Goal: Task Accomplishment & Management: Complete application form

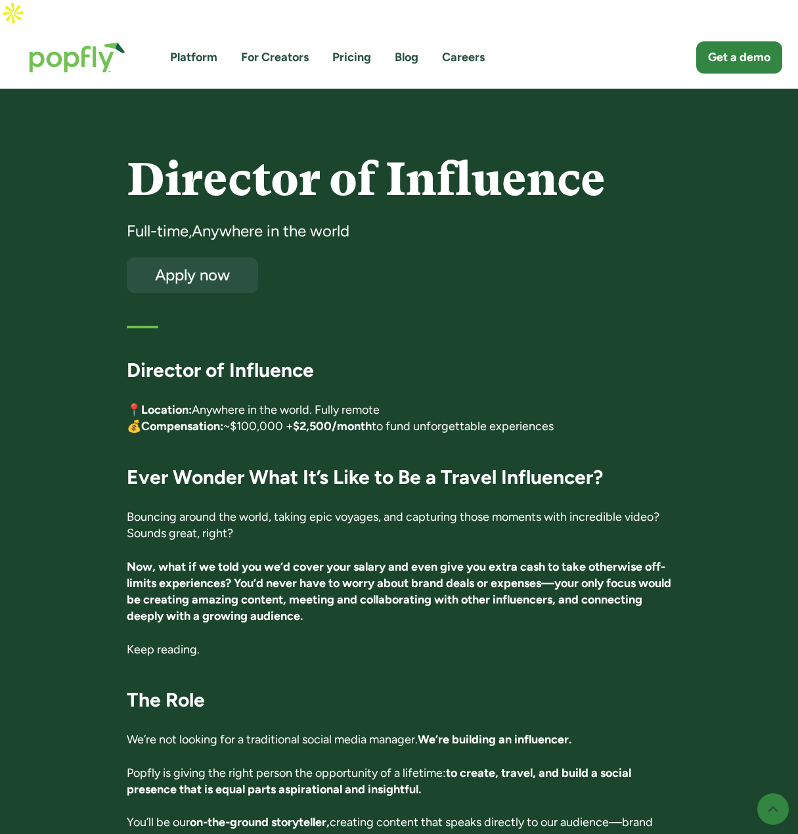
scroll to position [2887, 0]
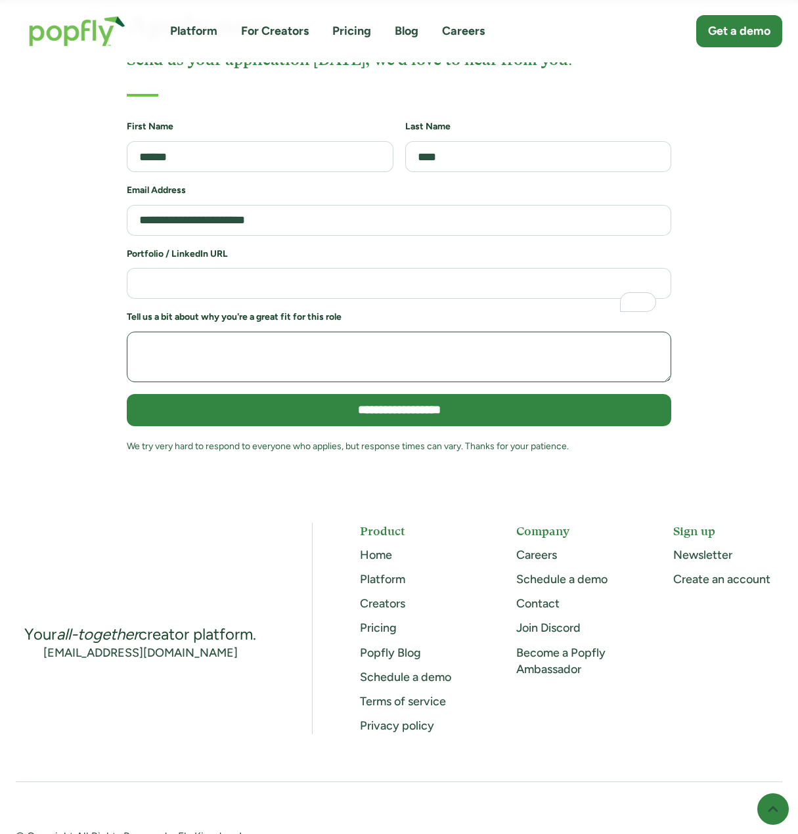
drag, startPoint x: 0, startPoint y: 0, endPoint x: 300, endPoint y: 311, distance: 431.8
click at [299, 332] on textarea "To enrich screen reader interactions, please activate Accessibility in Grammarl…" at bounding box center [399, 357] width 544 height 51
click at [345, 242] on form "**********" at bounding box center [399, 293] width 544 height 346
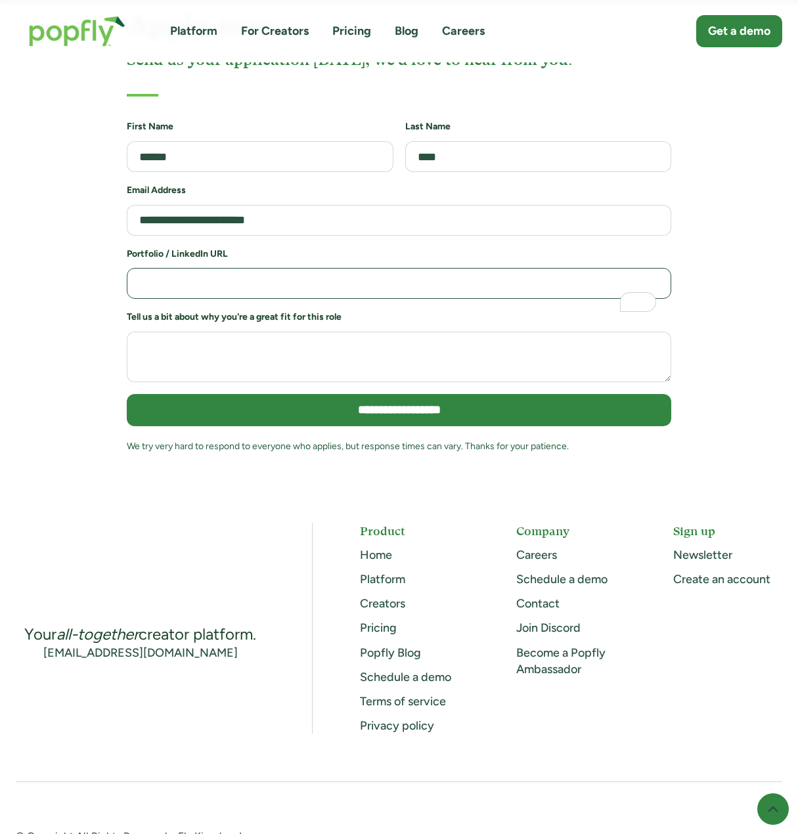
click at [351, 268] on input "**********" at bounding box center [399, 283] width 544 height 31
paste input "**********"
type input "**********"
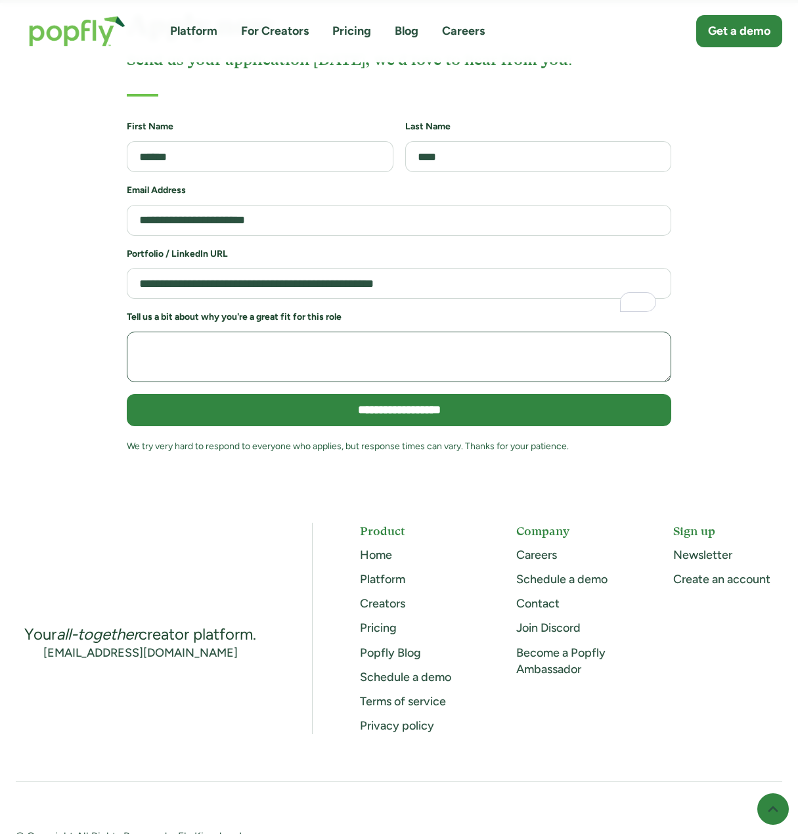
click at [233, 332] on textarea "To enrich screen reader interactions, please activate Accessibility in Grammarl…" at bounding box center [399, 357] width 544 height 51
click at [240, 332] on textarea "To enrich screen reader interactions, please activate Accessibility in Grammarl…" at bounding box center [399, 357] width 544 height 51
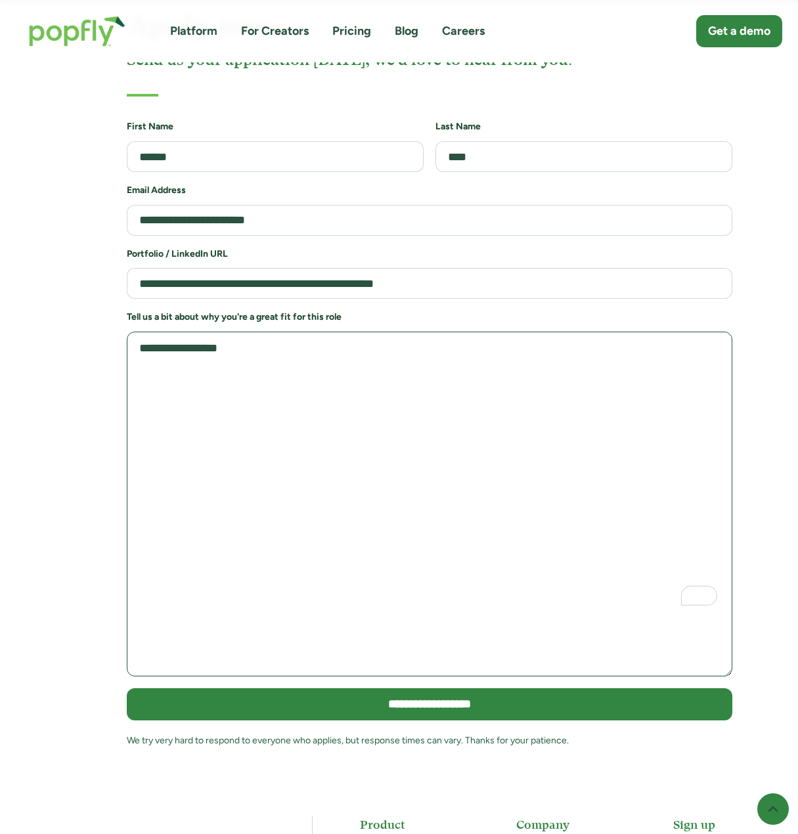
drag, startPoint x: 665, startPoint y: 322, endPoint x: 702, endPoint y: 578, distance: 259.4
click at [704, 580] on textarea "**********" at bounding box center [429, 504] width 605 height 345
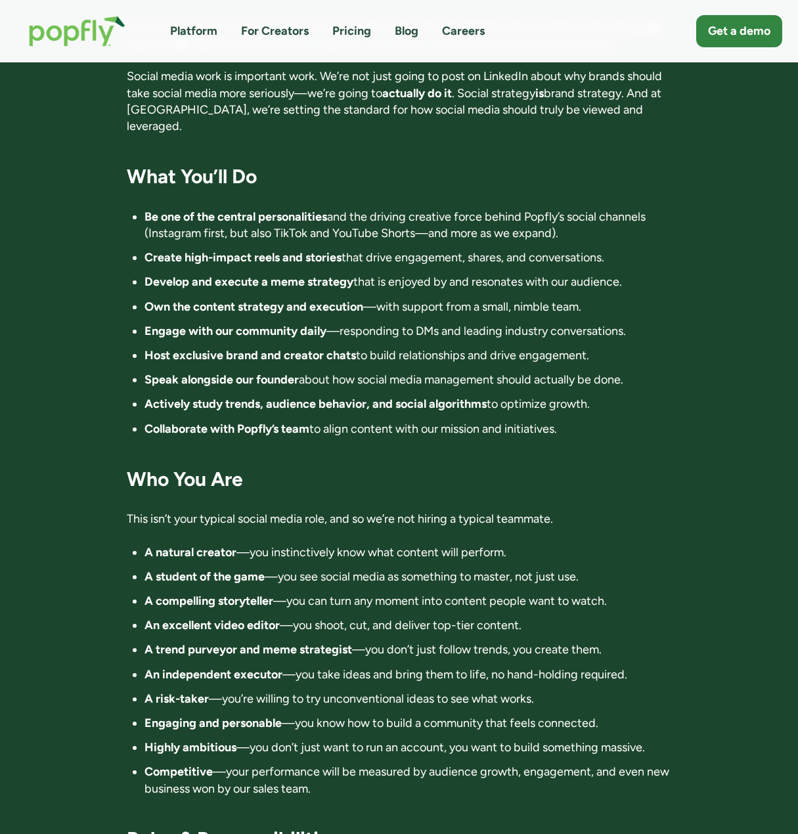
scroll to position [851, 0]
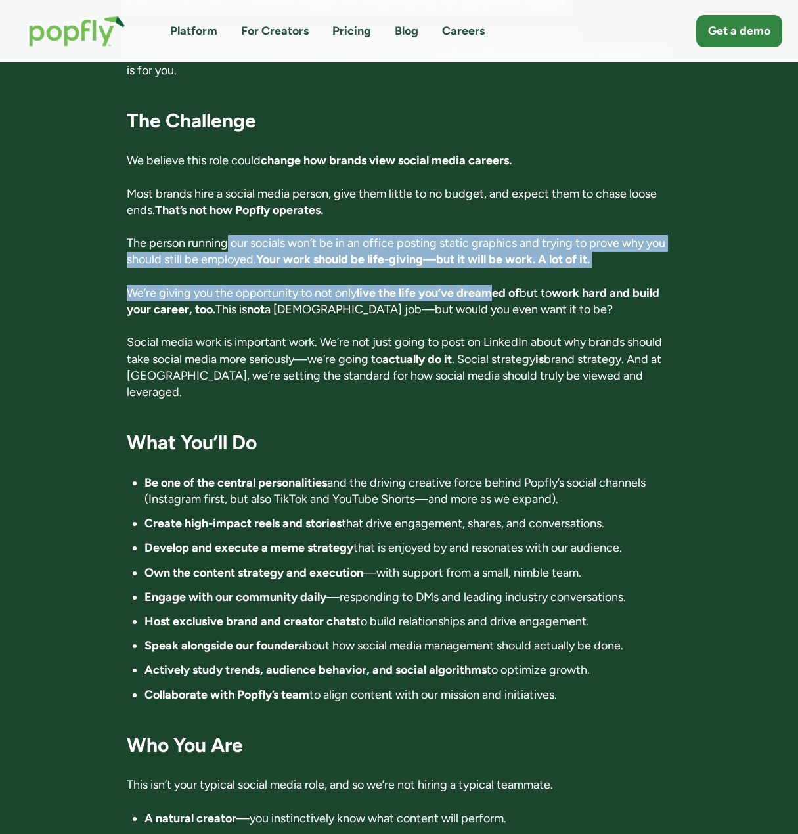
drag, startPoint x: 242, startPoint y: 196, endPoint x: 498, endPoint y: 244, distance: 260.6
click at [498, 244] on div "Director of Influence 📍 Location: Anywhere in the world. Fully remote 💰 Compens…" at bounding box center [399, 726] width 544 height 2499
click at [498, 286] on strong "live the life you’ve dreamed of" at bounding box center [437, 293] width 163 height 14
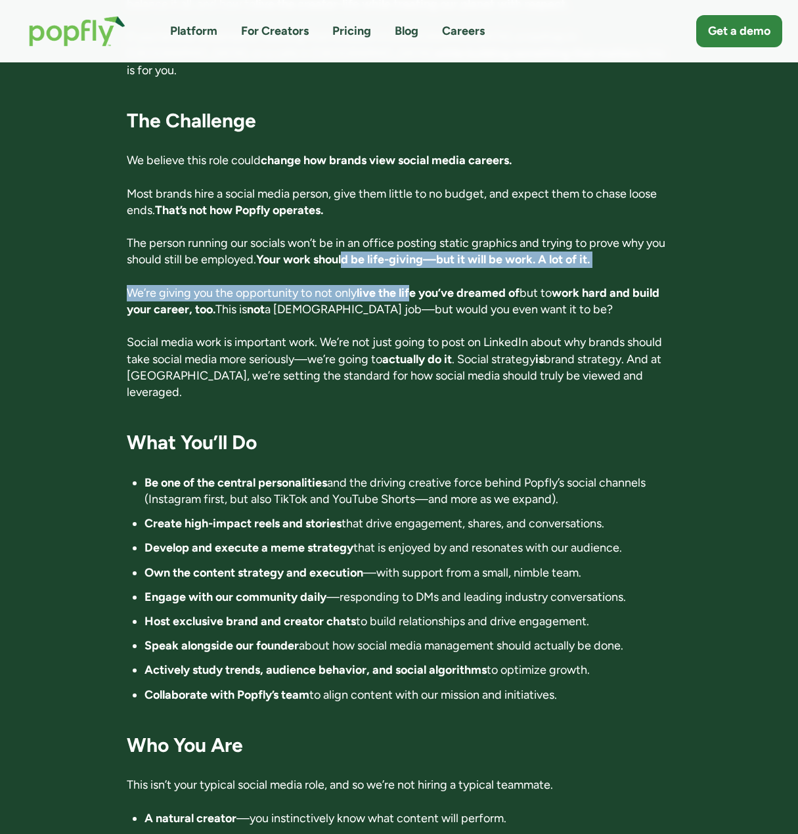
drag, startPoint x: 371, startPoint y: 216, endPoint x: 416, endPoint y: 247, distance: 55.2
click at [416, 247] on div "Director of Influence 📍 Location: Anywhere in the world. Fully remote 💰 Compens…" at bounding box center [399, 726] width 544 height 2499
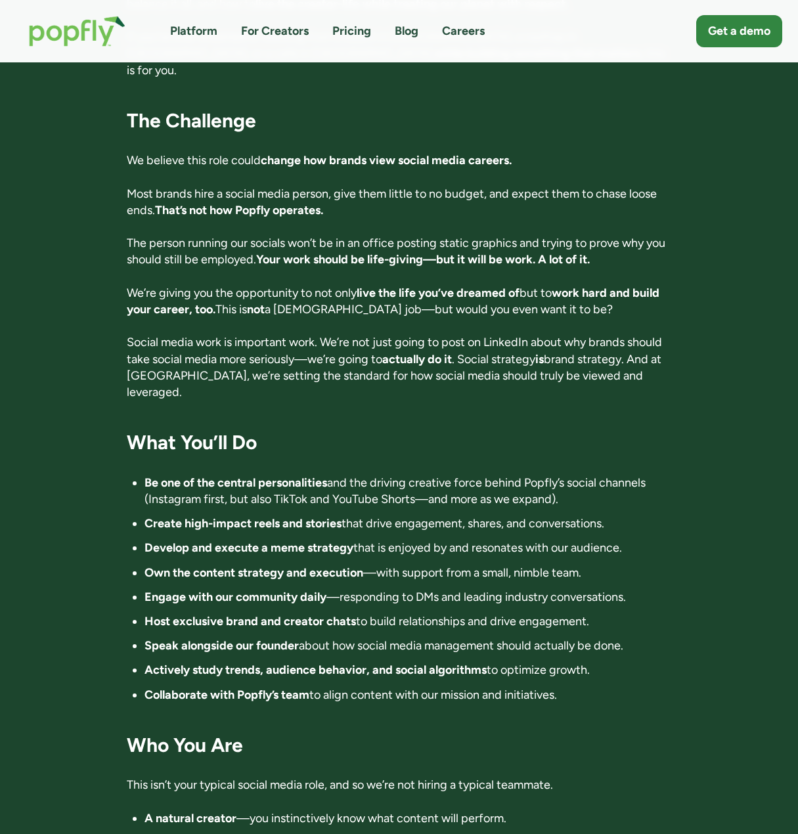
click at [320, 252] on strong "Your work should be life-giving—but it will be work. A lot of it." at bounding box center [422, 259] width 333 height 14
click at [289, 252] on strong "Your work should be life-giving—but it will be work. A lot of it." at bounding box center [422, 259] width 333 height 14
click at [502, 229] on div "Director of Influence 📍 Location: Anywhere in the world. Fully remote 💰 Compens…" at bounding box center [399, 726] width 544 height 2499
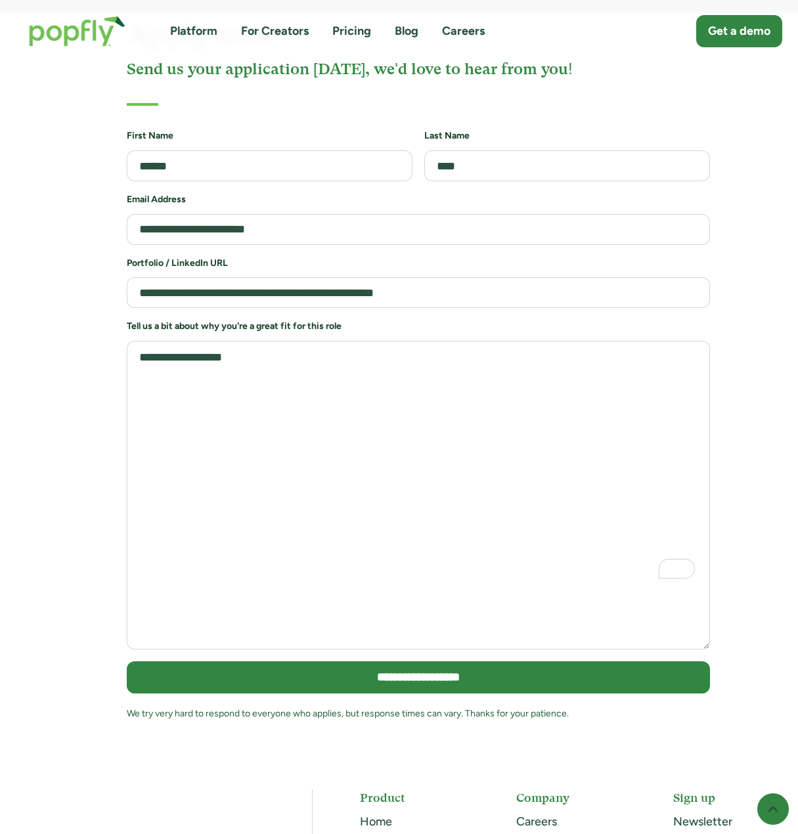
scroll to position [2887, 0]
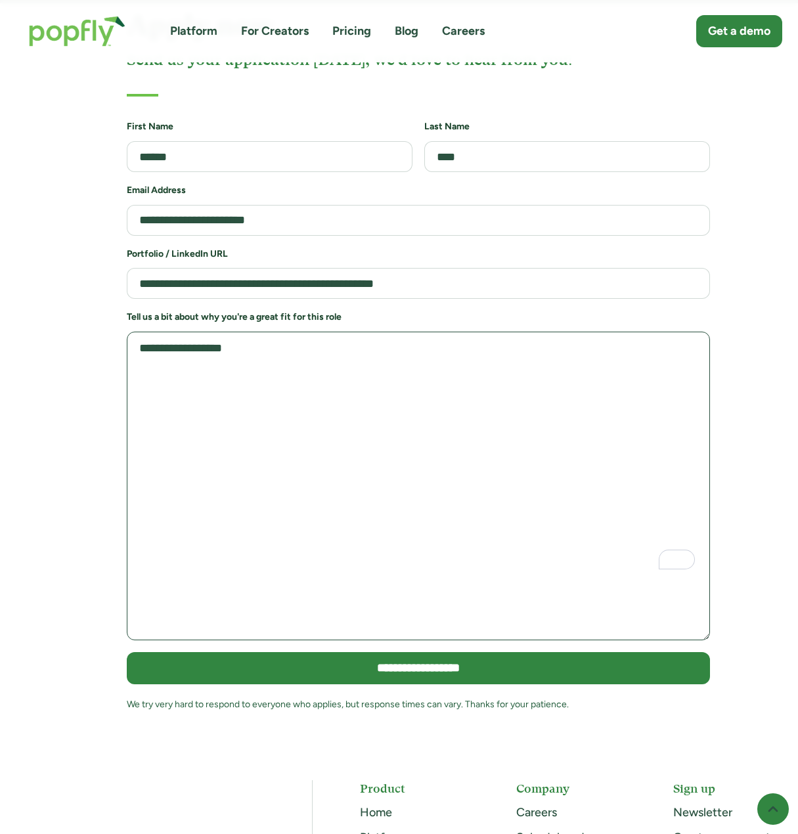
click at [247, 332] on textarea "**********" at bounding box center [418, 486] width 583 height 309
drag, startPoint x: 425, startPoint y: 301, endPoint x: 427, endPoint y: 309, distance: 8.1
click at [426, 332] on textarea "**********" at bounding box center [418, 486] width 583 height 309
click at [431, 336] on textarea "**********" at bounding box center [418, 486] width 583 height 309
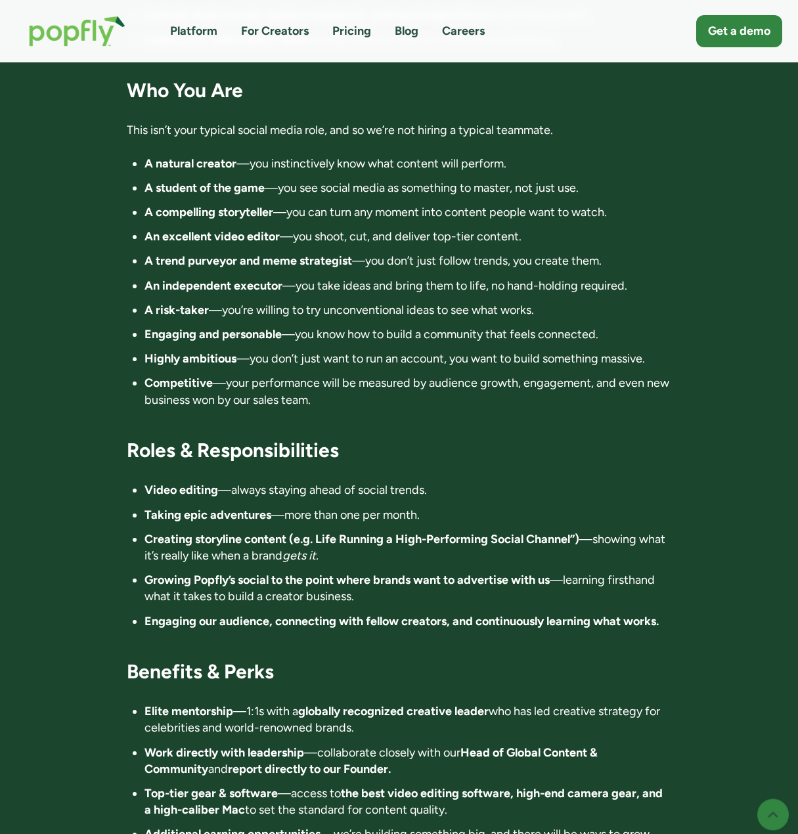
scroll to position [1508, 0]
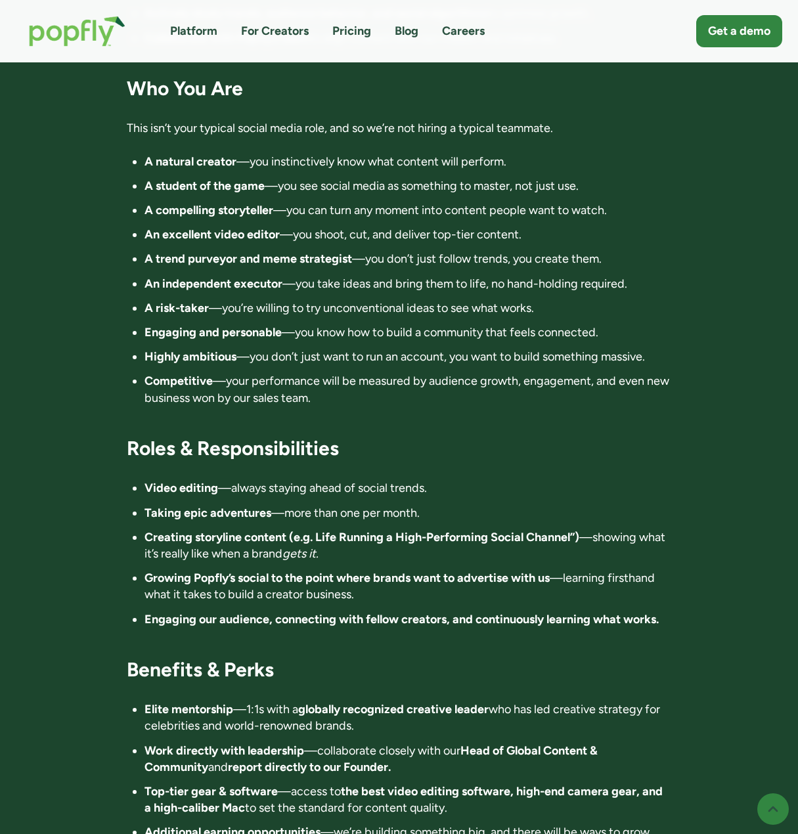
click at [147, 481] on strong "Video editing" at bounding box center [181, 488] width 74 height 14
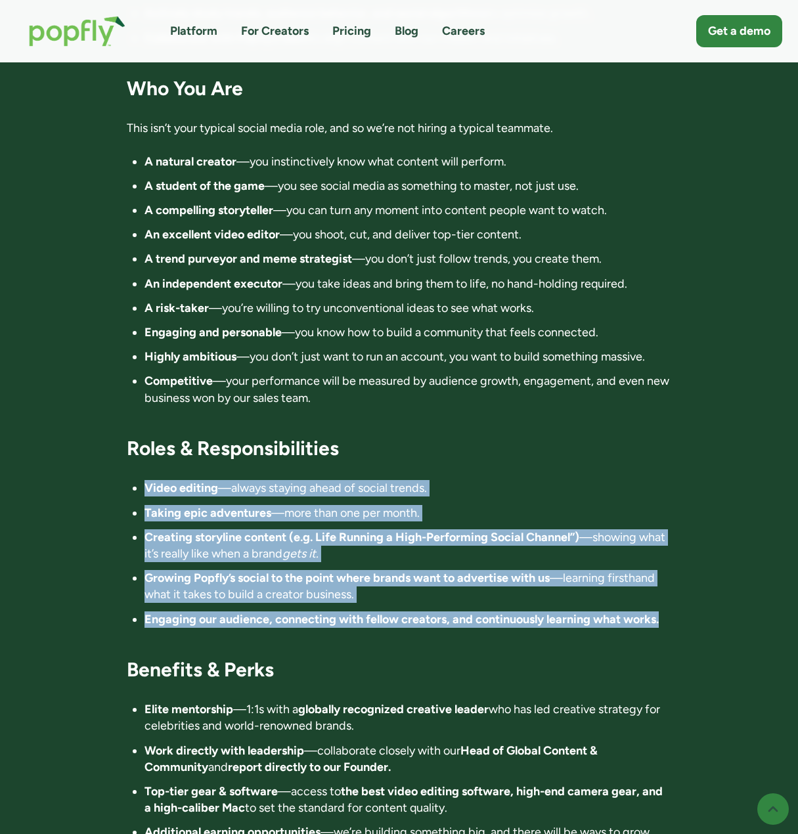
drag, startPoint x: 147, startPoint y: 423, endPoint x: 710, endPoint y: 565, distance: 580.2
copy ul "Video editing —always staying ahead of social trends. Taking epic adventures —m…"
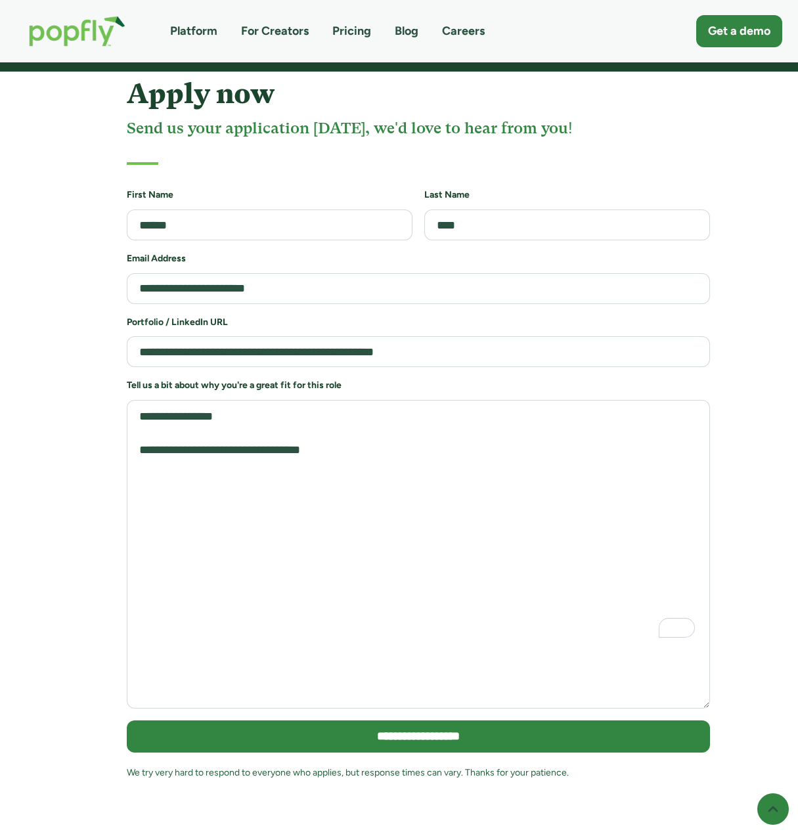
scroll to position [2821, 0]
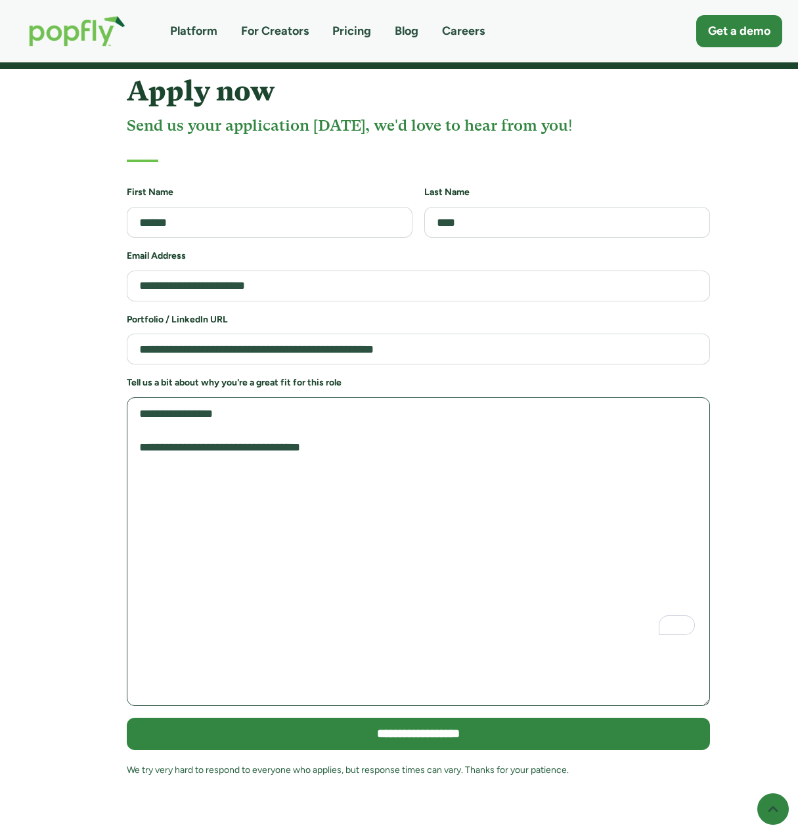
click at [274, 499] on textarea "**********" at bounding box center [418, 551] width 583 height 309
paste textarea "**********"
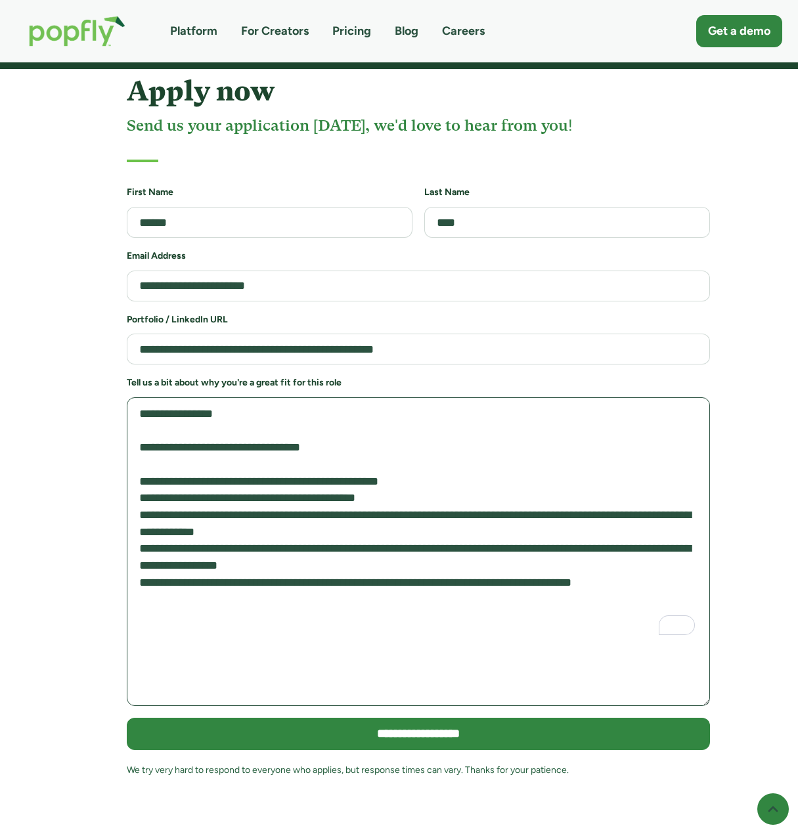
click at [387, 397] on textarea "**********" at bounding box center [418, 551] width 583 height 309
click at [409, 397] on textarea "**********" at bounding box center [418, 551] width 583 height 309
click at [307, 397] on textarea "**********" at bounding box center [418, 551] width 583 height 309
click at [353, 397] on textarea "**********" at bounding box center [418, 551] width 583 height 309
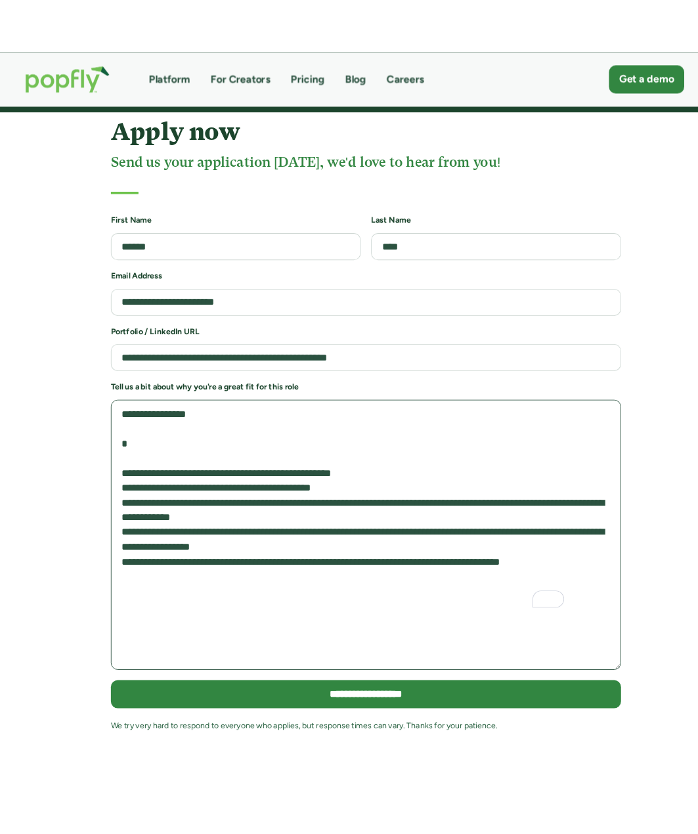
scroll to position [2856, 0]
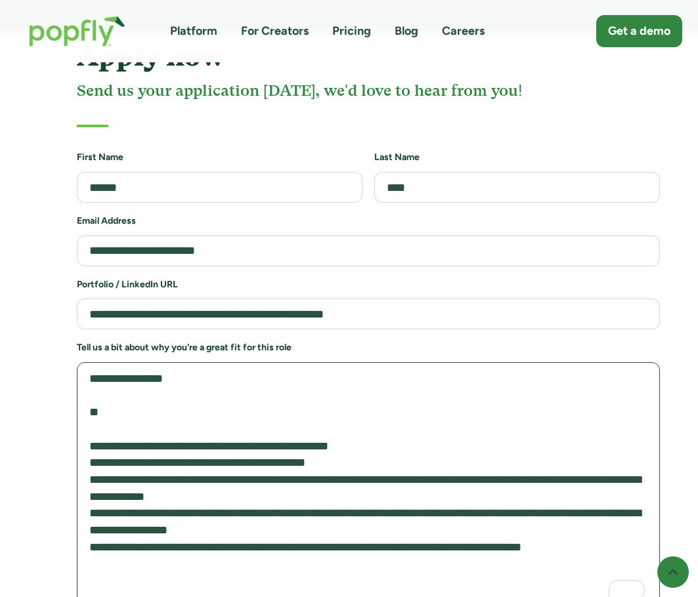
drag, startPoint x: 543, startPoint y: 596, endPoint x: 525, endPoint y: 861, distance: 265.9
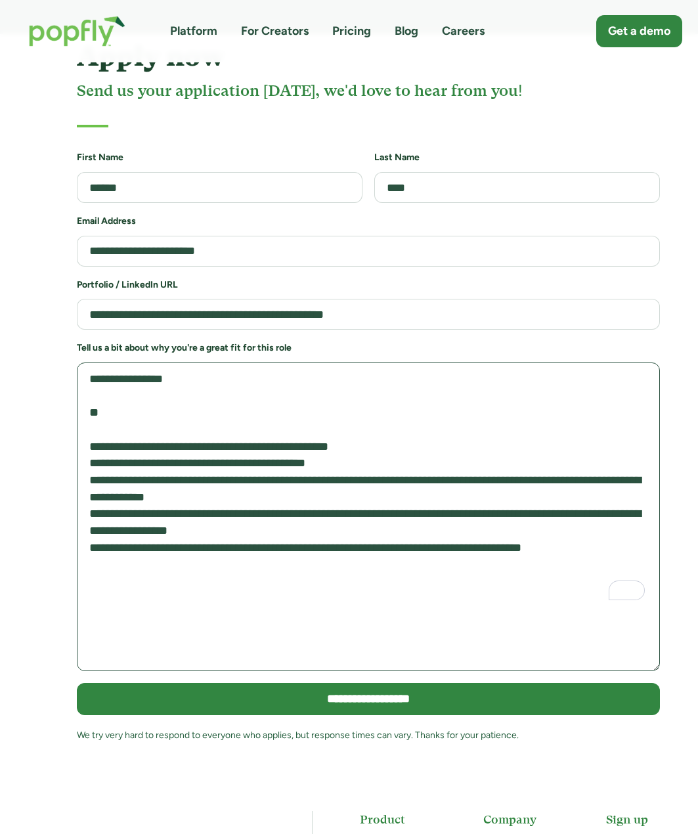
click at [211, 362] on textarea "**********" at bounding box center [368, 516] width 583 height 309
click at [209, 362] on textarea "**********" at bounding box center [368, 516] width 583 height 309
click at [207, 362] on textarea "**********" at bounding box center [368, 516] width 583 height 309
drag, startPoint x: 180, startPoint y: 353, endPoint x: 92, endPoint y: 349, distance: 88.1
click at [92, 362] on textarea "**********" at bounding box center [368, 516] width 583 height 309
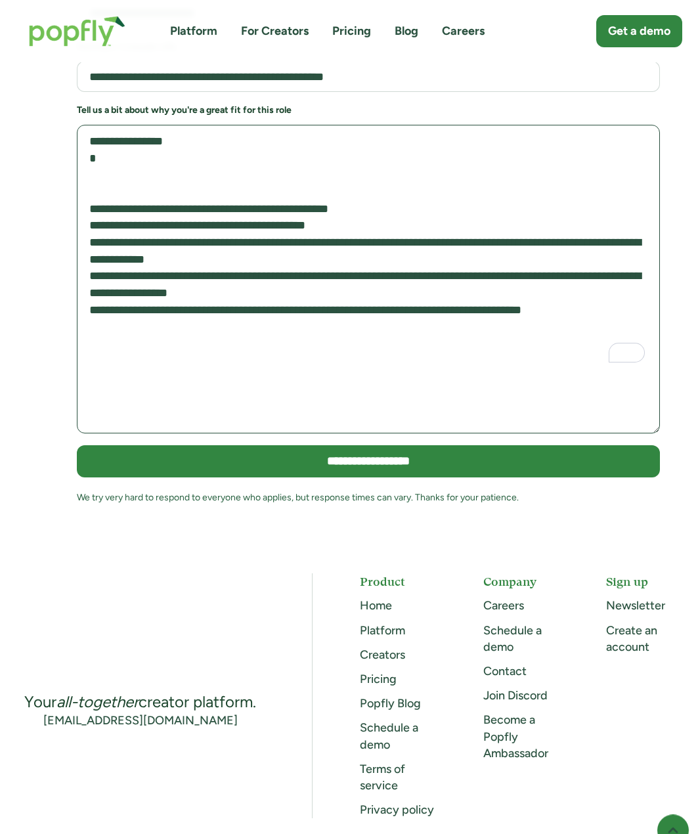
scroll to position [3053, 0]
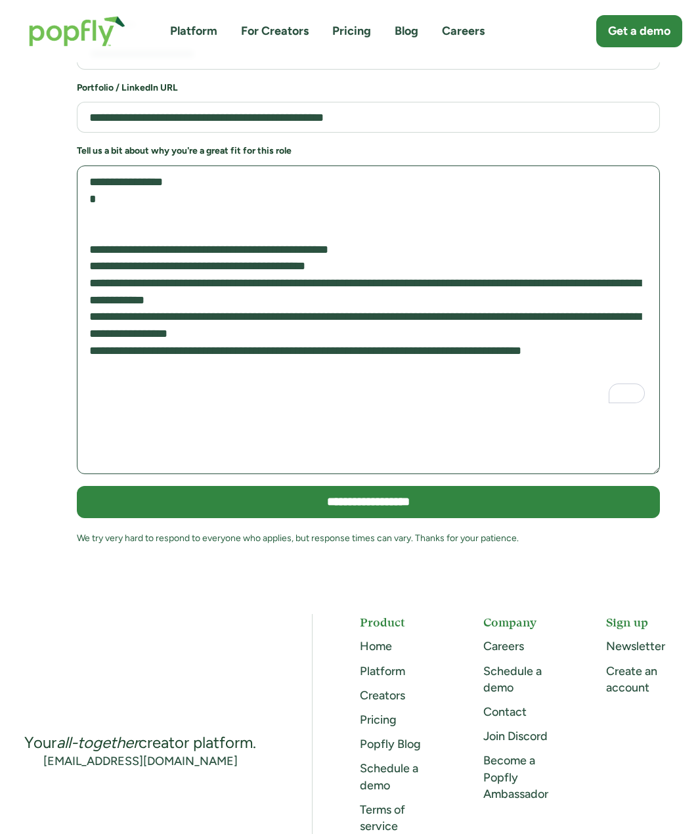
drag, startPoint x: 309, startPoint y: 361, endPoint x: 87, endPoint y: 142, distance: 312.4
click at [86, 165] on textarea "**********" at bounding box center [368, 319] width 583 height 309
click at [222, 337] on textarea "**********" at bounding box center [368, 319] width 583 height 309
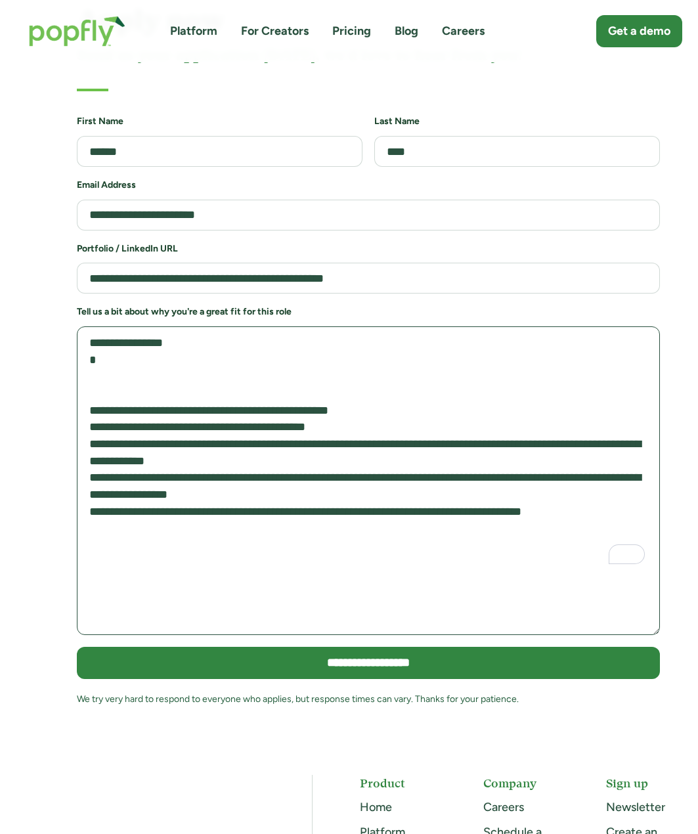
scroll to position [2856, 0]
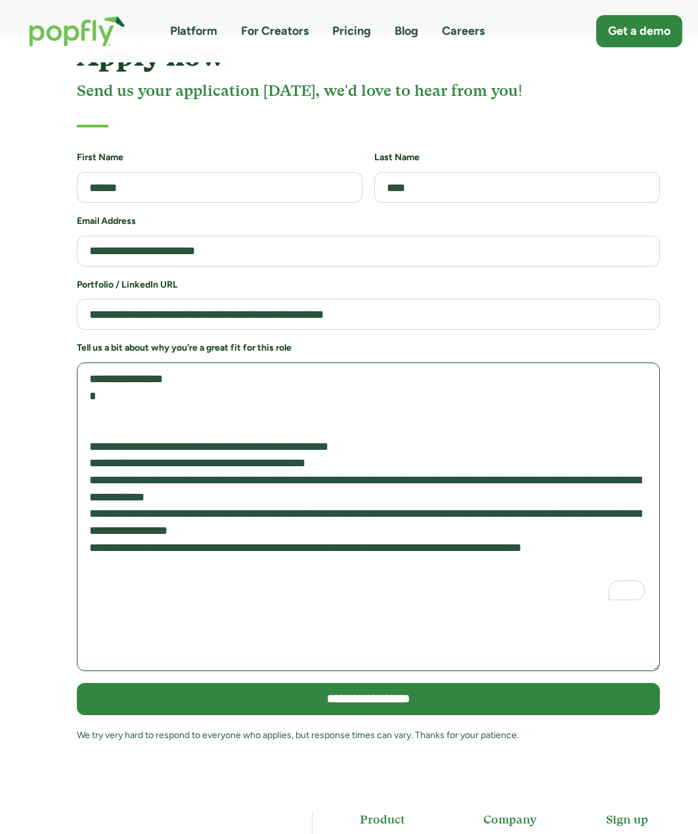
paste textarea "**********"
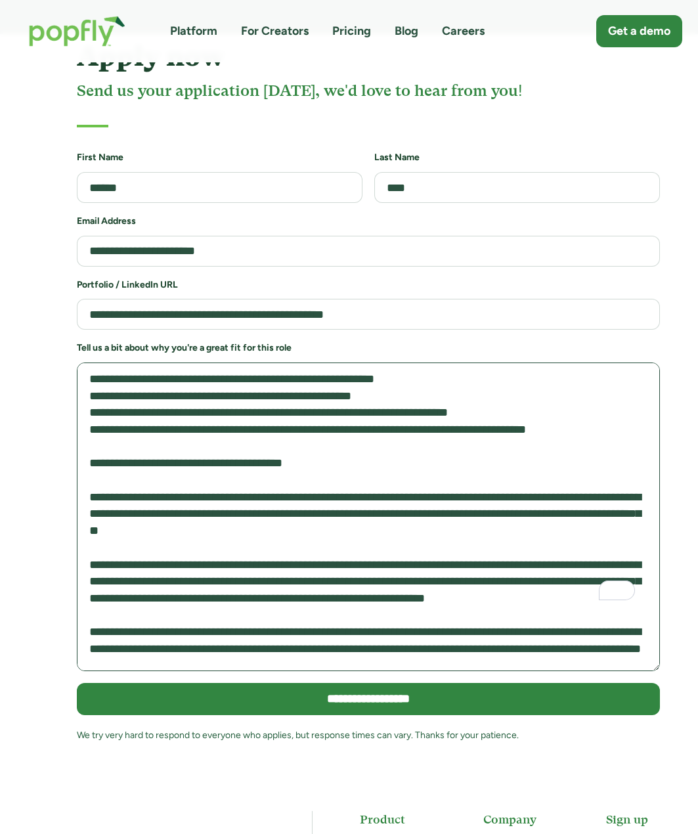
click at [158, 366] on textarea "To enrich screen reader interactions, please activate Accessibility in Grammarl…" at bounding box center [368, 516] width 583 height 309
click at [163, 379] on textarea "To enrich screen reader interactions, please activate Accessibility in Grammarl…" at bounding box center [368, 516] width 583 height 309
click at [150, 425] on textarea "To enrich screen reader interactions, please activate Accessibility in Grammarl…" at bounding box center [368, 516] width 583 height 309
drag, startPoint x: 205, startPoint y: 404, endPoint x: 398, endPoint y: 517, distance: 224.2
click at [207, 408] on textarea "To enrich screen reader interactions, please activate Accessibility in Grammarl…" at bounding box center [368, 516] width 583 height 309
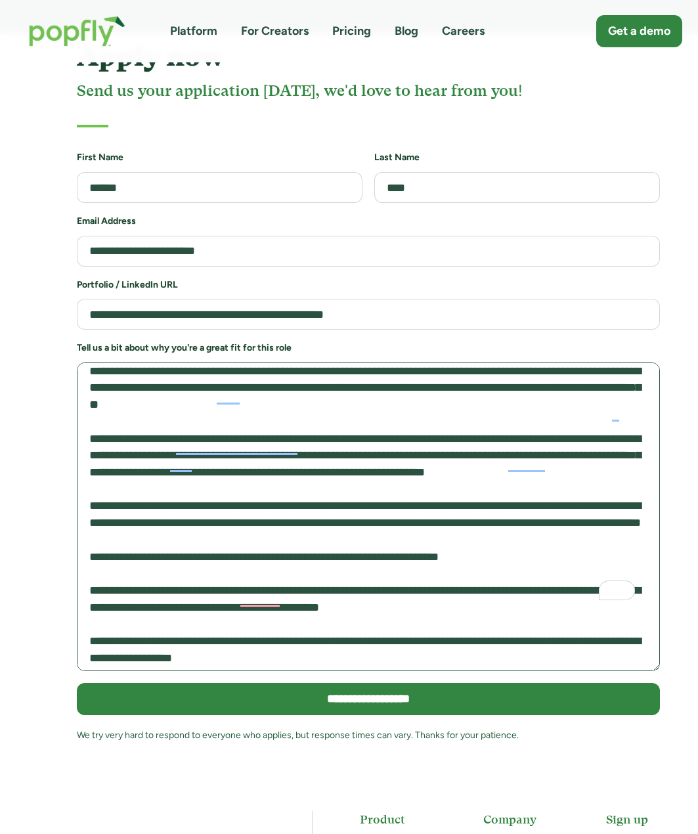
scroll to position [0, 0]
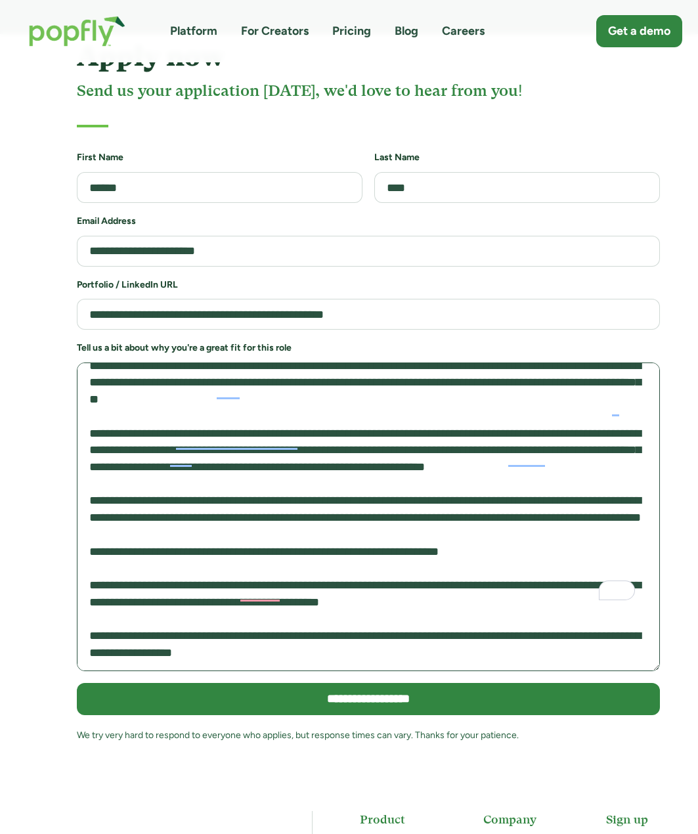
drag, startPoint x: 485, startPoint y: 374, endPoint x: 496, endPoint y: 373, distance: 11.2
click at [486, 373] on textarea "To enrich screen reader interactions, please activate Accessibility in Grammarl…" at bounding box center [368, 516] width 583 height 309
click at [295, 393] on textarea "To enrich screen reader interactions, please activate Accessibility in Grammarl…" at bounding box center [368, 516] width 583 height 309
drag, startPoint x: 295, startPoint y: 393, endPoint x: 567, endPoint y: 406, distance: 272.7
click at [567, 406] on textarea "To enrich screen reader interactions, please activate Accessibility in Grammarl…" at bounding box center [368, 516] width 583 height 309
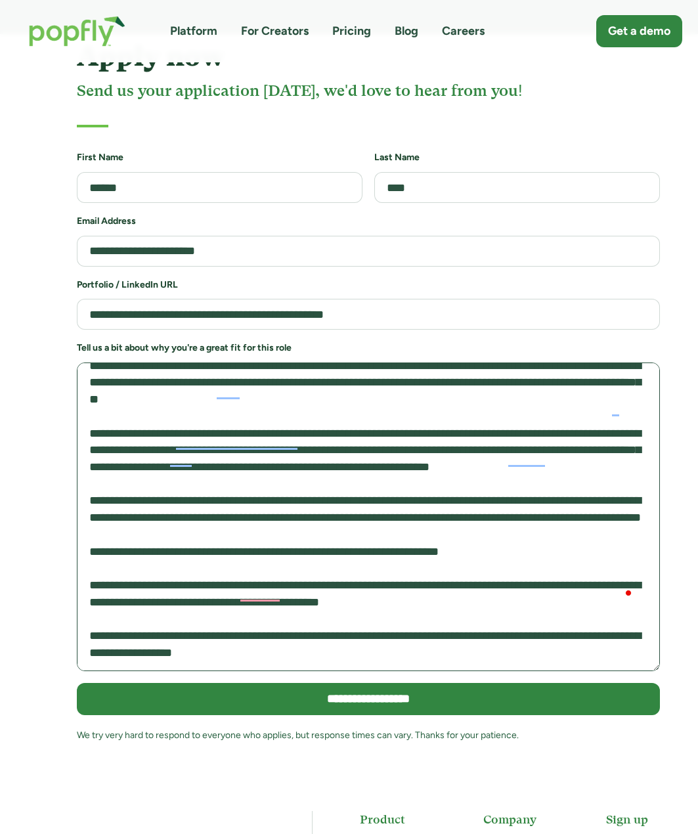
click at [567, 405] on textarea "To enrich screen reader interactions, please activate Accessibility in Grammarl…" at bounding box center [368, 516] width 583 height 309
click at [607, 395] on textarea "To enrich screen reader interactions, please activate Accessibility in Grammarl…" at bounding box center [368, 516] width 583 height 309
click at [601, 391] on textarea "To enrich screen reader interactions, please activate Accessibility in Grammarl…" at bounding box center [368, 516] width 583 height 309
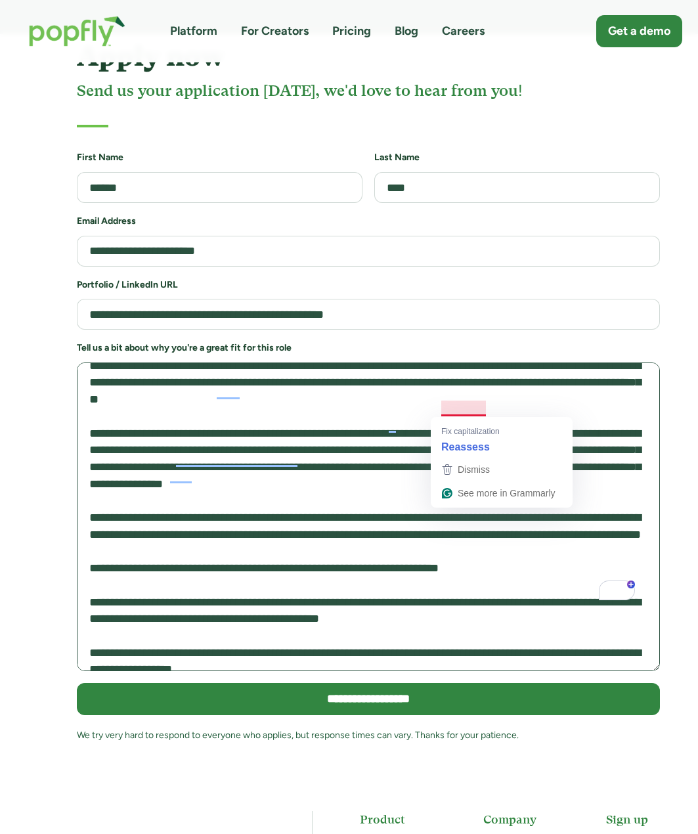
drag, startPoint x: 548, startPoint y: 412, endPoint x: 440, endPoint y: 412, distance: 107.0
click at [440, 412] on textarea "To enrich screen reader interactions, please activate Accessibility in Grammarl…" at bounding box center [368, 516] width 583 height 309
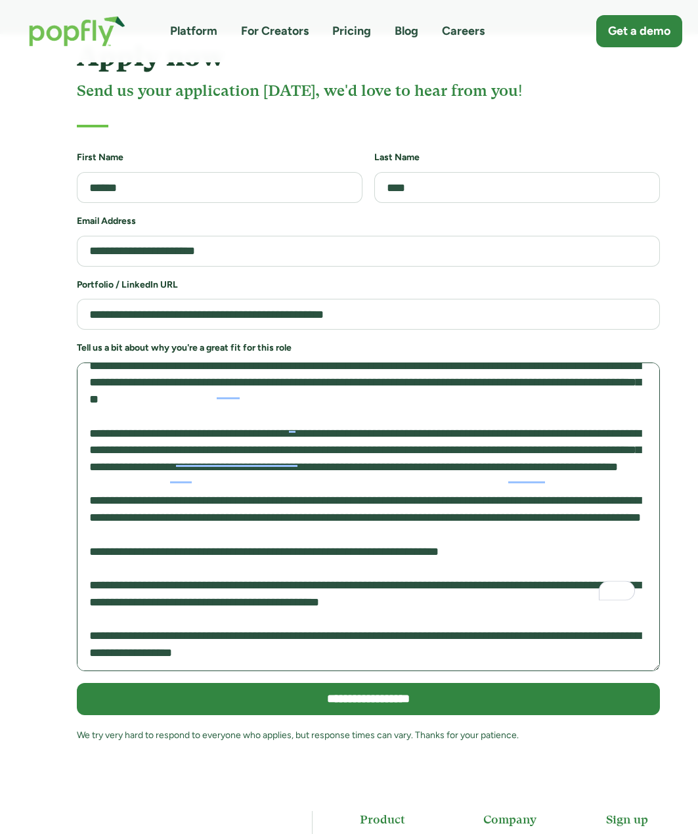
click at [433, 419] on textarea "To enrich screen reader interactions, please activate Accessibility in Grammarl…" at bounding box center [368, 516] width 583 height 309
click at [434, 413] on textarea "To enrich screen reader interactions, please activate Accessibility in Grammarl…" at bounding box center [368, 516] width 583 height 309
click at [345, 411] on textarea "To enrich screen reader interactions, please activate Accessibility in Grammarl…" at bounding box center [368, 516] width 583 height 309
drag, startPoint x: 387, startPoint y: 423, endPoint x: 515, endPoint y: 408, distance: 128.3
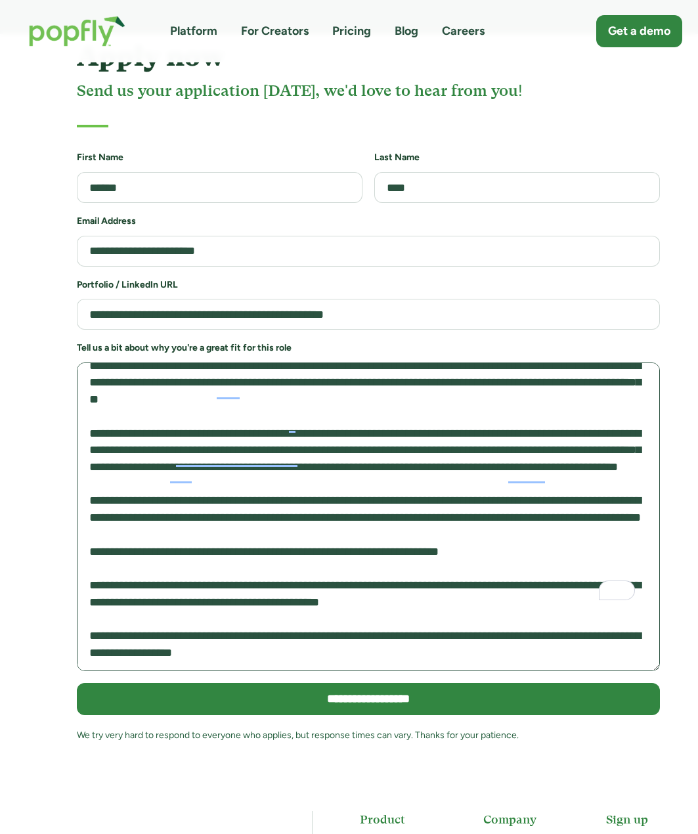
click at [515, 408] on textarea "To enrich screen reader interactions, please activate Accessibility in Grammarl…" at bounding box center [368, 516] width 583 height 309
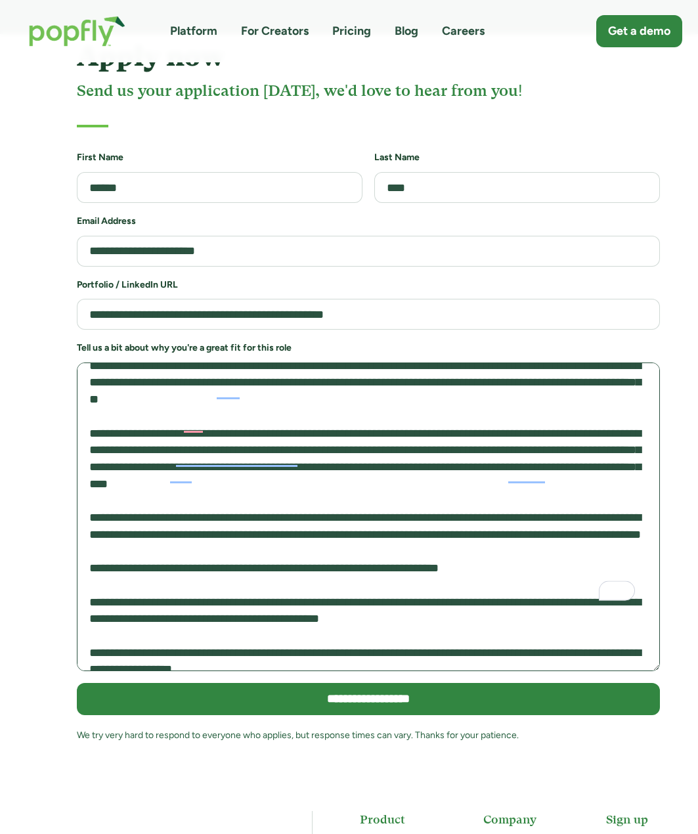
click at [181, 423] on textarea "To enrich screen reader interactions, please activate Accessibility in Grammarl…" at bounding box center [368, 516] width 583 height 309
drag, startPoint x: 391, startPoint y: 402, endPoint x: 381, endPoint y: 431, distance: 29.9
click at [391, 412] on textarea "To enrich screen reader interactions, please activate Accessibility in Grammarl…" at bounding box center [368, 516] width 583 height 309
click at [379, 431] on textarea "To enrich screen reader interactions, please activate Accessibility in Grammarl…" at bounding box center [368, 516] width 583 height 309
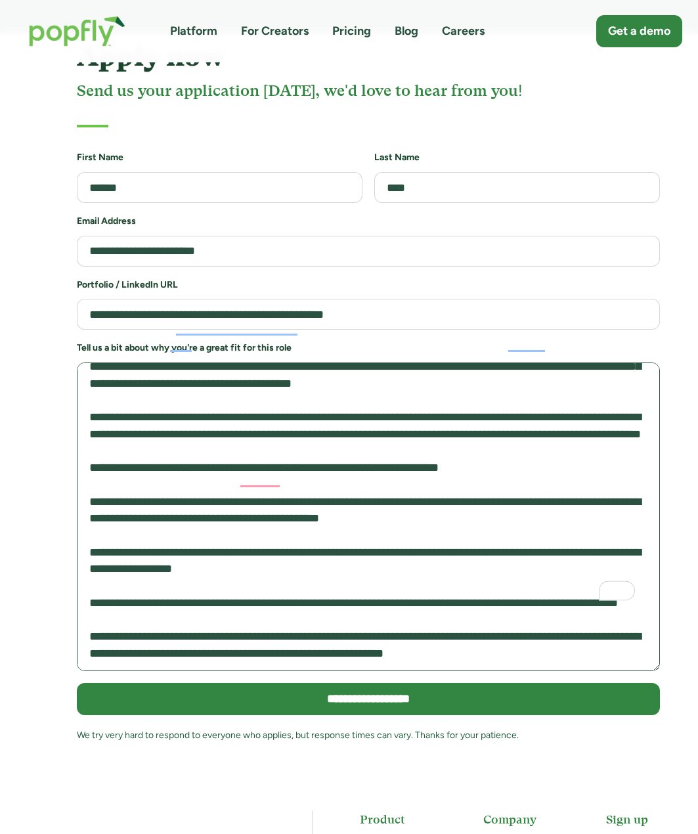
scroll to position [238, 0]
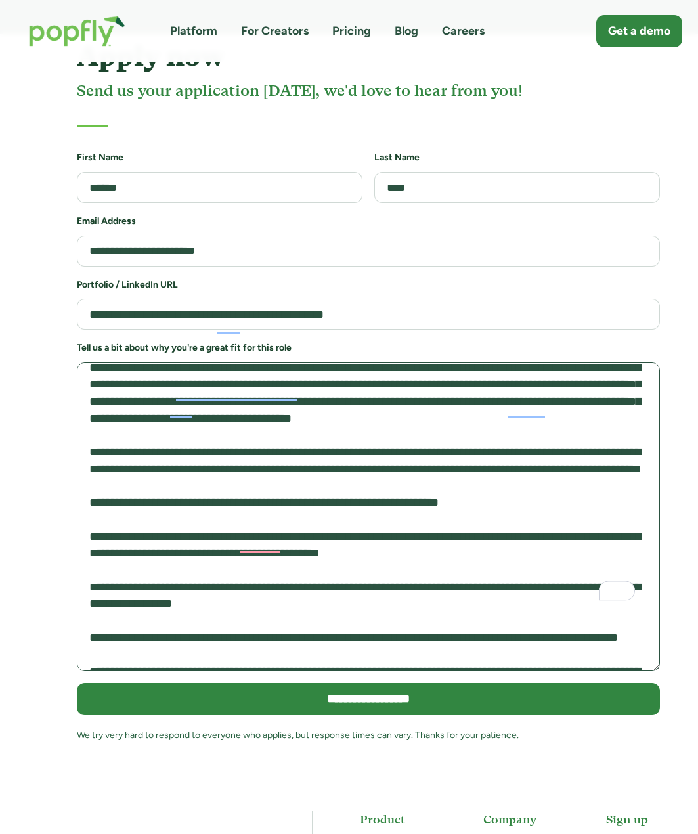
drag, startPoint x: 276, startPoint y: 341, endPoint x: 303, endPoint y: 372, distance: 40.5
click at [303, 372] on textarea "To enrich screen reader interactions, please activate Accessibility in Grammarl…" at bounding box center [368, 516] width 583 height 309
click at [305, 377] on textarea "To enrich screen reader interactions, please activate Accessibility in Grammarl…" at bounding box center [368, 516] width 583 height 309
click at [306, 379] on textarea "To enrich screen reader interactions, please activate Accessibility in Grammarl…" at bounding box center [368, 516] width 583 height 309
click at [546, 362] on textarea "To enrich screen reader interactions, please activate Accessibility in Grammarl…" at bounding box center [368, 516] width 583 height 309
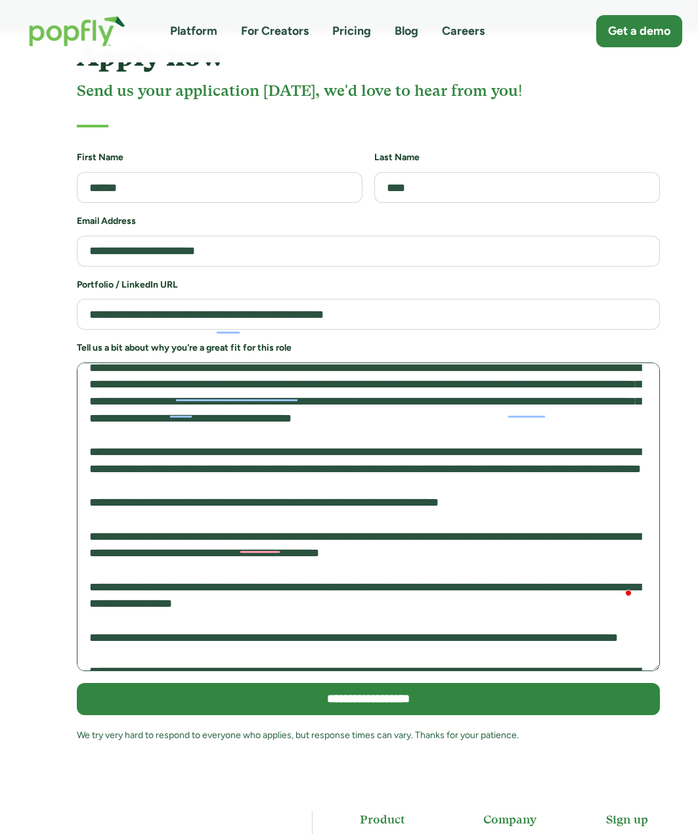
drag, startPoint x: 198, startPoint y: 365, endPoint x: 246, endPoint y: 429, distance: 80.2
click at [246, 429] on textarea "To enrich screen reader interactions, please activate Accessibility in Grammarl…" at bounding box center [368, 516] width 583 height 309
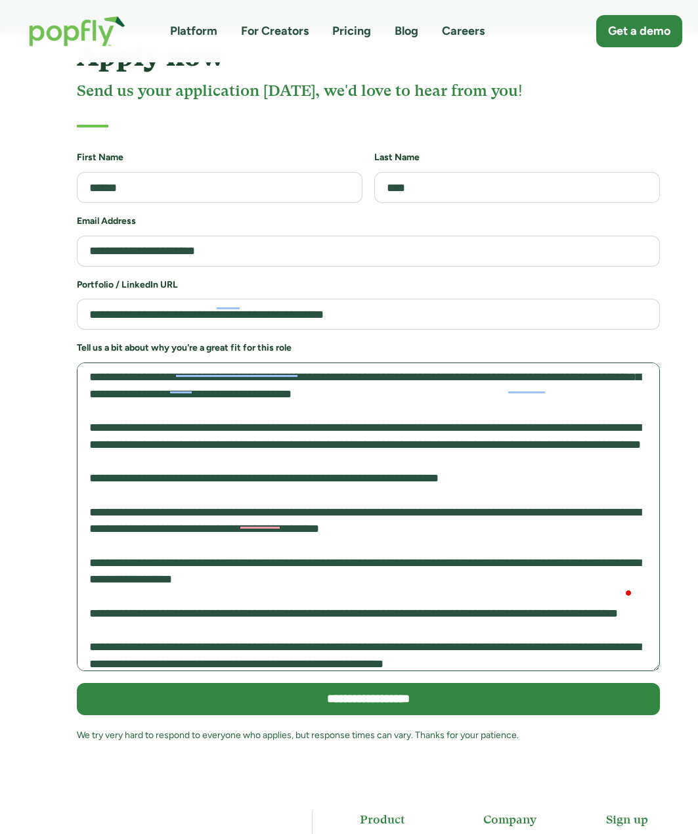
scroll to position [263, 0]
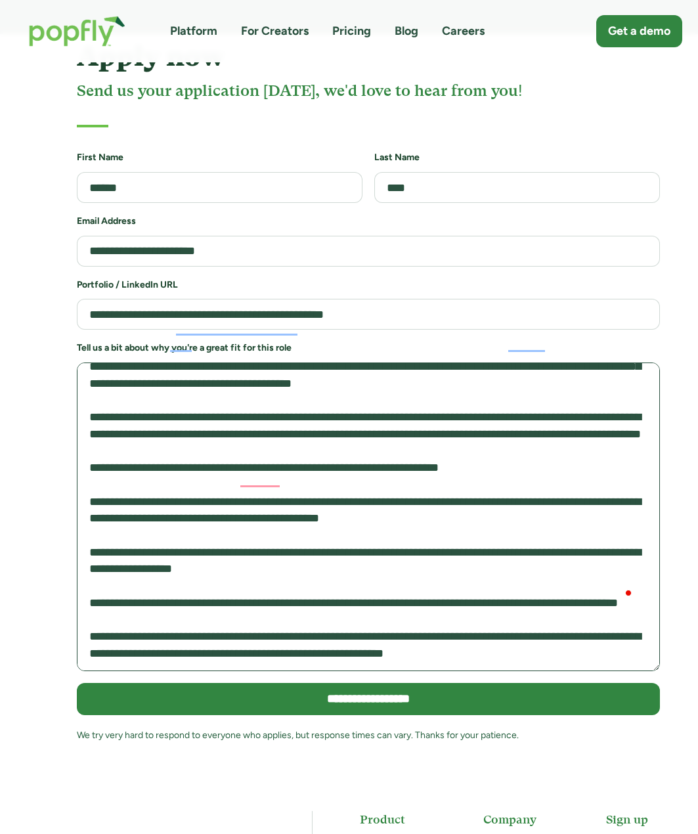
click at [99, 362] on textarea "To enrich screen reader interactions, please activate Accessibility in Grammarl…" at bounding box center [368, 516] width 583 height 309
drag, startPoint x: 99, startPoint y: 324, endPoint x: 531, endPoint y: 328, distance: 432.0
click at [531, 362] on textarea "To enrich screen reader interactions, please activate Accessibility in Grammarl…" at bounding box center [368, 516] width 583 height 309
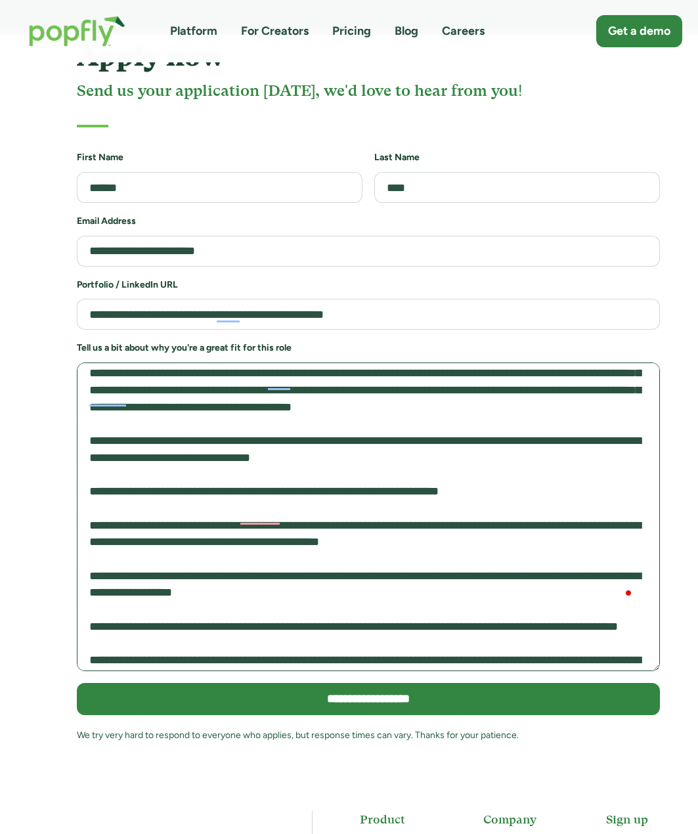
scroll to position [0, 0]
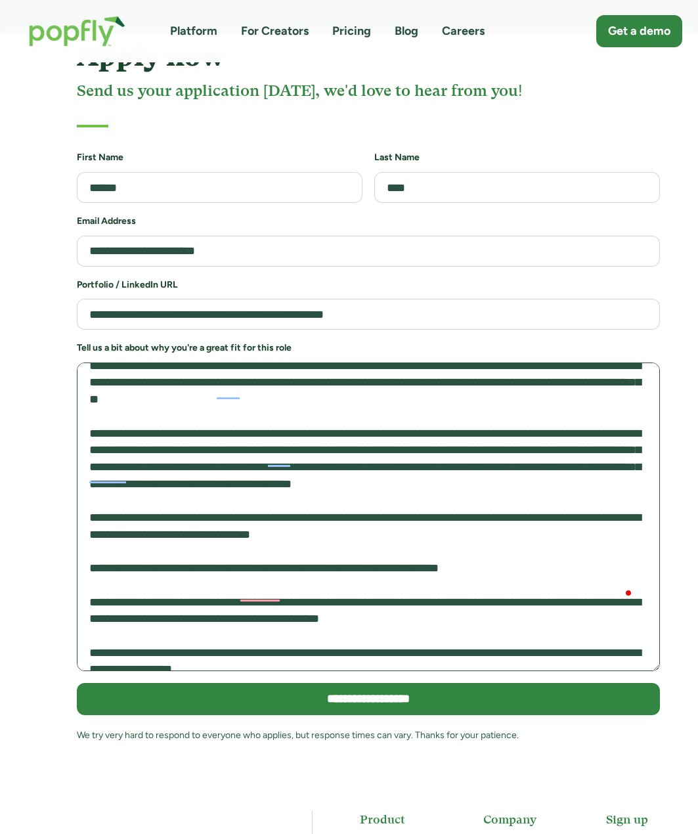
click at [426, 419] on textarea "To enrich screen reader interactions, please activate Accessibility in Grammarl…" at bounding box center [368, 516] width 583 height 309
click at [478, 422] on textarea "To enrich screen reader interactions, please activate Accessibility in Grammarl…" at bounding box center [368, 516] width 583 height 309
drag, startPoint x: 478, startPoint y: 425, endPoint x: 389, endPoint y: 424, distance: 88.6
click at [389, 424] on textarea "To enrich screen reader interactions, please activate Accessibility in Grammarl…" at bounding box center [368, 516] width 583 height 309
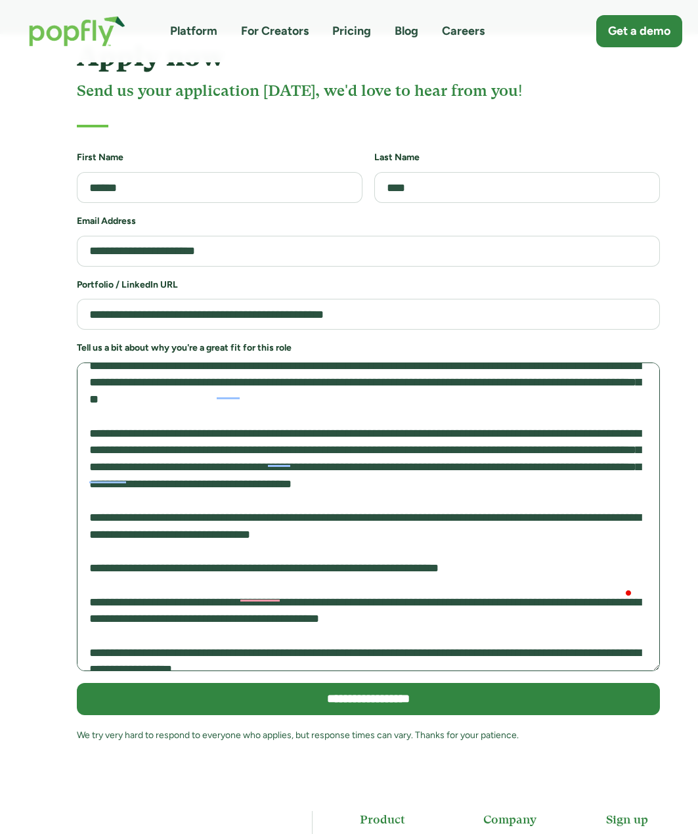
click at [373, 431] on textarea "To enrich screen reader interactions, please activate Accessibility in Grammarl…" at bounding box center [368, 516] width 583 height 309
drag, startPoint x: 373, startPoint y: 431, endPoint x: 425, endPoint y: 422, distance: 52.6
click at [421, 422] on textarea "To enrich screen reader interactions, please activate Accessibility in Grammarl…" at bounding box center [368, 516] width 583 height 309
click at [425, 422] on textarea "To enrich screen reader interactions, please activate Accessibility in Grammarl…" at bounding box center [368, 516] width 583 height 309
drag, startPoint x: 425, startPoint y: 422, endPoint x: 506, endPoint y: 420, distance: 81.4
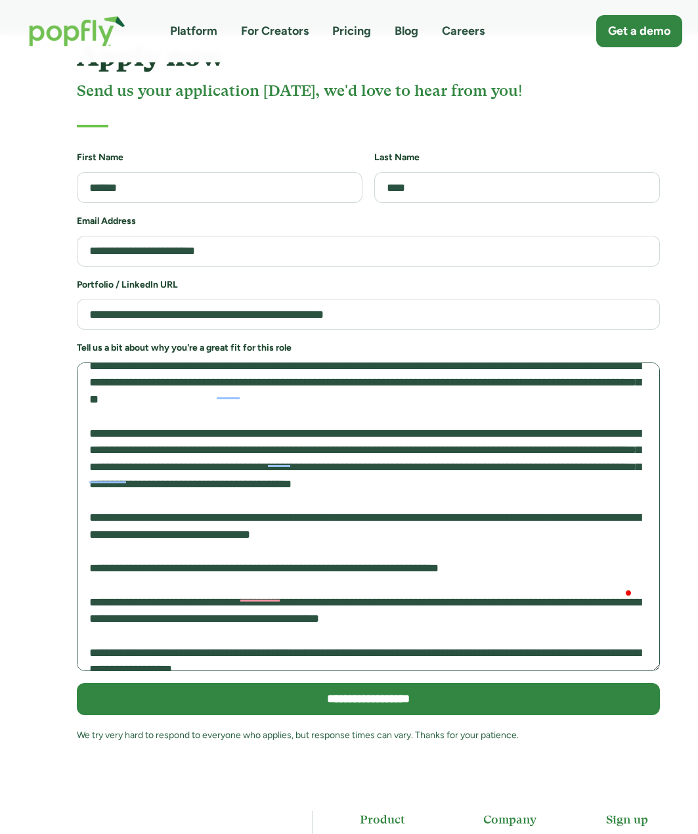
click at [506, 420] on textarea "To enrich screen reader interactions, please activate Accessibility in Grammarl…" at bounding box center [368, 516] width 583 height 309
click at [241, 419] on textarea "To enrich screen reader interactions, please activate Accessibility in Grammarl…" at bounding box center [368, 516] width 583 height 309
drag, startPoint x: 240, startPoint y: 419, endPoint x: 428, endPoint y: 424, distance: 187.8
click at [428, 424] on textarea "To enrich screen reader interactions, please activate Accessibility in Grammarl…" at bounding box center [368, 516] width 583 height 309
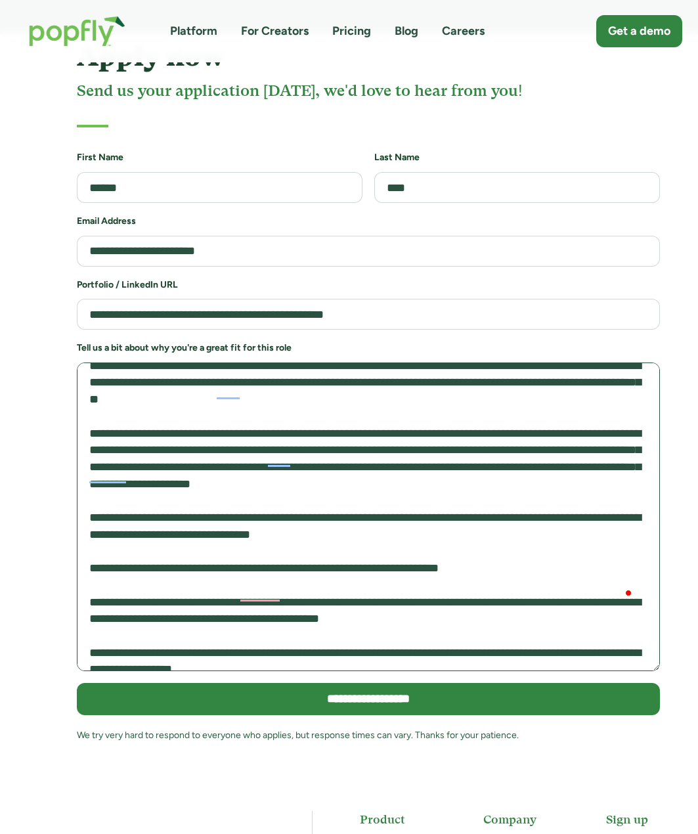
drag, startPoint x: 432, startPoint y: 422, endPoint x: 212, endPoint y: 431, distance: 220.1
click at [211, 431] on textarea "To enrich screen reader interactions, please activate Accessibility in Grammarl…" at bounding box center [368, 516] width 583 height 309
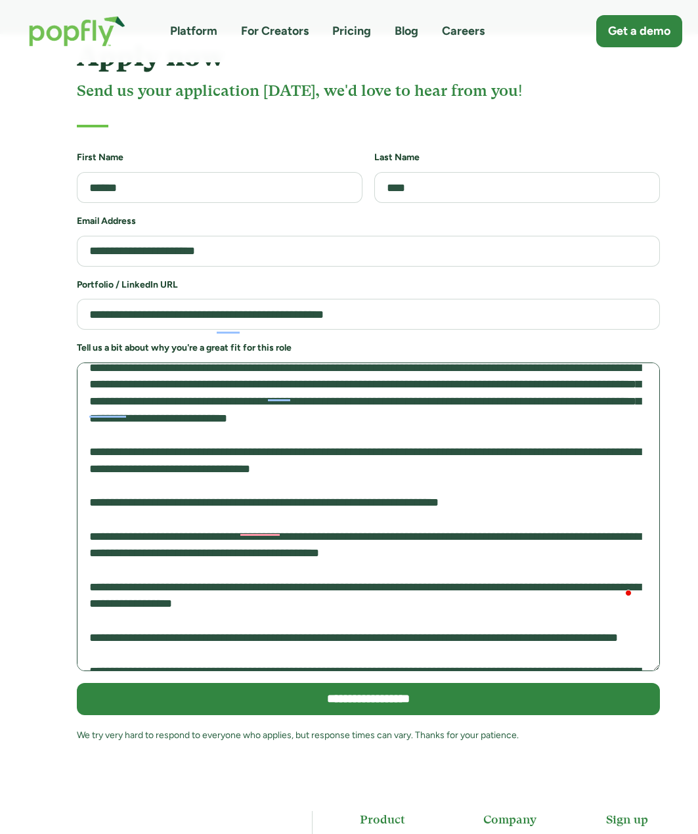
drag, startPoint x: 198, startPoint y: 381, endPoint x: 340, endPoint y: 415, distance: 145.7
click at [340, 415] on textarea "To enrich screen reader interactions, please activate Accessibility in Grammarl…" at bounding box center [368, 516] width 583 height 309
click at [340, 416] on textarea "To enrich screen reader interactions, please activate Accessibility in Grammarl…" at bounding box center [368, 516] width 583 height 309
drag, startPoint x: 375, startPoint y: 398, endPoint x: 460, endPoint y: 438, distance: 94.3
click at [460, 438] on textarea "To enrich screen reader interactions, please activate Accessibility in Grammarl…" at bounding box center [368, 516] width 583 height 309
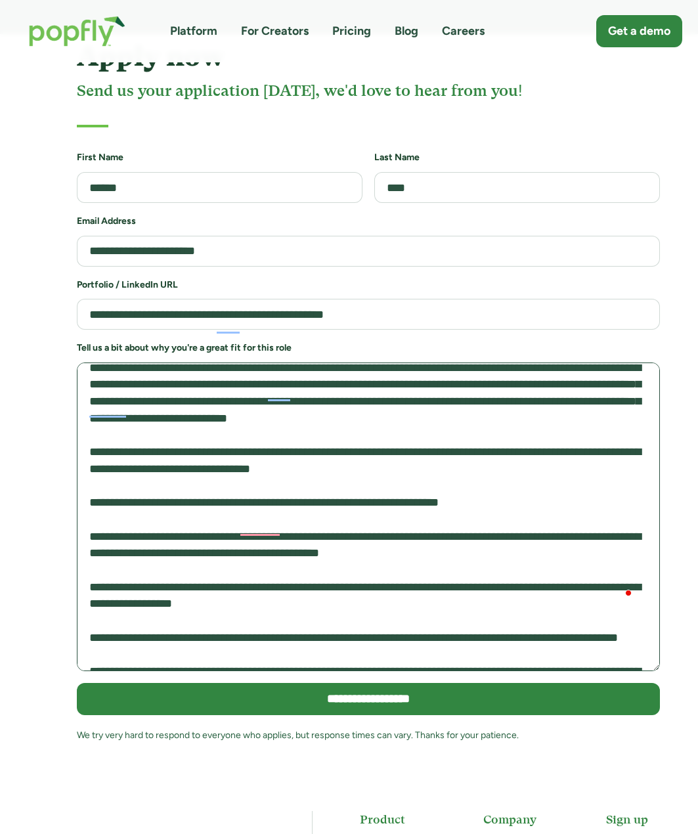
click at [460, 439] on textarea "To enrich screen reader interactions, please activate Accessibility in Grammarl…" at bounding box center [368, 516] width 583 height 309
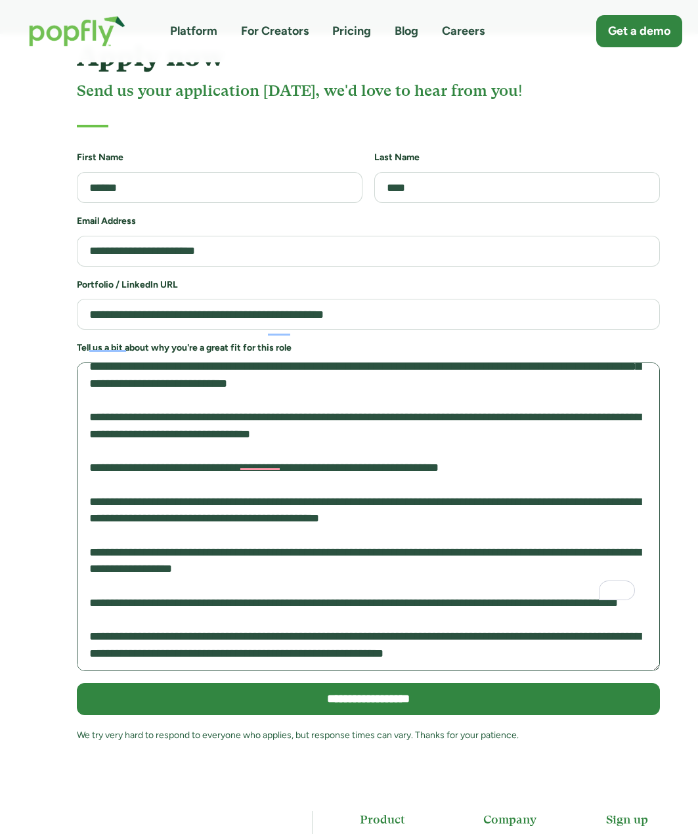
click at [124, 362] on textarea "To enrich screen reader interactions, please activate Accessibility in Grammarl…" at bounding box center [368, 516] width 583 height 309
click at [91, 374] on textarea "To enrich screen reader interactions, please activate Accessibility in Grammarl…" at bounding box center [368, 516] width 583 height 309
click at [564, 374] on textarea "To enrich screen reader interactions, please activate Accessibility in Grammarl…" at bounding box center [368, 516] width 583 height 309
paste textarea "**********"
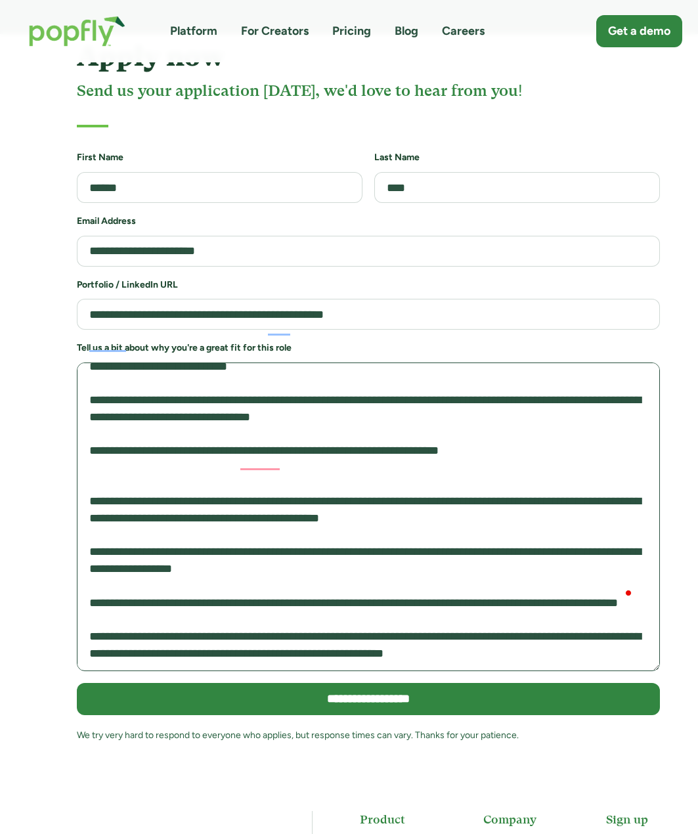
paste textarea "**********"
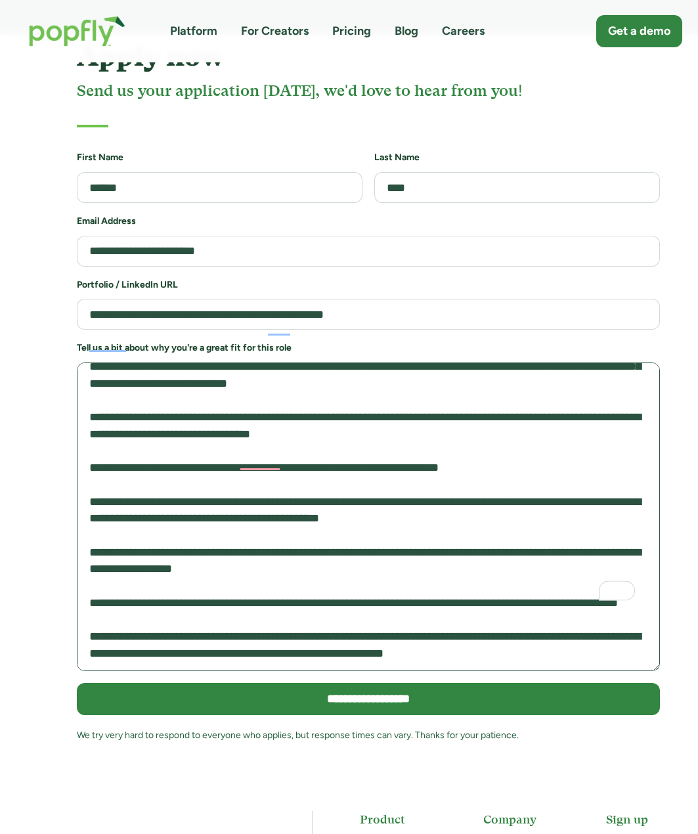
click at [321, 362] on textarea "To enrich screen reader interactions, please activate Accessibility in Grammarl…" at bounding box center [368, 516] width 583 height 309
click at [343, 362] on textarea "To enrich screen reader interactions, please activate Accessibility in Grammarl…" at bounding box center [368, 516] width 583 height 309
click at [550, 383] on textarea "To enrich screen reader interactions, please activate Accessibility in Grammarl…" at bounding box center [368, 516] width 583 height 309
paste textarea "**********"
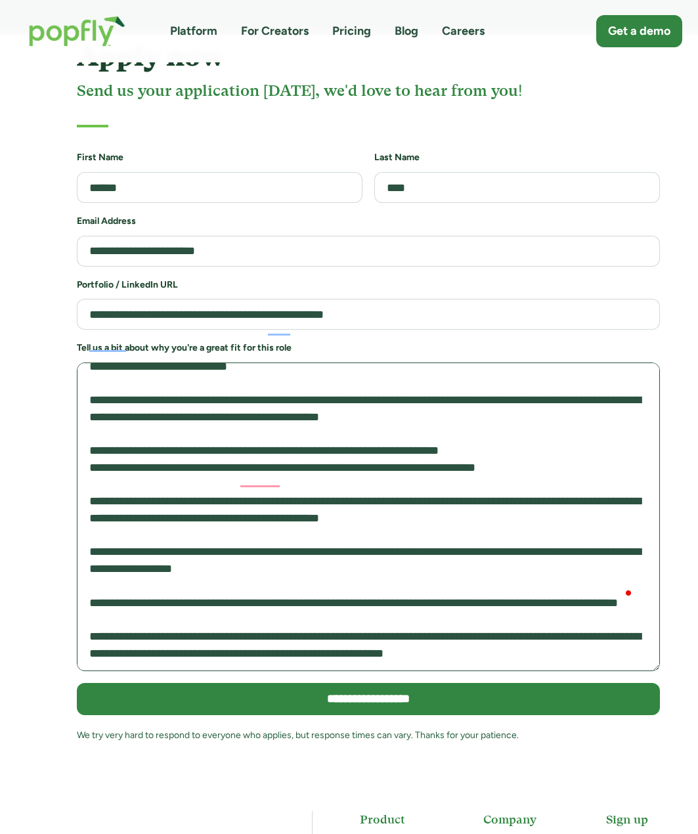
click at [460, 451] on textarea "To enrich screen reader interactions, please activate Accessibility in Grammarl…" at bounding box center [368, 516] width 583 height 309
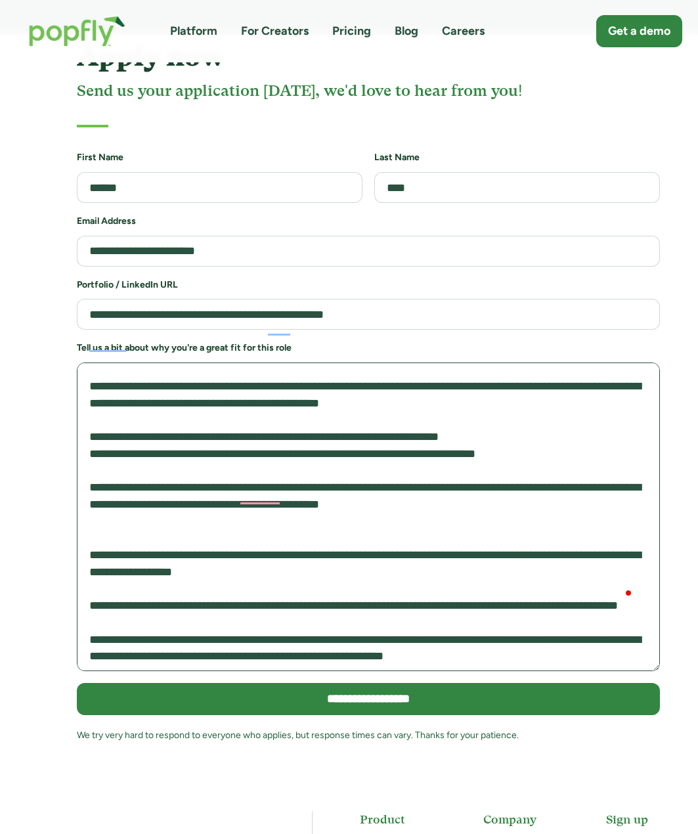
paste textarea "**********"
click at [468, 420] on textarea "To enrich screen reader interactions, please activate Accessibility in Grammarl…" at bounding box center [368, 516] width 583 height 309
click at [475, 438] on textarea "To enrich screen reader interactions, please activate Accessibility in Grammarl…" at bounding box center [368, 516] width 583 height 309
click at [481, 440] on textarea "To enrich screen reader interactions, please activate Accessibility in Grammarl…" at bounding box center [368, 516] width 583 height 309
click at [572, 429] on textarea "To enrich screen reader interactions, please activate Accessibility in Grammarl…" at bounding box center [368, 516] width 583 height 309
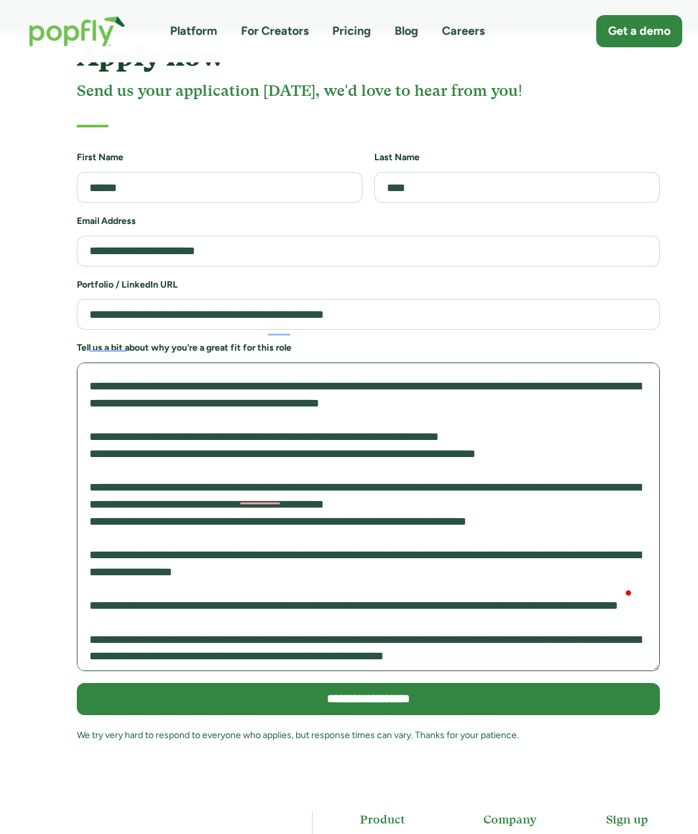
click at [246, 448] on textarea "To enrich screen reader interactions, please activate Accessibility in Grammarl…" at bounding box center [368, 516] width 583 height 309
click at [87, 496] on textarea "To enrich screen reader interactions, please activate Accessibility in Grammarl…" at bounding box center [368, 516] width 583 height 309
click at [93, 461] on textarea "To enrich screen reader interactions, please activate Accessibility in Grammarl…" at bounding box center [368, 516] width 583 height 309
drag, startPoint x: 282, startPoint y: 523, endPoint x: 286, endPoint y: 498, distance: 24.5
click at [282, 517] on textarea "To enrich screen reader interactions, please activate Accessibility in Grammarl…" at bounding box center [368, 516] width 583 height 309
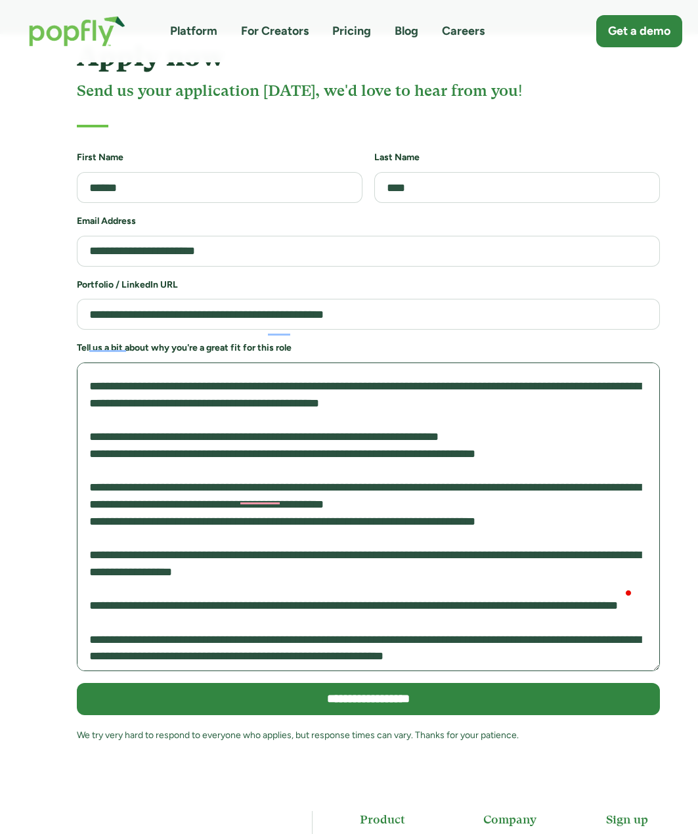
click at [299, 521] on textarea "To enrich screen reader interactions, please activate Accessibility in Grammarl…" at bounding box center [368, 516] width 583 height 309
click at [307, 509] on textarea "To enrich screen reader interactions, please activate Accessibility in Grammarl…" at bounding box center [368, 516] width 583 height 309
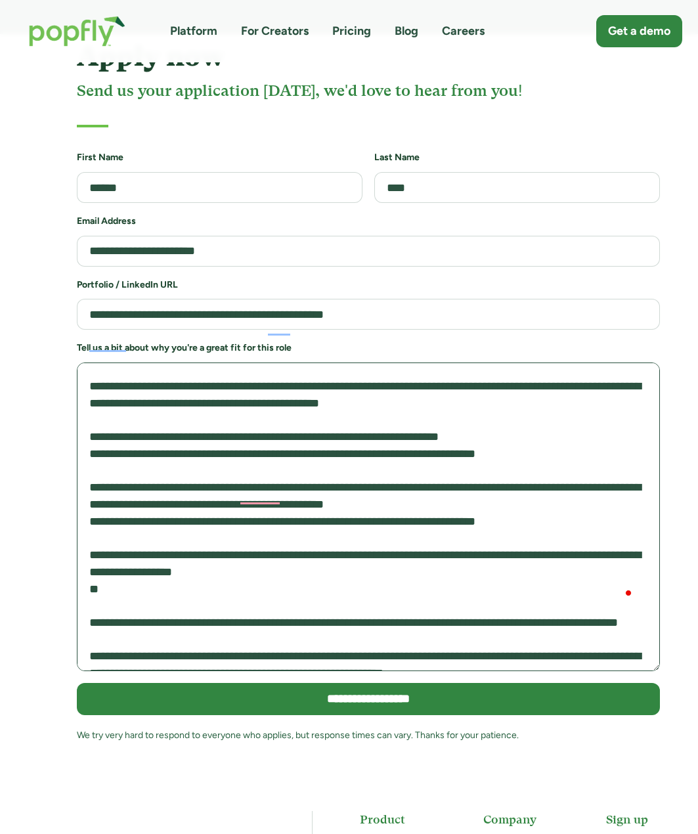
paste textarea "**********"
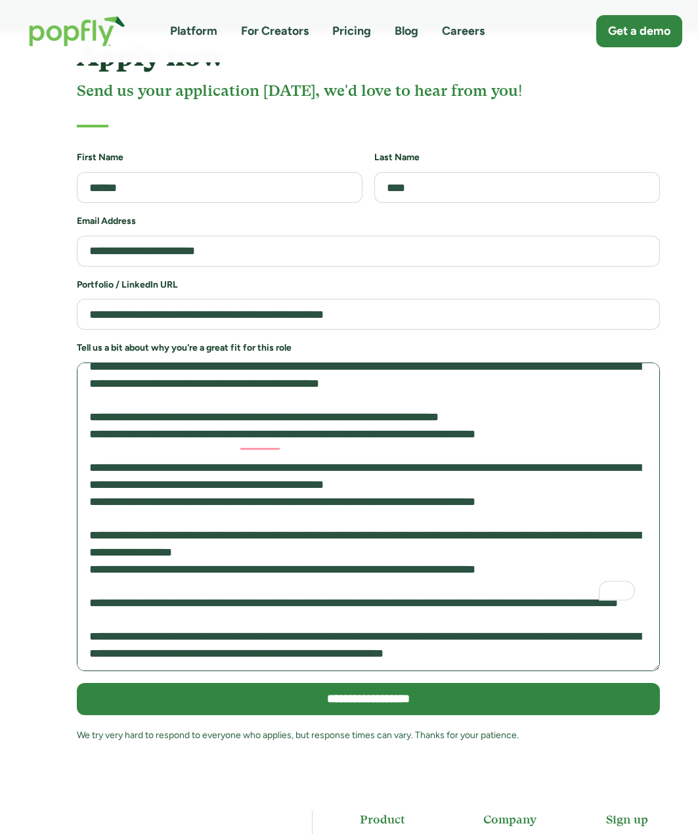
scroll to position [332, 0]
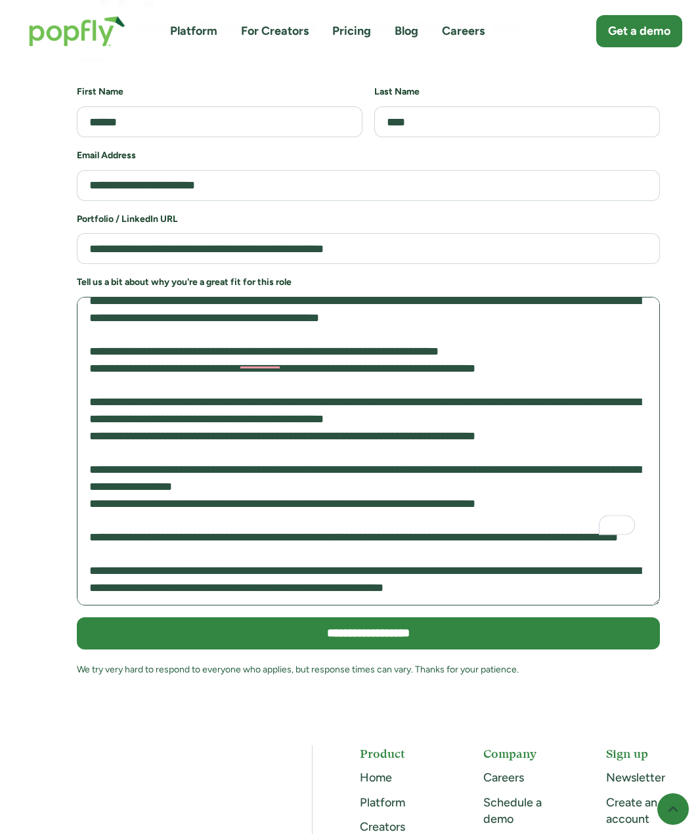
drag, startPoint x: 89, startPoint y: 427, endPoint x: 95, endPoint y: 429, distance: 6.9
click at [95, 429] on textarea "To enrich screen reader interactions, please activate Accessibility in Grammarl…" at bounding box center [368, 451] width 583 height 309
drag, startPoint x: 362, startPoint y: 430, endPoint x: 574, endPoint y: 443, distance: 212.4
click at [574, 443] on textarea "To enrich screen reader interactions, please activate Accessibility in Grammarl…" at bounding box center [368, 451] width 583 height 309
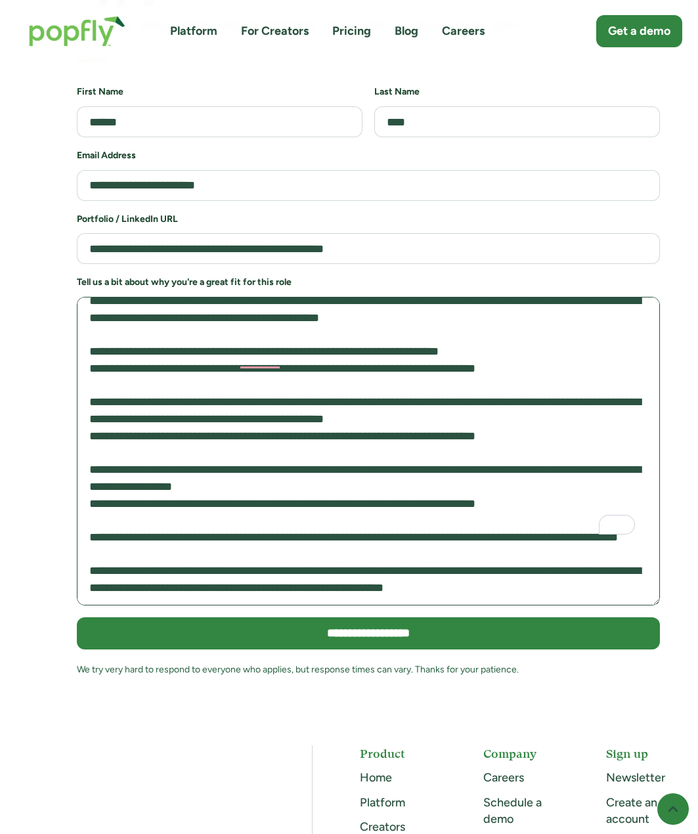
drag, startPoint x: 146, startPoint y: 435, endPoint x: 228, endPoint y: 442, distance: 83.0
click at [154, 438] on textarea "To enrich screen reader interactions, please activate Accessibility in Grammarl…" at bounding box center [368, 451] width 583 height 309
click at [229, 442] on textarea "To enrich screen reader interactions, please activate Accessibility in Grammarl…" at bounding box center [368, 451] width 583 height 309
click at [268, 432] on textarea "To enrich screen reader interactions, please activate Accessibility in Grammarl…" at bounding box center [368, 451] width 583 height 309
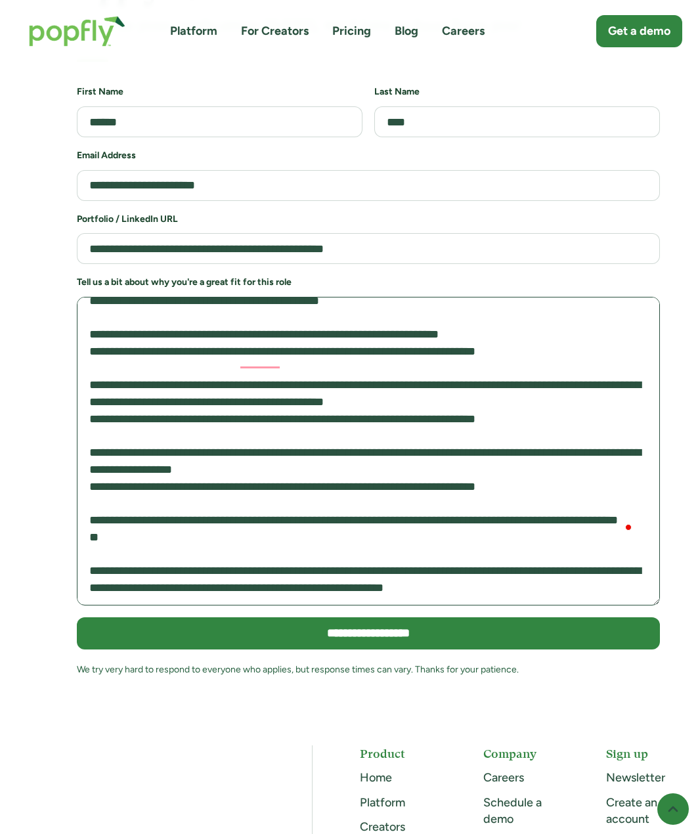
paste textarea "**********"
click at [586, 485] on textarea "To enrich screen reader interactions, please activate Accessibility in Grammarl…" at bounding box center [368, 451] width 583 height 309
click at [568, 508] on textarea "To enrich screen reader interactions, please activate Accessibility in Grammarl…" at bounding box center [368, 451] width 583 height 309
click at [509, 470] on textarea "To enrich screen reader interactions, please activate Accessibility in Grammarl…" at bounding box center [368, 451] width 583 height 309
click at [513, 481] on textarea "To enrich screen reader interactions, please activate Accessibility in Grammarl…" at bounding box center [368, 451] width 583 height 309
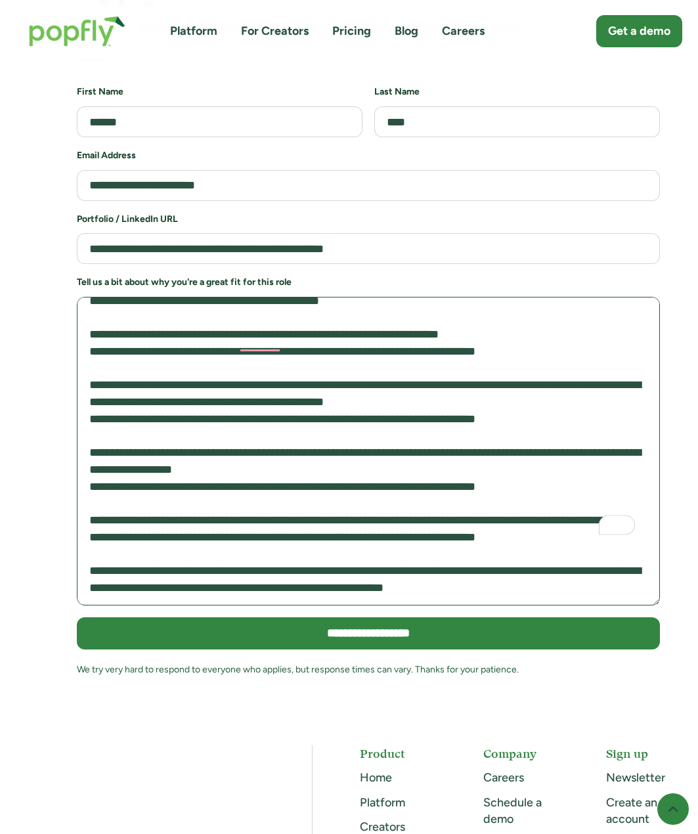
click at [519, 480] on textarea "To enrich screen reader interactions, please activate Accessibility in Grammarl…" at bounding box center [368, 451] width 583 height 309
click at [519, 479] on textarea "To enrich screen reader interactions, please activate Accessibility in Grammarl…" at bounding box center [368, 451] width 583 height 309
click at [384, 475] on textarea "To enrich screen reader interactions, please activate Accessibility in Grammarl…" at bounding box center [368, 451] width 583 height 309
click at [383, 475] on textarea "To enrich screen reader interactions, please activate Accessibility in Grammarl…" at bounding box center [368, 451] width 583 height 309
drag, startPoint x: 383, startPoint y: 475, endPoint x: 611, endPoint y: 477, distance: 227.1
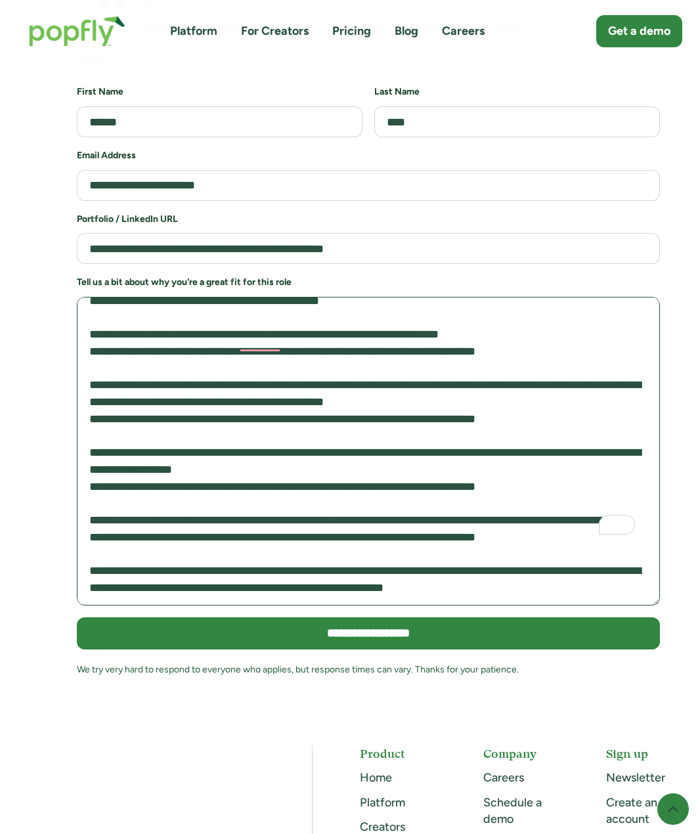
click at [611, 477] on textarea "To enrich screen reader interactions, please activate Accessibility in Grammarl…" at bounding box center [368, 451] width 583 height 309
click at [360, 482] on textarea "To enrich screen reader interactions, please activate Accessibility in Grammarl…" at bounding box center [368, 451] width 583 height 309
click at [368, 477] on textarea "To enrich screen reader interactions, please activate Accessibility in Grammarl…" at bounding box center [368, 451] width 583 height 309
click at [449, 488] on textarea "To enrich screen reader interactions, please activate Accessibility in Grammarl…" at bounding box center [368, 451] width 583 height 309
click at [445, 481] on textarea "To enrich screen reader interactions, please activate Accessibility in Grammarl…" at bounding box center [368, 451] width 583 height 309
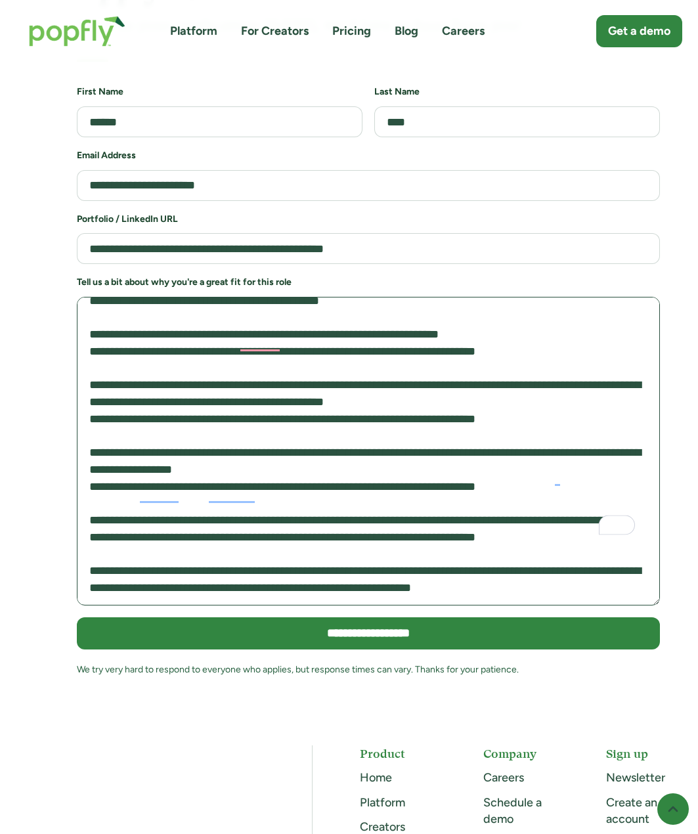
drag, startPoint x: 445, startPoint y: 481, endPoint x: 624, endPoint y: 473, distance: 179.4
click at [624, 473] on textarea "To enrich screen reader interactions, please activate Accessibility in Grammarl…" at bounding box center [368, 451] width 583 height 309
drag, startPoint x: 411, startPoint y: 513, endPoint x: 364, endPoint y: 486, distance: 54.7
click at [352, 487] on textarea "To enrich screen reader interactions, please activate Accessibility in Grammarl…" at bounding box center [368, 451] width 583 height 309
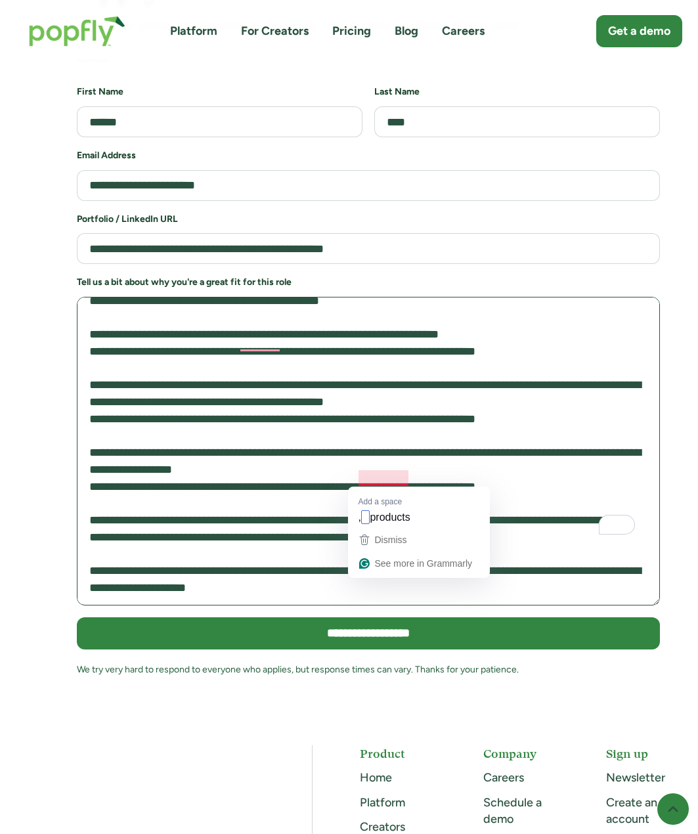
drag, startPoint x: 372, startPoint y: 475, endPoint x: 528, endPoint y: 500, distance: 158.2
click at [528, 500] on textarea "To enrich screen reader interactions, please activate Accessibility in Grammarl…" at bounding box center [368, 451] width 583 height 309
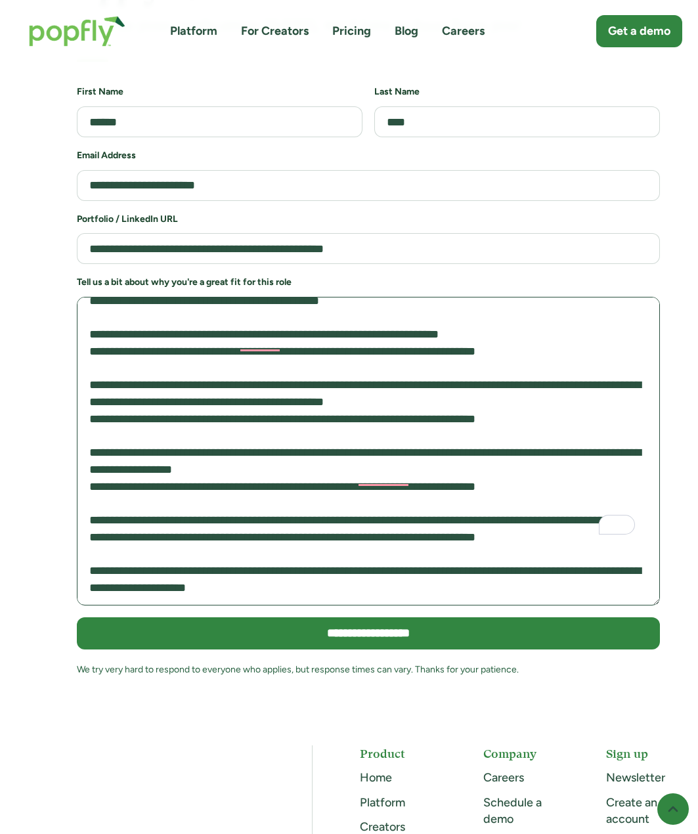
click at [528, 500] on textarea "To enrich screen reader interactions, please activate Accessibility in Grammarl…" at bounding box center [368, 451] width 583 height 309
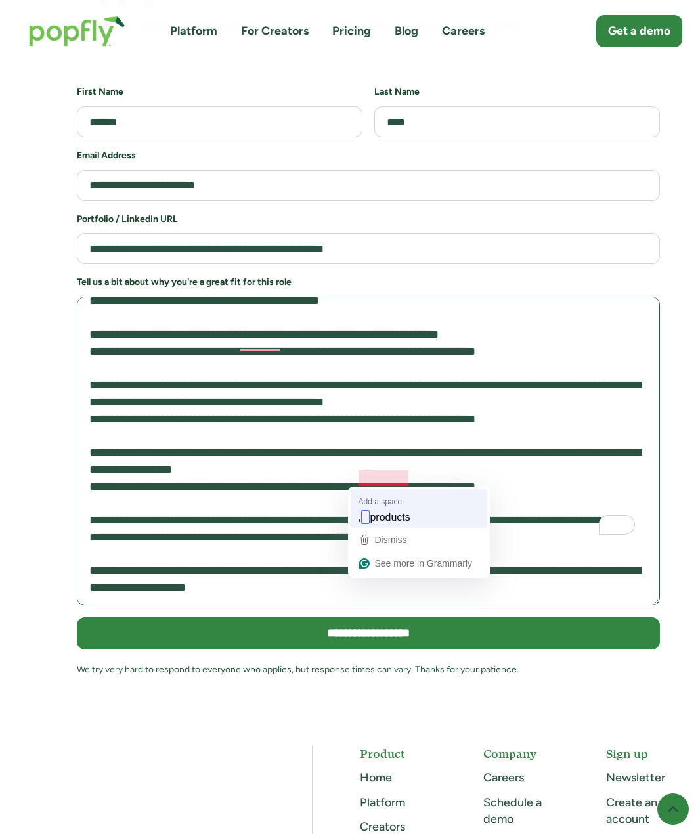
drag, startPoint x: 553, startPoint y: 475, endPoint x: 364, endPoint y: 514, distance: 193.0
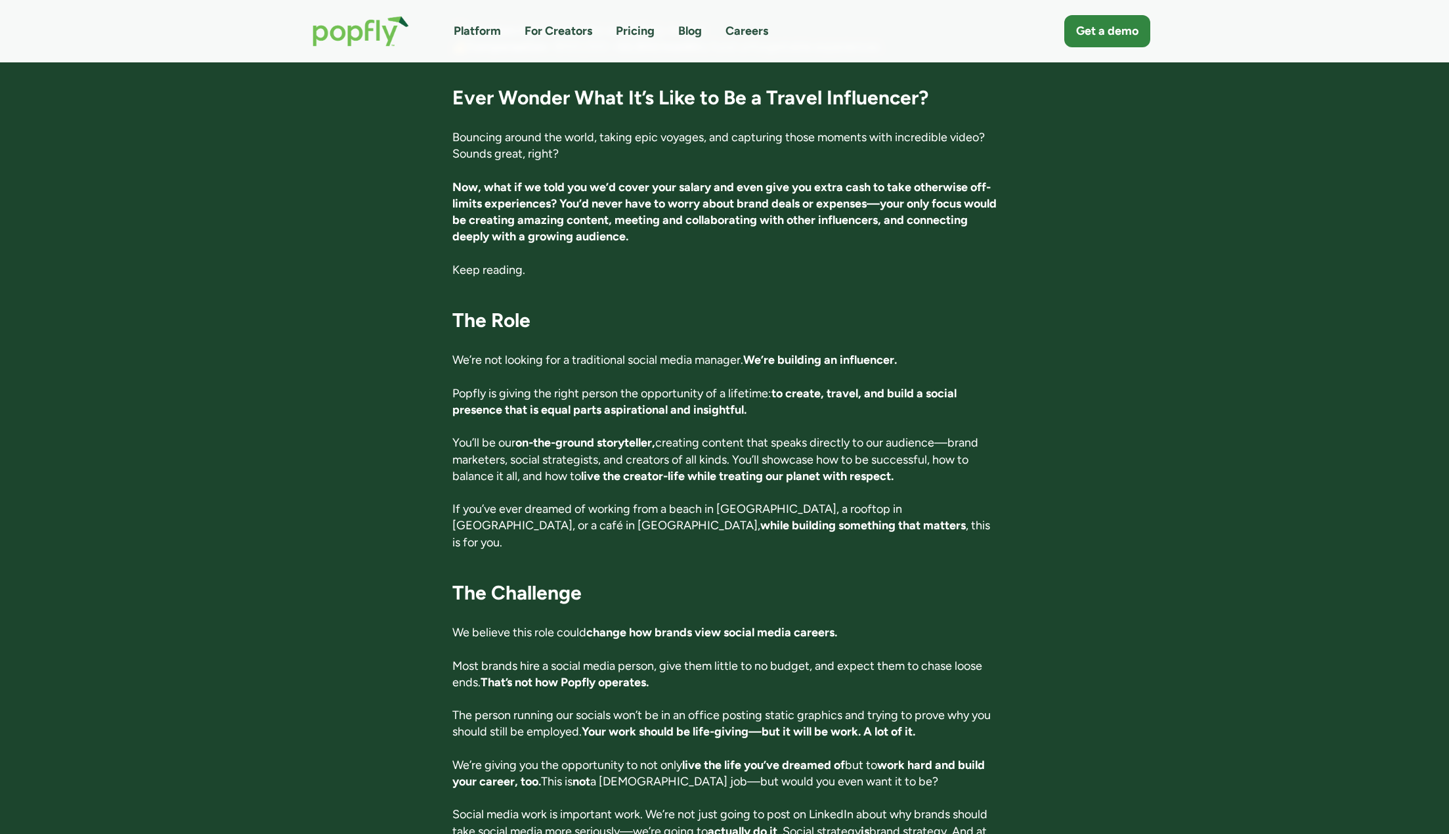
scroll to position [361, 0]
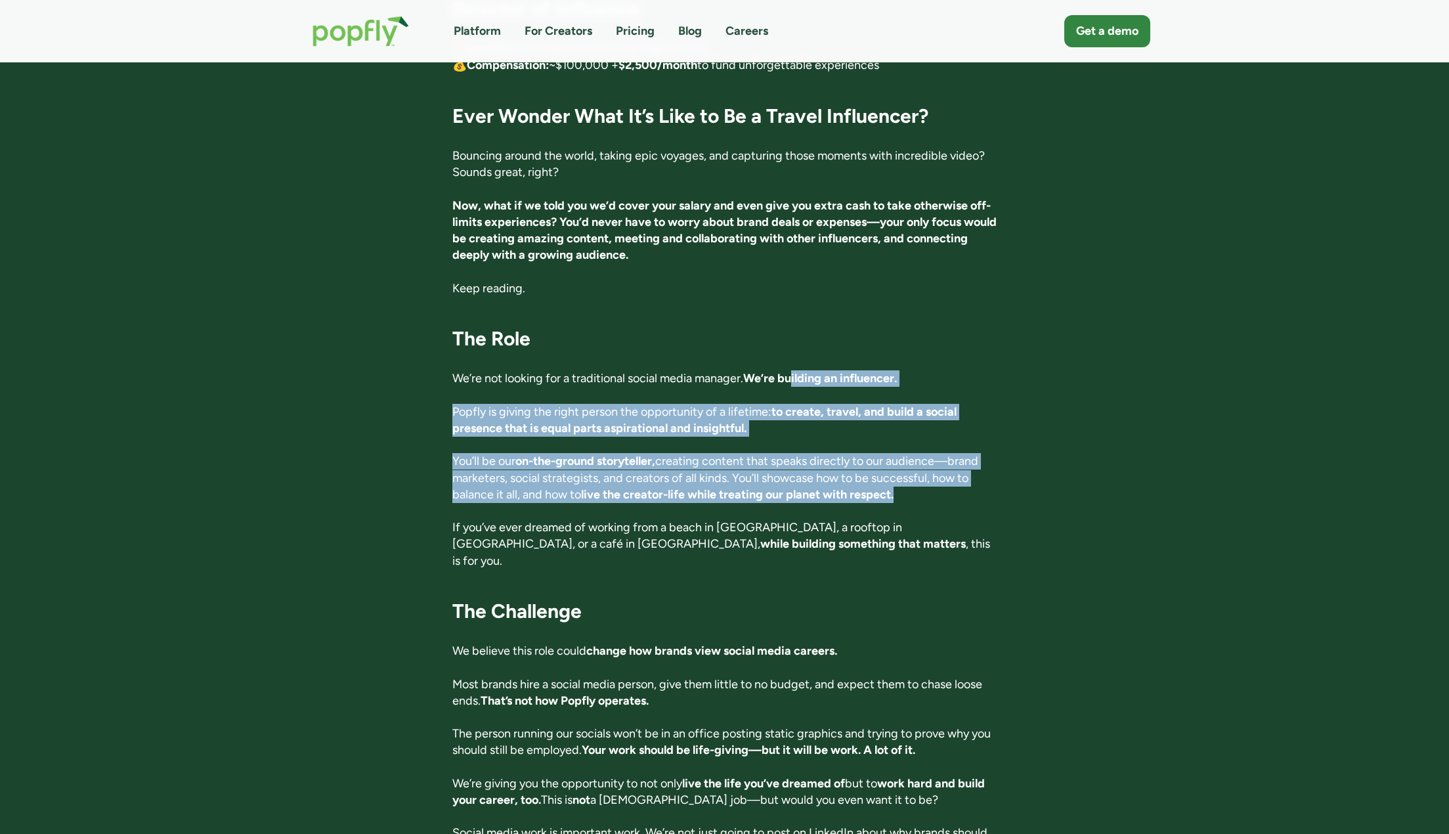
drag, startPoint x: 867, startPoint y: 372, endPoint x: 984, endPoint y: 461, distance: 147.6
click at [797, 460] on p "You’ll be our on-the-ground storyteller, creating content that speaks directly …" at bounding box center [724, 478] width 544 height 50
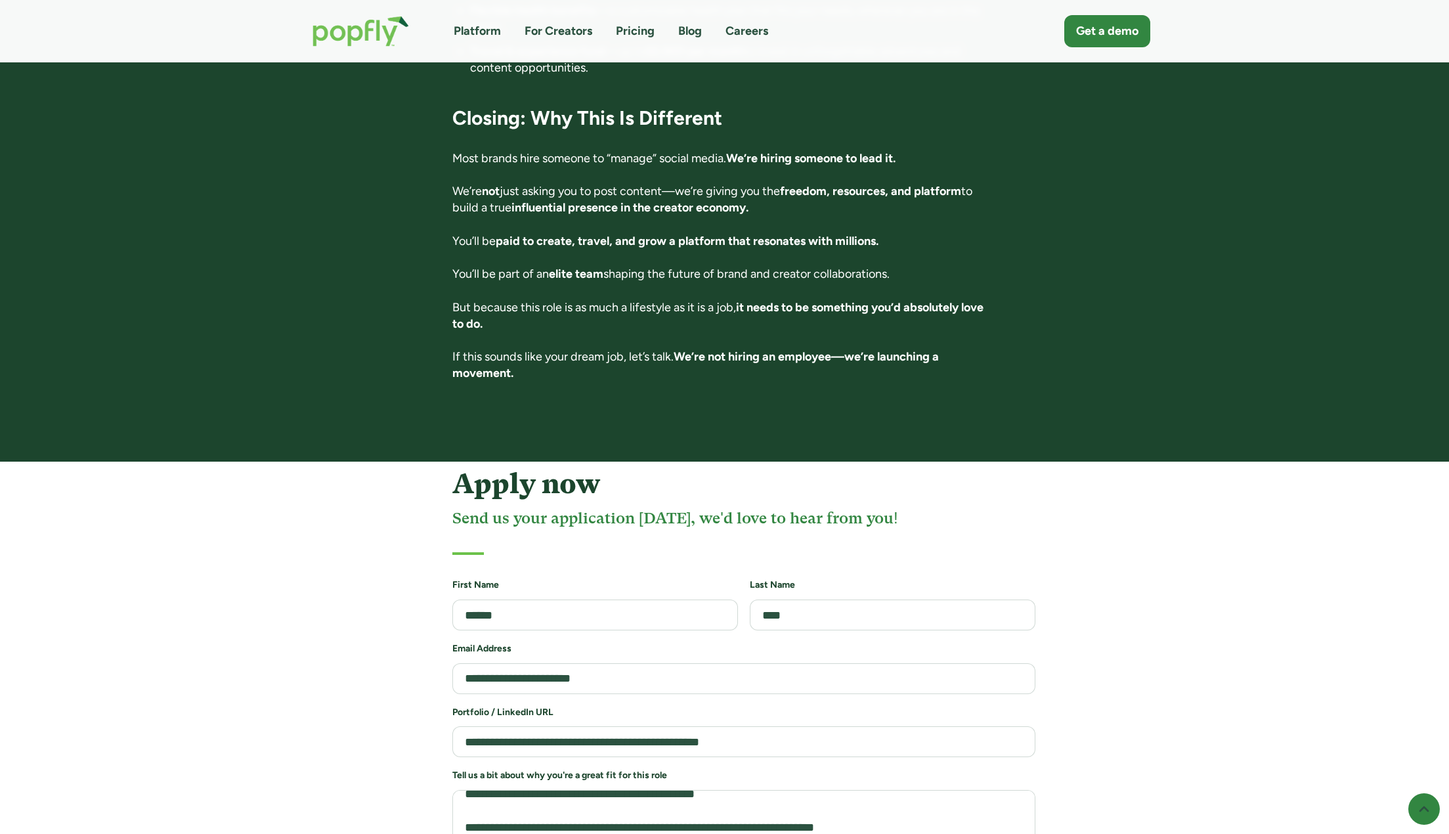
scroll to position [2757, 0]
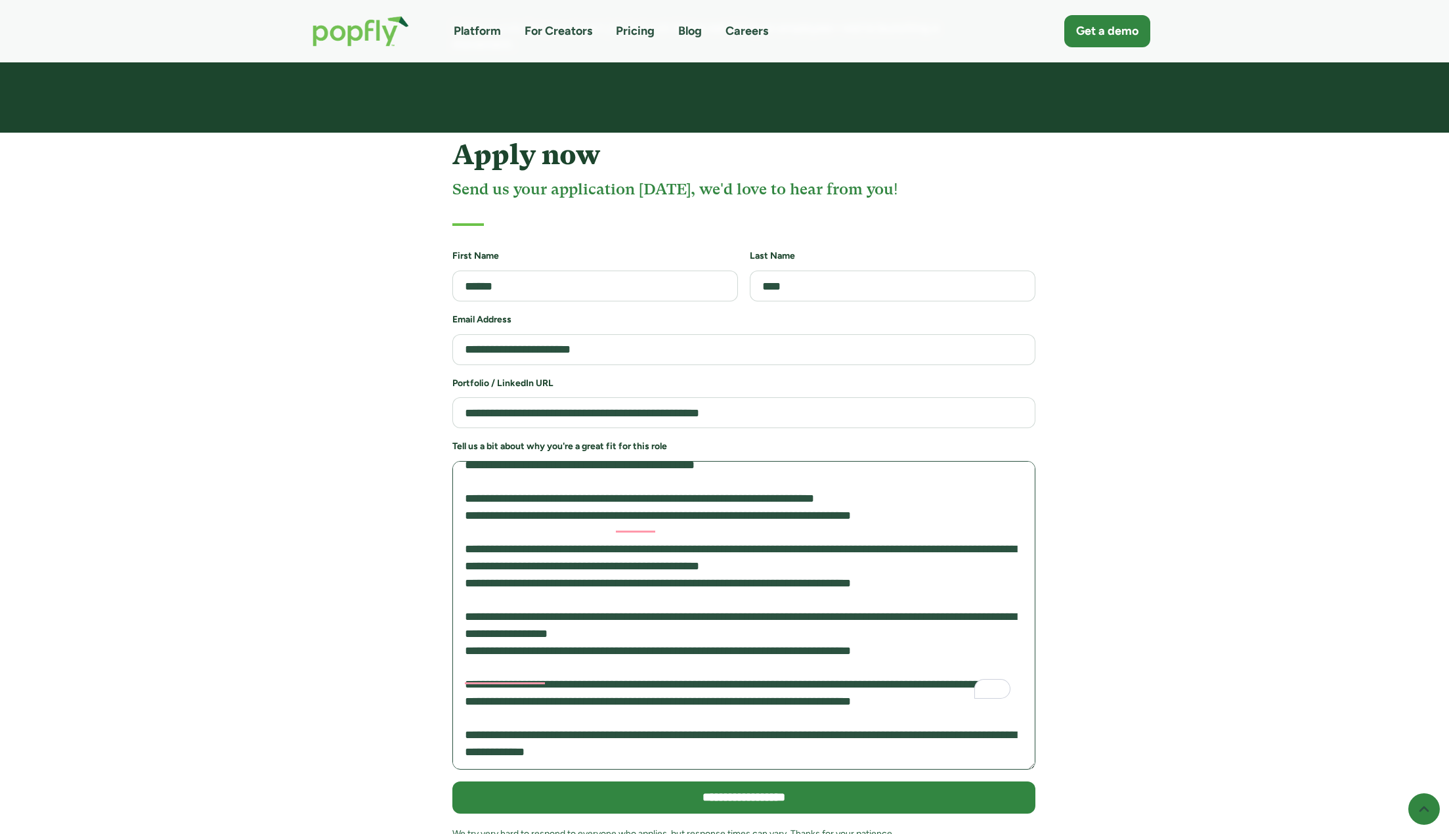
click at [775, 672] on textarea "To enrich screen reader interactions, please activate Accessibility in Grammarl…" at bounding box center [743, 615] width 583 height 309
click at [481, 674] on textarea "To enrich screen reader interactions, please activate Accessibility in Grammarl…" at bounding box center [743, 615] width 583 height 309
click at [655, 670] on textarea "To enrich screen reader interactions, please activate Accessibility in Grammarl…" at bounding box center [743, 615] width 583 height 309
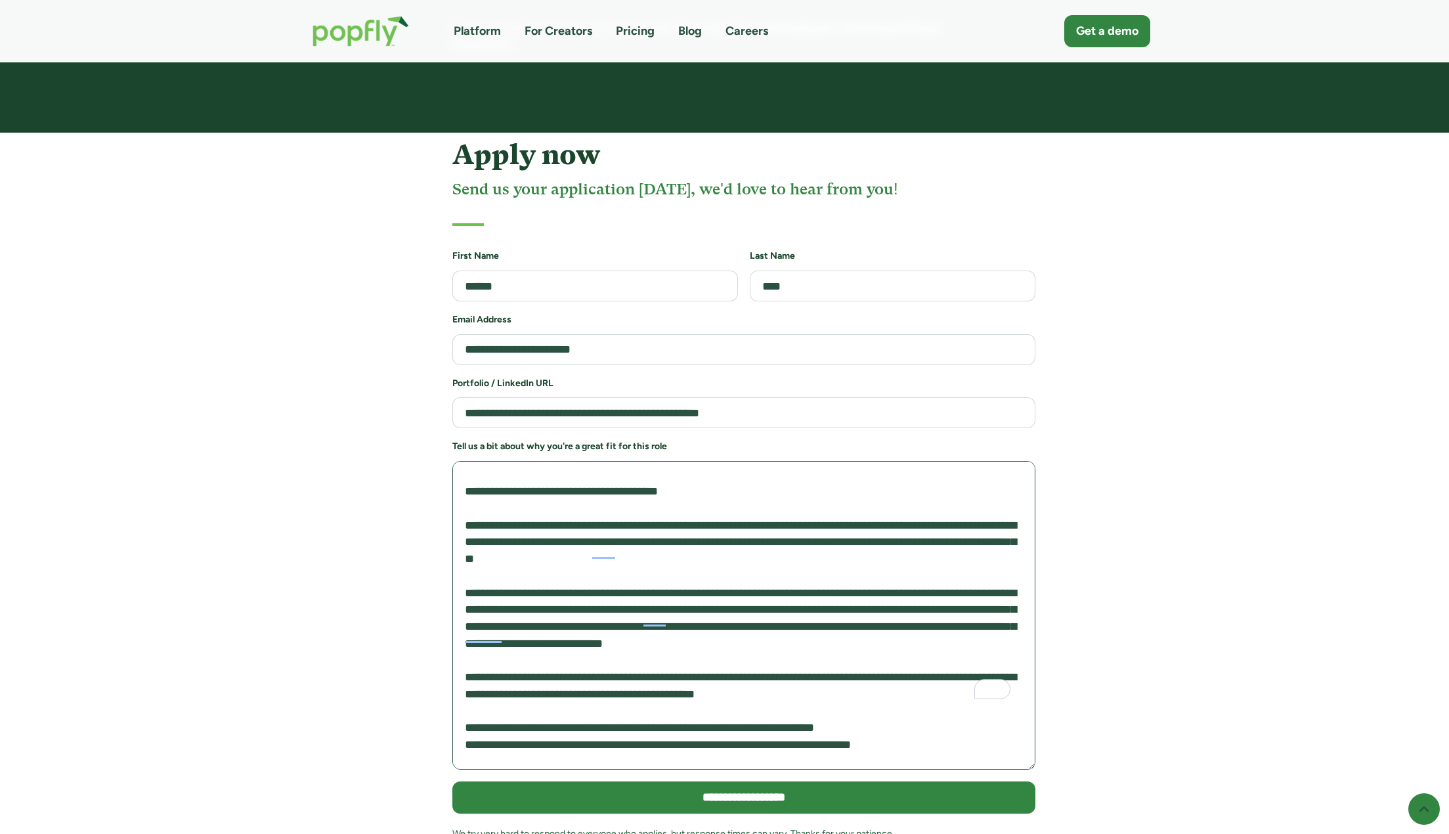
scroll to position [16, 0]
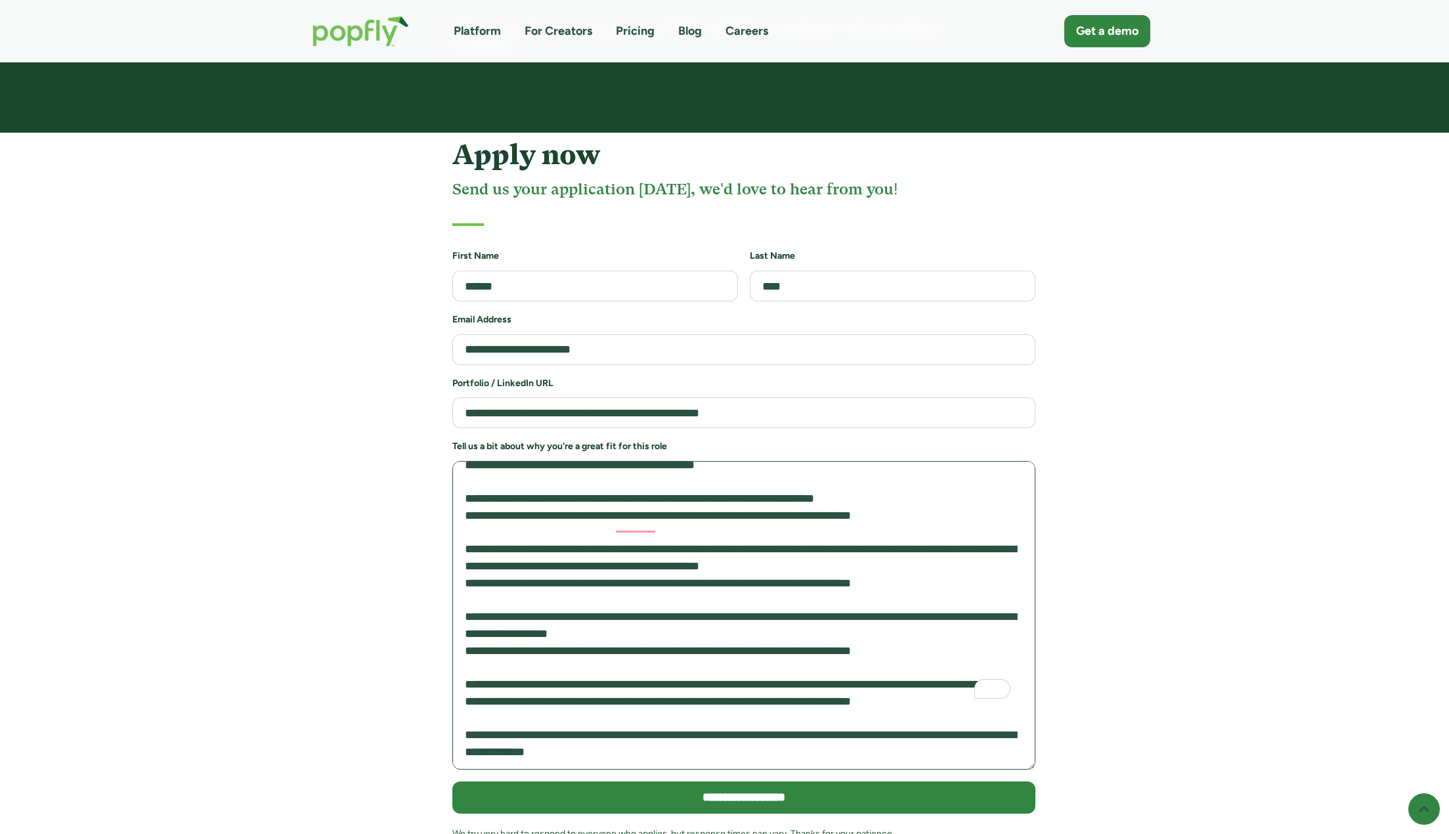
click at [797, 623] on textarea "To enrich screen reader interactions, please activate Accessibility in Grammarl…" at bounding box center [743, 615] width 583 height 309
click at [728, 676] on textarea "To enrich screen reader interactions, please activate Accessibility in Grammarl…" at bounding box center [743, 615] width 583 height 309
click at [737, 655] on textarea "To enrich screen reader interactions, please activate Accessibility in Grammarl…" at bounding box center [743, 615] width 583 height 309
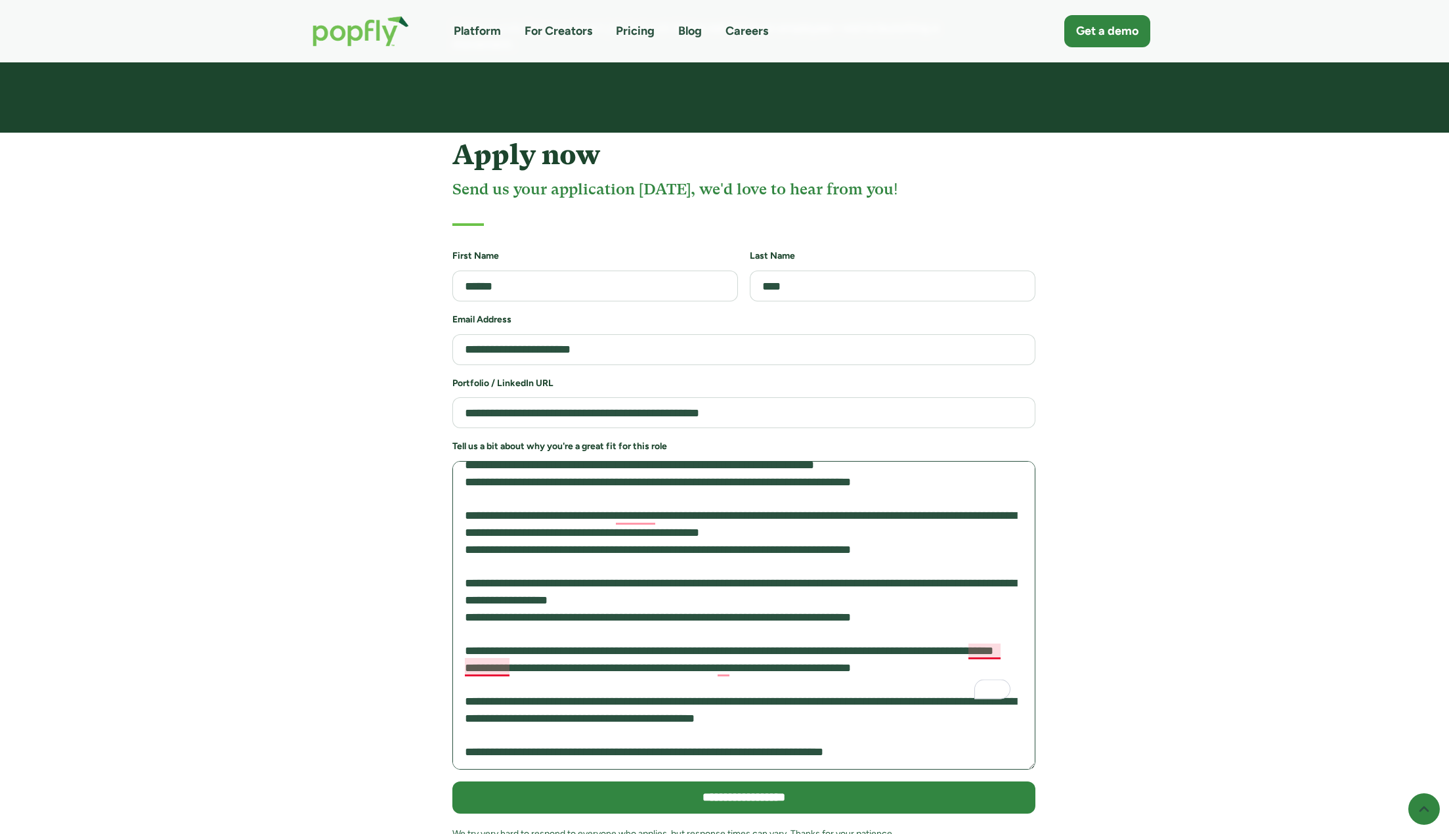
click at [797, 658] on textarea "To enrich screen reader interactions, please activate Accessibility in Grammarl…" at bounding box center [743, 615] width 583 height 309
click at [797, 660] on textarea "To enrich screen reader interactions, please activate Accessibility in Grammarl…" at bounding box center [743, 615] width 583 height 309
click at [797, 672] on textarea "To enrich screen reader interactions, please activate Accessibility in Grammarl…" at bounding box center [743, 615] width 583 height 309
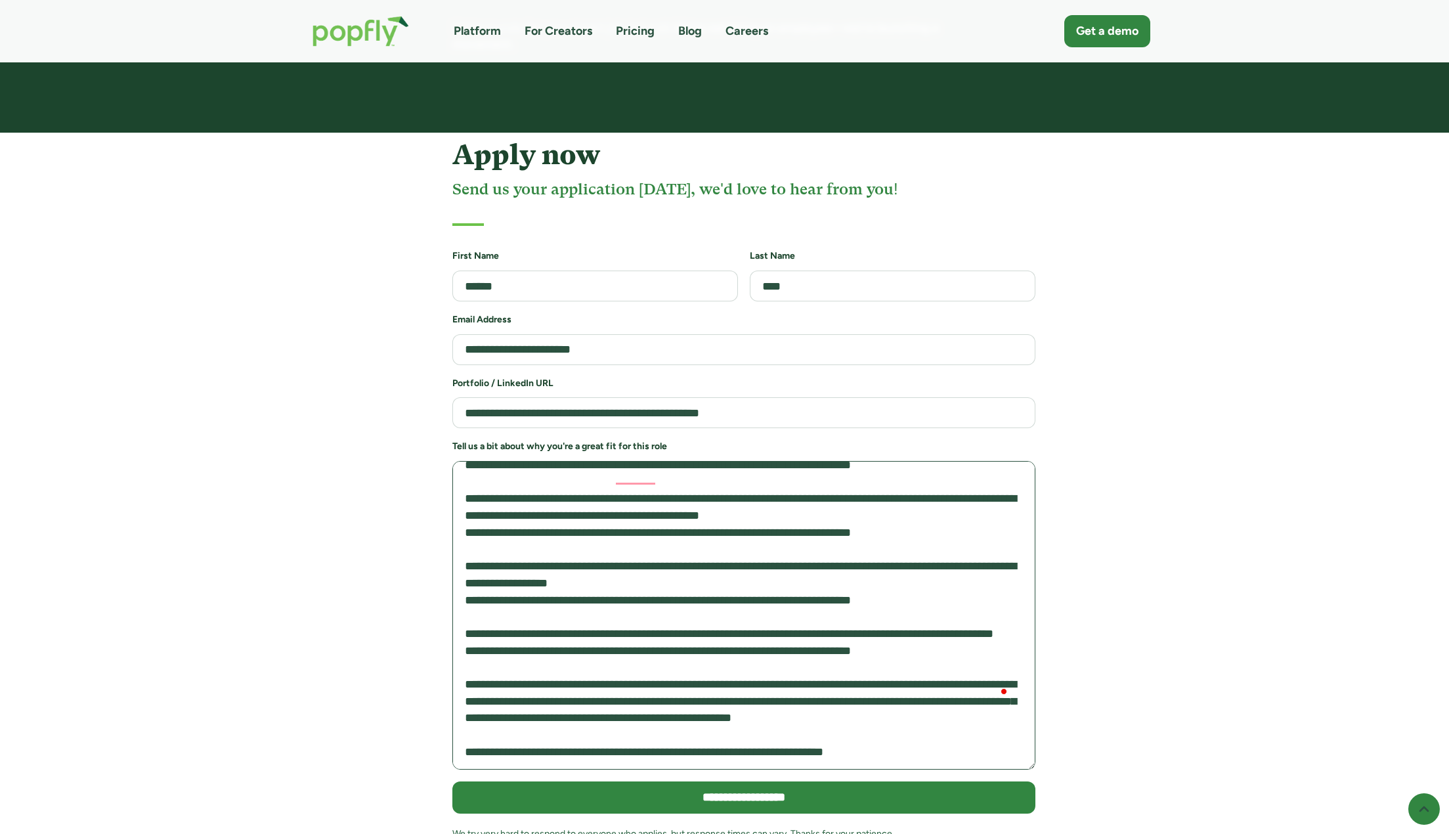
scroll to position [383, 0]
drag, startPoint x: 507, startPoint y: 656, endPoint x: 848, endPoint y: 673, distance: 341.1
click at [797, 673] on textarea "To enrich screen reader interactions, please activate Accessibility in Grammarl…" at bounding box center [743, 615] width 583 height 309
click at [797, 672] on textarea "To enrich screen reader interactions, please activate Accessibility in Grammarl…" at bounding box center [743, 615] width 583 height 309
click at [797, 666] on textarea "To enrich screen reader interactions, please activate Accessibility in Grammarl…" at bounding box center [743, 615] width 583 height 309
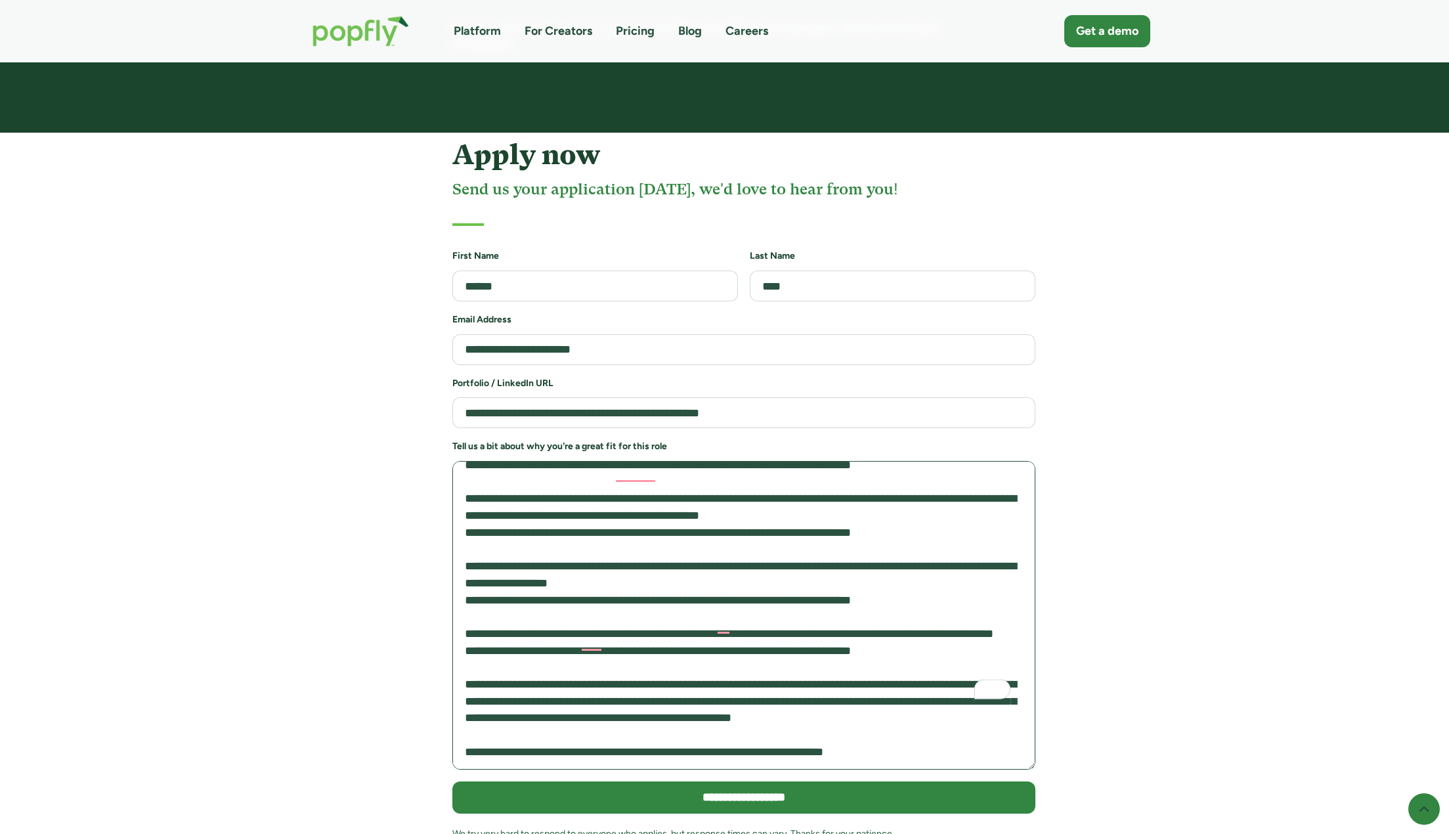
click at [797, 677] on textarea "To enrich screen reader interactions, please activate Accessibility in Grammarl…" at bounding box center [743, 615] width 583 height 309
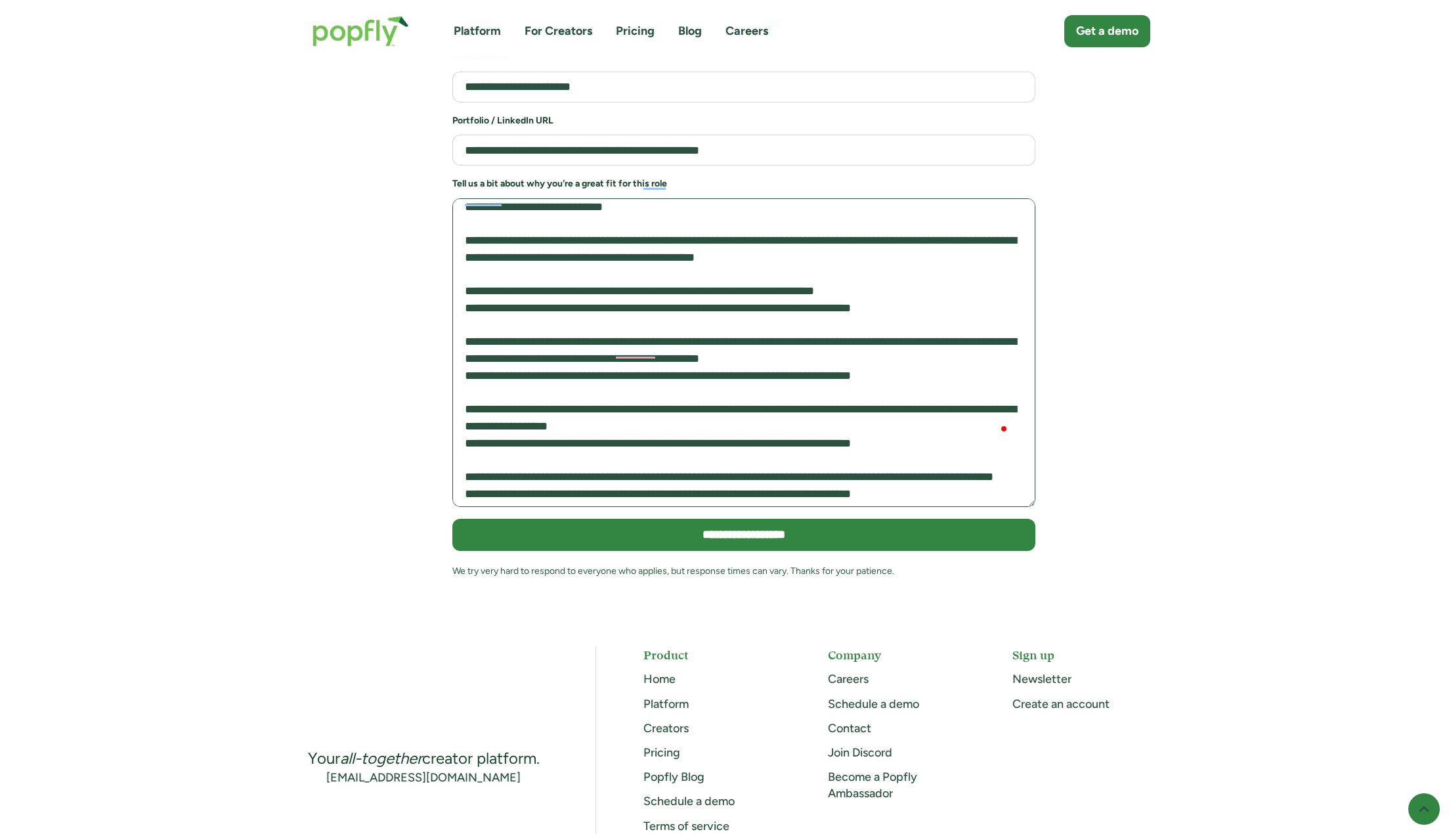
scroll to position [400, 0]
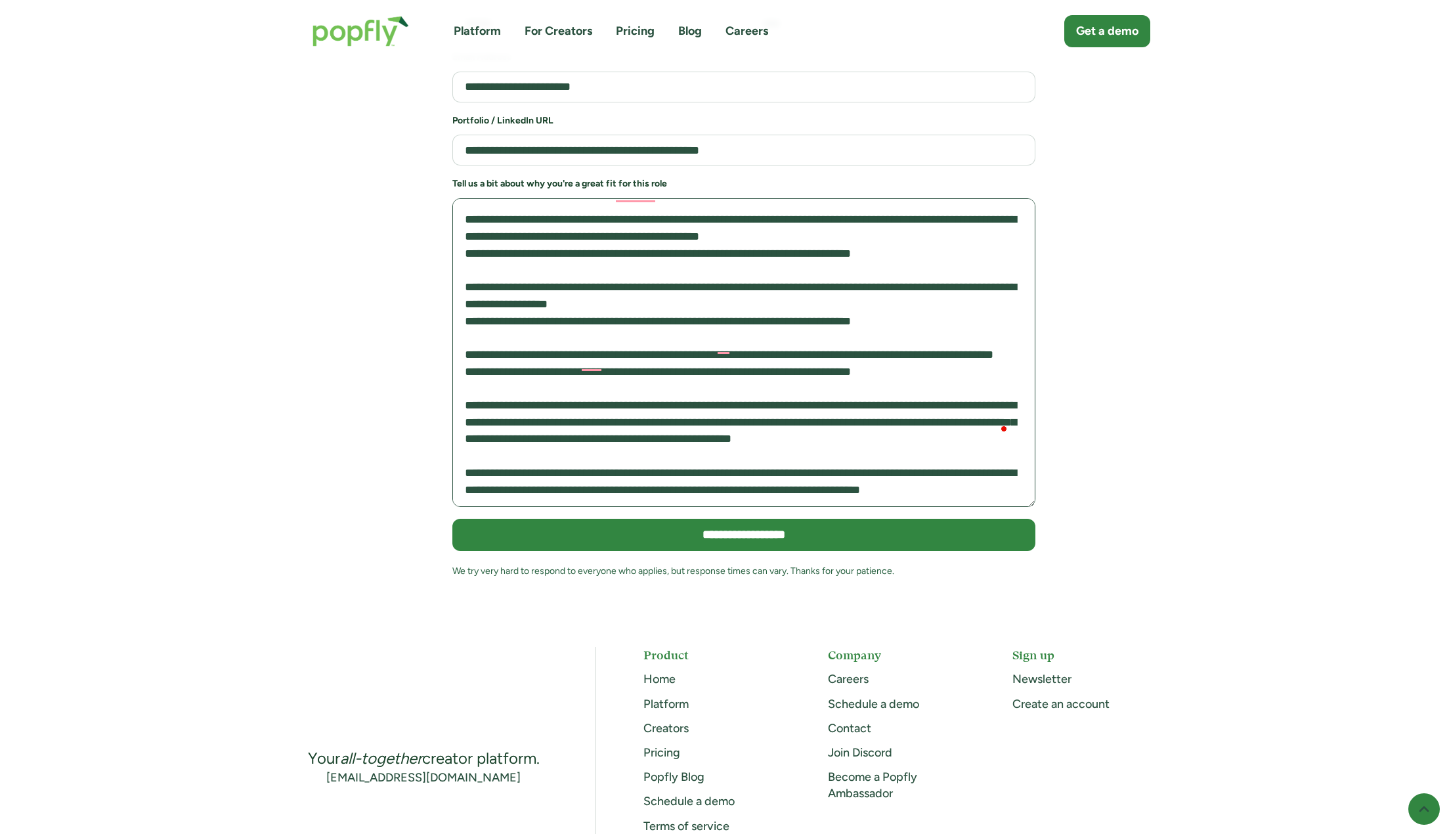
click at [565, 356] on textarea "To enrich screen reader interactions, please activate Accessibility in Grammarl…" at bounding box center [743, 352] width 583 height 309
click at [681, 343] on textarea "To enrich screen reader interactions, please activate Accessibility in Grammarl…" at bounding box center [743, 352] width 583 height 309
click at [781, 349] on textarea "To enrich screen reader interactions, please activate Accessibility in Grammarl…" at bounding box center [743, 352] width 583 height 309
drag, startPoint x: 804, startPoint y: 345, endPoint x: 721, endPoint y: 344, distance: 83.4
click at [721, 344] on textarea "To enrich screen reader interactions, please activate Accessibility in Grammarl…" at bounding box center [743, 352] width 583 height 309
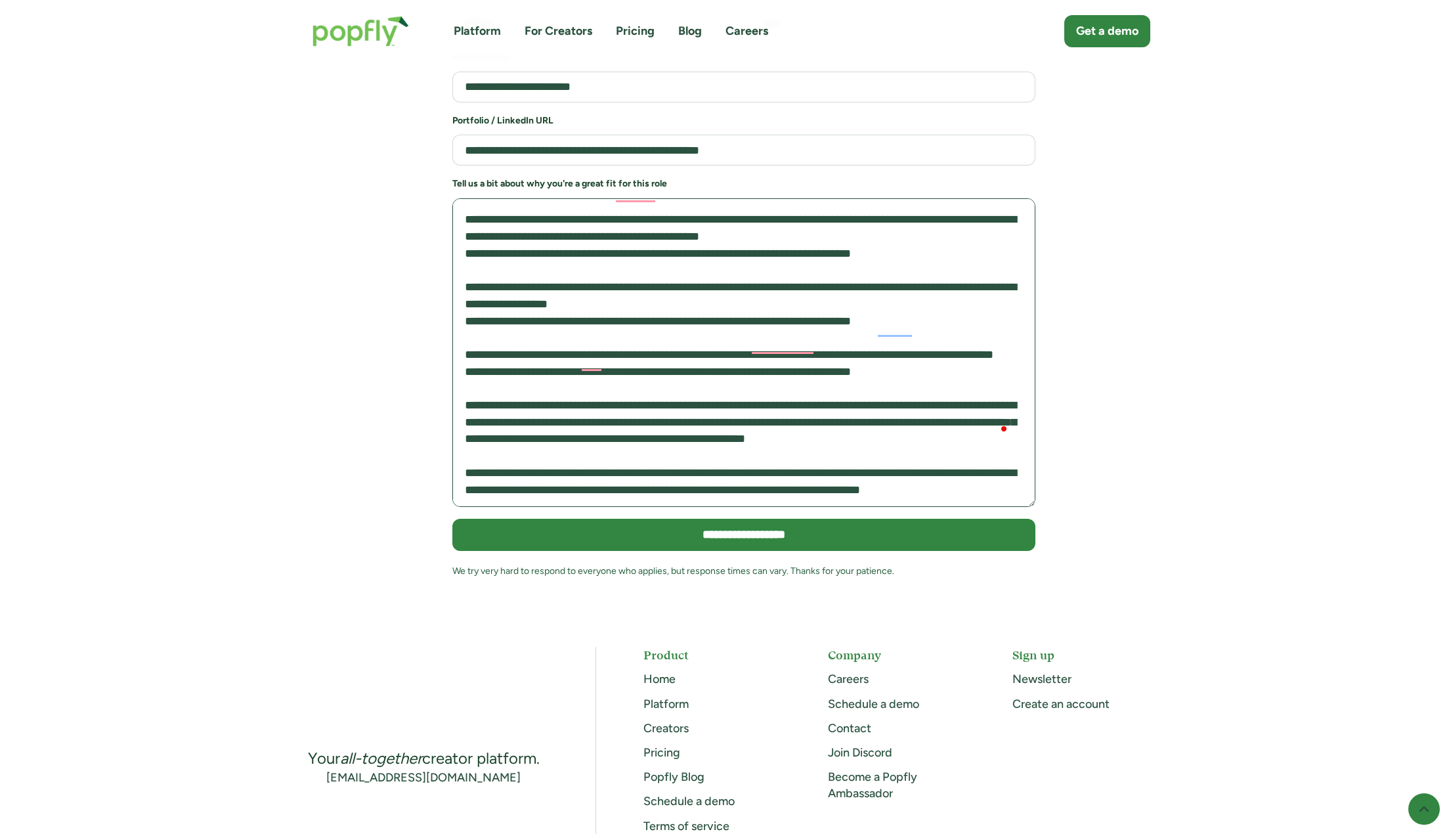
drag, startPoint x: 739, startPoint y: 323, endPoint x: 798, endPoint y: 364, distance: 71.7
click at [797, 363] on textarea "To enrich screen reader interactions, please activate Accessibility in Grammarl…" at bounding box center [743, 352] width 583 height 309
click at [797, 364] on textarea "To enrich screen reader interactions, please activate Accessibility in Grammarl…" at bounding box center [743, 352] width 583 height 309
drag, startPoint x: 706, startPoint y: 332, endPoint x: 806, endPoint y: 347, distance: 101.6
click at [797, 347] on textarea "To enrich screen reader interactions, please activate Accessibility in Grammarl…" at bounding box center [743, 352] width 583 height 309
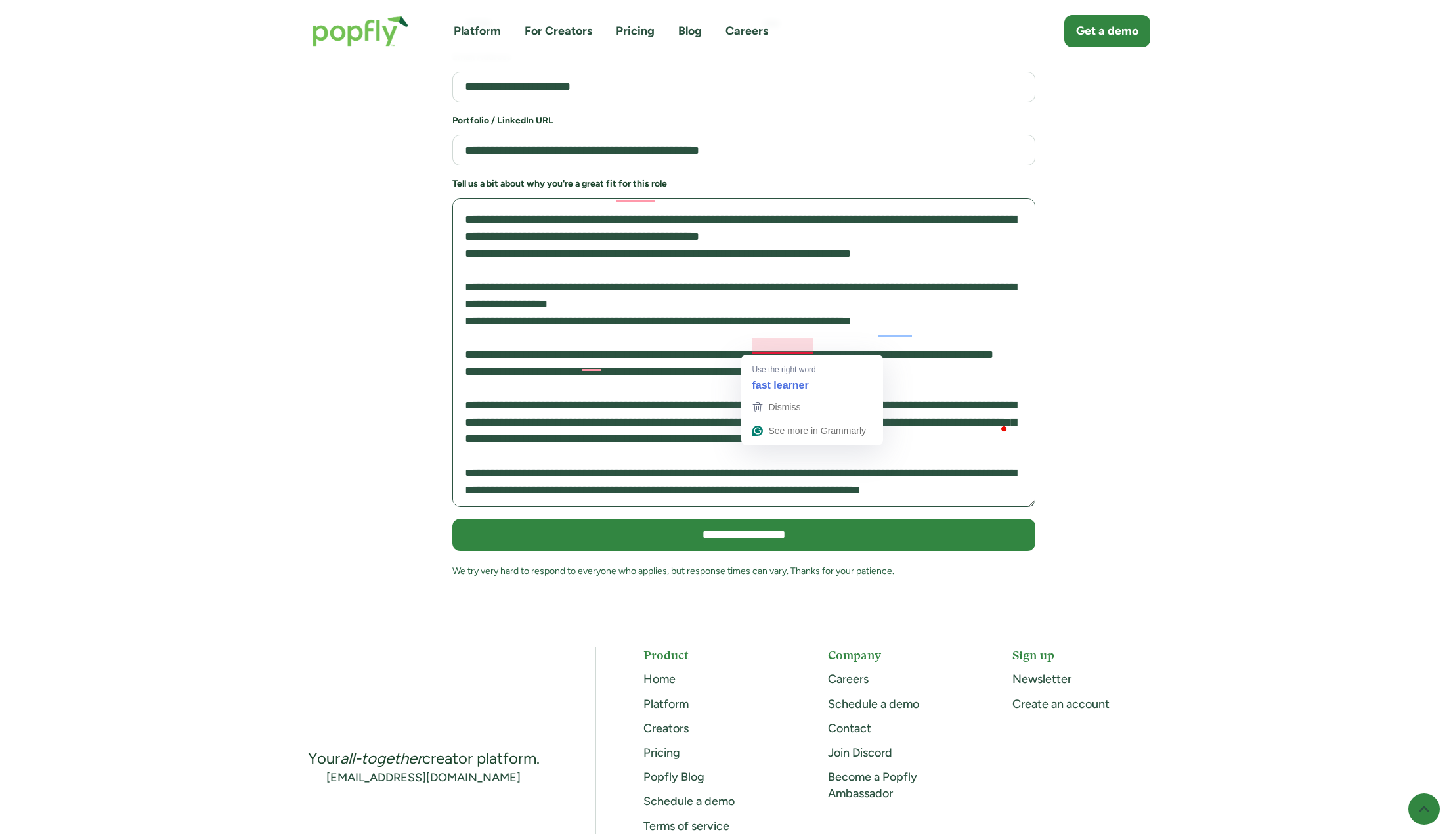
click at [797, 347] on textarea "To enrich screen reader interactions, please activate Accessibility in Grammarl…" at bounding box center [743, 352] width 583 height 309
click at [797, 339] on textarea "To enrich screen reader interactions, please activate Accessibility in Grammarl…" at bounding box center [743, 352] width 583 height 309
click at [795, 347] on textarea "To enrich screen reader interactions, please activate Accessibility in Grammarl…" at bounding box center [743, 352] width 583 height 309
drag, startPoint x: 852, startPoint y: 342, endPoint x: 907, endPoint y: 351, distance: 55.3
click at [797, 351] on textarea "To enrich screen reader interactions, please activate Accessibility in Grammarl…" at bounding box center [743, 352] width 583 height 309
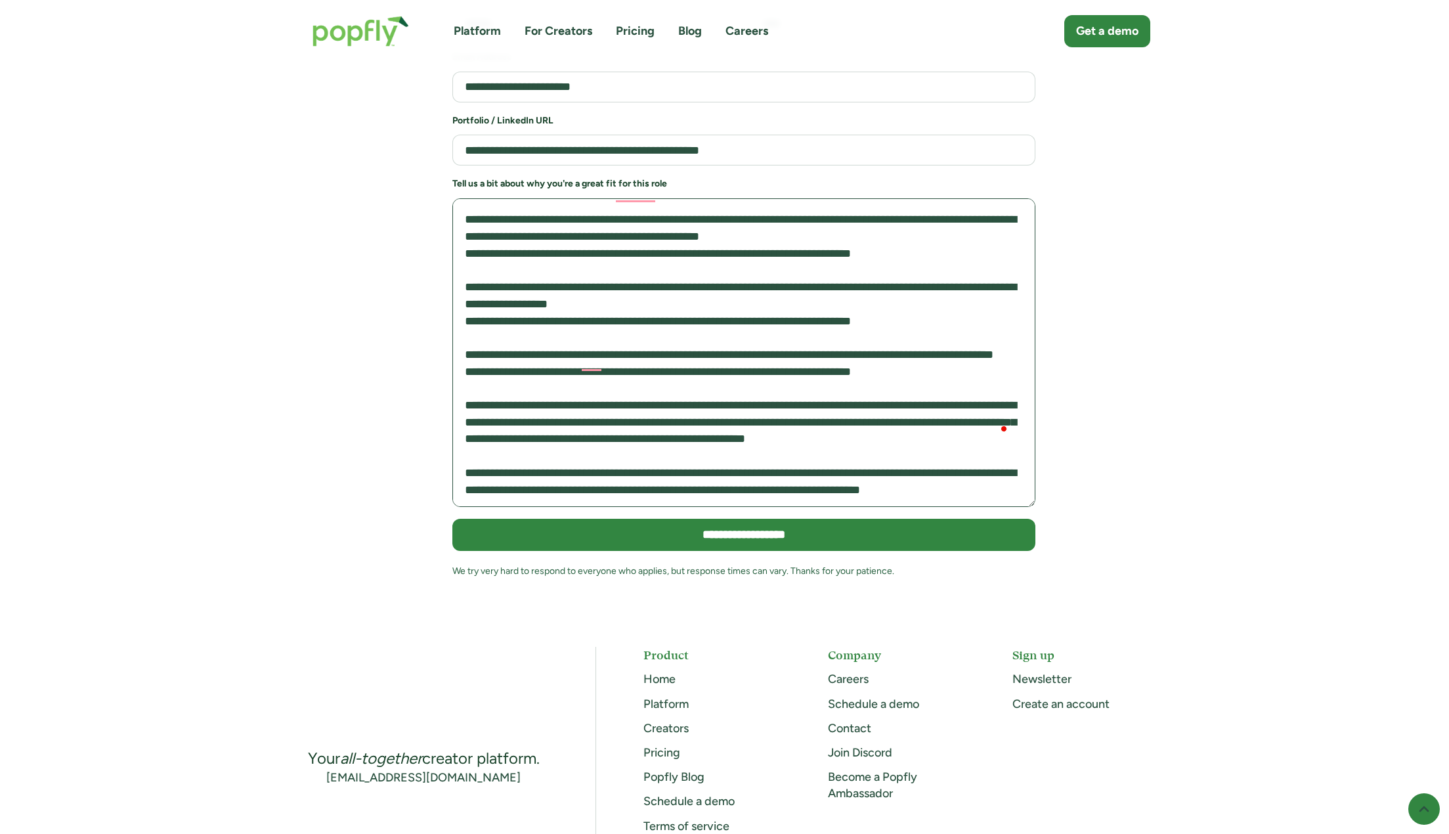
click at [797, 351] on textarea "To enrich screen reader interactions, please activate Accessibility in Grammarl…" at bounding box center [743, 352] width 583 height 309
drag, startPoint x: 939, startPoint y: 332, endPoint x: 965, endPoint y: 364, distance: 41.1
click at [797, 364] on textarea "To enrich screen reader interactions, please activate Accessibility in Grammarl…" at bounding box center [743, 352] width 583 height 309
click at [797, 342] on textarea "To enrich screen reader interactions, please activate Accessibility in Grammarl…" at bounding box center [743, 352] width 583 height 309
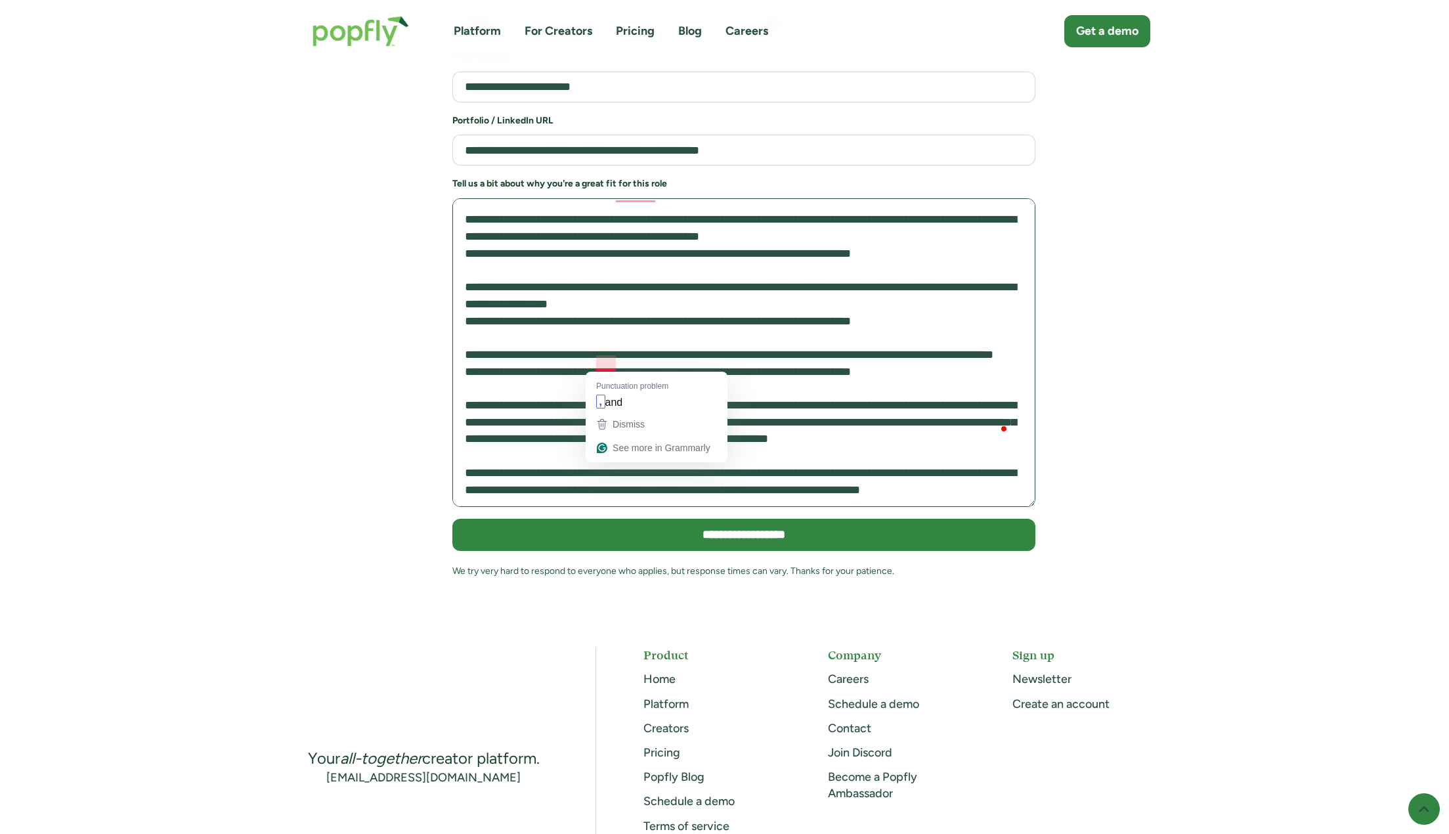
click at [609, 362] on textarea "To enrich screen reader interactions, please activate Accessibility in Grammarl…" at bounding box center [743, 352] width 583 height 309
click at [639, 366] on textarea "To enrich screen reader interactions, please activate Accessibility in Grammarl…" at bounding box center [743, 352] width 583 height 309
click at [663, 359] on textarea "To enrich screen reader interactions, please activate Accessibility in Grammarl…" at bounding box center [743, 352] width 583 height 309
drag, startPoint x: 663, startPoint y: 359, endPoint x: 622, endPoint y: 362, distance: 41.4
click at [622, 362] on textarea "To enrich screen reader interactions, please activate Accessibility in Grammarl…" at bounding box center [743, 352] width 583 height 309
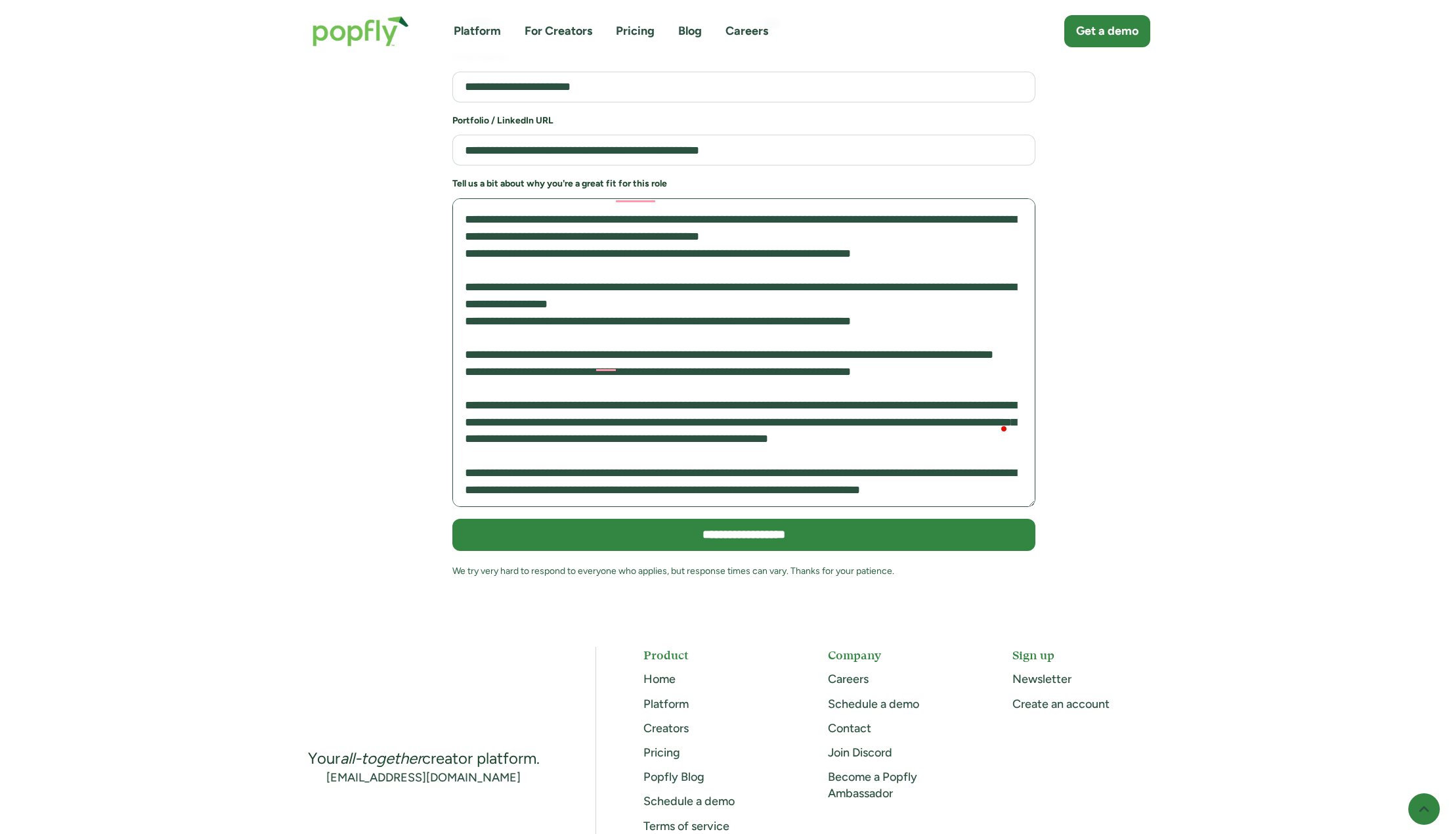
click at [647, 363] on textarea "To enrich screen reader interactions, please activate Accessibility in Grammarl…" at bounding box center [743, 352] width 583 height 309
click at [677, 364] on textarea "To enrich screen reader interactions, please activate Accessibility in Grammarl…" at bounding box center [743, 352] width 583 height 309
click at [642, 366] on textarea "To enrich screen reader interactions, please activate Accessibility in Grammarl…" at bounding box center [743, 352] width 583 height 309
click at [656, 361] on textarea "To enrich screen reader interactions, please activate Accessibility in Grammarl…" at bounding box center [743, 352] width 583 height 309
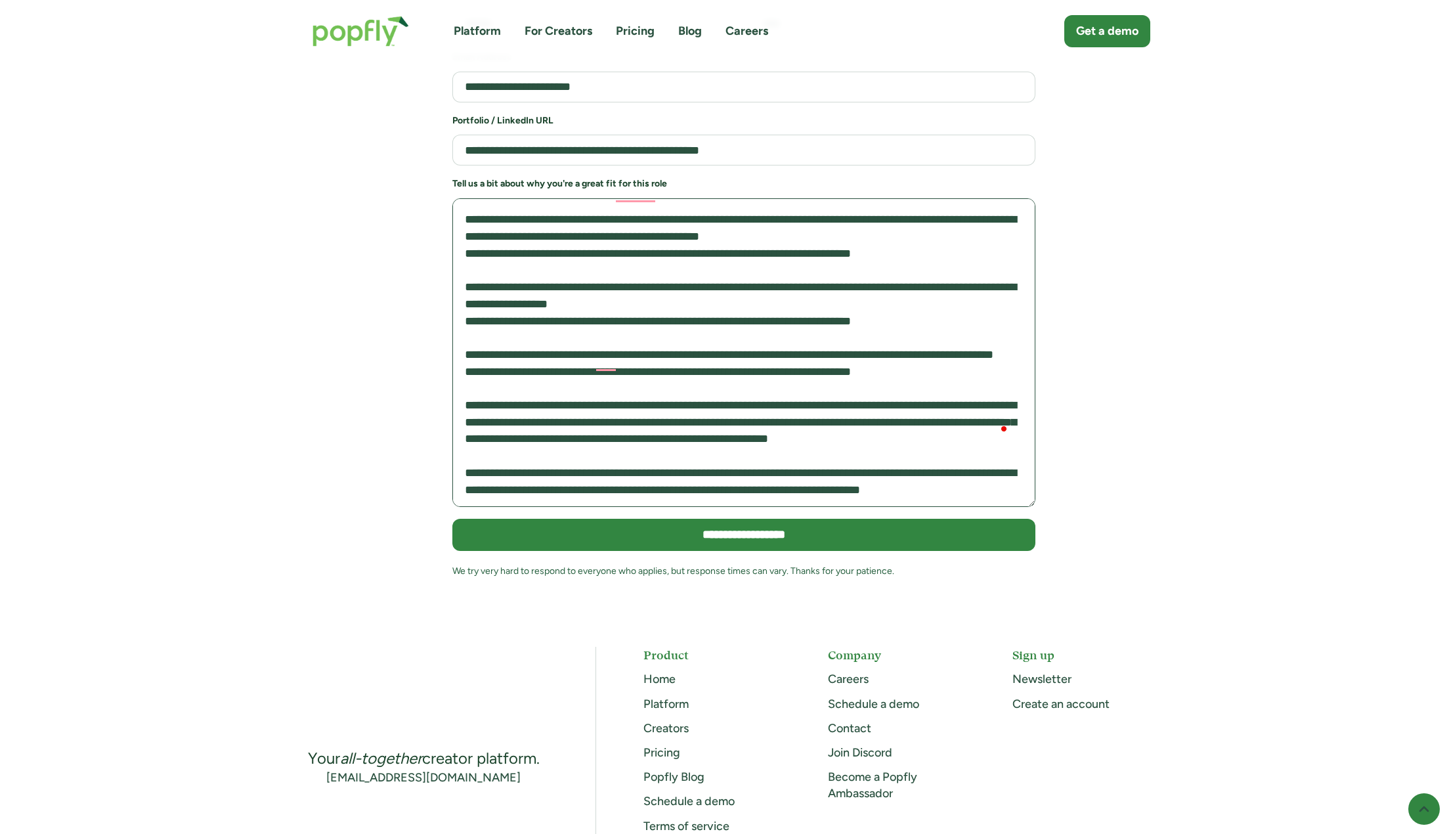
click at [656, 361] on textarea "To enrich screen reader interactions, please activate Accessibility in Grammarl…" at bounding box center [743, 352] width 583 height 309
click at [655, 361] on textarea "To enrich screen reader interactions, please activate Accessibility in Grammarl…" at bounding box center [743, 352] width 583 height 309
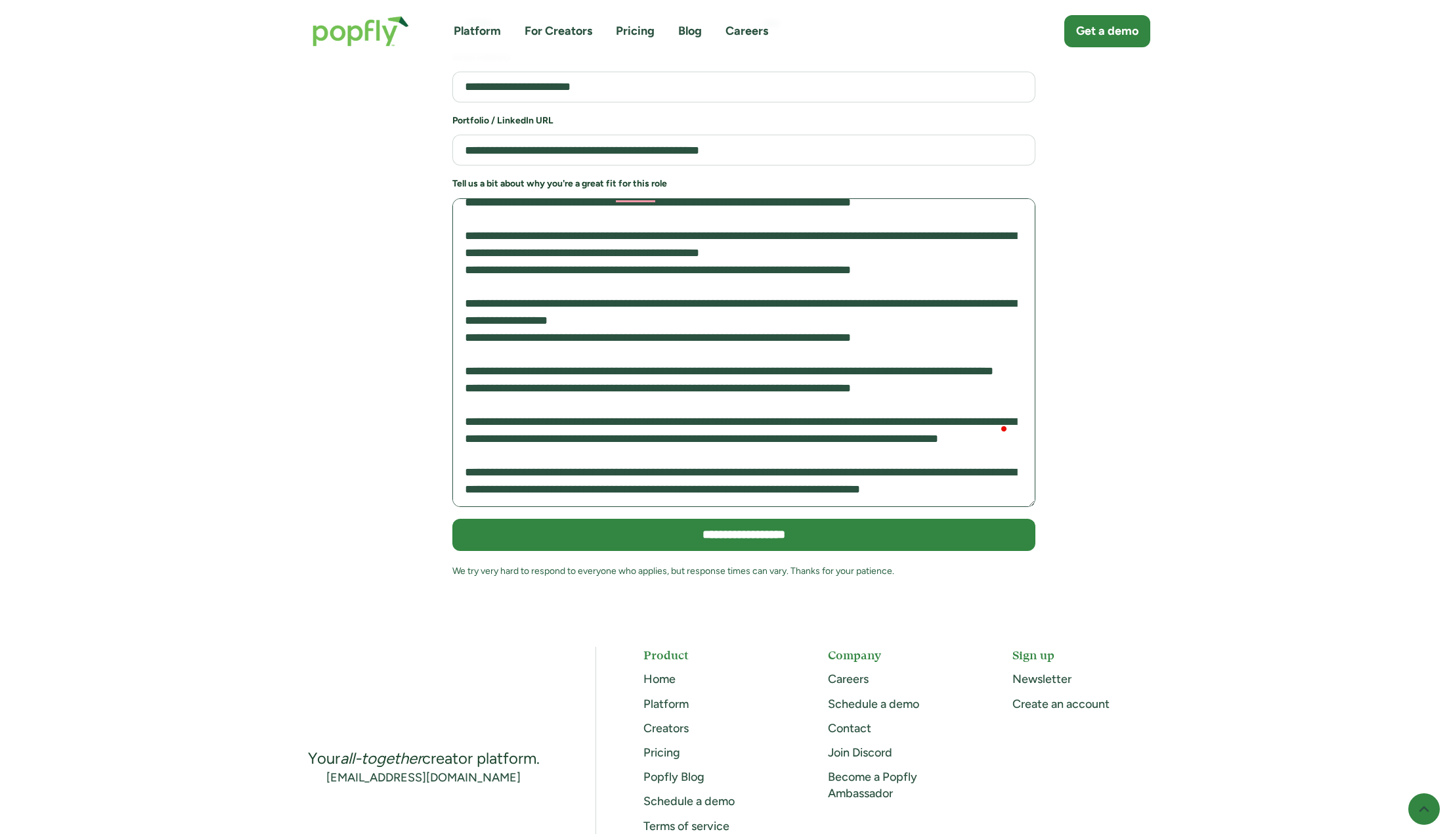
click at [560, 364] on textarea "To enrich screen reader interactions, please activate Accessibility in Grammarl…" at bounding box center [743, 352] width 583 height 309
drag, startPoint x: 819, startPoint y: 343, endPoint x: 834, endPoint y: 357, distance: 20.9
click at [797, 357] on textarea "To enrich screen reader interactions, please activate Accessibility in Grammarl…" at bounding box center [743, 352] width 583 height 309
drag, startPoint x: 821, startPoint y: 357, endPoint x: 824, endPoint y: 350, distance: 7.9
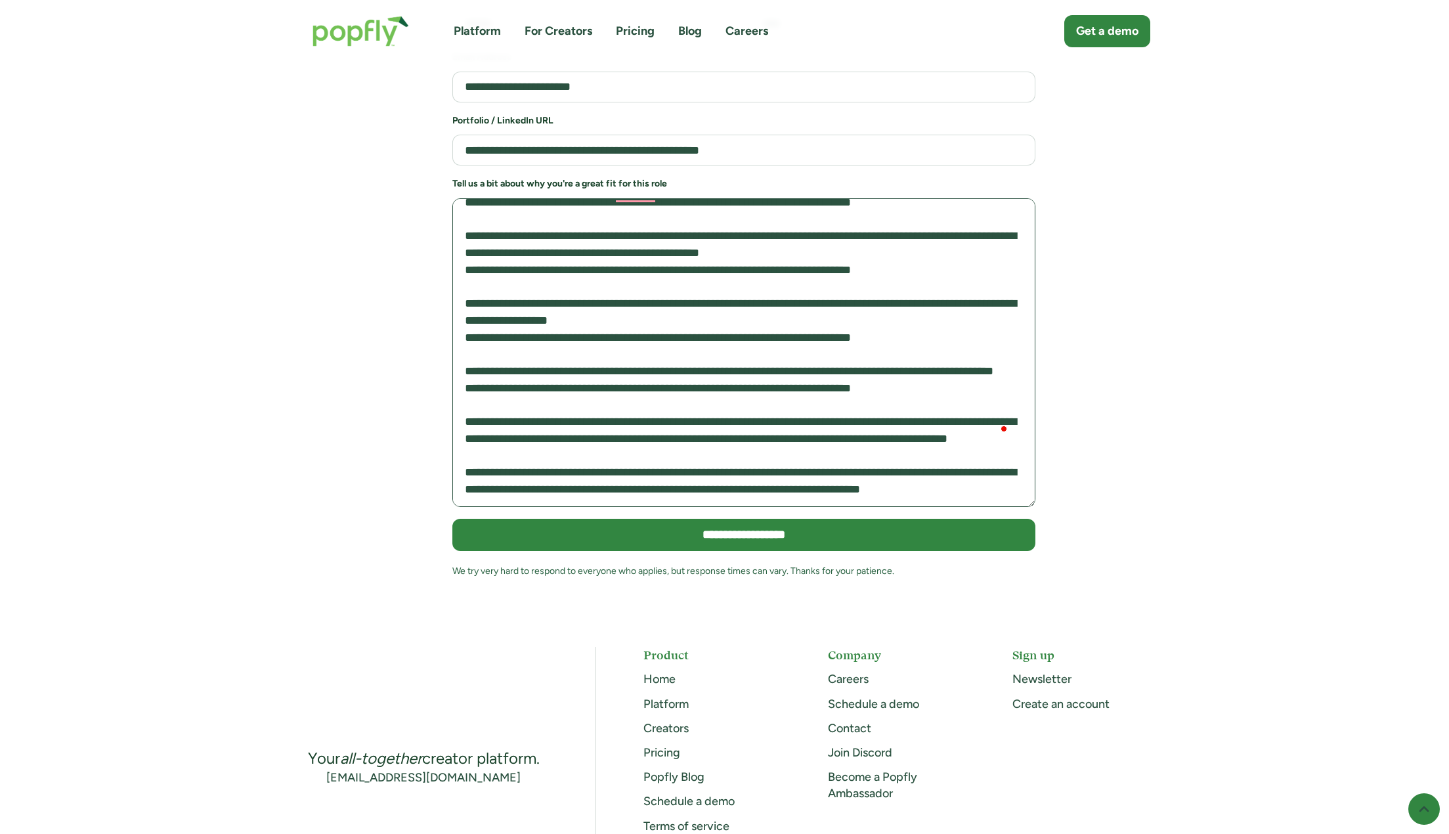
click at [797, 350] on textarea "To enrich screen reader interactions, please activate Accessibility in Grammarl…" at bounding box center [743, 352] width 583 height 309
click at [797, 346] on textarea "To enrich screen reader interactions, please activate Accessibility in Grammarl…" at bounding box center [743, 352] width 583 height 309
click at [797, 347] on textarea "To enrich screen reader interactions, please activate Accessibility in Grammarl…" at bounding box center [743, 352] width 583 height 309
click at [797, 357] on textarea "To enrich screen reader interactions, please activate Accessibility in Grammarl…" at bounding box center [743, 352] width 583 height 309
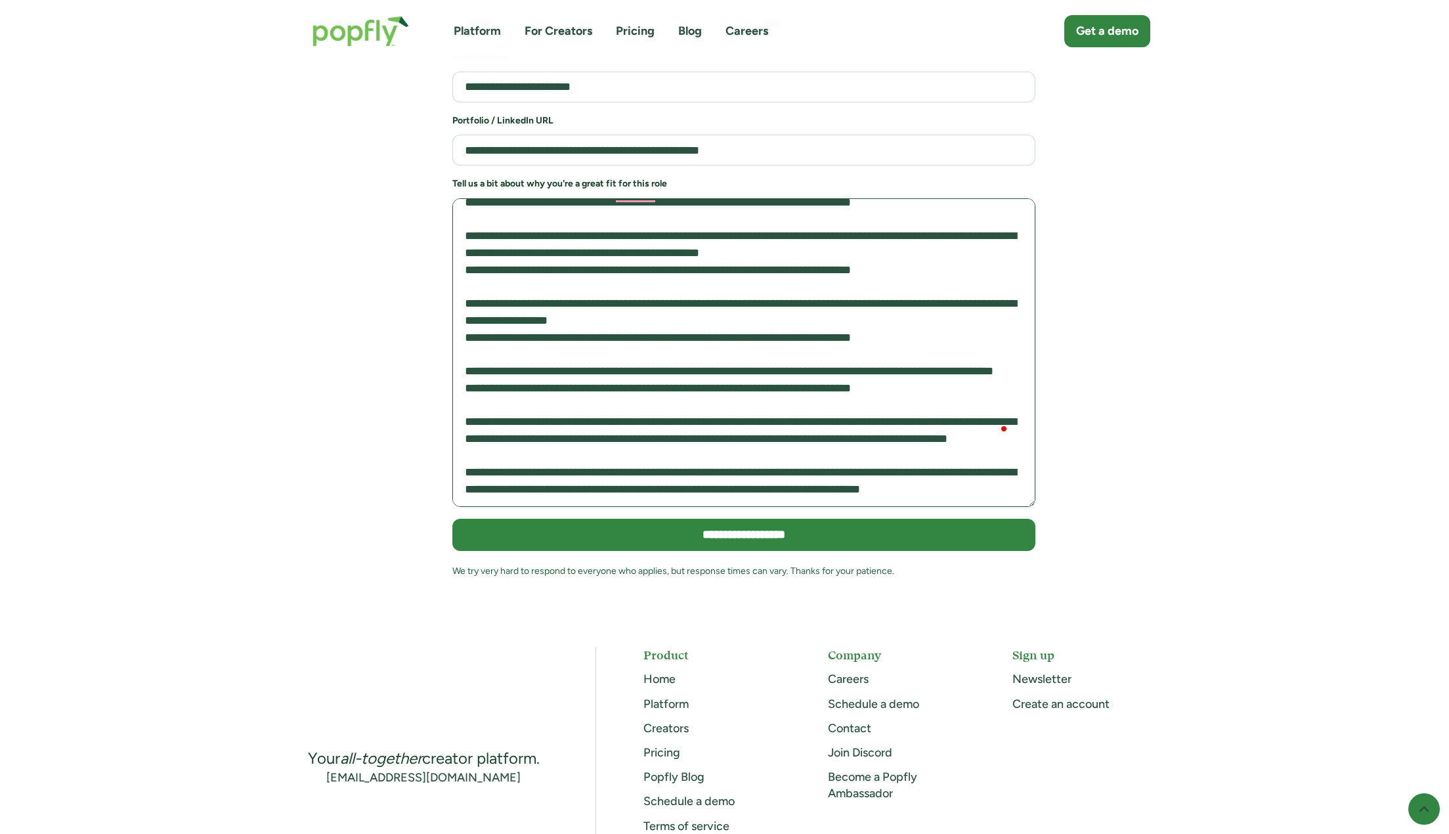
click at [797, 358] on textarea "To enrich screen reader interactions, please activate Accessibility in Grammarl…" at bounding box center [743, 352] width 583 height 309
click at [797, 339] on textarea "To enrich screen reader interactions, please activate Accessibility in Grammarl…" at bounding box center [743, 352] width 583 height 309
click at [797, 286] on textarea "To enrich screen reader interactions, please activate Accessibility in Grammarl…" at bounding box center [743, 352] width 583 height 309
click at [797, 351] on textarea "To enrich screen reader interactions, please activate Accessibility in Grammarl…" at bounding box center [743, 352] width 583 height 309
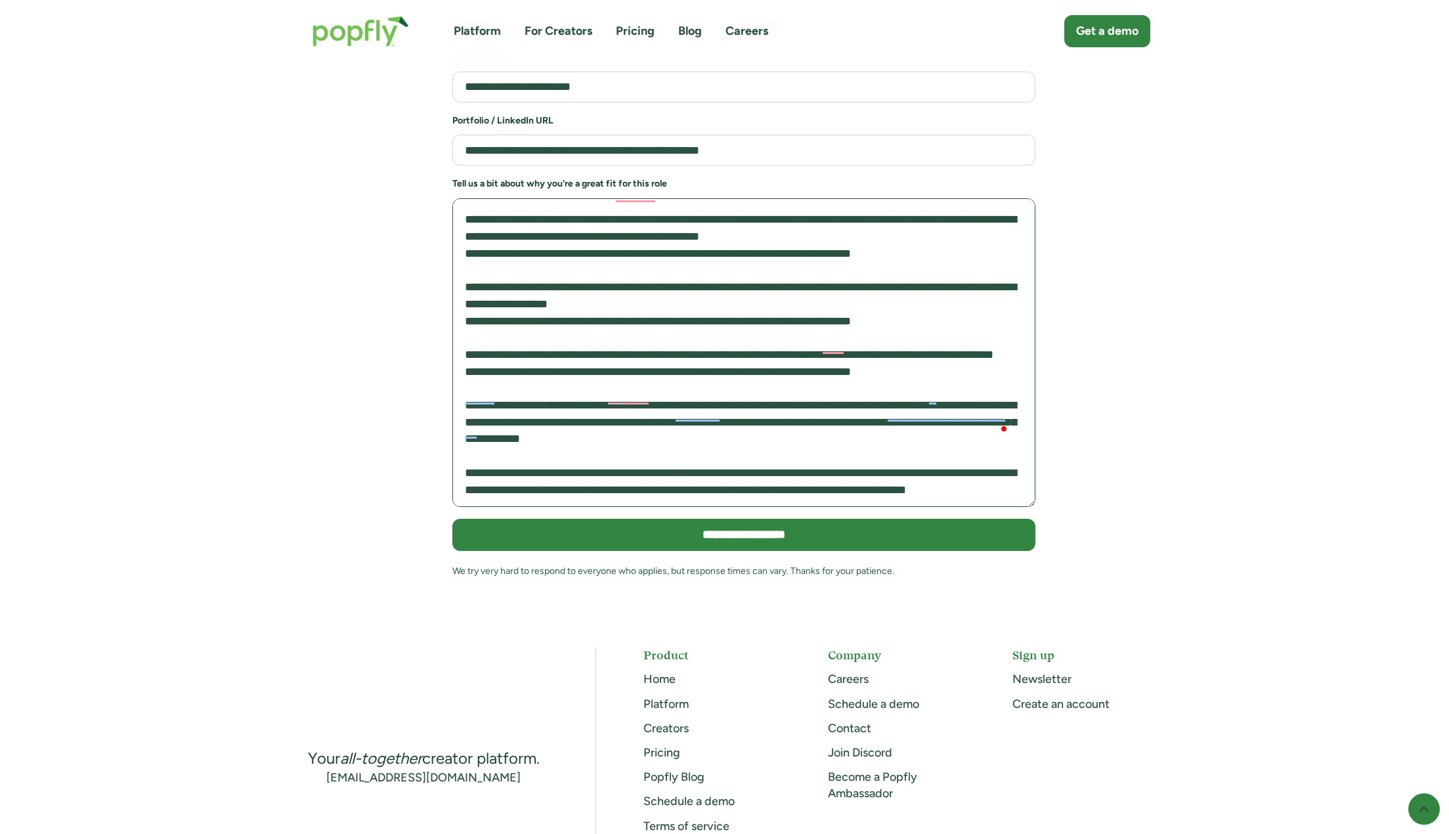
drag, startPoint x: 494, startPoint y: 385, endPoint x: 700, endPoint y: 403, distance: 206.2
click at [700, 403] on textarea "To enrich screen reader interactions, please activate Accessibility in Grammarl…" at bounding box center [743, 352] width 583 height 309
click at [700, 404] on textarea "To enrich screen reader interactions, please activate Accessibility in Grammarl…" at bounding box center [743, 352] width 583 height 309
drag, startPoint x: 624, startPoint y: 387, endPoint x: 759, endPoint y: 411, distance: 136.8
click at [759, 411] on textarea "To enrich screen reader interactions, please activate Accessibility in Grammarl…" at bounding box center [743, 352] width 583 height 309
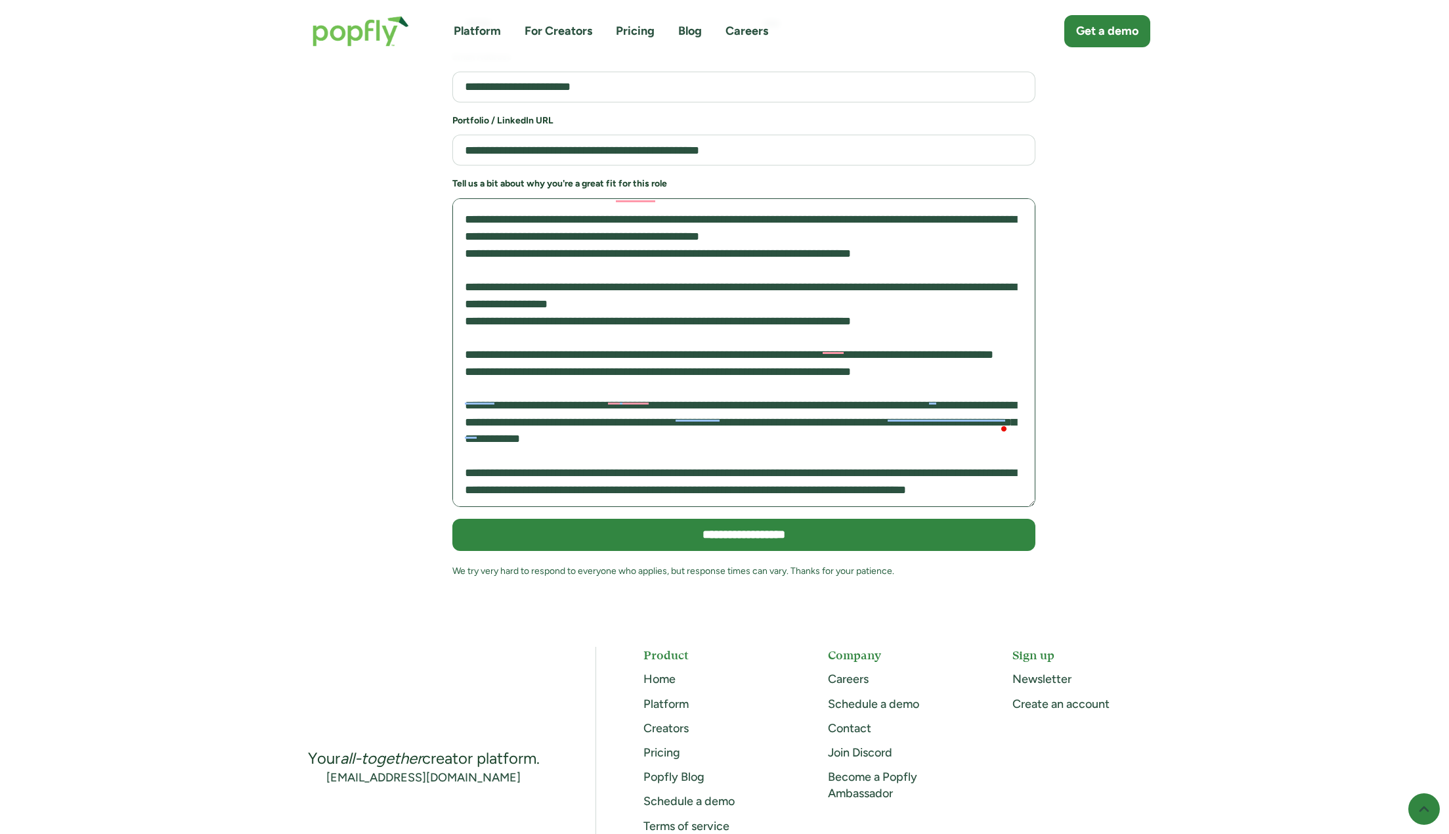
click at [759, 411] on textarea "To enrich screen reader interactions, please activate Accessibility in Grammarl…" at bounding box center [743, 352] width 583 height 309
drag, startPoint x: 643, startPoint y: 393, endPoint x: 607, endPoint y: 398, distance: 35.7
click at [607, 398] on textarea "To enrich screen reader interactions, please activate Accessibility in Grammarl…" at bounding box center [743, 352] width 583 height 309
click at [603, 393] on textarea "To enrich screen reader interactions, please activate Accessibility in Grammarl…" at bounding box center [743, 352] width 583 height 309
drag, startPoint x: 625, startPoint y: 393, endPoint x: 632, endPoint y: 397, distance: 7.7
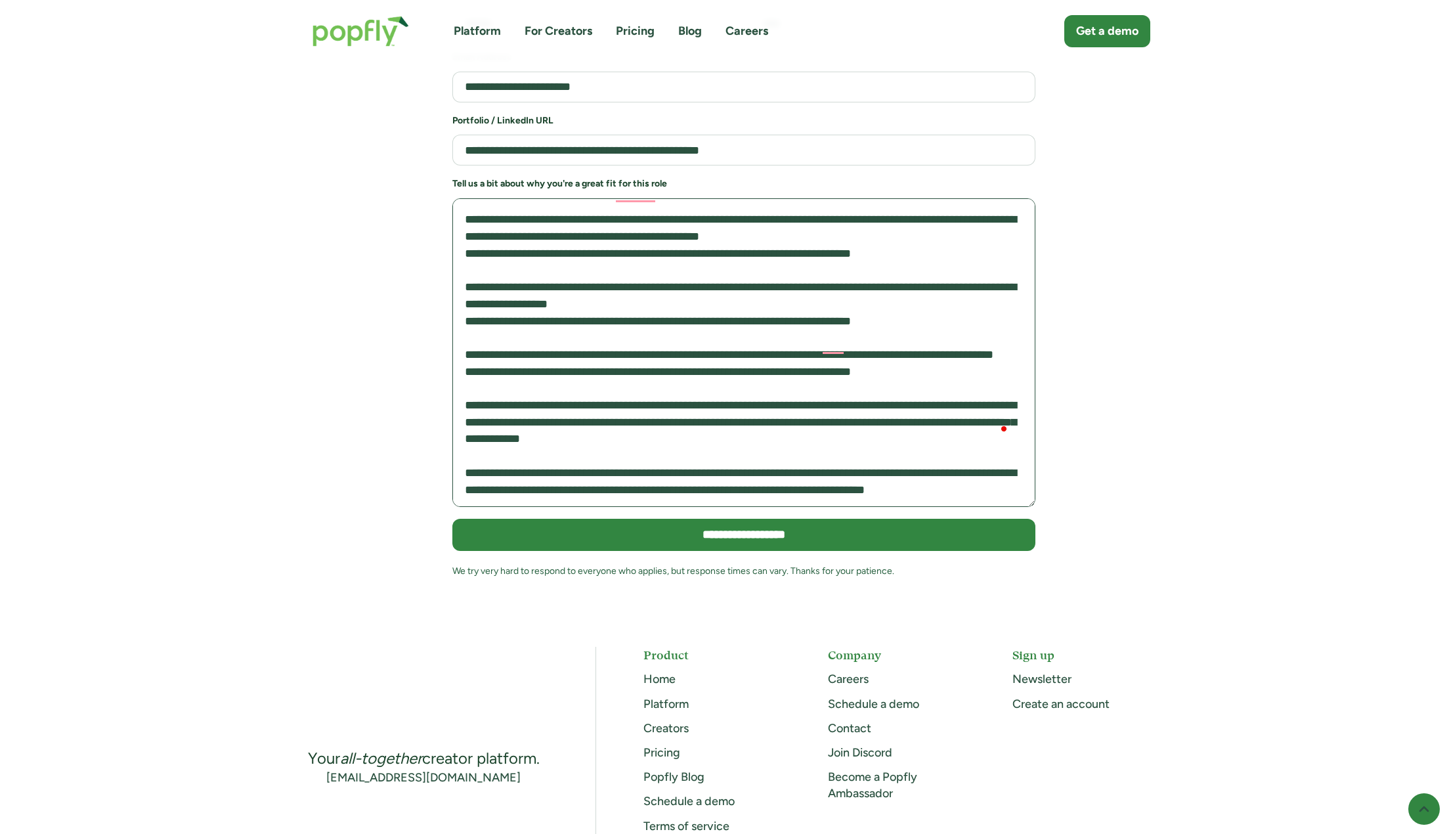
click at [632, 397] on textarea "To enrich screen reader interactions, please activate Accessibility in Grammarl…" at bounding box center [743, 352] width 583 height 309
click at [625, 398] on textarea "To enrich screen reader interactions, please activate Accessibility in Grammarl…" at bounding box center [743, 352] width 583 height 309
click at [613, 395] on textarea "To enrich screen reader interactions, please activate Accessibility in Grammarl…" at bounding box center [743, 352] width 583 height 309
drag, startPoint x: 743, startPoint y: 386, endPoint x: 829, endPoint y: 423, distance: 93.5
click at [797, 423] on textarea "To enrich screen reader interactions, please activate Accessibility in Grammarl…" at bounding box center [743, 352] width 583 height 309
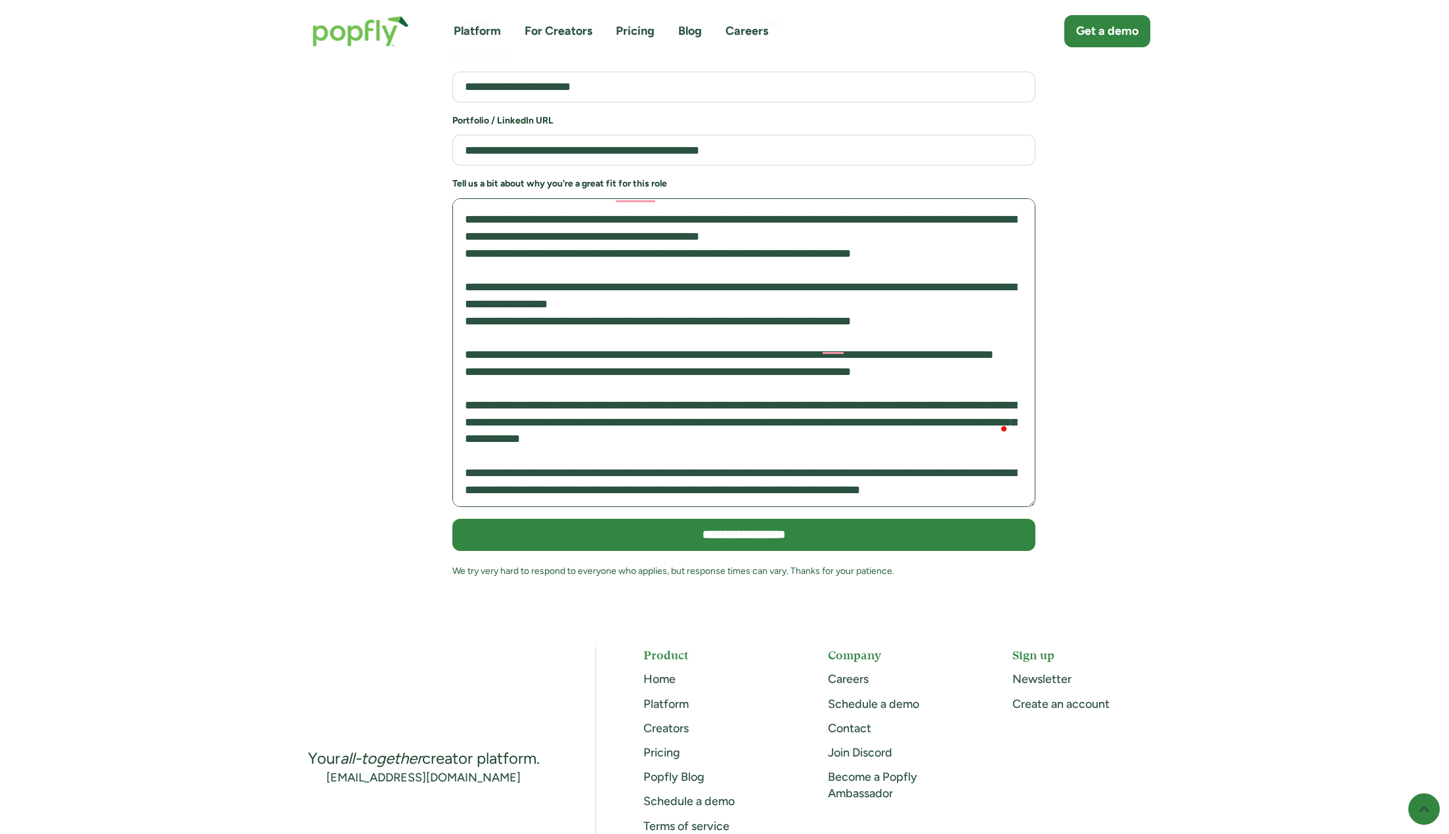
click at [797, 423] on textarea "To enrich screen reader interactions, please activate Accessibility in Grammarl…" at bounding box center [743, 352] width 583 height 309
drag, startPoint x: 617, startPoint y: 376, endPoint x: 682, endPoint y: 418, distance: 77.4
click at [682, 418] on textarea "To enrich screen reader interactions, please activate Accessibility in Grammarl…" at bounding box center [743, 352] width 583 height 309
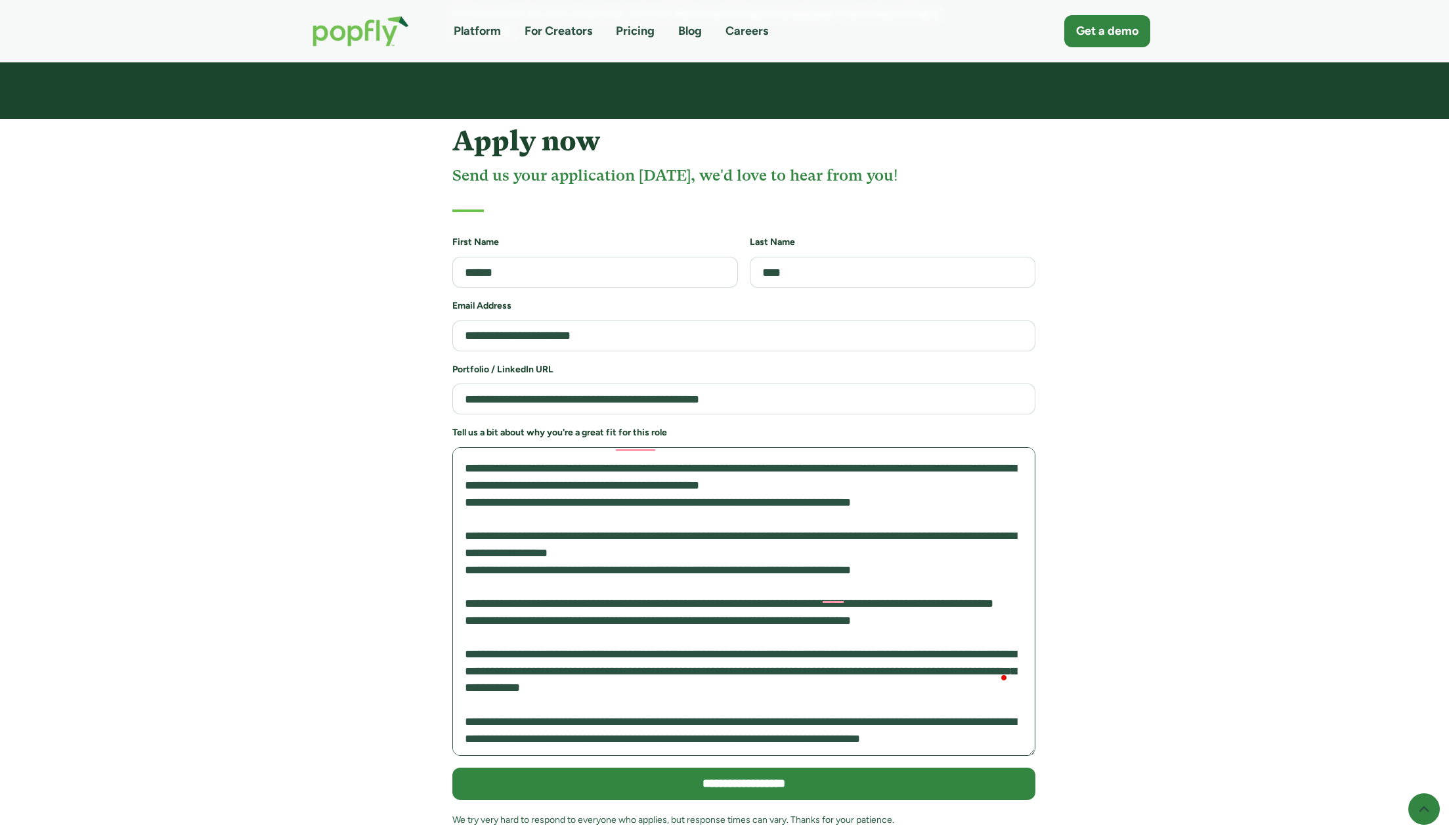
scroll to position [3085, 0]
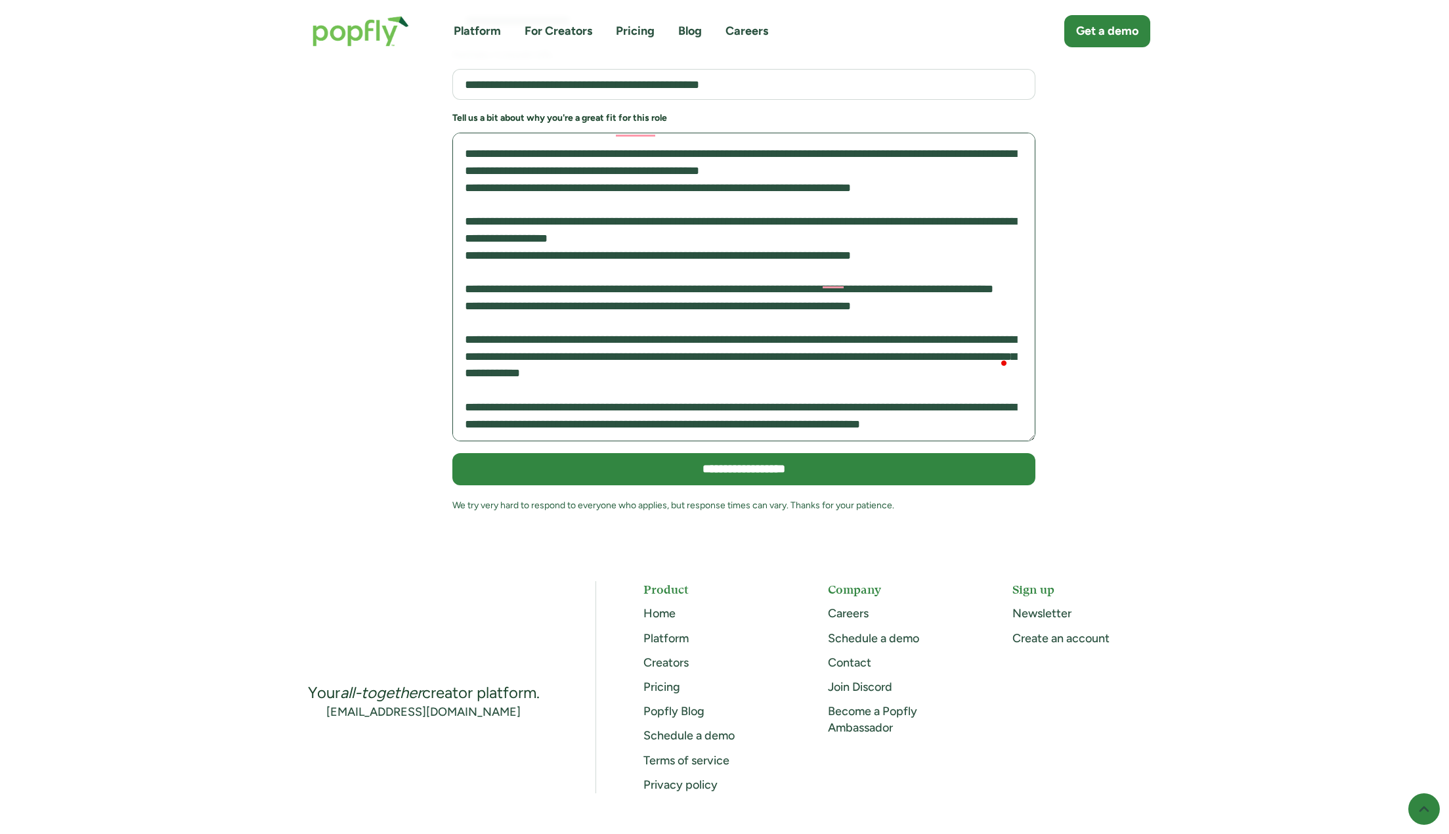
click at [493, 341] on textarea "To enrich screen reader interactions, please activate Accessibility in Grammarl…" at bounding box center [743, 287] width 583 height 309
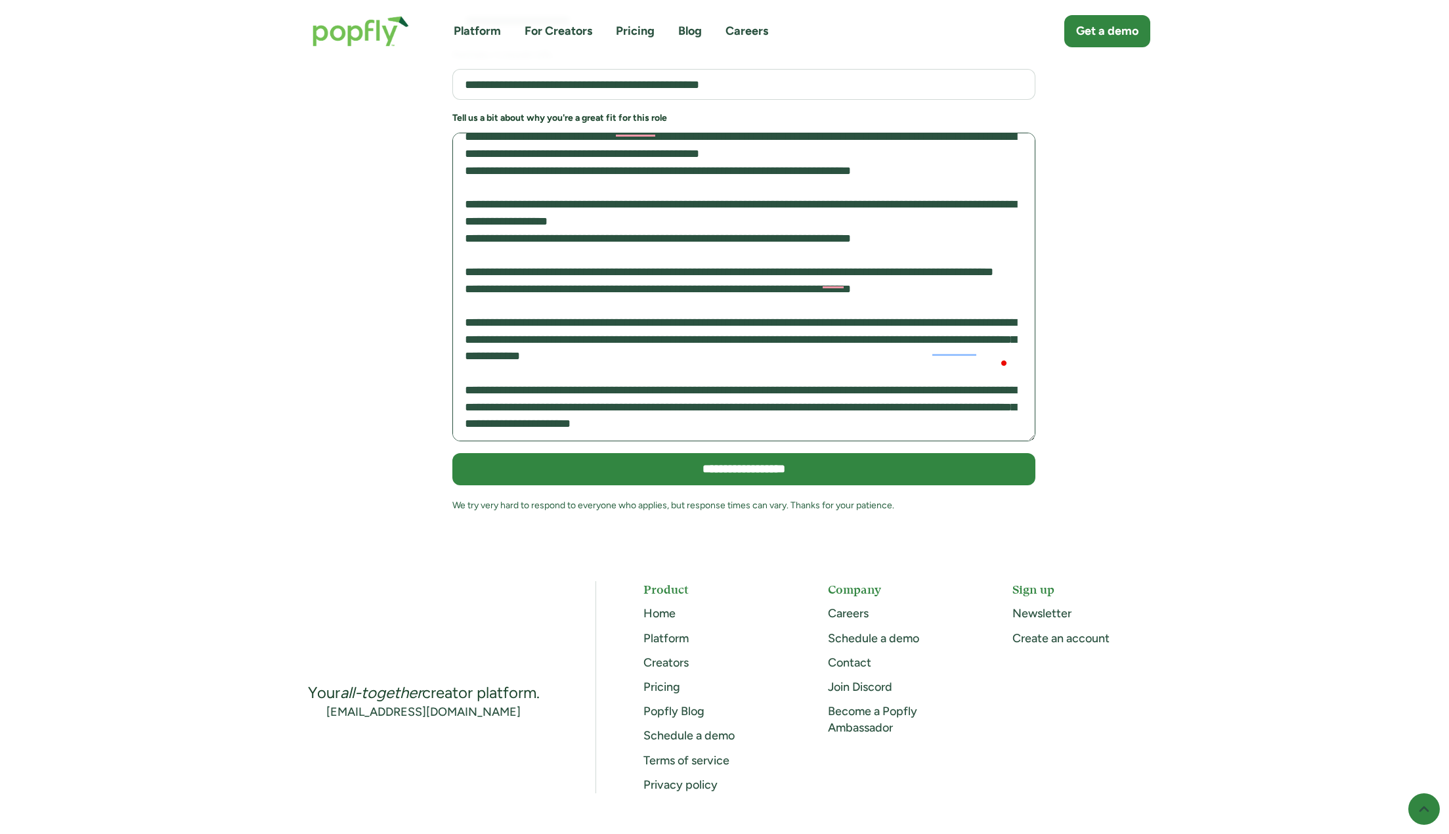
type textarea "**********"
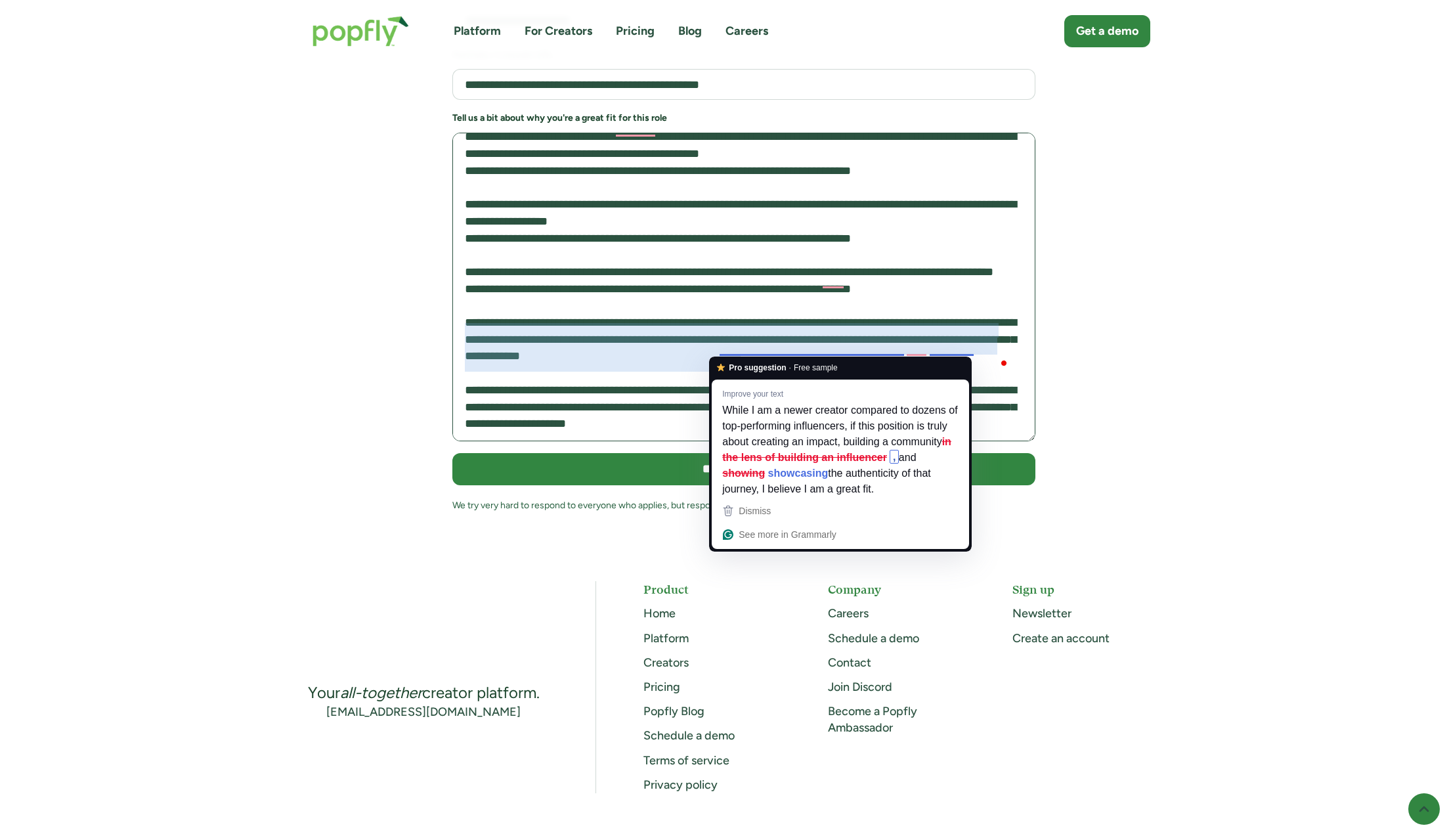
drag, startPoint x: 852, startPoint y: 346, endPoint x: 903, endPoint y: 333, distance: 52.1
click at [797, 333] on textarea "To enrich screen reader interactions, please activate Accessibility in Grammarl…" at bounding box center [743, 287] width 583 height 309
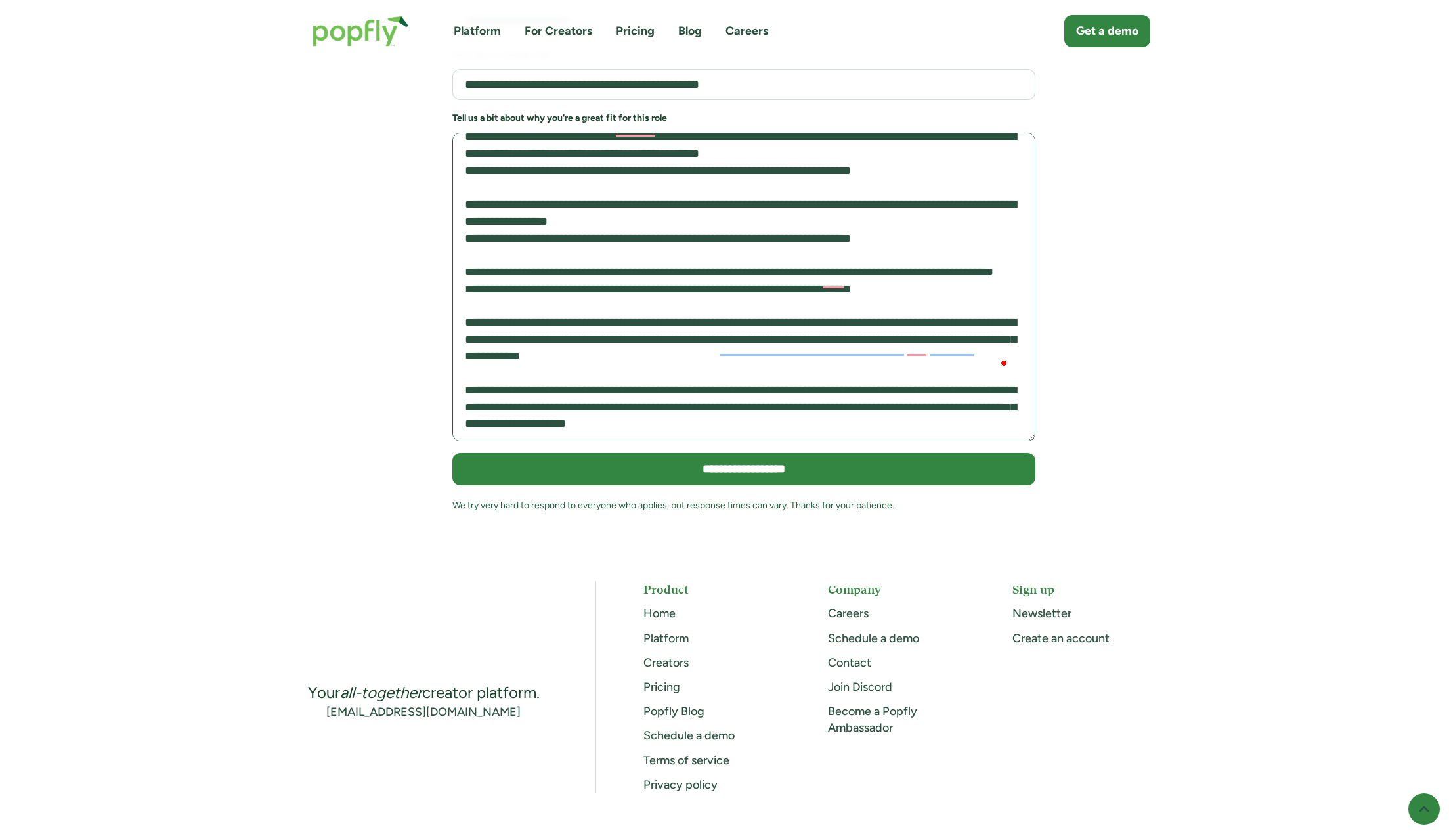
click at [797, 333] on textarea "To enrich screen reader interactions, please activate Accessibility in Grammarl…" at bounding box center [743, 287] width 583 height 309
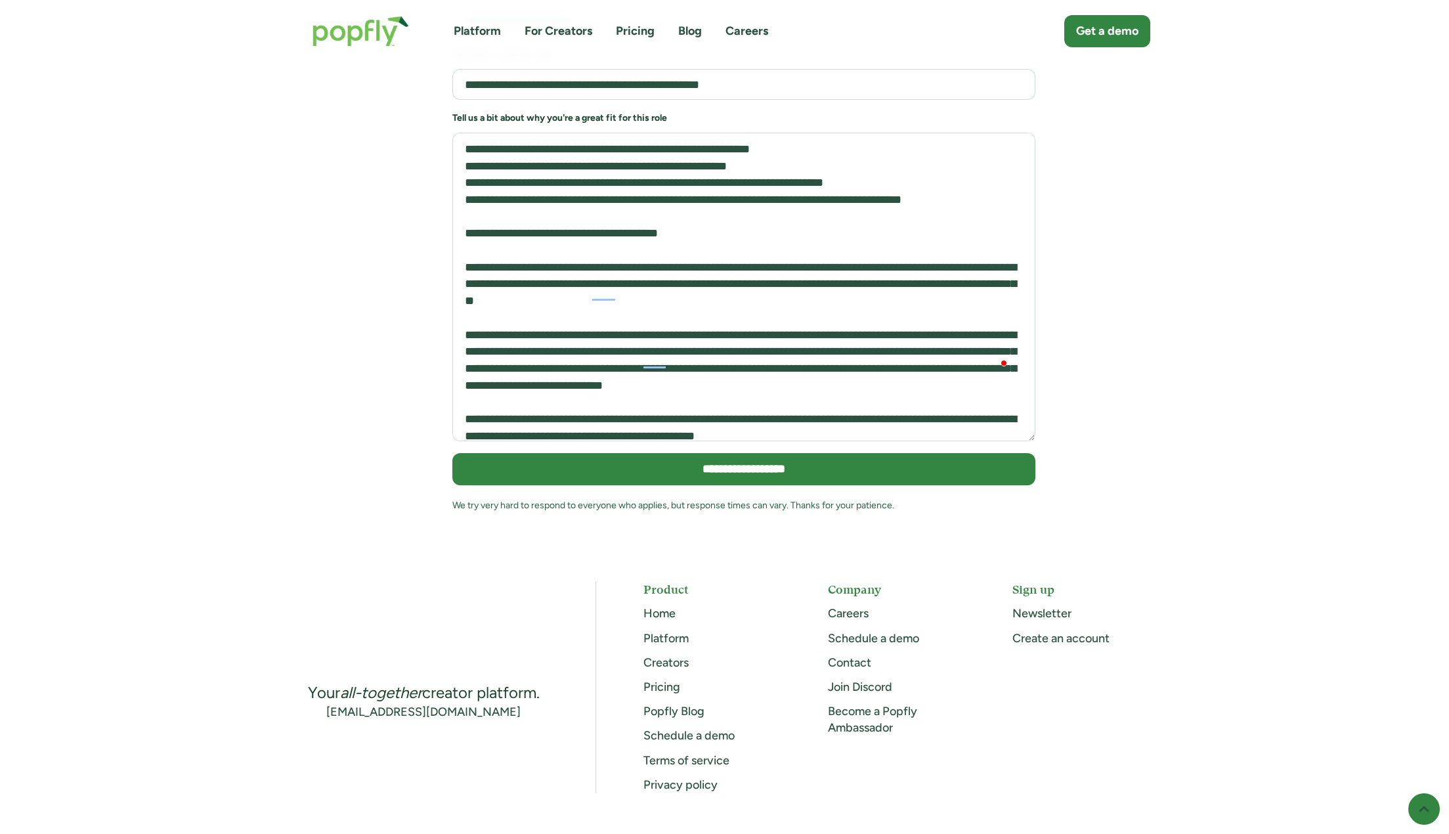
scroll to position [400, 0]
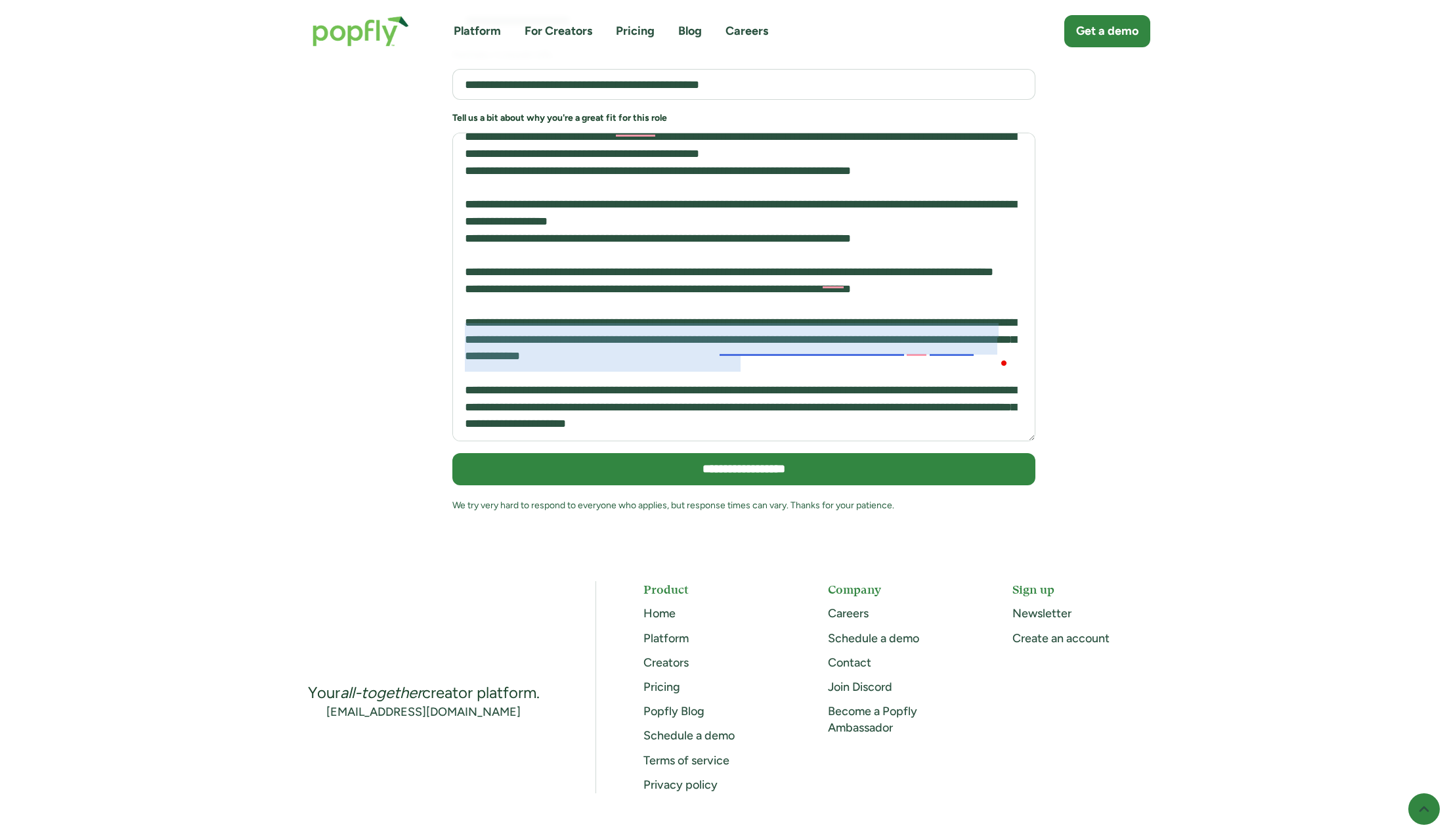
click at [735, 345] on textarea "To enrich screen reader interactions, please activate Accessibility in Grammarl…" at bounding box center [743, 287] width 583 height 309
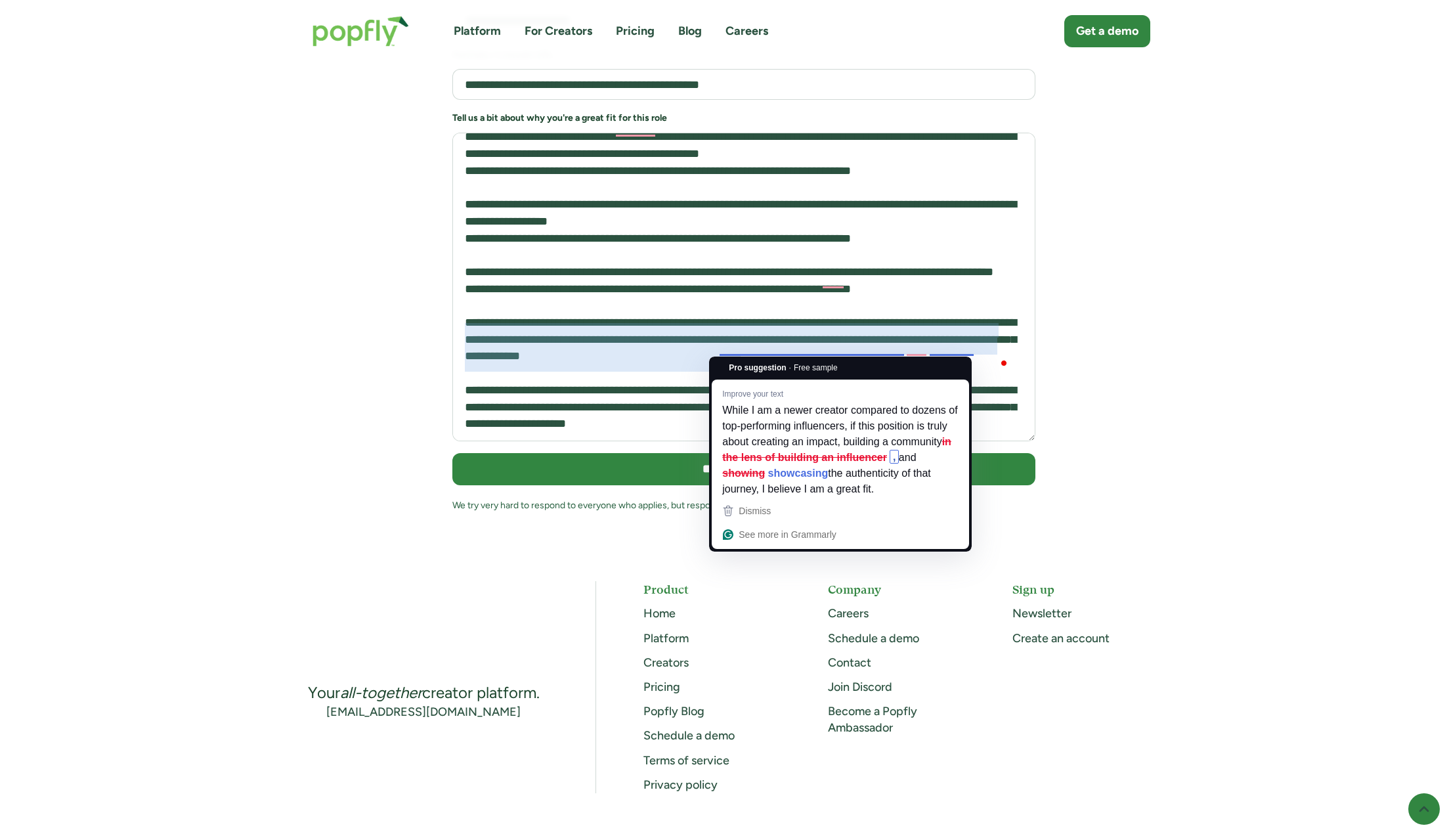
drag, startPoint x: 735, startPoint y: 345, endPoint x: 739, endPoint y: 294, distance: 50.7
click at [724, 344] on textarea "To enrich screen reader interactions, please activate Accessibility in Grammarl…" at bounding box center [743, 287] width 583 height 309
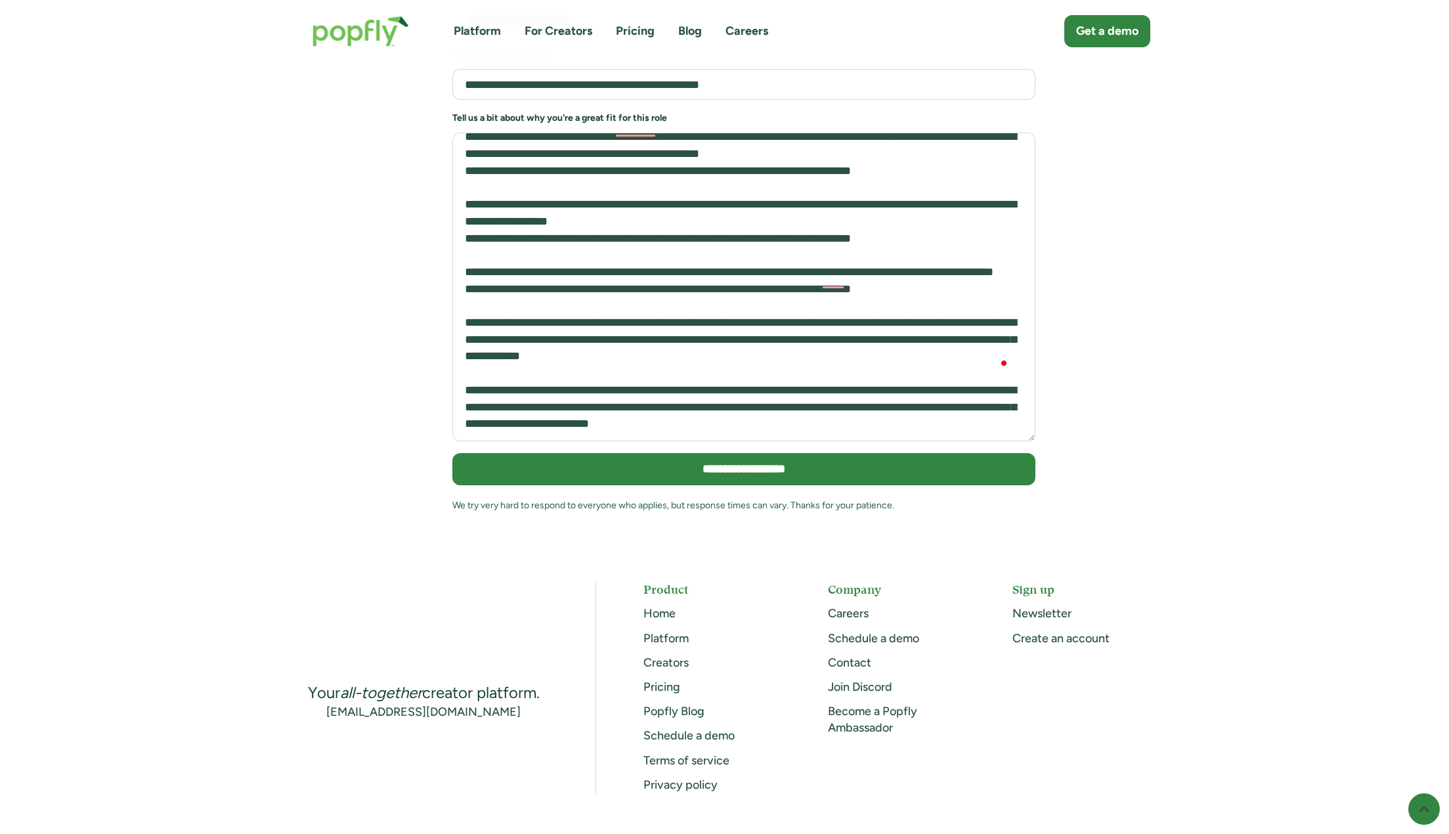
click at [882, 330] on textarea "To enrich screen reader interactions, please activate Accessibility in Grammarl…" at bounding box center [743, 287] width 583 height 309
click at [776, 381] on textarea "To enrich screen reader interactions, please activate Accessibility in Grammarl…" at bounding box center [743, 287] width 583 height 309
click at [782, 364] on textarea "To enrich screen reader interactions, please activate Accessibility in Grammarl…" at bounding box center [743, 287] width 583 height 309
drag, startPoint x: 779, startPoint y: 382, endPoint x: 574, endPoint y: 266, distance: 235.5
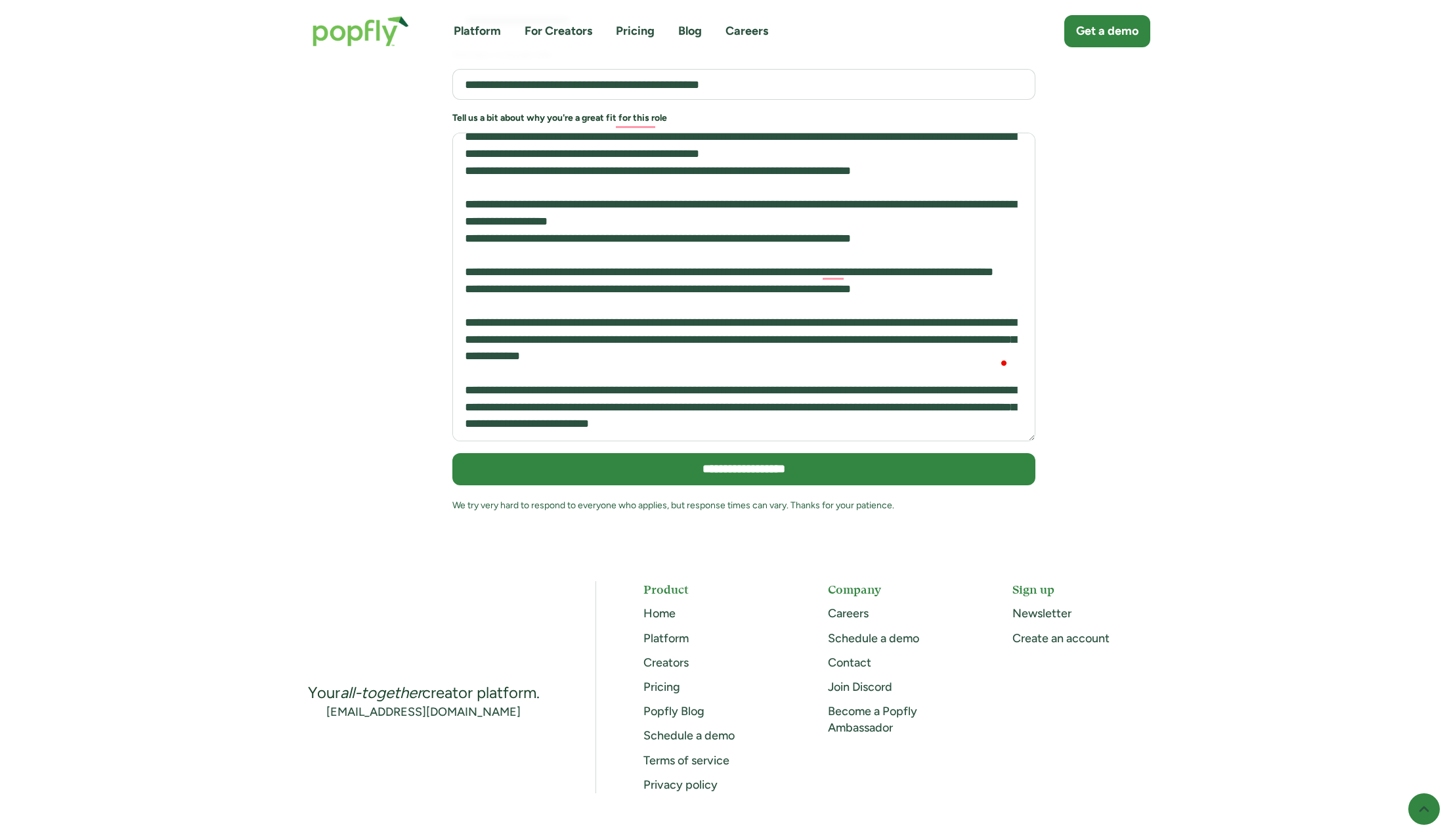
click at [574, 266] on textarea "To enrich screen reader interactions, please activate Accessibility in Grammarl…" at bounding box center [743, 287] width 583 height 309
drag, startPoint x: 574, startPoint y: 299, endPoint x: 814, endPoint y: 372, distance: 250.6
click at [814, 372] on textarea "To enrich screen reader interactions, please activate Accessibility in Grammarl…" at bounding box center [743, 287] width 583 height 309
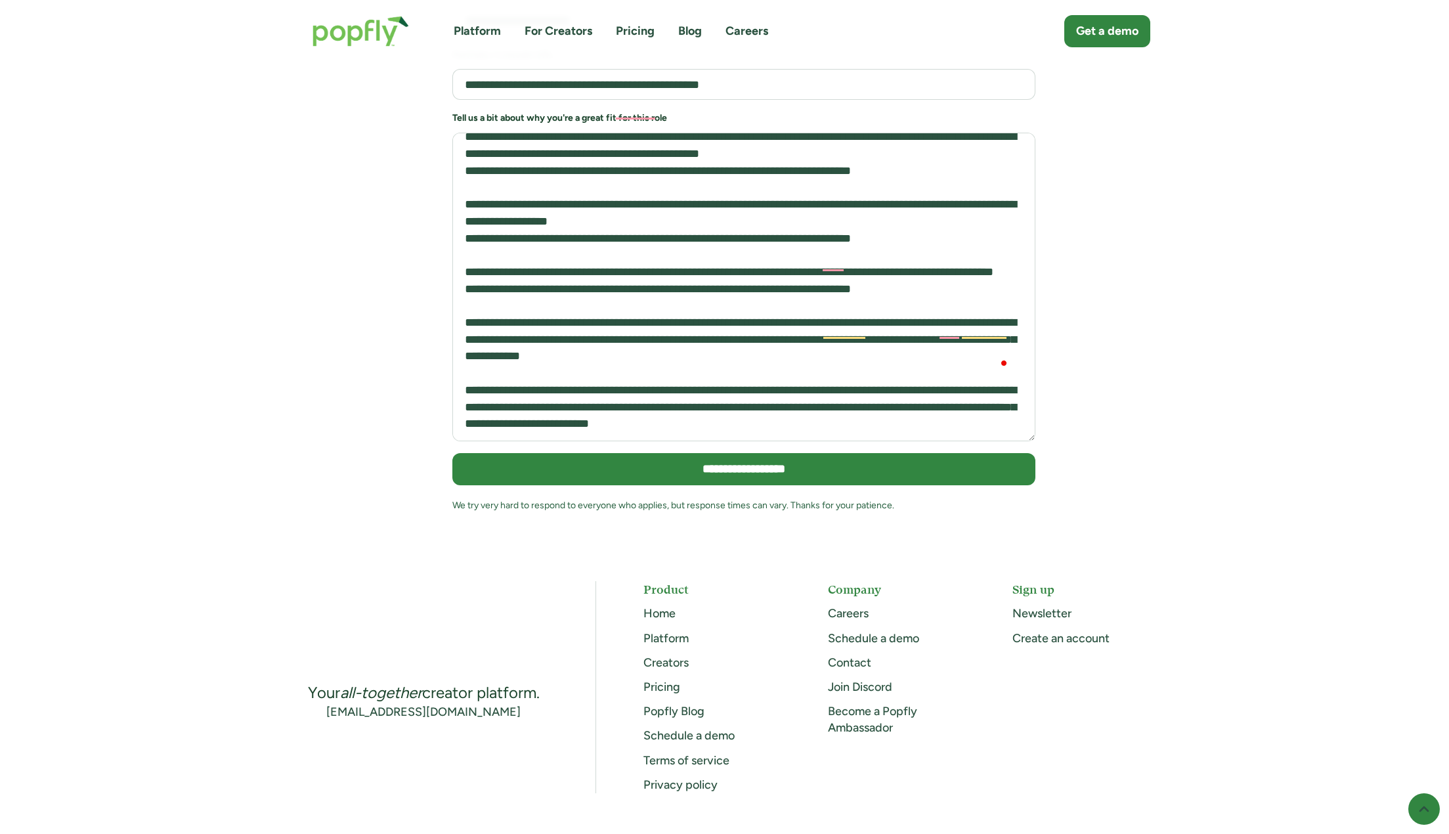
click at [853, 347] on textarea "To enrich screen reader interactions, please activate Accessibility in Grammarl…" at bounding box center [743, 287] width 583 height 309
click at [846, 335] on textarea "To enrich screen reader interactions, please activate Accessibility in Grammarl…" at bounding box center [743, 287] width 583 height 309
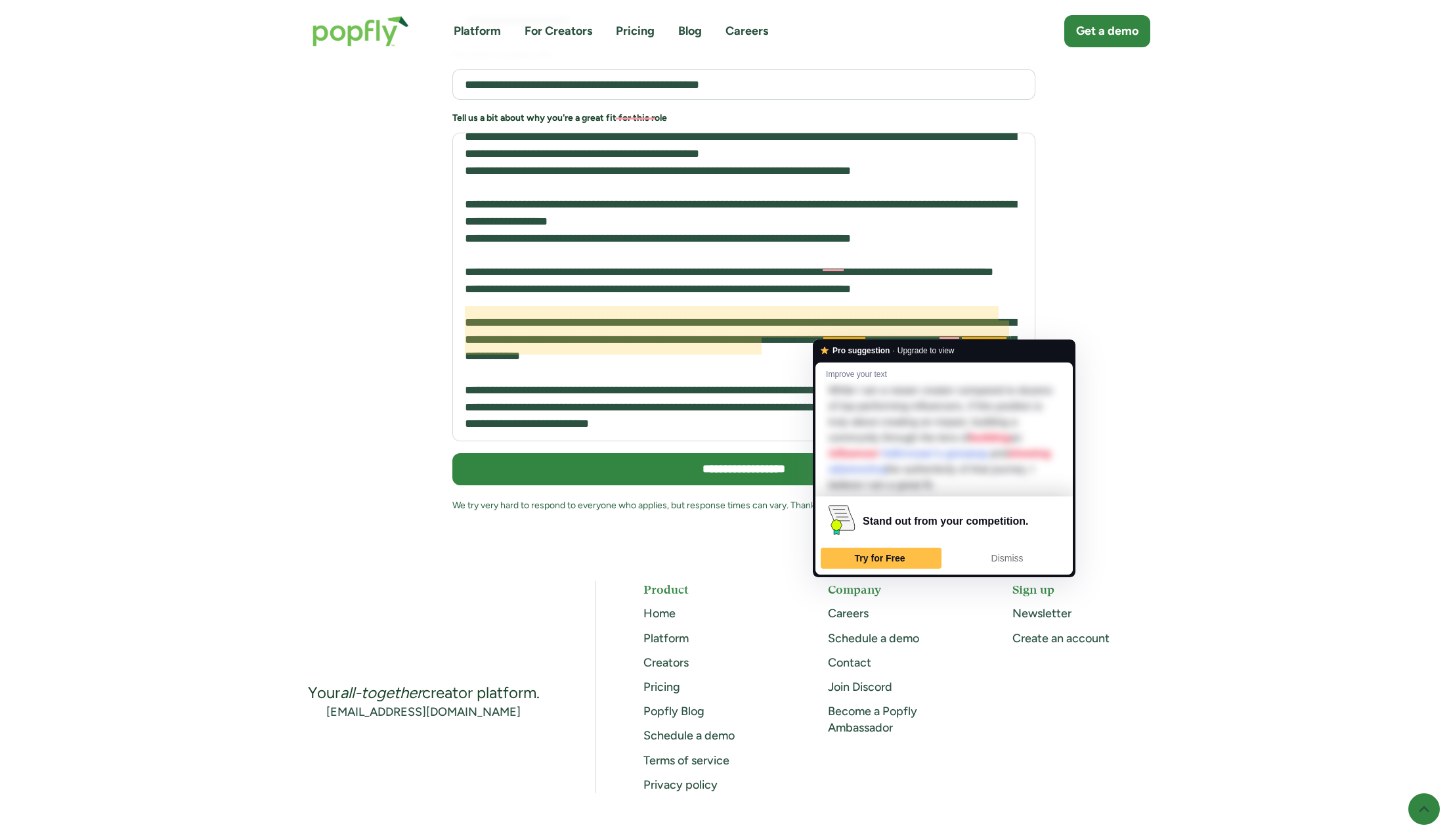
click at [746, 305] on textarea "To enrich screen reader interactions, please activate Accessibility in Grammarl…" at bounding box center [743, 287] width 583 height 309
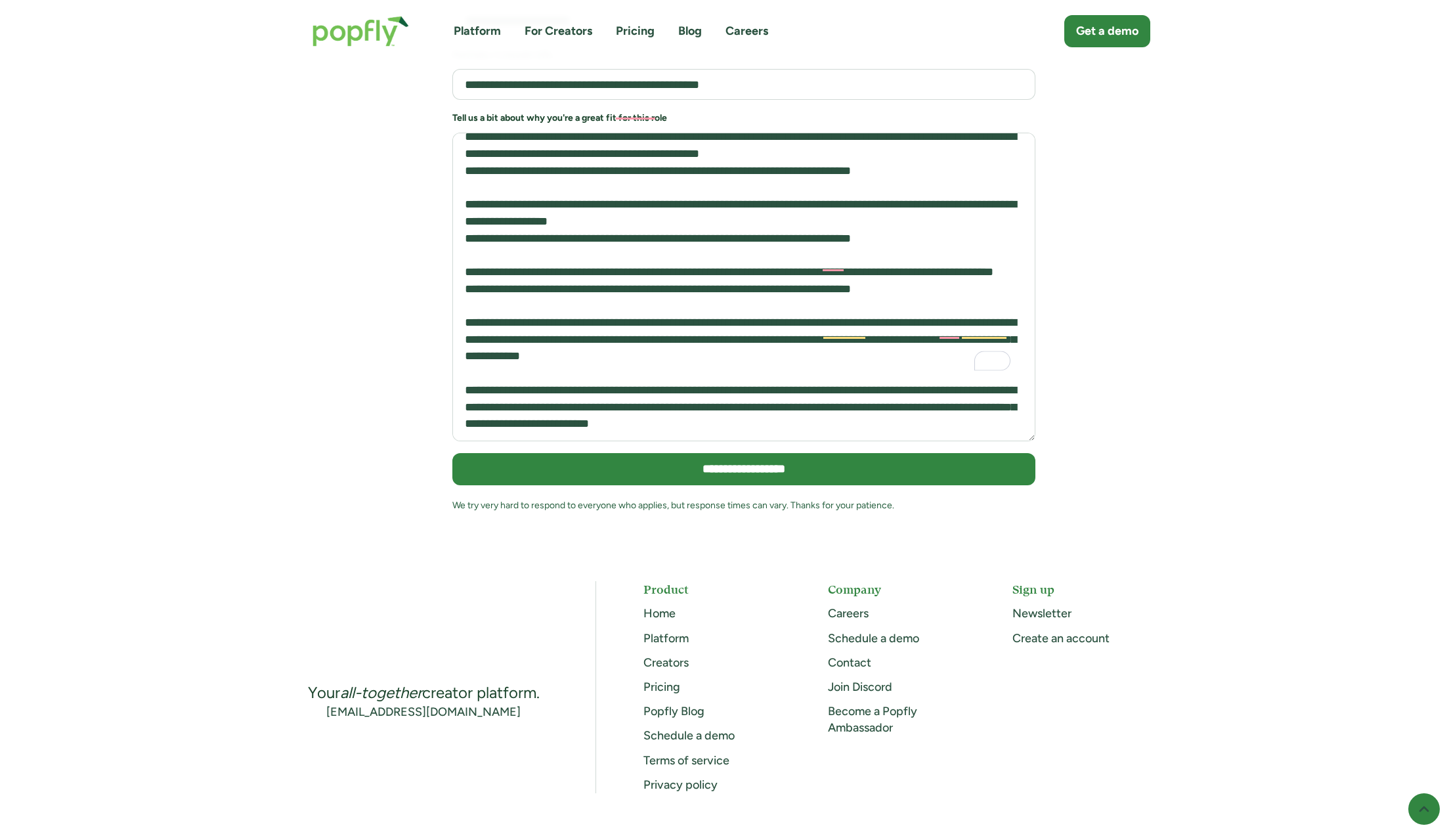
drag, startPoint x: 645, startPoint y: 273, endPoint x: 849, endPoint y: 351, distance: 219.0
click at [849, 353] on textarea "To enrich screen reader interactions, please activate Accessibility in Grammarl…" at bounding box center [743, 287] width 583 height 309
click at [849, 351] on textarea "To enrich screen reader interactions, please activate Accessibility in Grammarl…" at bounding box center [743, 287] width 583 height 309
drag, startPoint x: 719, startPoint y: 316, endPoint x: 800, endPoint y: 337, distance: 83.3
click at [800, 337] on textarea "To enrich screen reader interactions, please activate Accessibility in Grammarl…" at bounding box center [743, 287] width 583 height 309
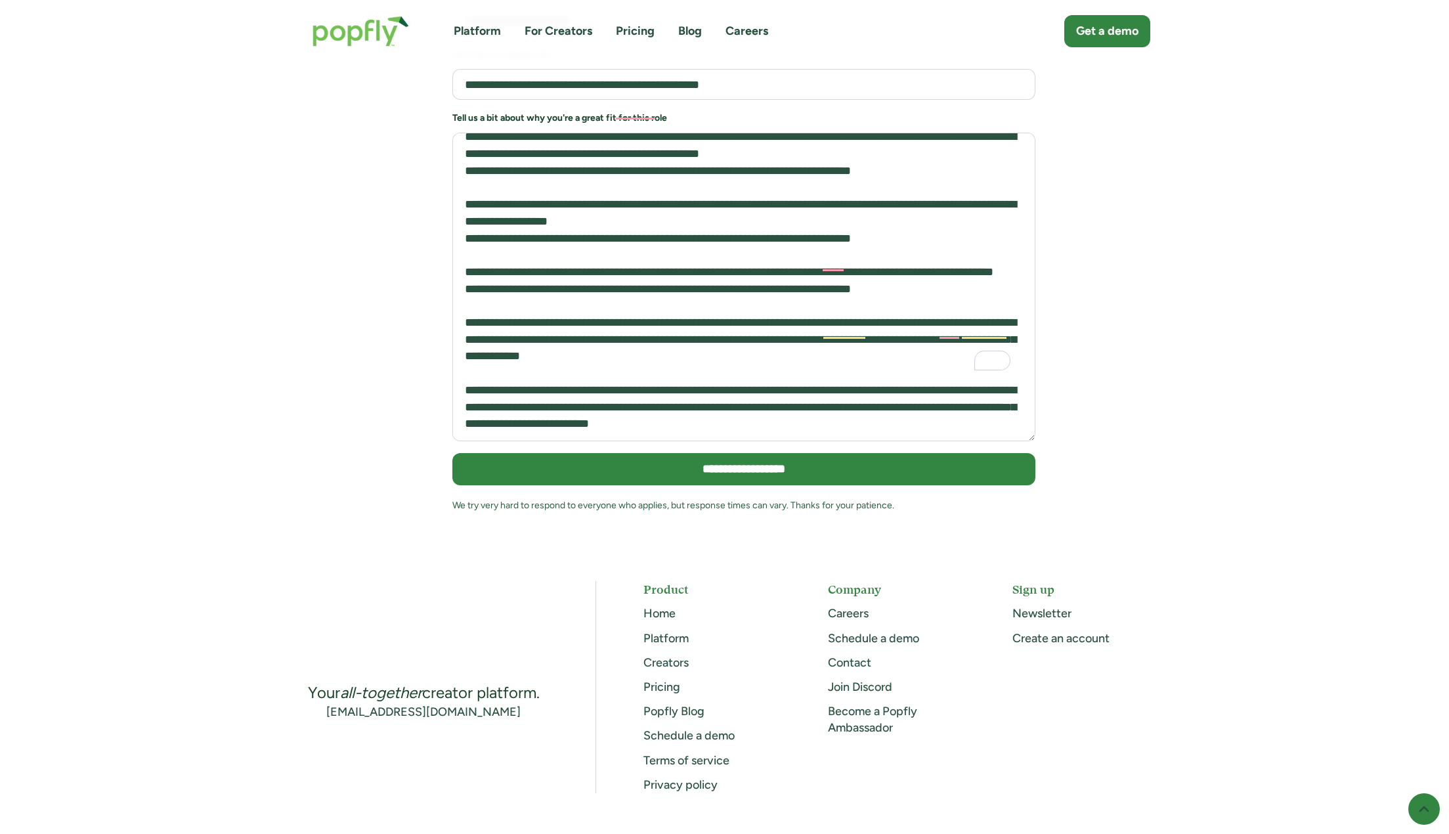
click at [800, 337] on textarea "To enrich screen reader interactions, please activate Accessibility in Grammarl…" at bounding box center [743, 287] width 583 height 309
click at [606, 333] on textarea "To enrich screen reader interactions, please activate Accessibility in Grammarl…" at bounding box center [743, 287] width 583 height 309
drag, startPoint x: 848, startPoint y: 315, endPoint x: 920, endPoint y: 358, distance: 84.2
click at [920, 358] on textarea "To enrich screen reader interactions, please activate Accessibility in Grammarl…" at bounding box center [743, 287] width 583 height 309
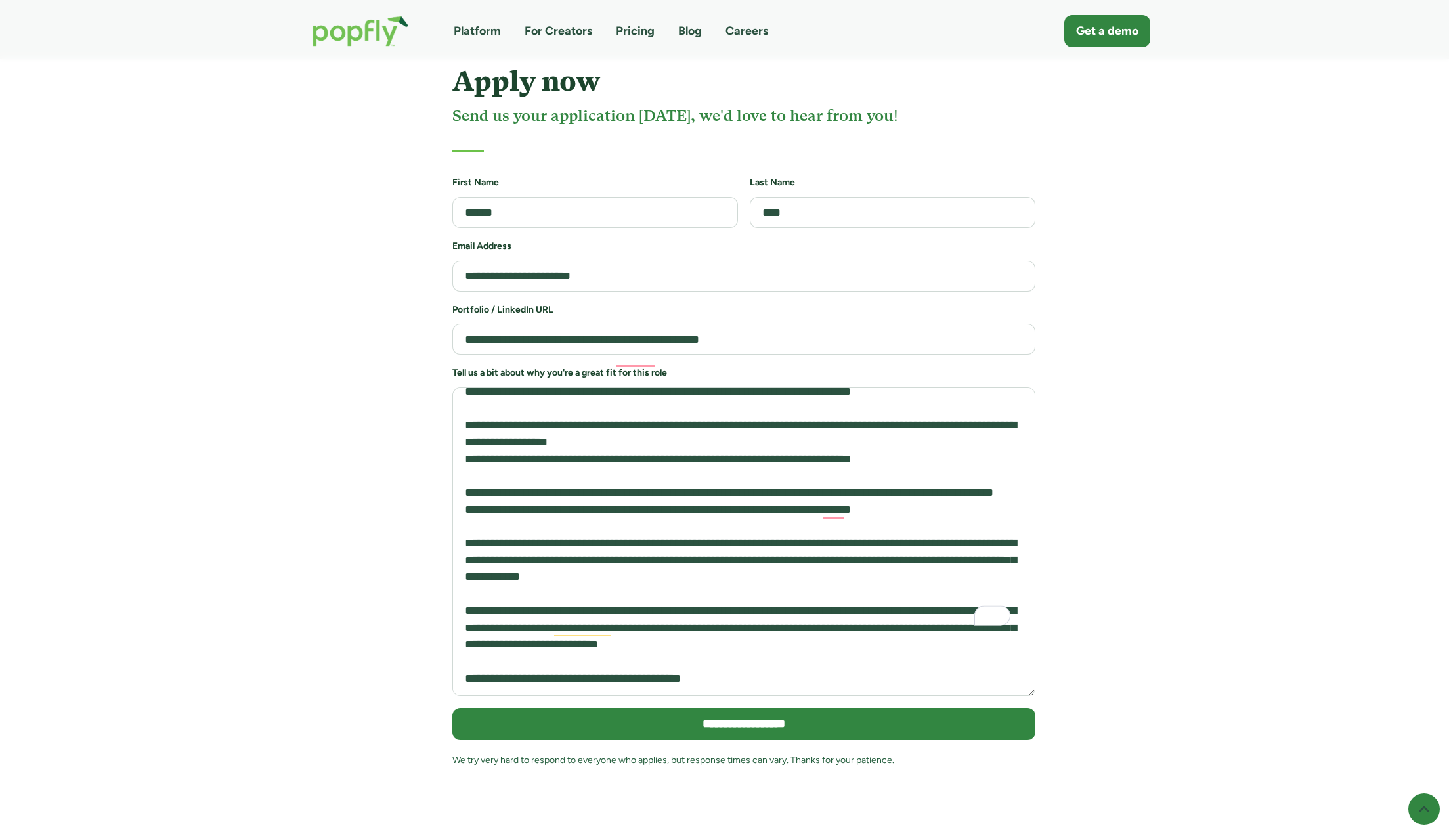
scroll to position [2816, 0]
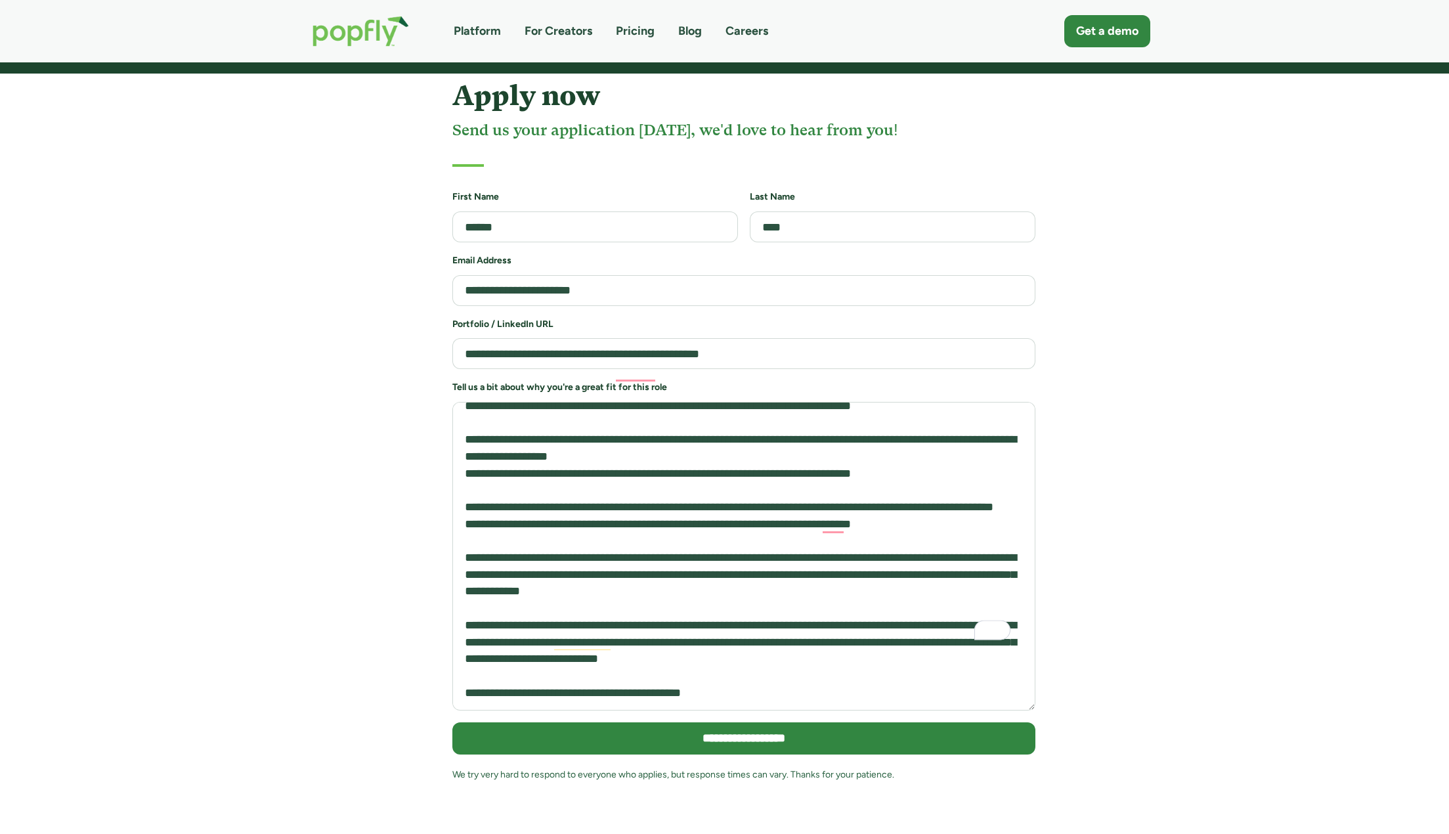
drag, startPoint x: 881, startPoint y: 623, endPoint x: 864, endPoint y: 612, distance: 20.4
click at [881, 622] on textarea "To enrich screen reader interactions, please activate Accessibility in Grammarl…" at bounding box center [743, 556] width 583 height 309
click at [593, 645] on textarea "To enrich screen reader interactions, please activate Accessibility in Grammarl…" at bounding box center [743, 556] width 583 height 309
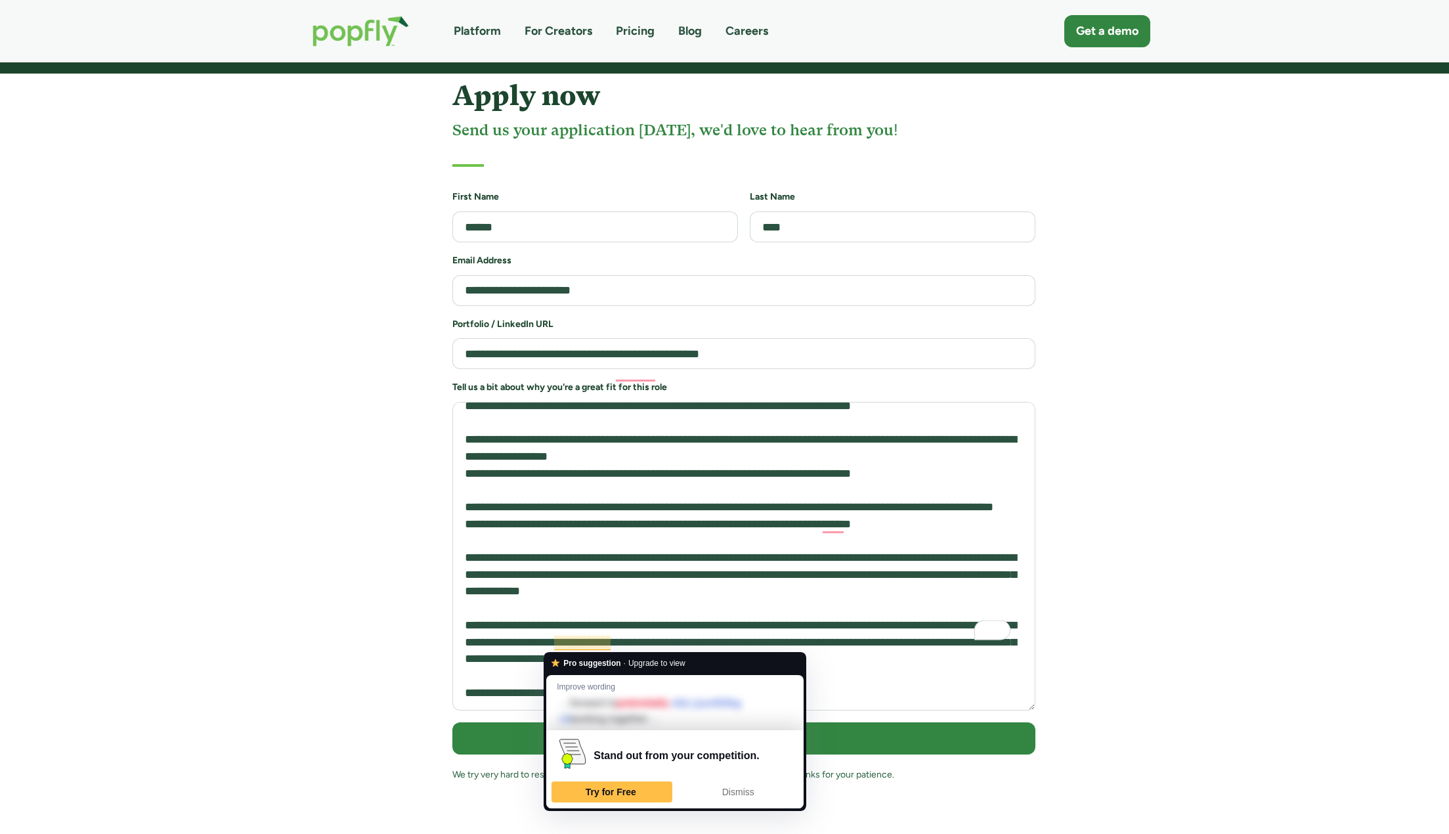
drag, startPoint x: 307, startPoint y: 561, endPoint x: 315, endPoint y: 567, distance: 10.3
click at [307, 561] on div "**********" at bounding box center [725, 442] width 882 height 724
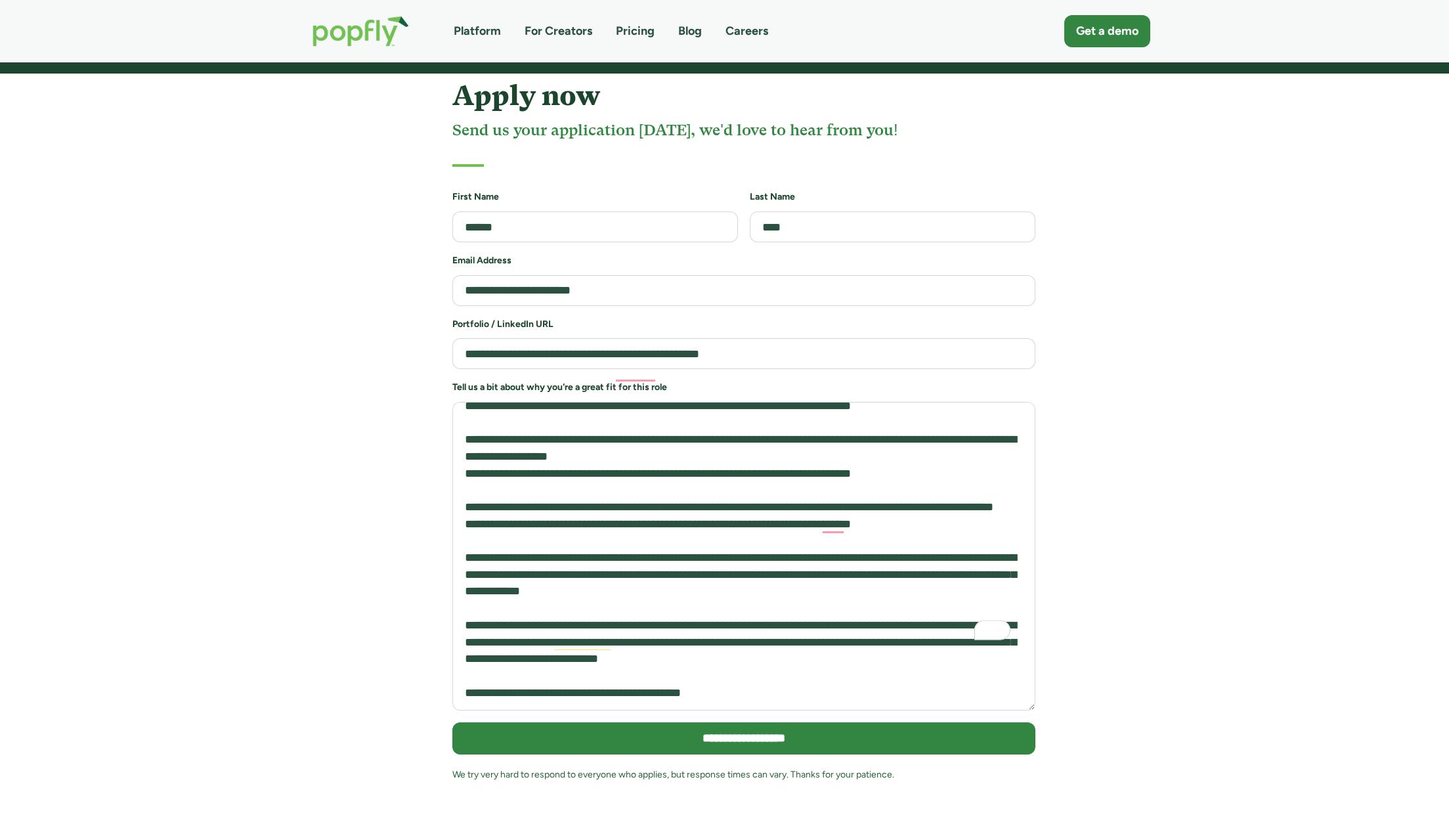
scroll to position [0, 0]
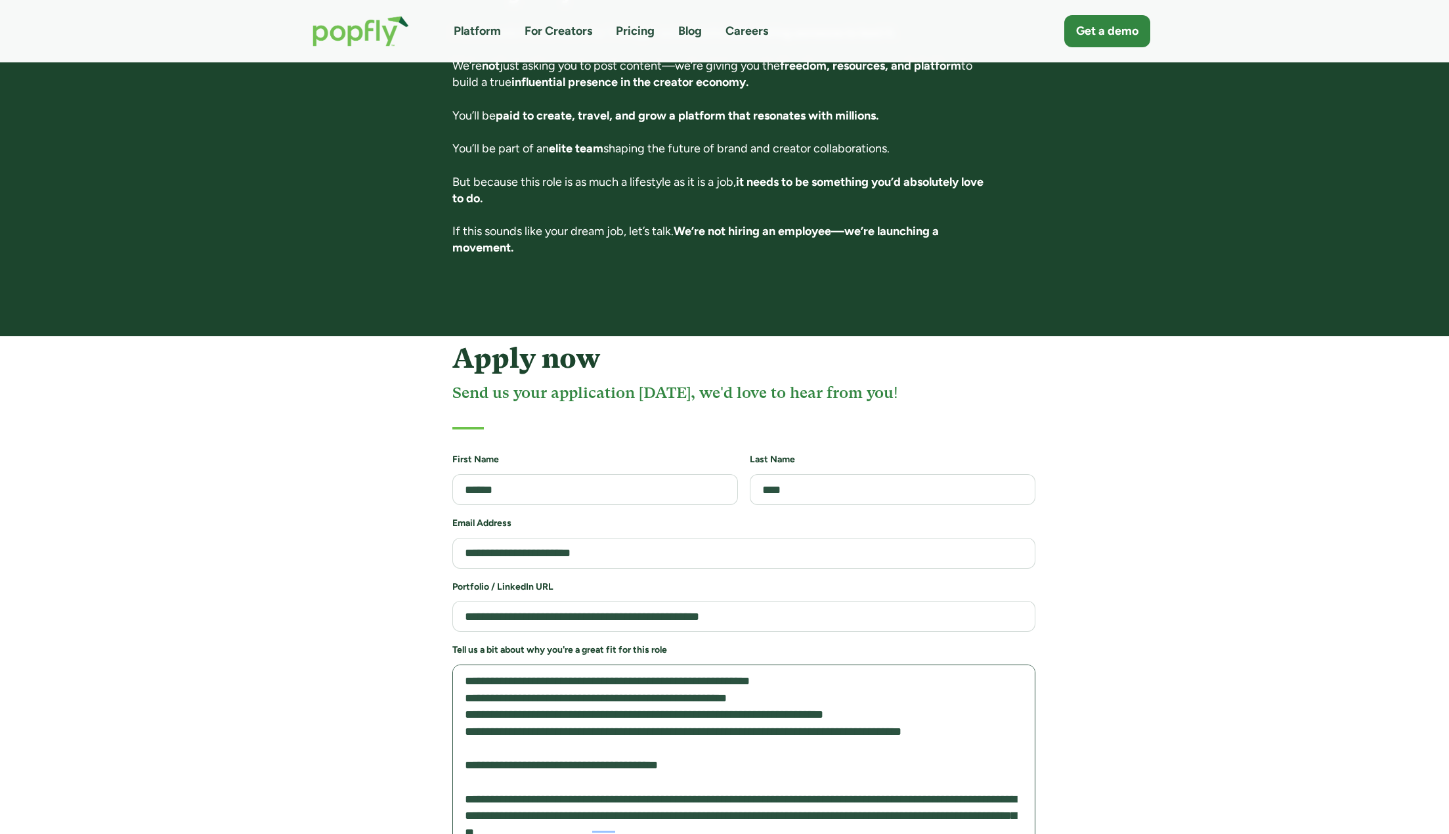
drag, startPoint x: 469, startPoint y: 615, endPoint x: 481, endPoint y: 603, distance: 16.7
click at [469, 664] on textarea "To enrich screen reader interactions, please activate Accessibility in Grammarl…" at bounding box center [743, 818] width 583 height 309
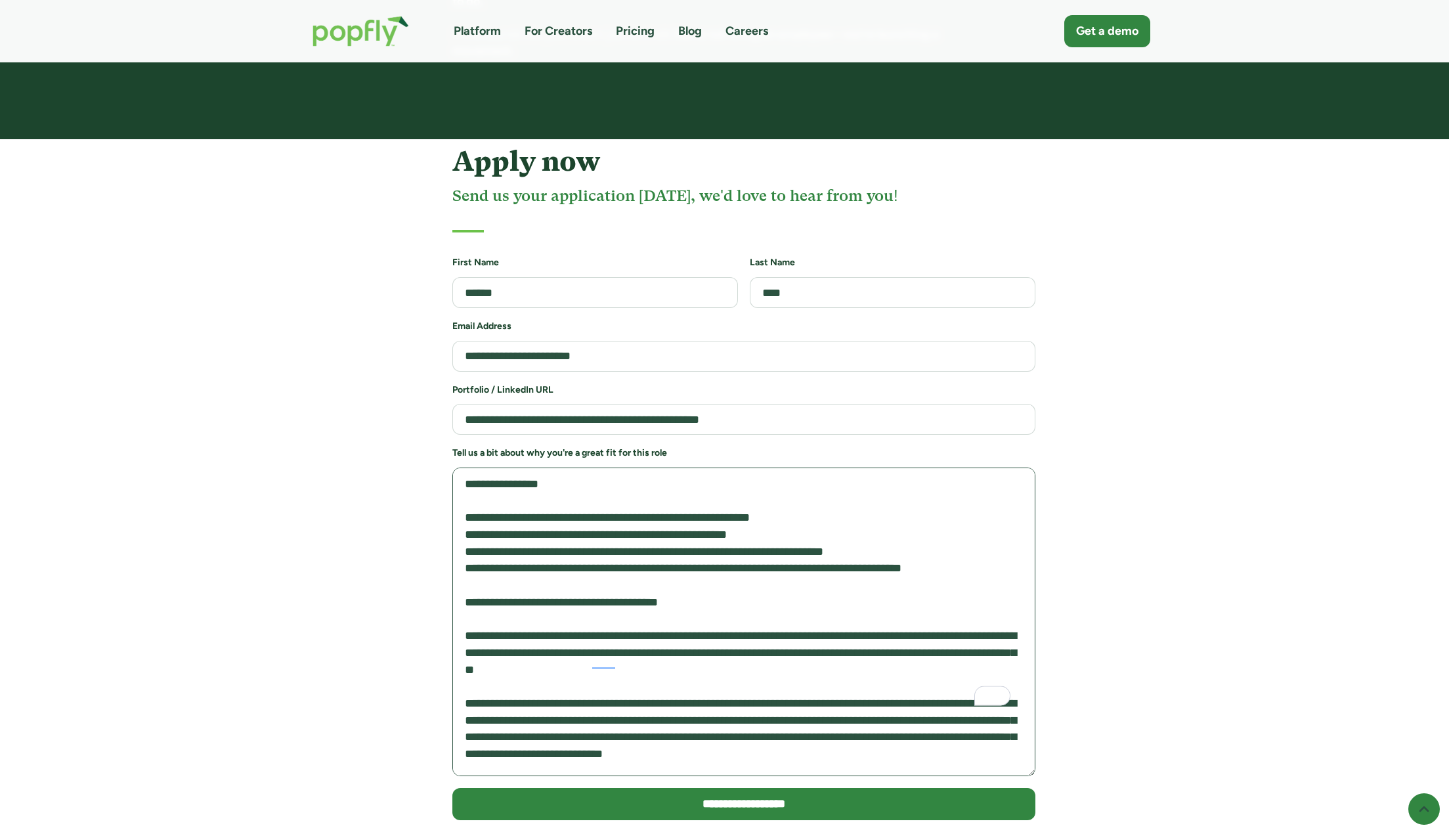
drag, startPoint x: 582, startPoint y: 492, endPoint x: 616, endPoint y: 542, distance: 59.9
click at [616, 542] on textarea "To enrich screen reader interactions, please activate Accessibility in Grammarl…" at bounding box center [743, 621] width 583 height 309
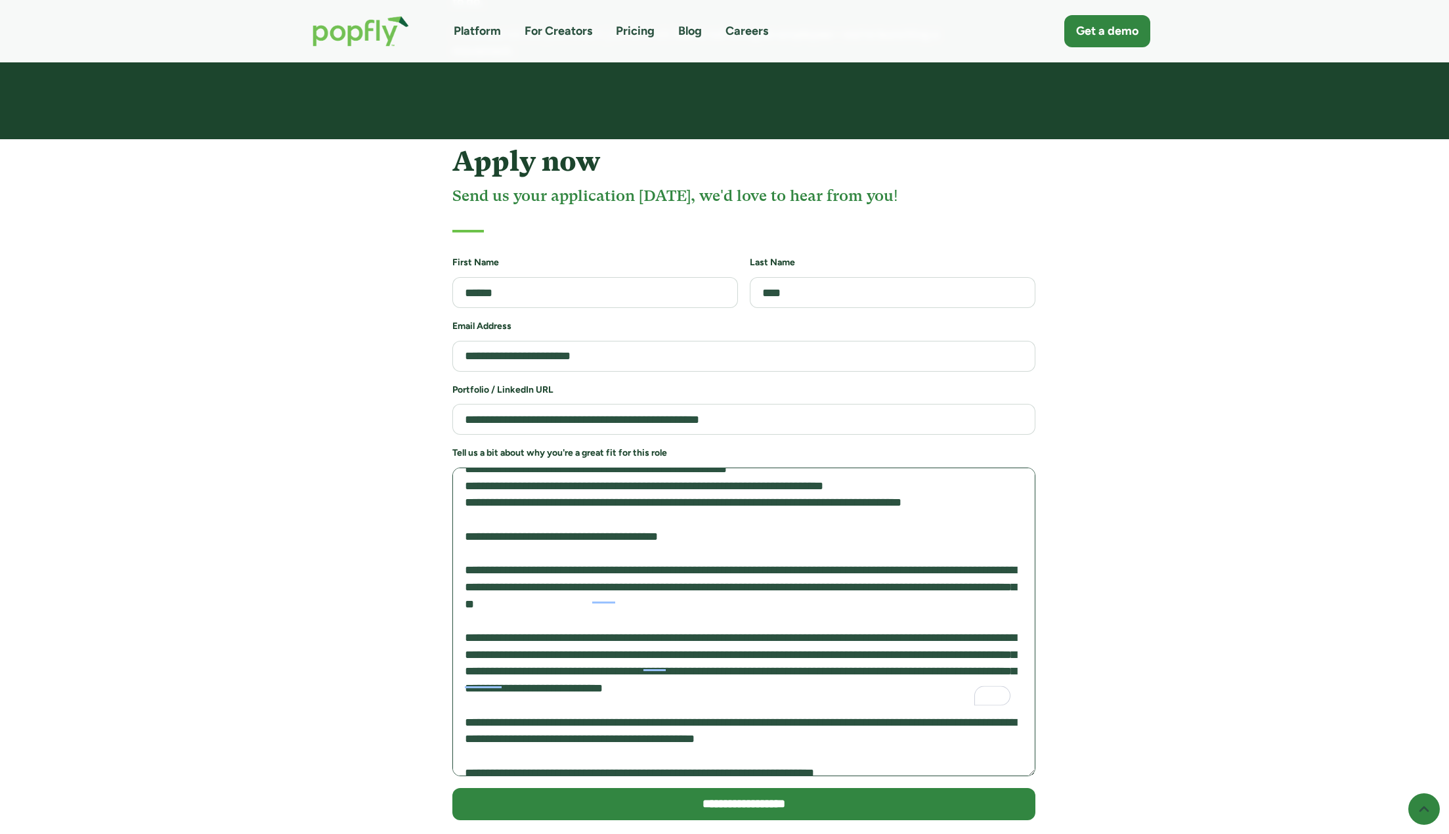
drag, startPoint x: 540, startPoint y: 498, endPoint x: 675, endPoint y: 556, distance: 147.1
click at [675, 556] on textarea "To enrich screen reader interactions, please activate Accessibility in Grammarl…" at bounding box center [743, 621] width 583 height 309
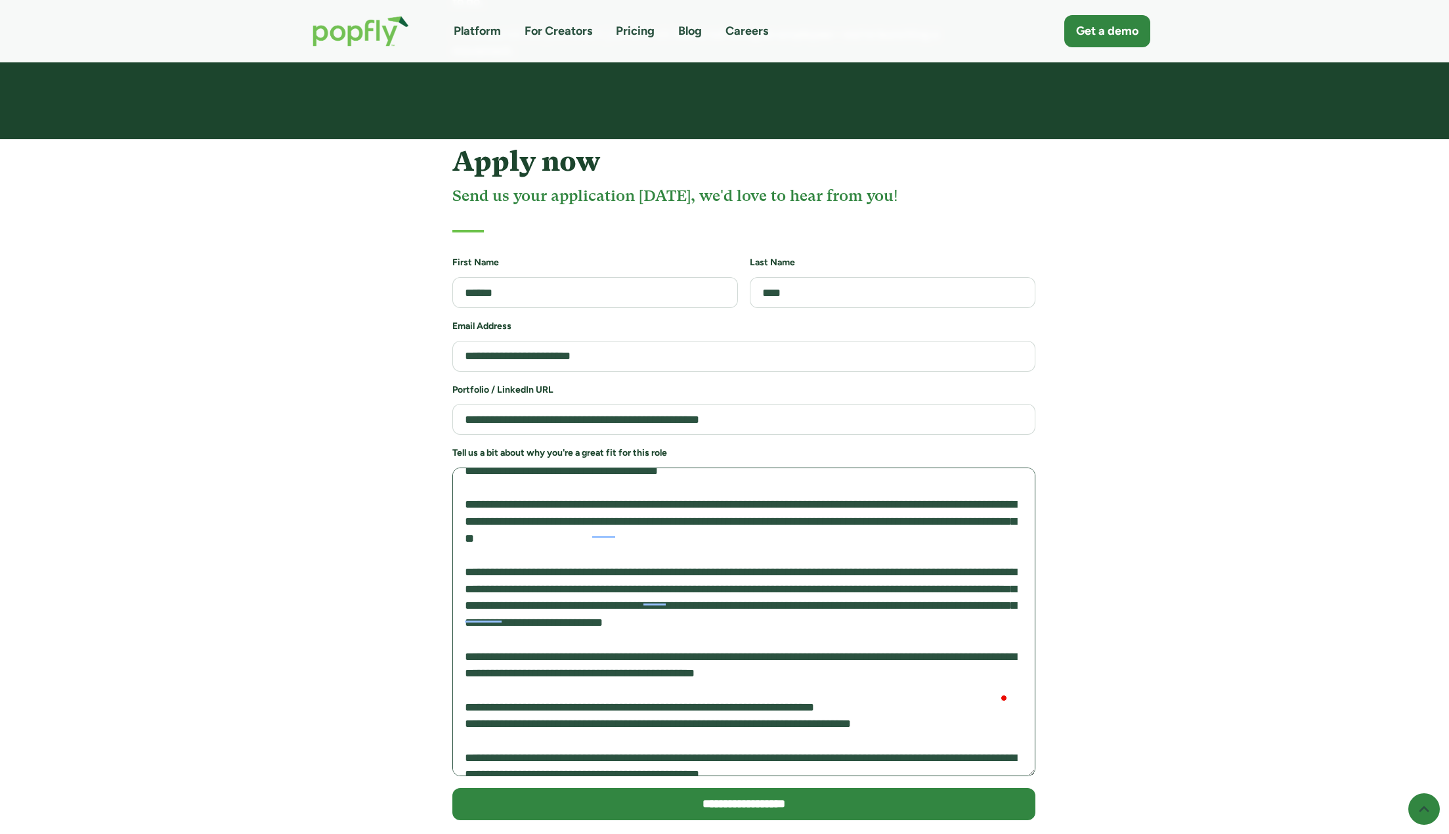
drag, startPoint x: 499, startPoint y: 510, endPoint x: 674, endPoint y: 584, distance: 189.5
click at [674, 584] on textarea "To enrich screen reader interactions, please activate Accessibility in Grammarl…" at bounding box center [743, 621] width 583 height 309
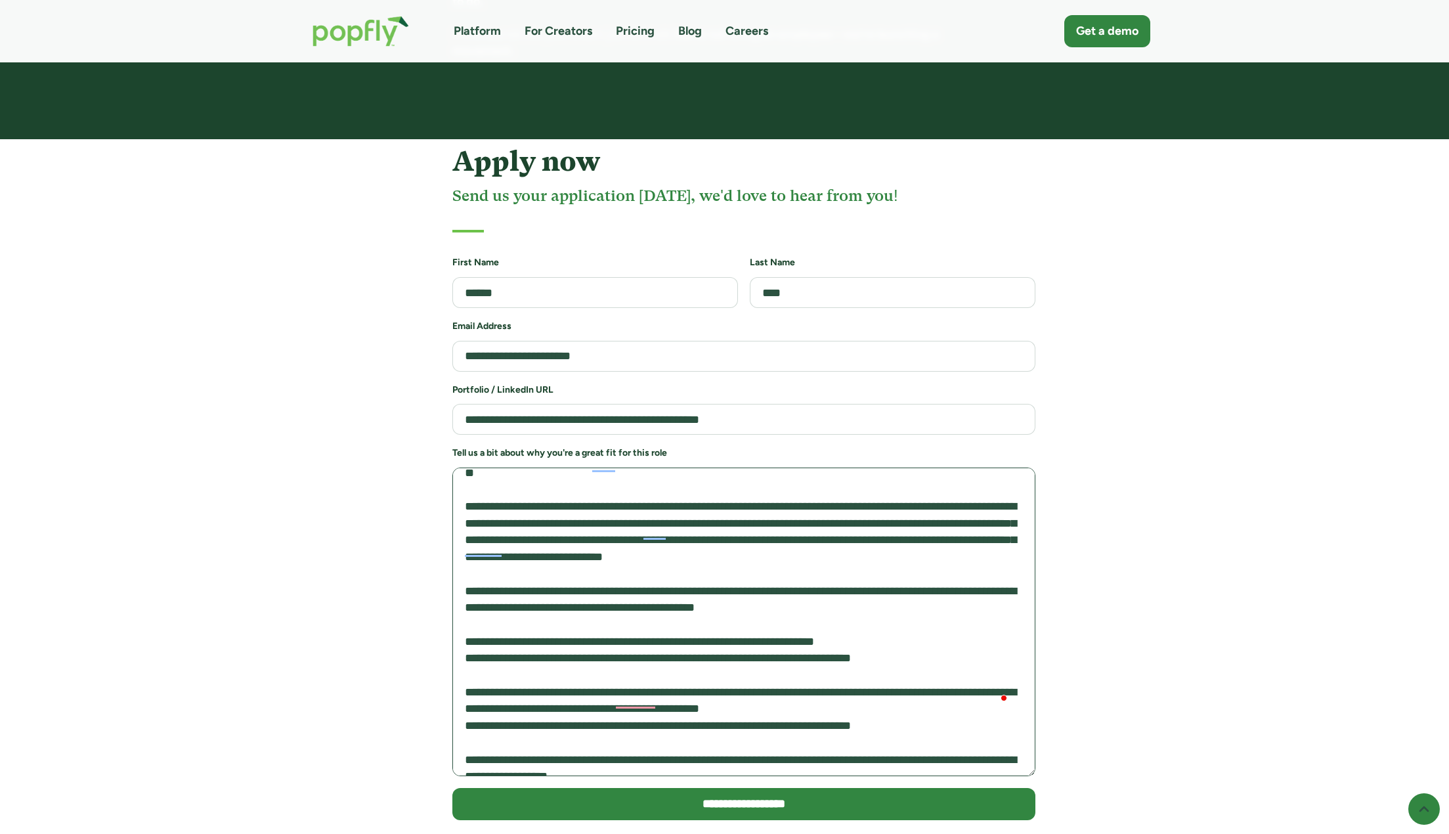
drag, startPoint x: 642, startPoint y: 446, endPoint x: 854, endPoint y: 502, distance: 219.3
click at [854, 501] on textarea "To enrich screen reader interactions, please activate Accessibility in Grammarl…" at bounding box center [743, 621] width 583 height 309
click at [854, 502] on textarea "To enrich screen reader interactions, please activate Accessibility in Grammarl…" at bounding box center [743, 621] width 583 height 309
click at [844, 467] on textarea "To enrich screen reader interactions, please activate Accessibility in Grammarl…" at bounding box center [743, 621] width 583 height 309
drag, startPoint x: 844, startPoint y: 445, endPoint x: 563, endPoint y: 447, distance: 280.3
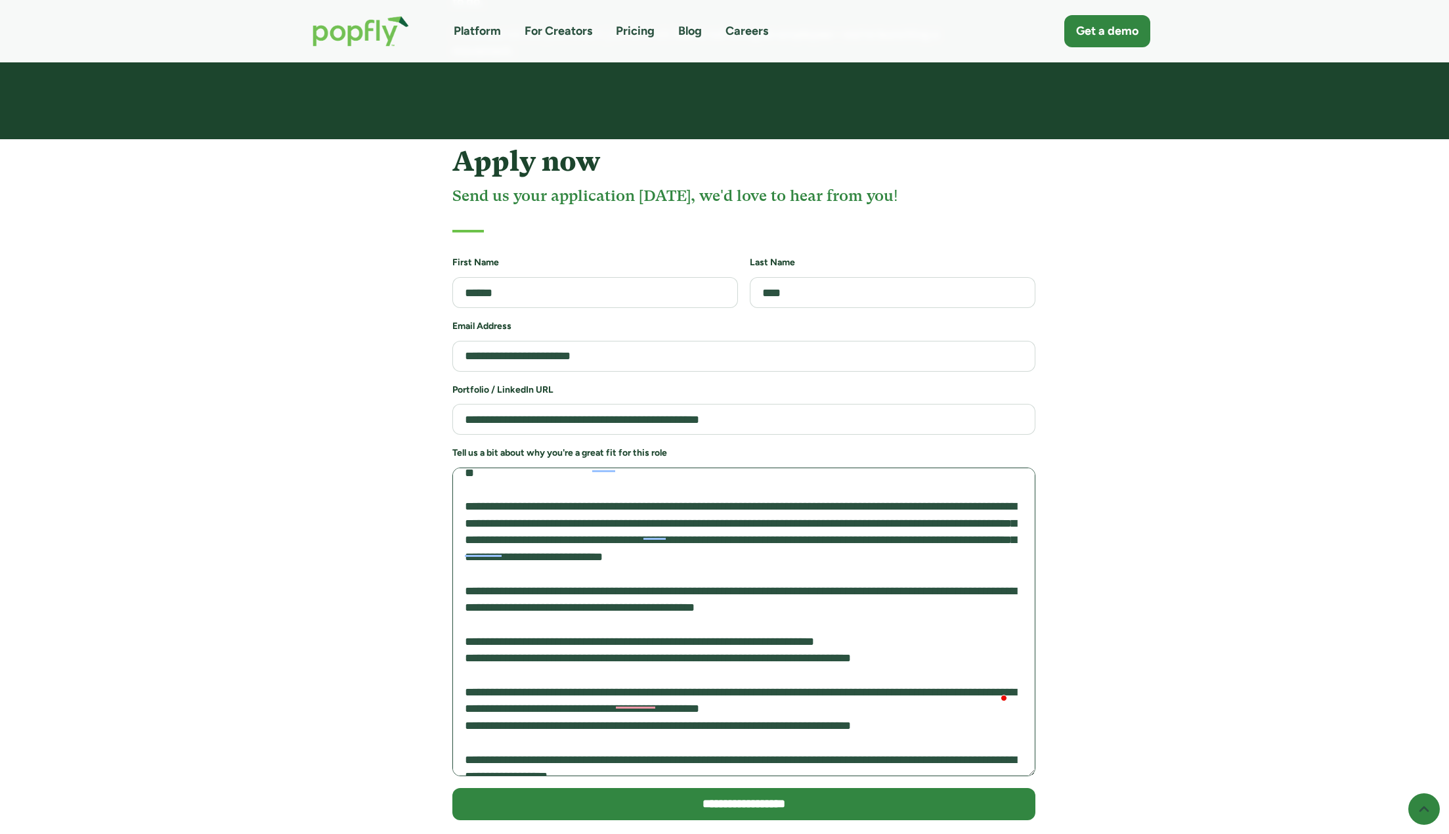
click at [563, 467] on textarea "To enrich screen reader interactions, please activate Accessibility in Grammarl…" at bounding box center [743, 621] width 583 height 309
drag, startPoint x: 563, startPoint y: 447, endPoint x: 825, endPoint y: 448, distance: 261.9
click at [825, 467] on textarea "To enrich screen reader interactions, please activate Accessibility in Grammarl…" at bounding box center [743, 621] width 583 height 309
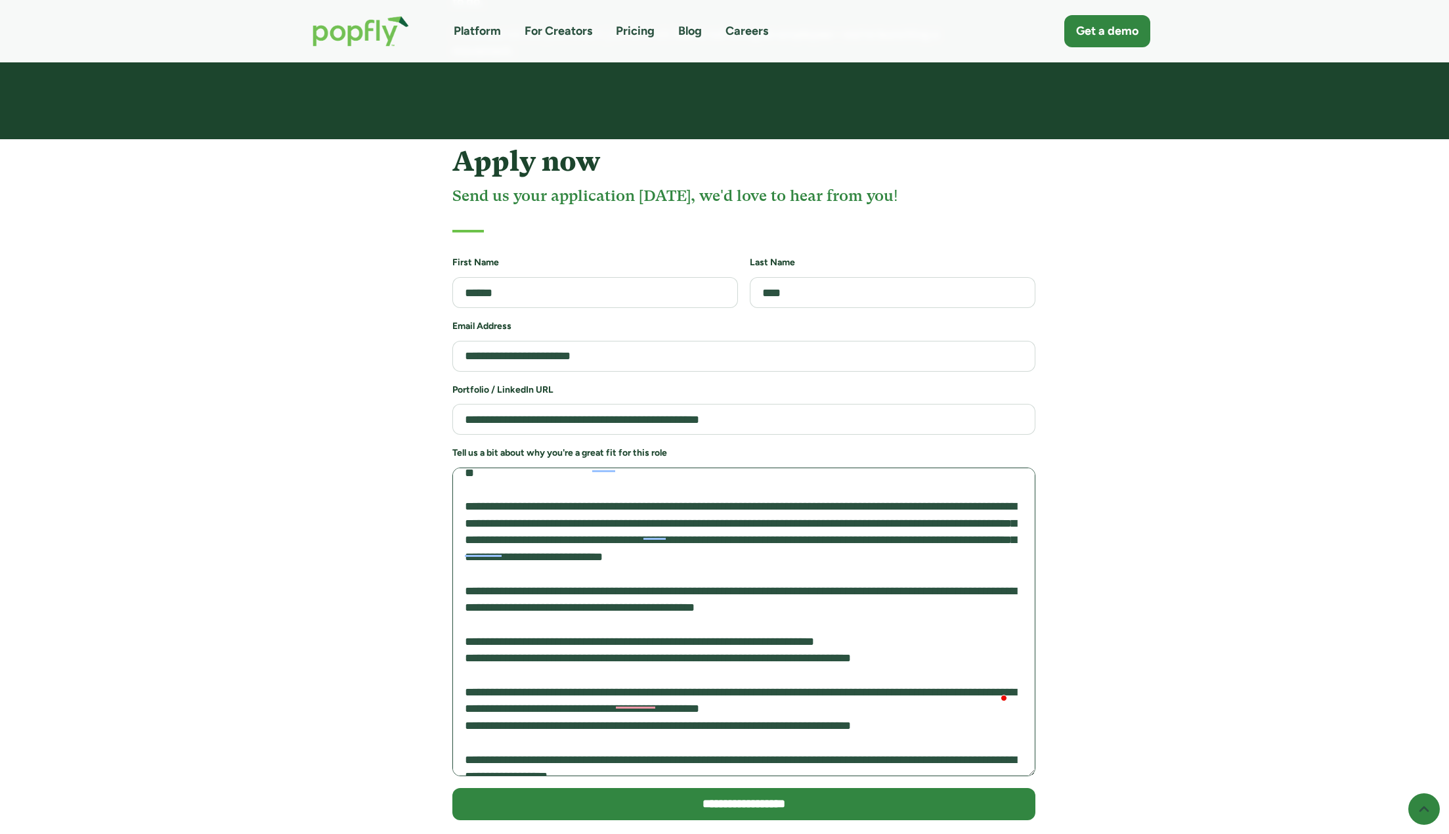
click at [475, 467] on textarea "To enrich screen reader interactions, please activate Accessibility in Grammarl…" at bounding box center [743, 621] width 583 height 309
click at [484, 467] on textarea "To enrich screen reader interactions, please activate Accessibility in Grammarl…" at bounding box center [743, 621] width 583 height 309
drag, startPoint x: 707, startPoint y: 435, endPoint x: 899, endPoint y: 475, distance: 195.7
click at [899, 475] on textarea "To enrich screen reader interactions, please activate Accessibility in Grammarl…" at bounding box center [743, 621] width 583 height 309
click at [899, 474] on textarea "To enrich screen reader interactions, please activate Accessibility in Grammarl…" at bounding box center [743, 621] width 583 height 309
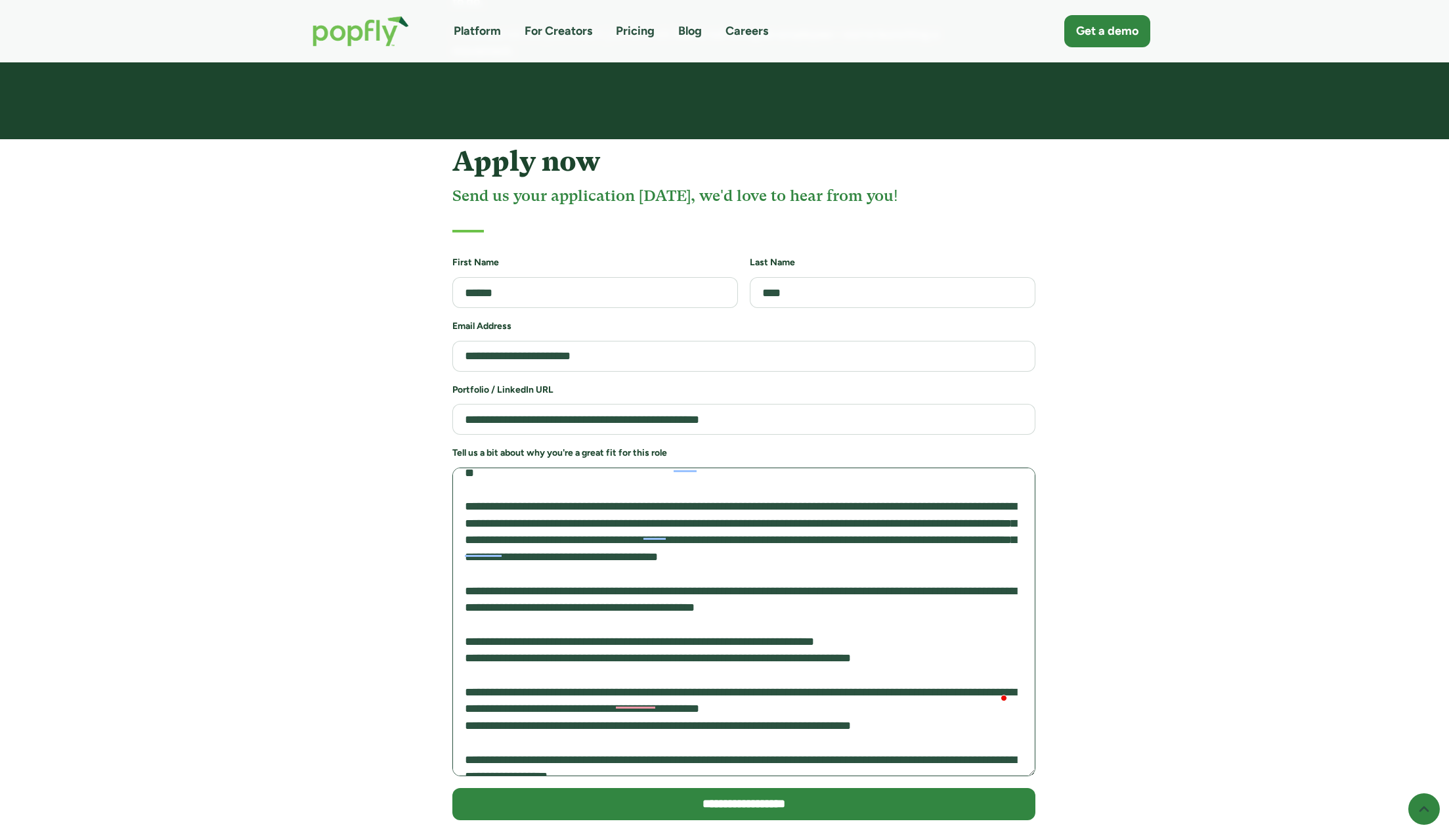
click at [846, 467] on textarea "To enrich screen reader interactions, please activate Accessibility in Grammarl…" at bounding box center [743, 621] width 583 height 309
click at [894, 467] on textarea "To enrich screen reader interactions, please activate Accessibility in Grammarl…" at bounding box center [743, 621] width 583 height 309
drag, startPoint x: 894, startPoint y: 440, endPoint x: 899, endPoint y: 526, distance: 86.2
click at [899, 526] on textarea "To enrich screen reader interactions, please activate Accessibility in Grammarl…" at bounding box center [743, 621] width 583 height 309
click at [899, 525] on textarea "To enrich screen reader interactions, please activate Accessibility in Grammarl…" at bounding box center [743, 621] width 583 height 309
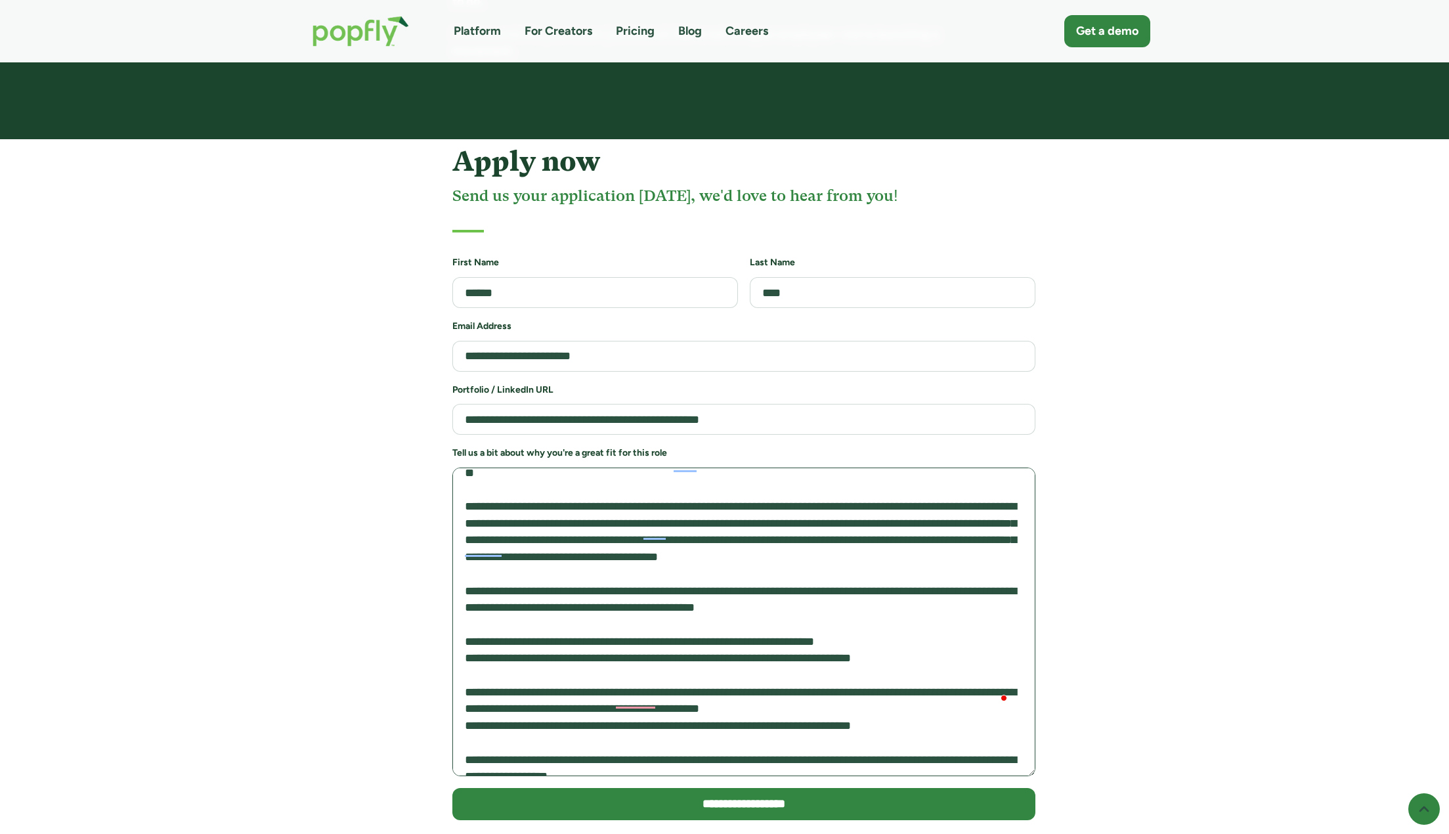
drag, startPoint x: 715, startPoint y: 451, endPoint x: 800, endPoint y: 477, distance: 88.7
click at [800, 477] on textarea "To enrich screen reader interactions, please activate Accessibility in Grammarl…" at bounding box center [743, 621] width 583 height 309
click at [800, 478] on textarea "To enrich screen reader interactions, please activate Accessibility in Grammarl…" at bounding box center [743, 621] width 583 height 309
click at [760, 467] on textarea "To enrich screen reader interactions, please activate Accessibility in Grammarl…" at bounding box center [743, 621] width 583 height 309
drag, startPoint x: 760, startPoint y: 463, endPoint x: 927, endPoint y: 469, distance: 166.8
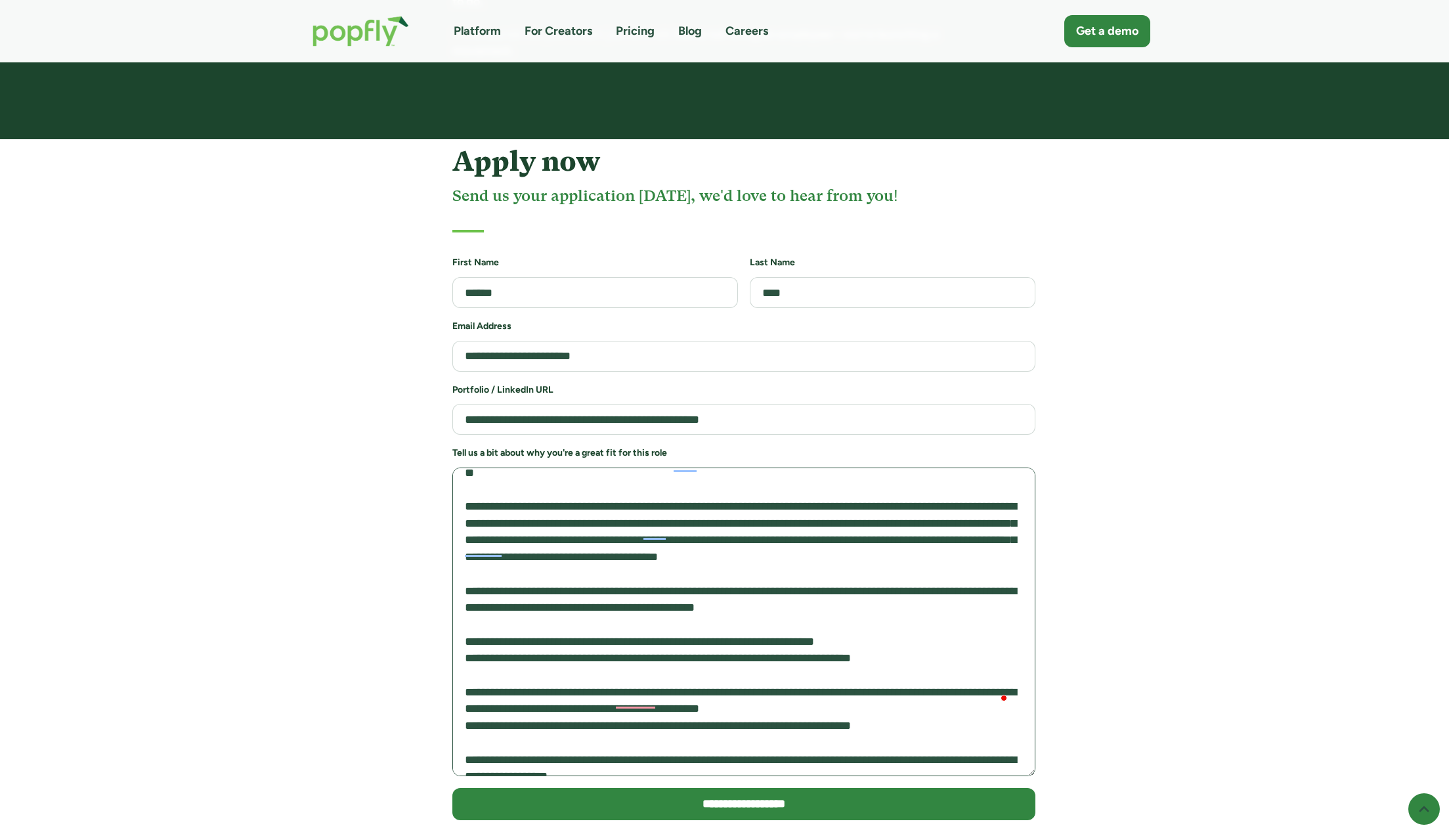
click at [927, 469] on textarea "To enrich screen reader interactions, please activate Accessibility in Grammarl…" at bounding box center [743, 621] width 583 height 309
click at [964, 467] on textarea "To enrich screen reader interactions, please activate Accessibility in Grammarl…" at bounding box center [743, 621] width 583 height 309
drag, startPoint x: 964, startPoint y: 469, endPoint x: 653, endPoint y: 482, distance: 310.8
click at [635, 486] on textarea "To enrich screen reader interactions, please activate Accessibility in Grammarl…" at bounding box center [743, 621] width 583 height 309
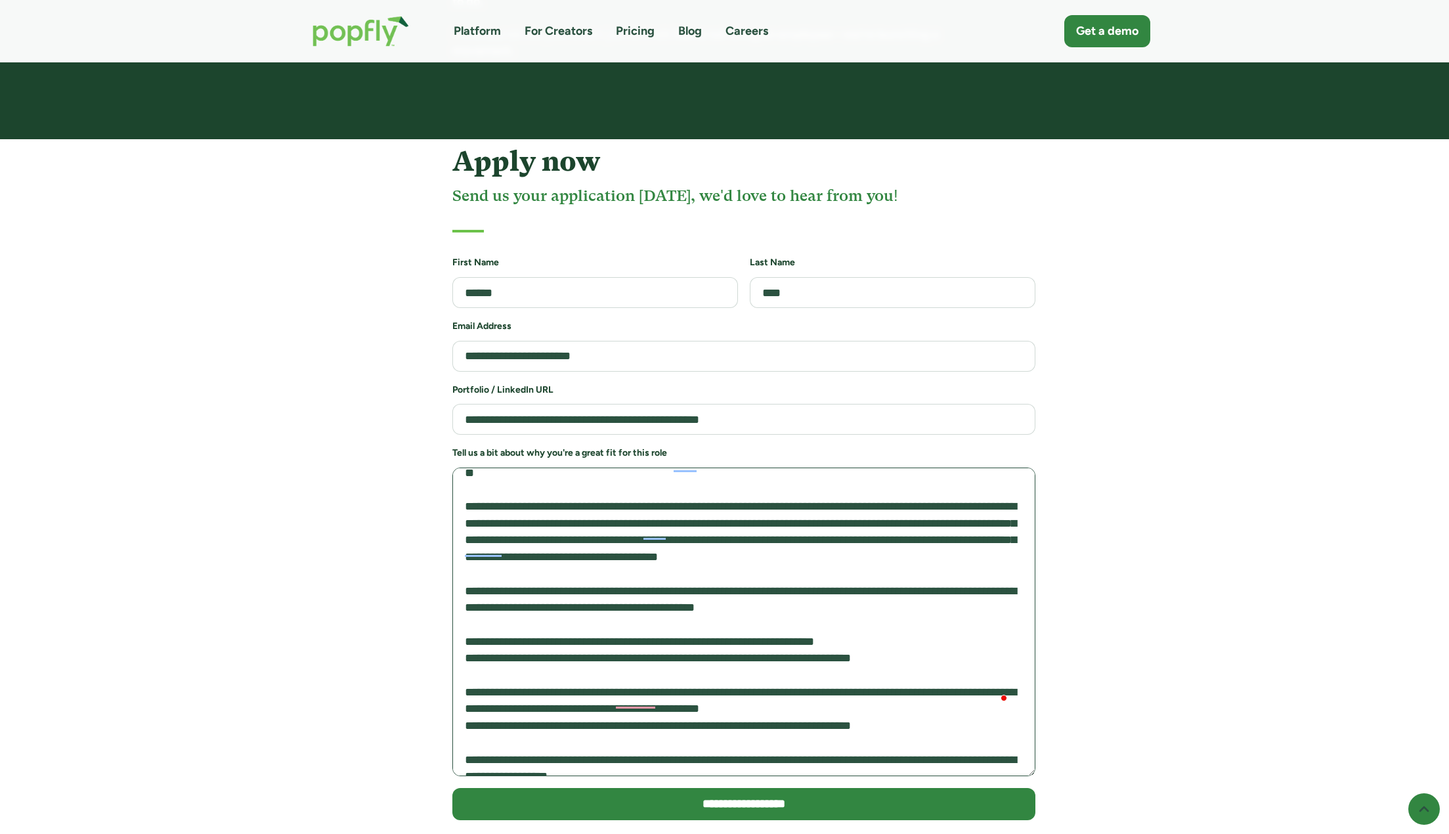
click at [653, 482] on textarea "To enrich screen reader interactions, please activate Accessibility in Grammarl…" at bounding box center [743, 621] width 583 height 309
click at [733, 482] on textarea "To enrich screen reader interactions, please activate Accessibility in Grammarl…" at bounding box center [743, 621] width 583 height 309
click at [704, 479] on textarea "To enrich screen reader interactions, please activate Accessibility in Grammarl…" at bounding box center [743, 621] width 583 height 309
click at [590, 486] on textarea "To enrich screen reader interactions, please activate Accessibility in Grammarl…" at bounding box center [743, 621] width 583 height 309
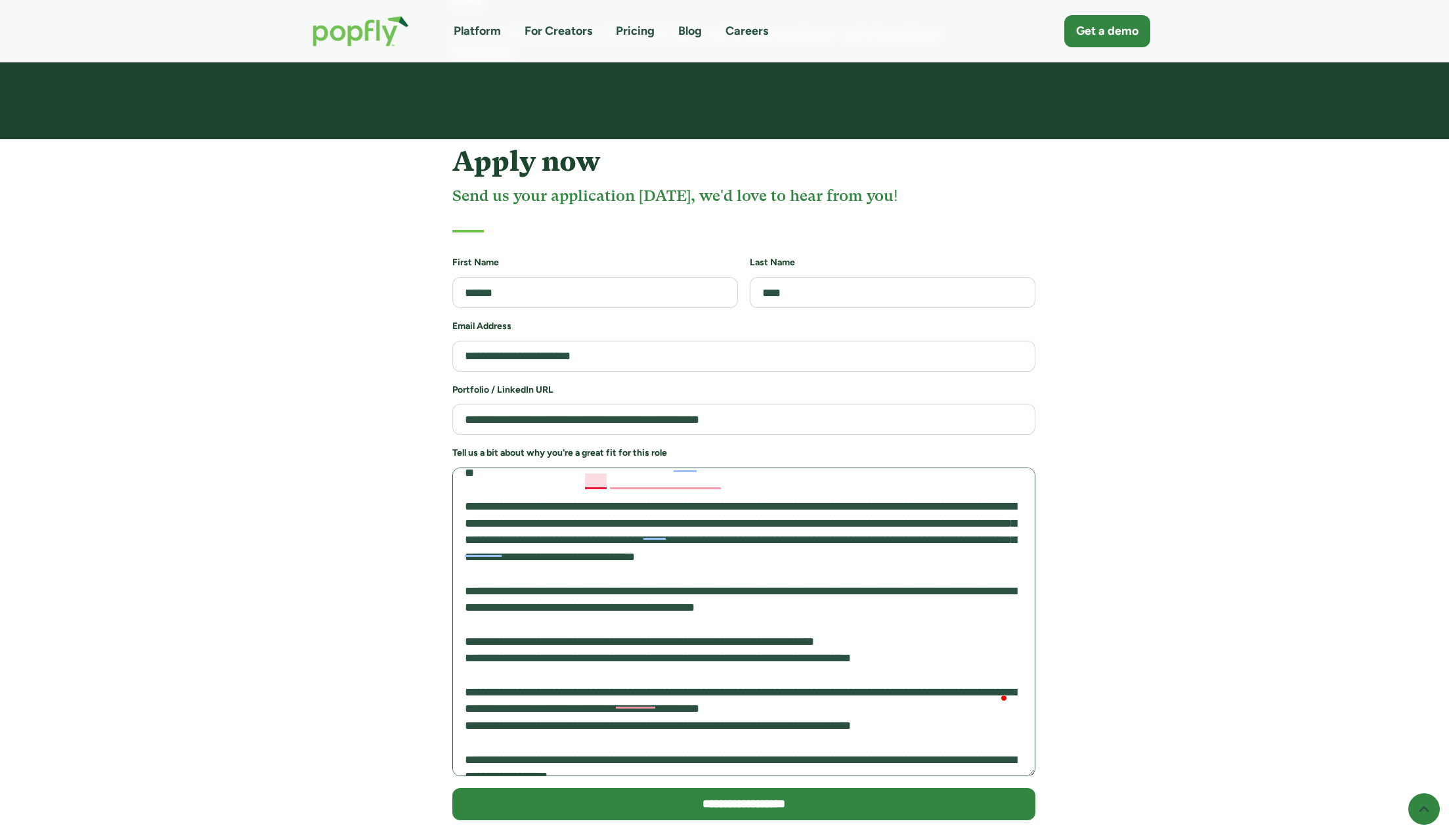
click at [590, 486] on textarea "To enrich screen reader interactions, please activate Accessibility in Grammarl…" at bounding box center [743, 621] width 583 height 309
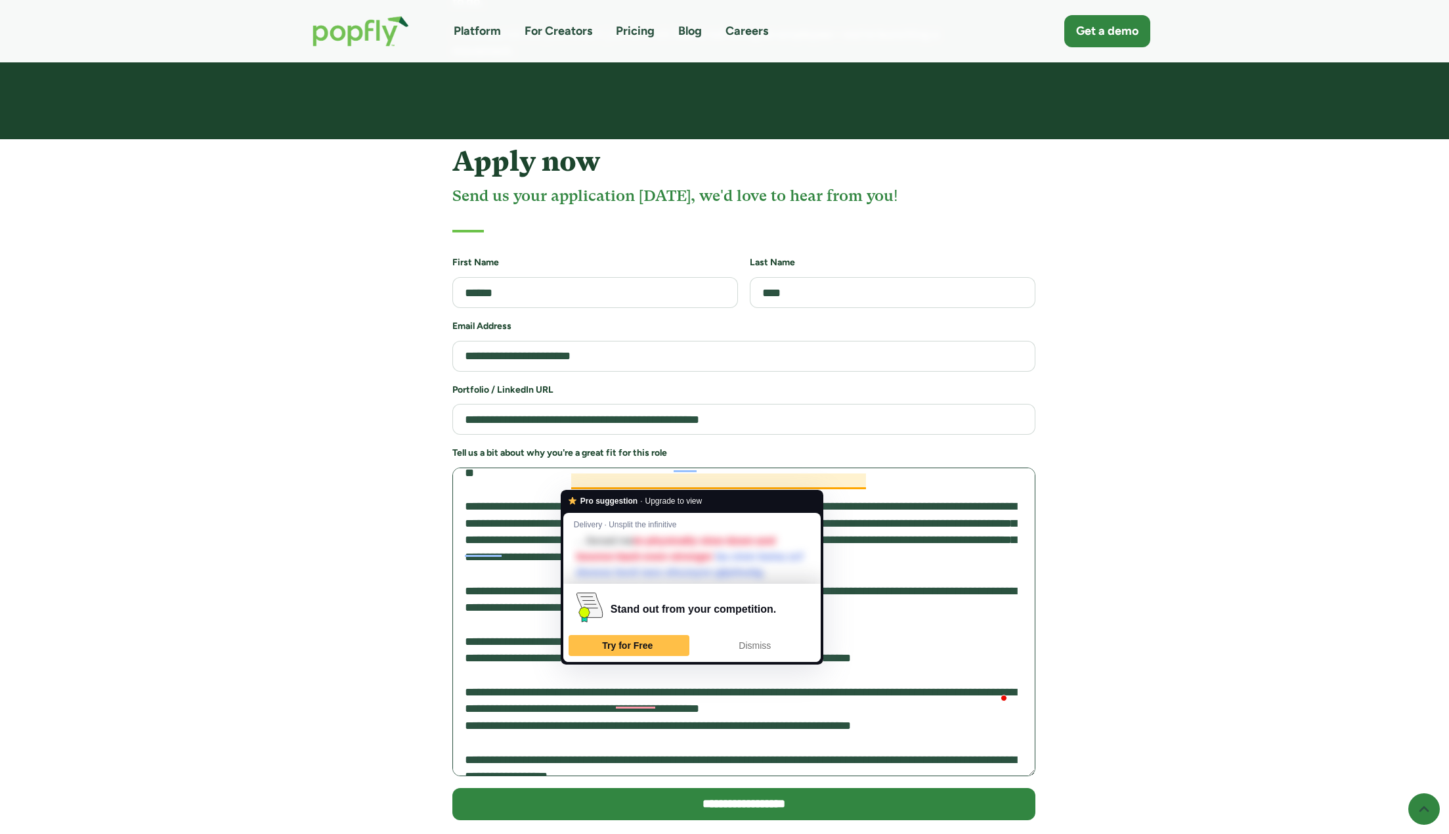
drag, startPoint x: 611, startPoint y: 477, endPoint x: 728, endPoint y: 469, distance: 117.2
click at [728, 469] on textarea "To enrich screen reader interactions, please activate Accessibility in Grammarl…" at bounding box center [743, 621] width 583 height 309
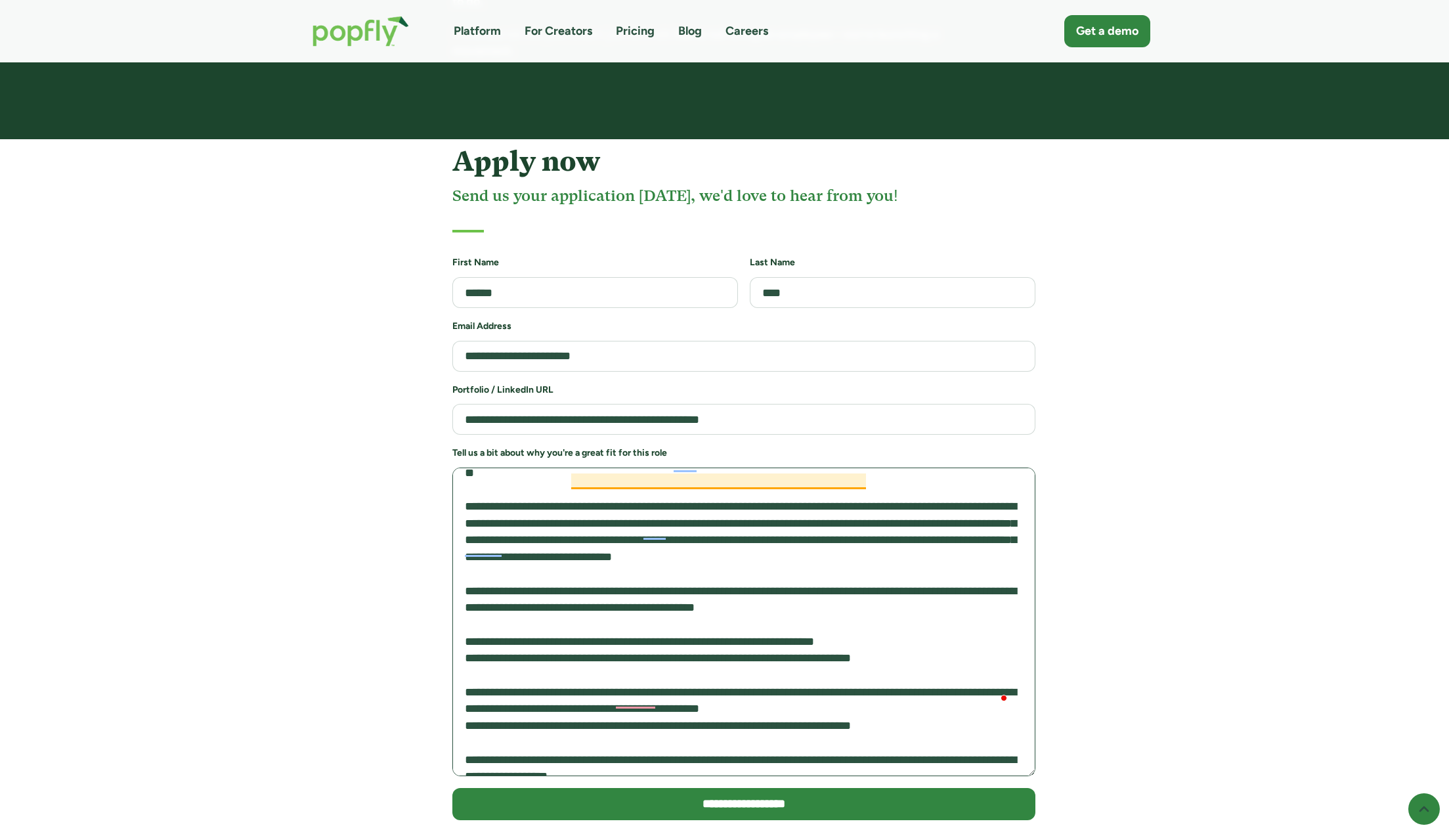
click at [721, 477] on textarea "To enrich screen reader interactions, please activate Accessibility in Grammarl…" at bounding box center [743, 621] width 583 height 309
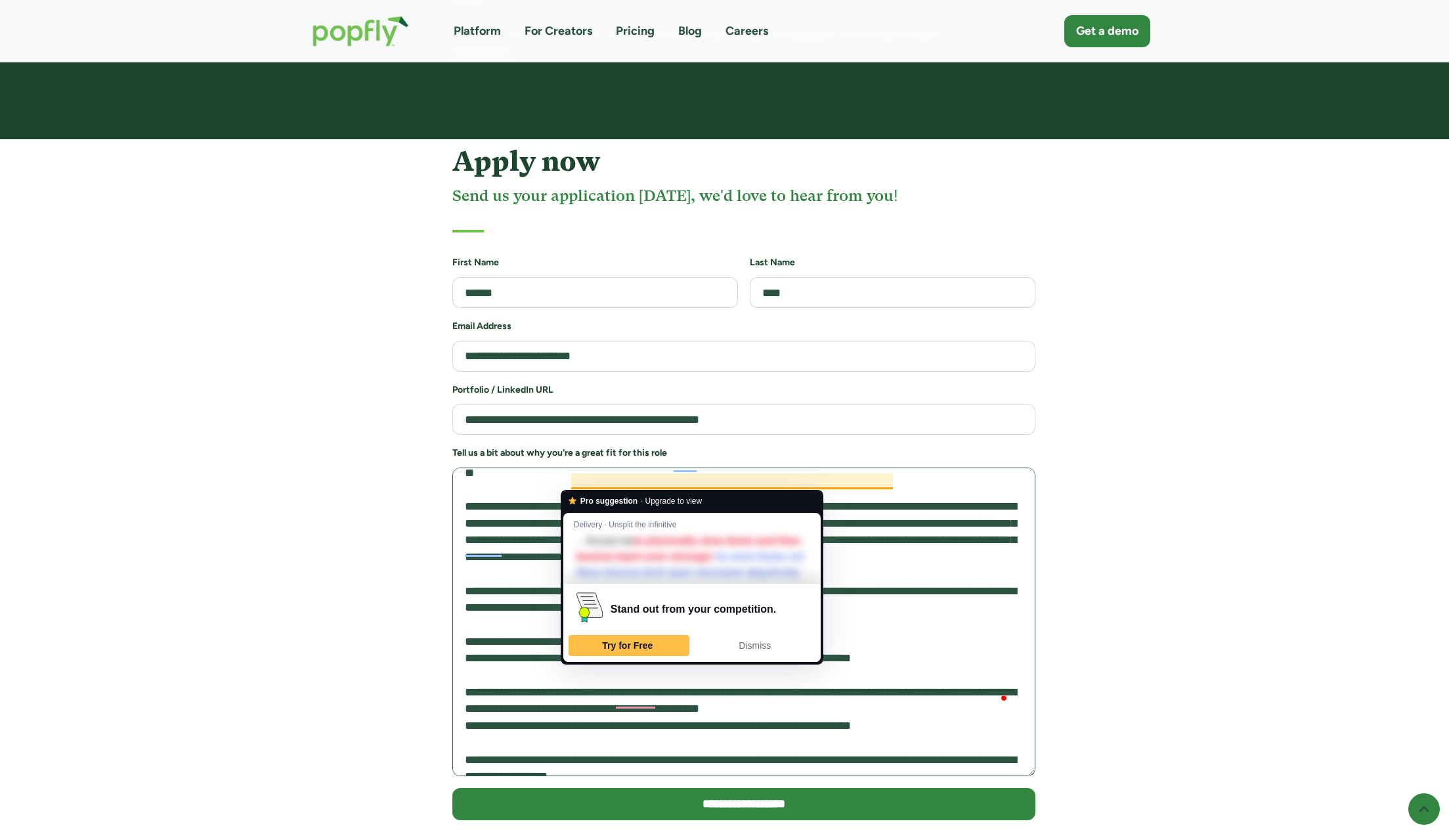
click at [790, 481] on textarea "To enrich screen reader interactions, please activate Accessibility in Grammarl…" at bounding box center [743, 621] width 583 height 309
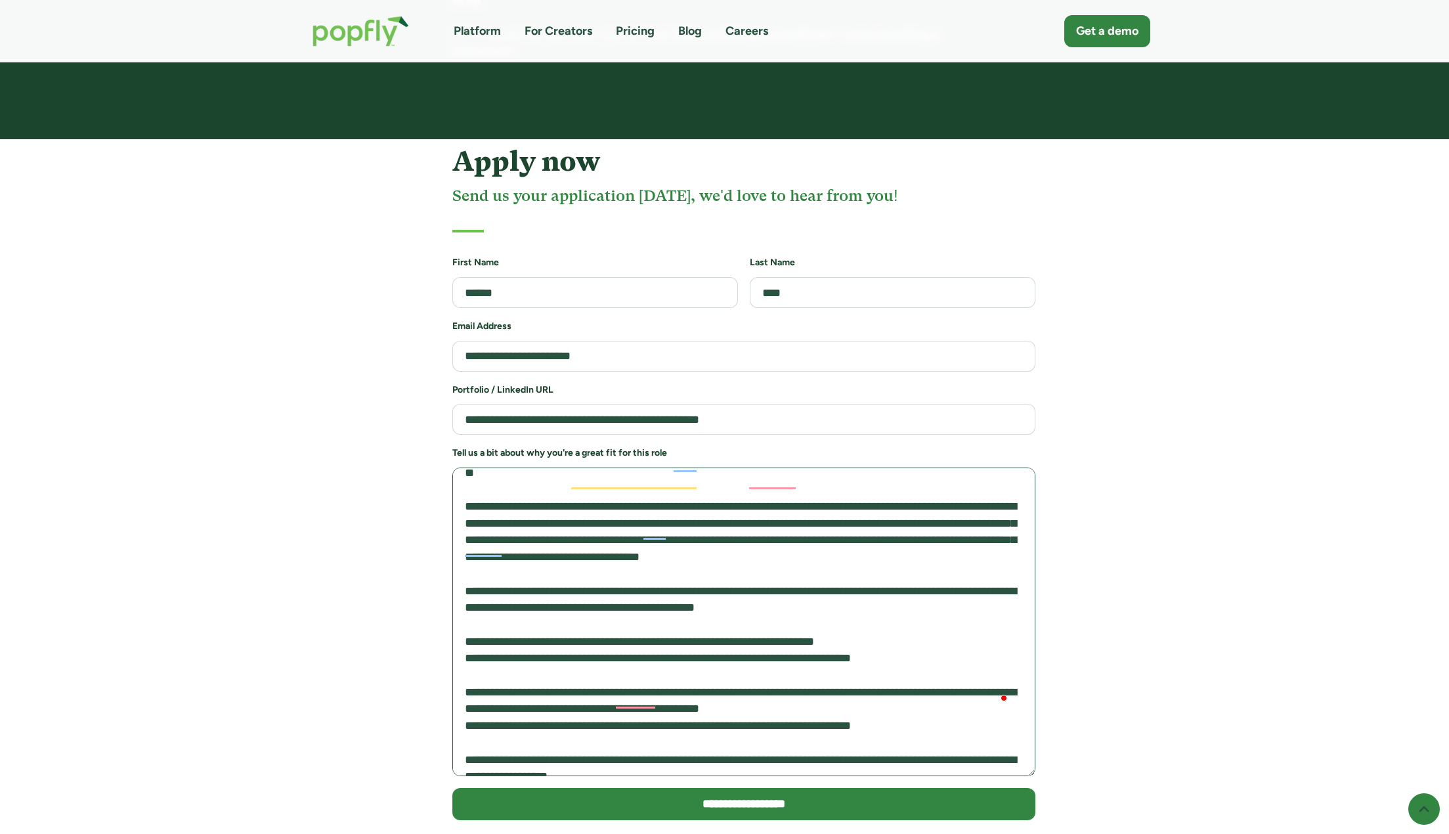
drag, startPoint x: 814, startPoint y: 458, endPoint x: 849, endPoint y: 494, distance: 50.1
click at [849, 494] on textarea "To enrich screen reader interactions, please activate Accessibility in Grammarl…" at bounding box center [743, 621] width 583 height 309
click at [849, 495] on textarea "To enrich screen reader interactions, please activate Accessibility in Grammarl…" at bounding box center [743, 621] width 583 height 309
click at [757, 483] on textarea "To enrich screen reader interactions, please activate Accessibility in Grammarl…" at bounding box center [743, 621] width 583 height 309
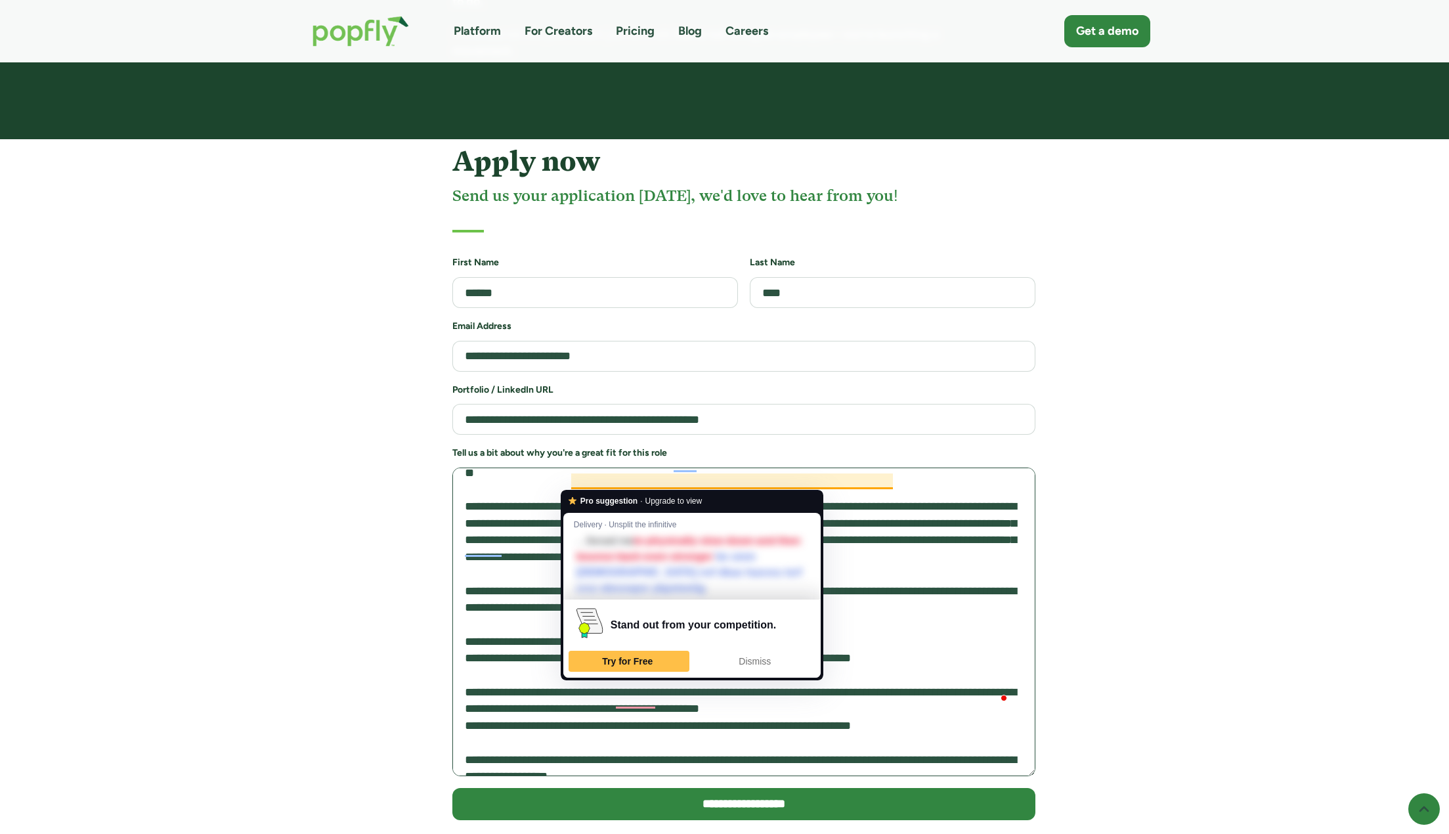
drag, startPoint x: 723, startPoint y: 484, endPoint x: 840, endPoint y: 492, distance: 117.8
click at [840, 492] on textarea "To enrich screen reader interactions, please activate Accessibility in Grammarl…" at bounding box center [743, 621] width 583 height 309
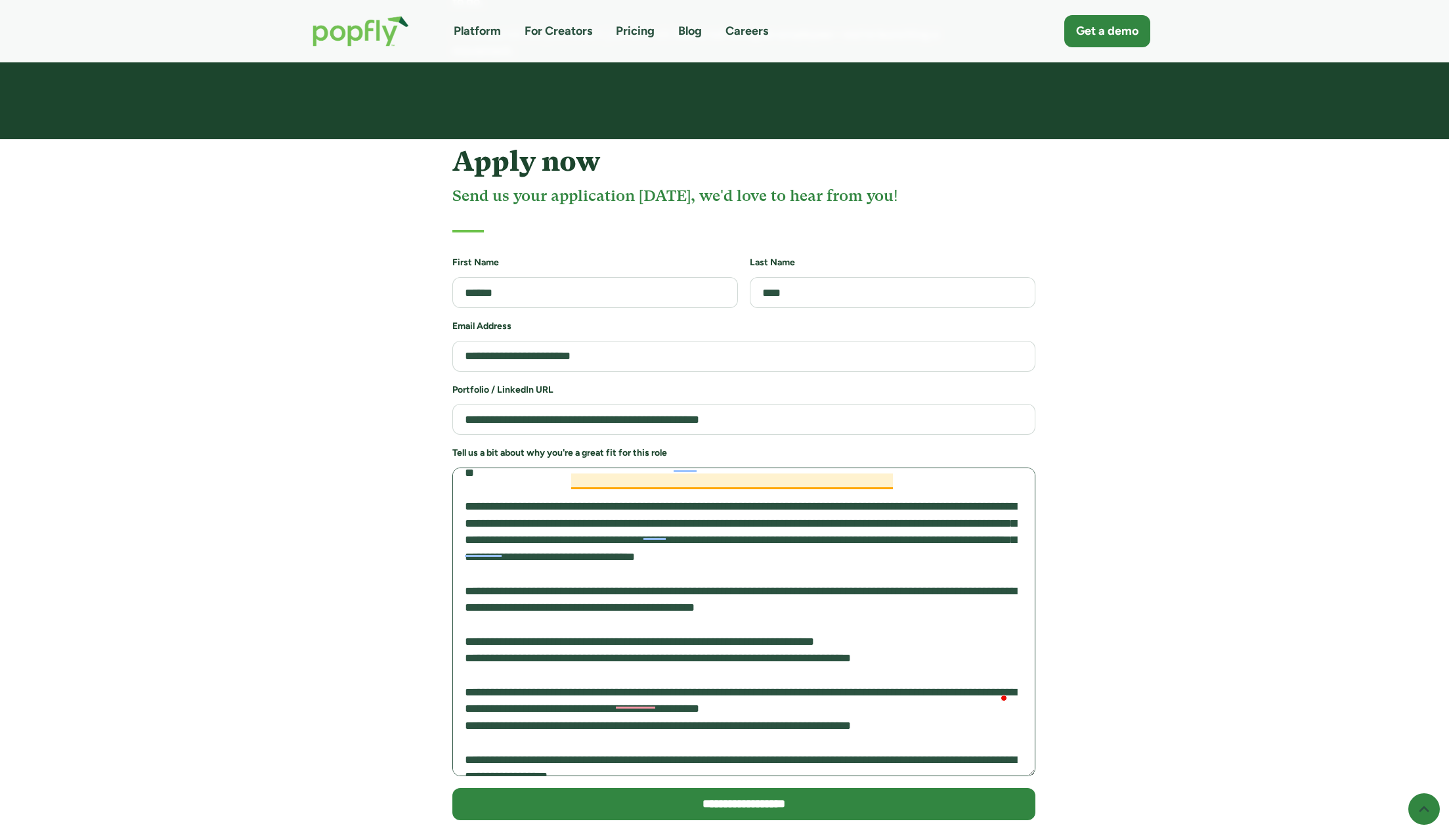
drag, startPoint x: 522, startPoint y: 478, endPoint x: 727, endPoint y: 483, distance: 205.5
click at [727, 483] on textarea "To enrich screen reader interactions, please activate Accessibility in Grammarl…" at bounding box center [743, 621] width 583 height 309
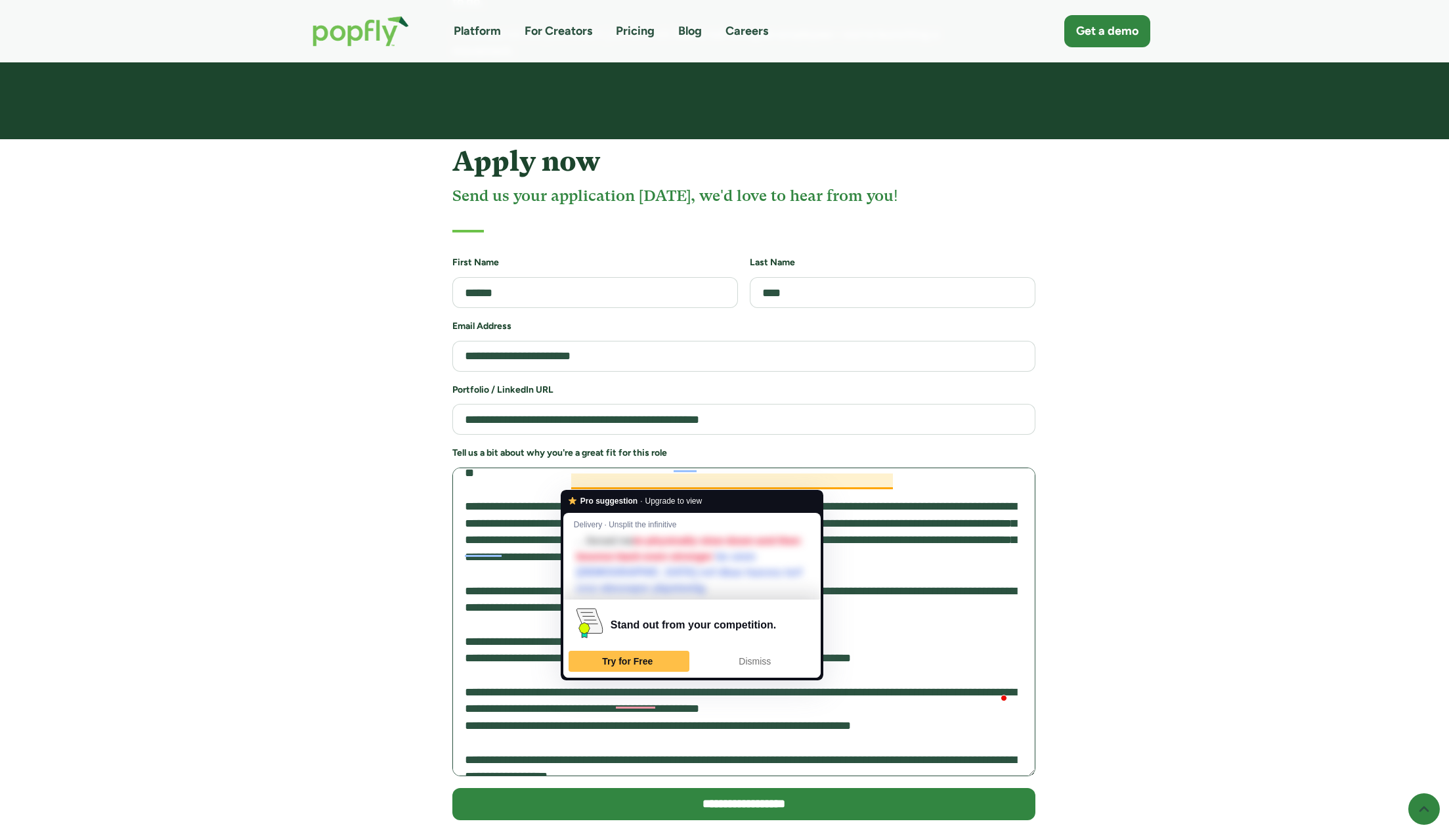
click at [727, 484] on textarea "To enrich screen reader interactions, please activate Accessibility in Grammarl…" at bounding box center [743, 621] width 583 height 309
drag, startPoint x: 737, startPoint y: 479, endPoint x: 902, endPoint y: 488, distance: 165.0
click at [902, 488] on textarea "To enrich screen reader interactions, please activate Accessibility in Grammarl…" at bounding box center [743, 621] width 583 height 309
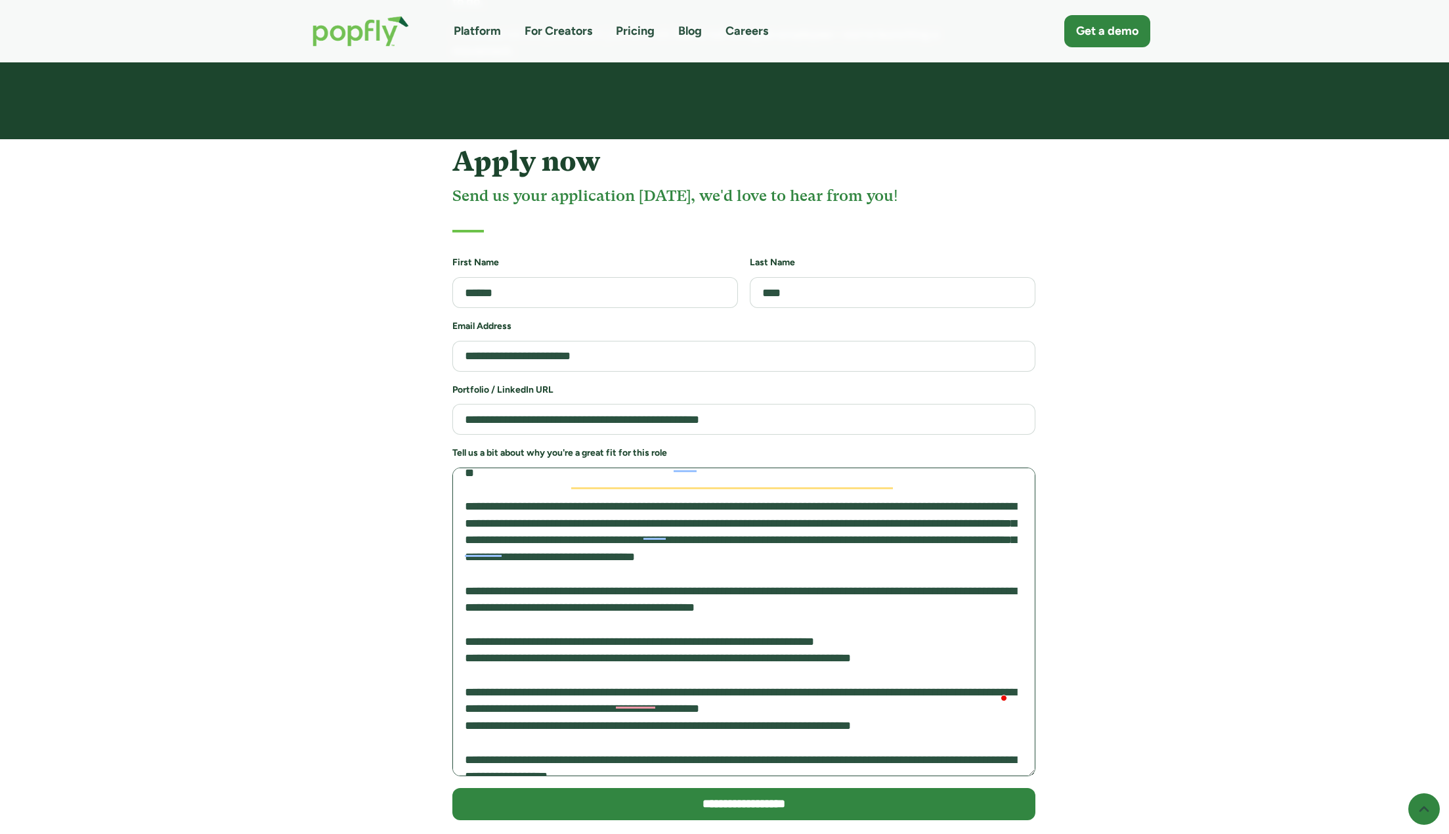
click at [902, 488] on textarea "To enrich screen reader interactions, please activate Accessibility in Grammarl…" at bounding box center [743, 621] width 583 height 309
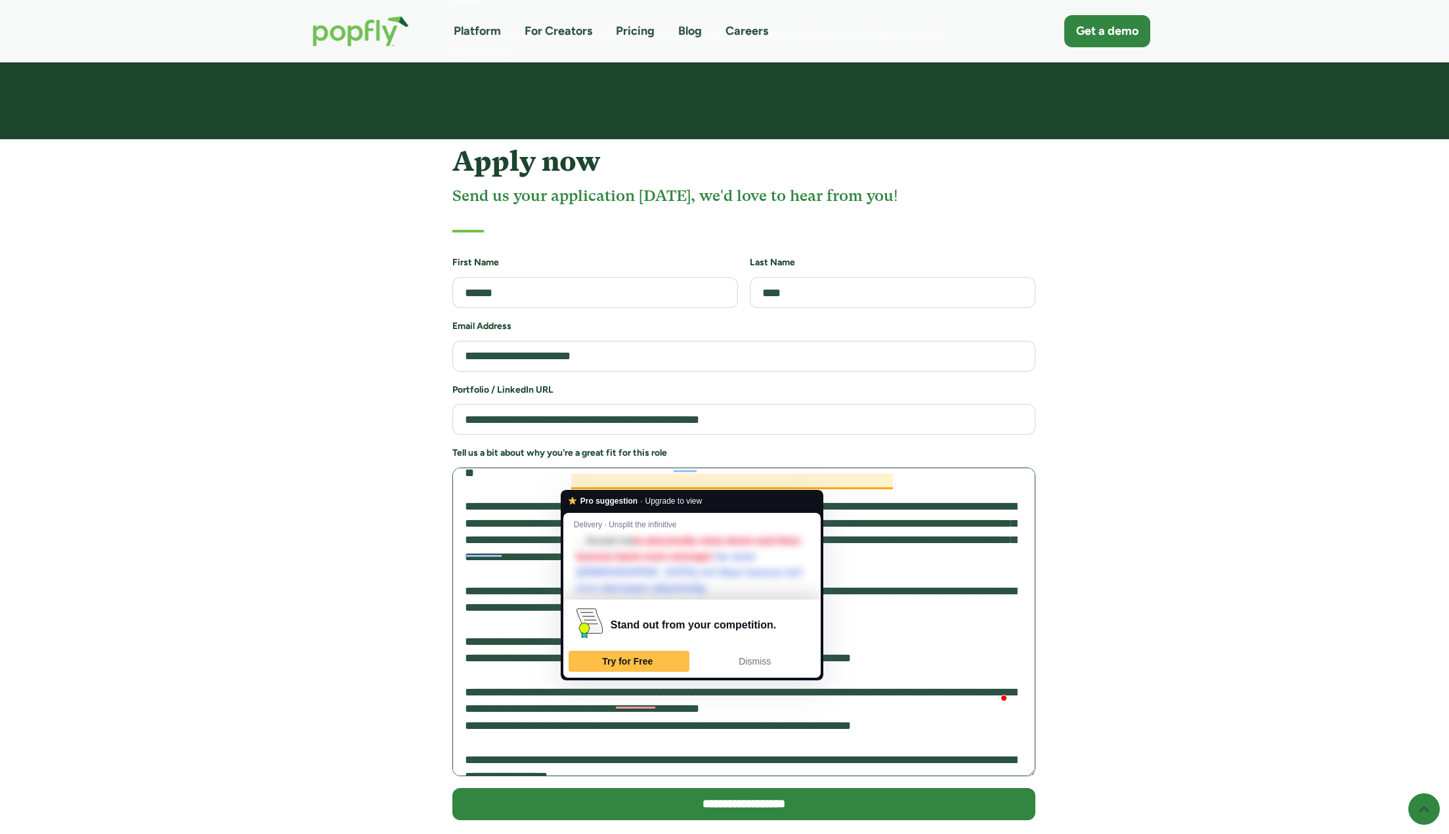
drag, startPoint x: 737, startPoint y: 477, endPoint x: 830, endPoint y: 504, distance: 97.8
click at [830, 504] on textarea "To enrich screen reader interactions, please activate Accessibility in Grammarl…" at bounding box center [743, 621] width 583 height 309
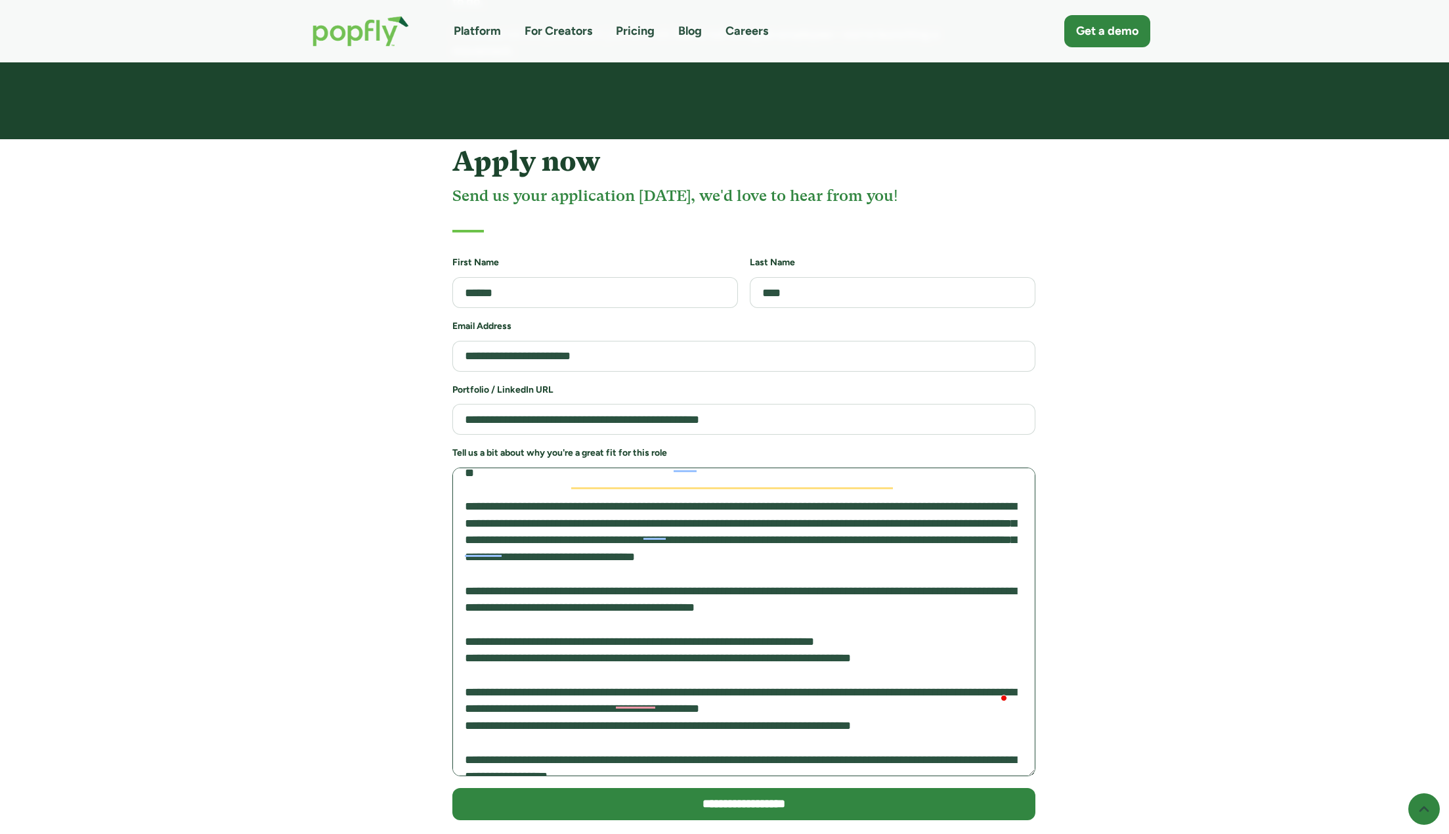
click at [830, 504] on textarea "To enrich screen reader interactions, please activate Accessibility in Grammarl…" at bounding box center [743, 621] width 583 height 309
drag, startPoint x: 951, startPoint y: 495, endPoint x: 988, endPoint y: 509, distance: 39.3
click at [988, 509] on textarea "To enrich screen reader interactions, please activate Accessibility in Grammarl…" at bounding box center [743, 621] width 583 height 309
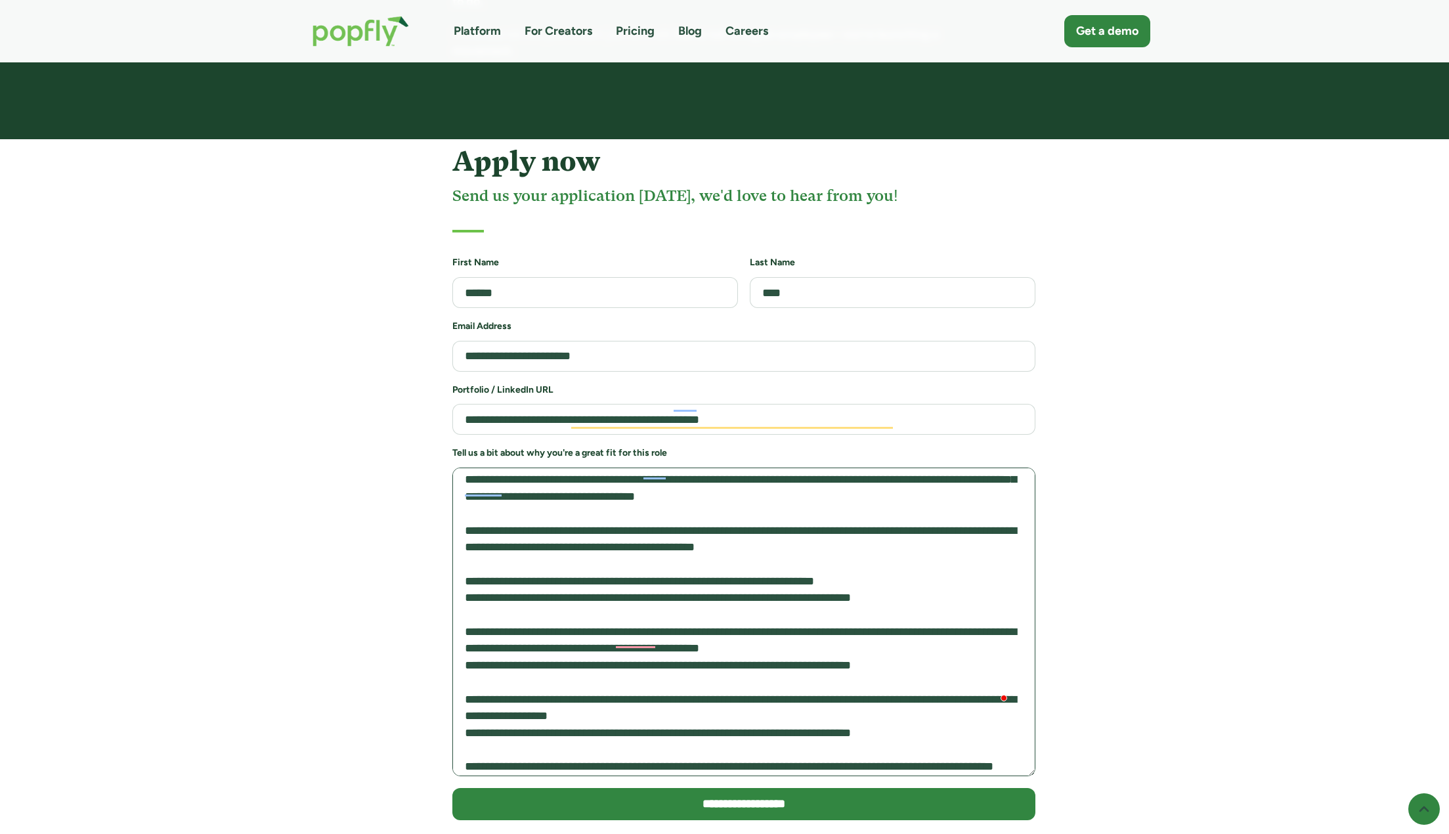
scroll to position [263, 0]
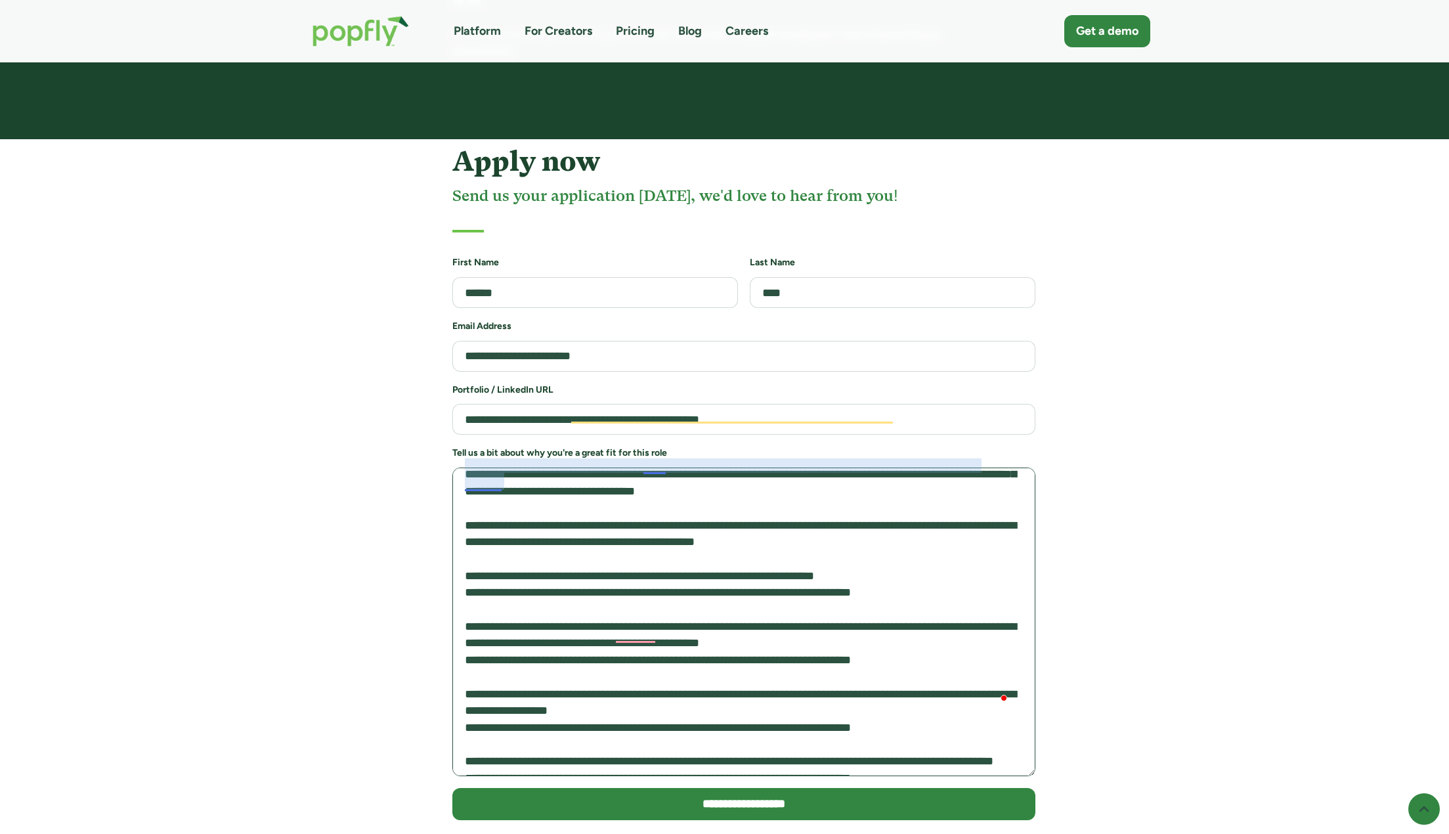
drag, startPoint x: 580, startPoint y: 426, endPoint x: 664, endPoint y: 464, distance: 91.7
click at [664, 467] on textarea "To enrich screen reader interactions, please activate Accessibility in Grammarl…" at bounding box center [743, 621] width 583 height 309
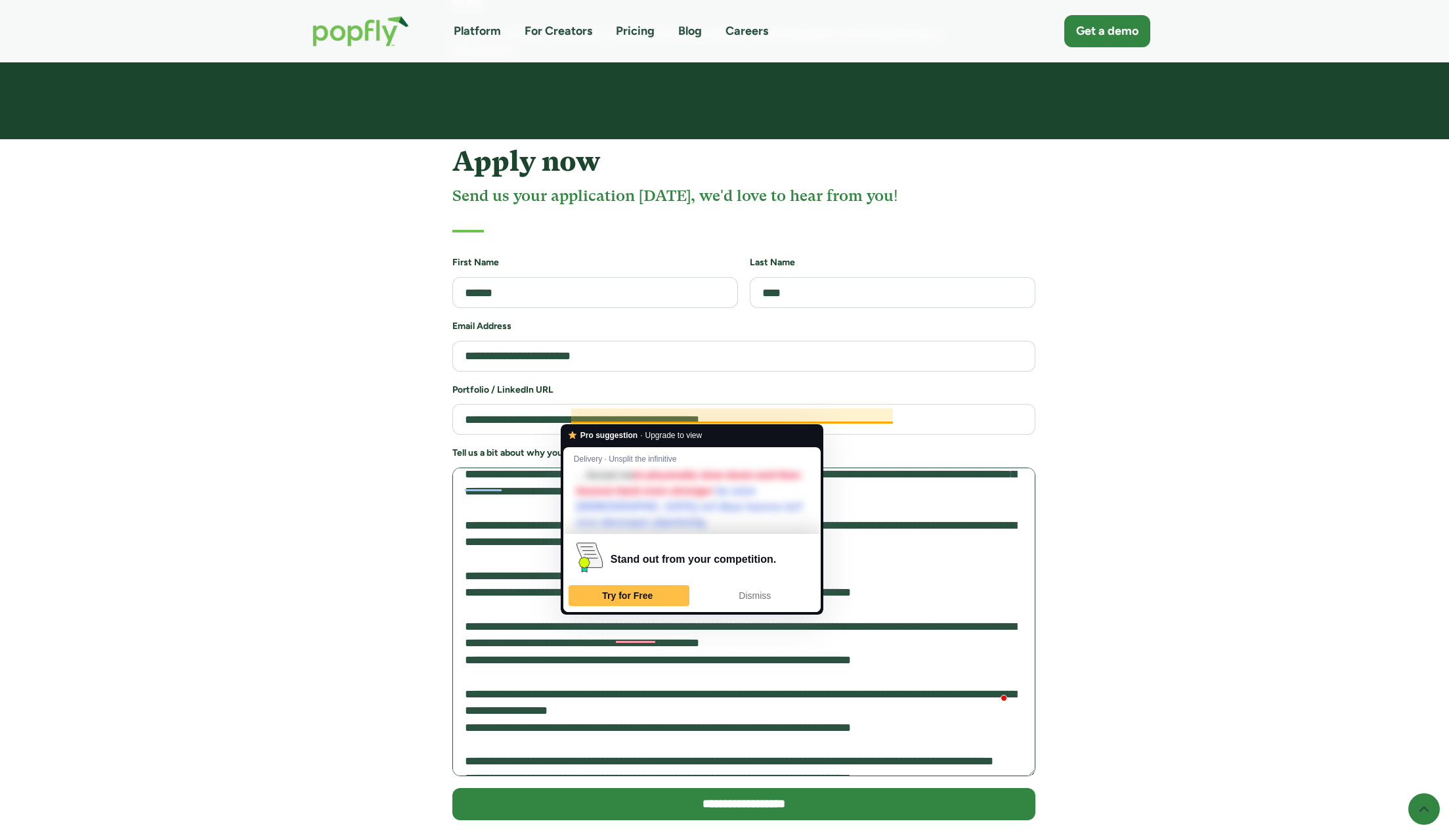
drag, startPoint x: 741, startPoint y: 421, endPoint x: 861, endPoint y: 460, distance: 126.0
click at [857, 467] on textarea "To enrich screen reader interactions, please activate Accessibility in Grammarl…" at bounding box center [743, 621] width 583 height 309
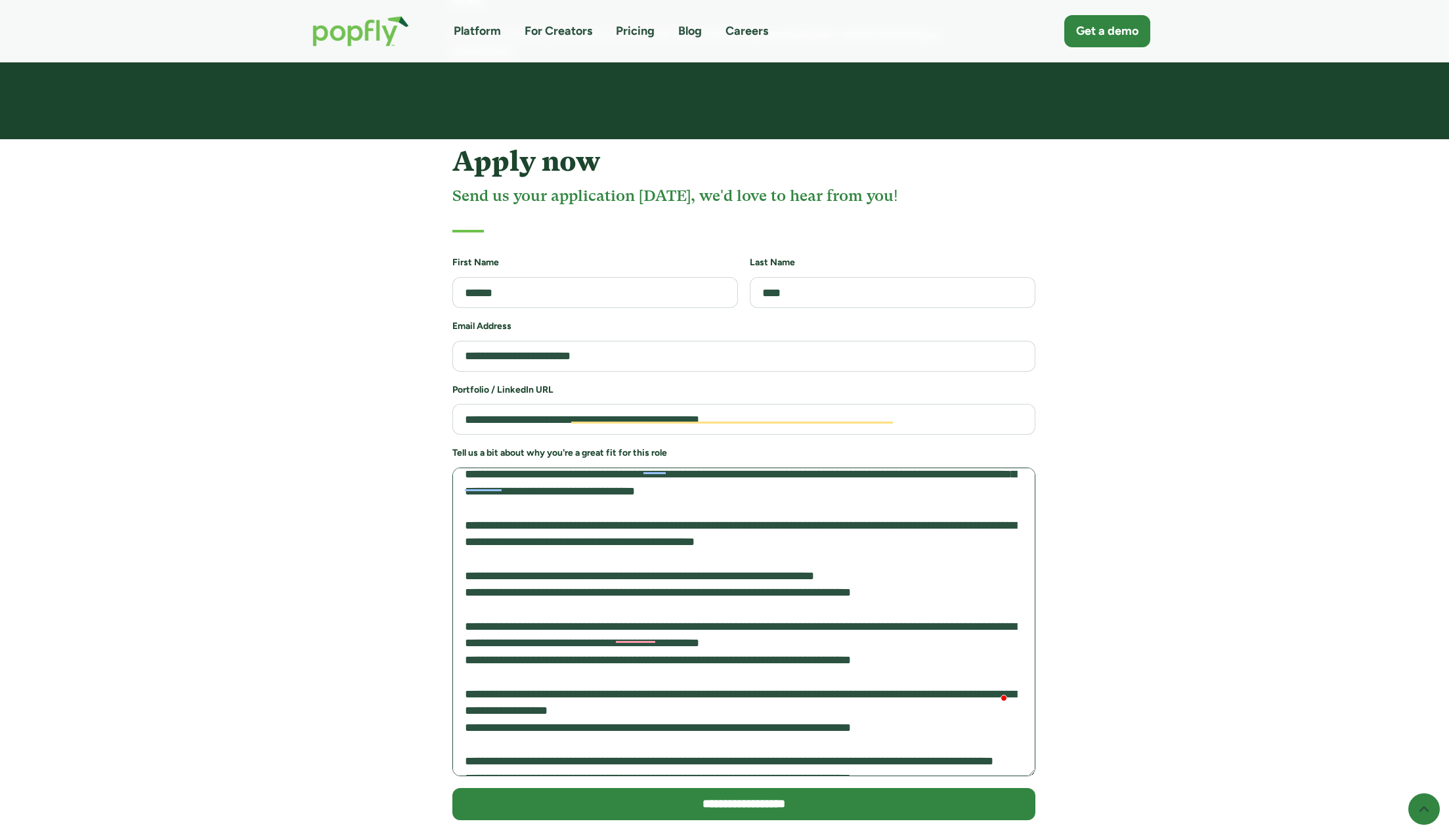
click at [861, 467] on textarea "To enrich screen reader interactions, please activate Accessibility in Grammarl…" at bounding box center [743, 621] width 583 height 309
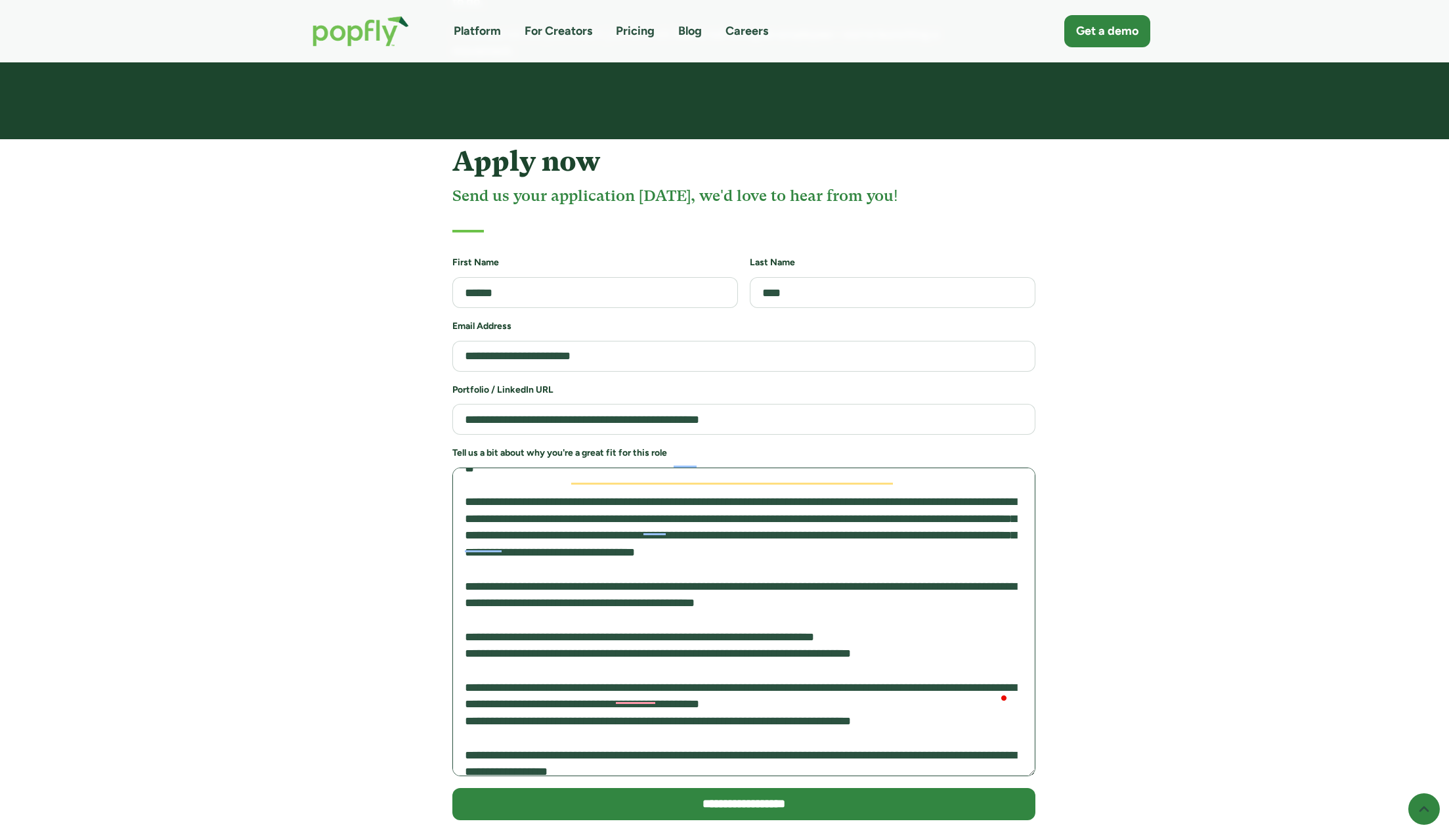
scroll to position [197, 0]
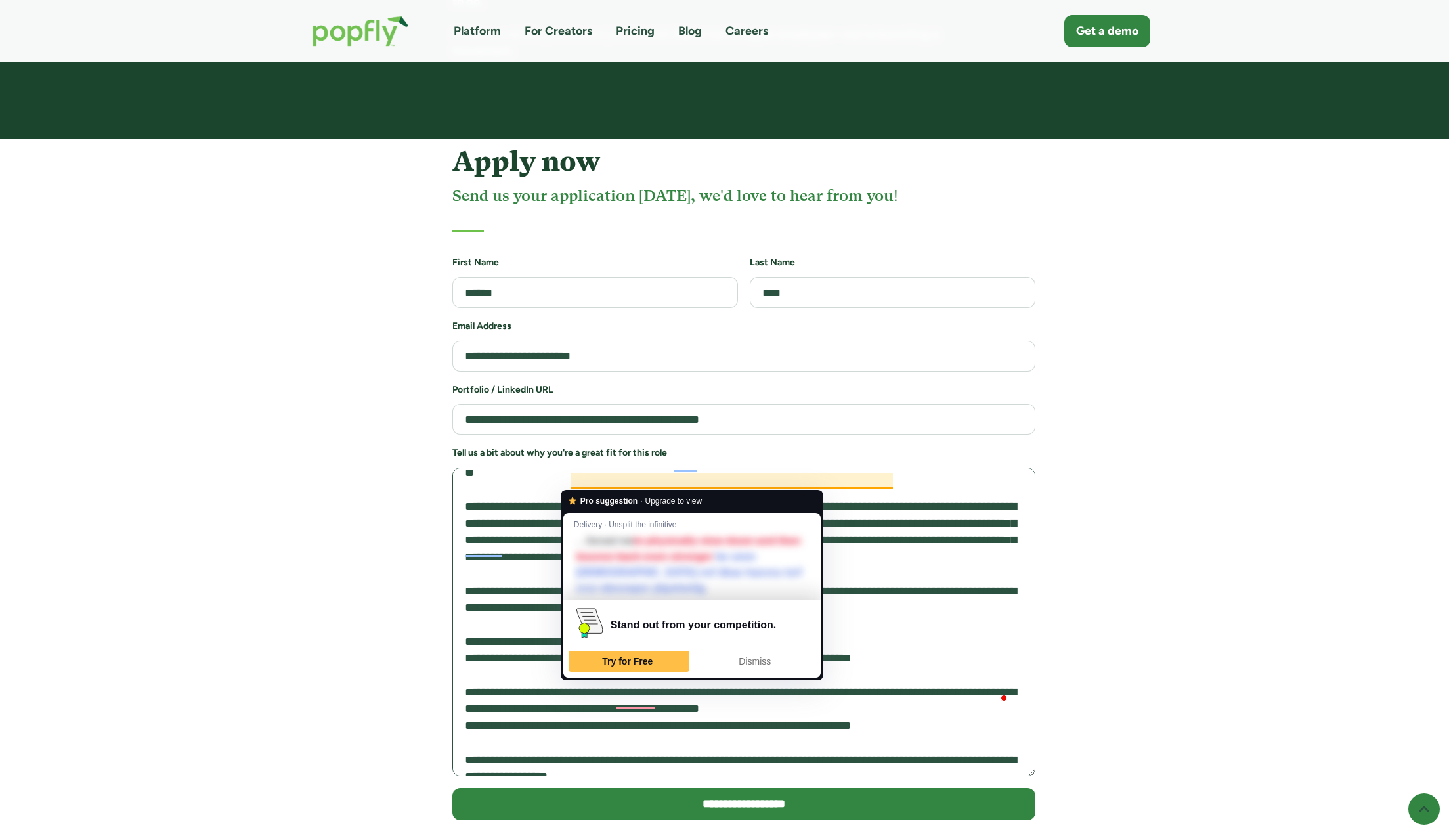
click at [712, 480] on textarea "To enrich screen reader interactions, please activate Accessibility in Grammarl…" at bounding box center [743, 621] width 583 height 309
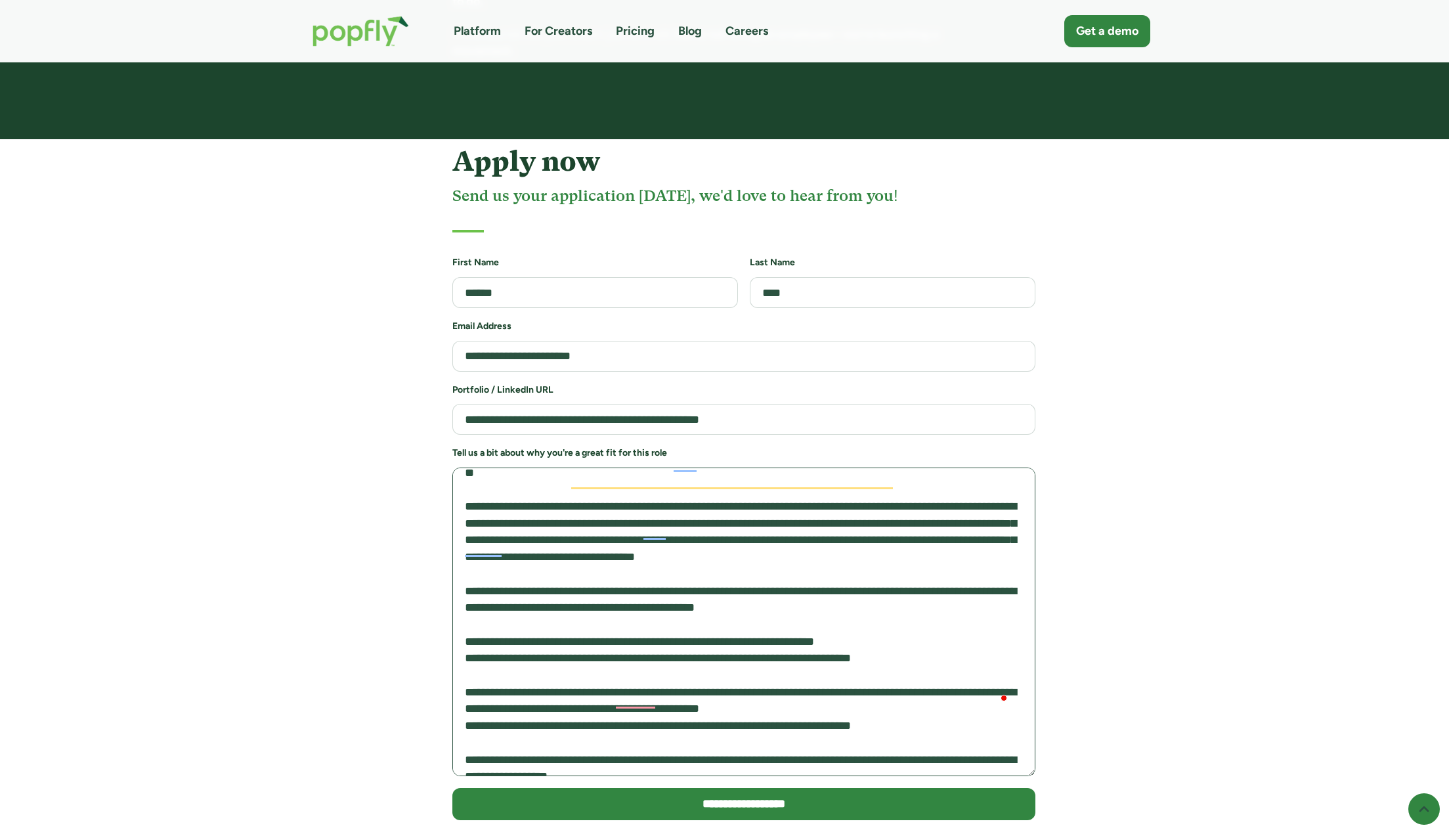
drag, startPoint x: 712, startPoint y: 480, endPoint x: 691, endPoint y: 472, distance: 22.4
click at [691, 472] on textarea "To enrich screen reader interactions, please activate Accessibility in Grammarl…" at bounding box center [743, 621] width 583 height 309
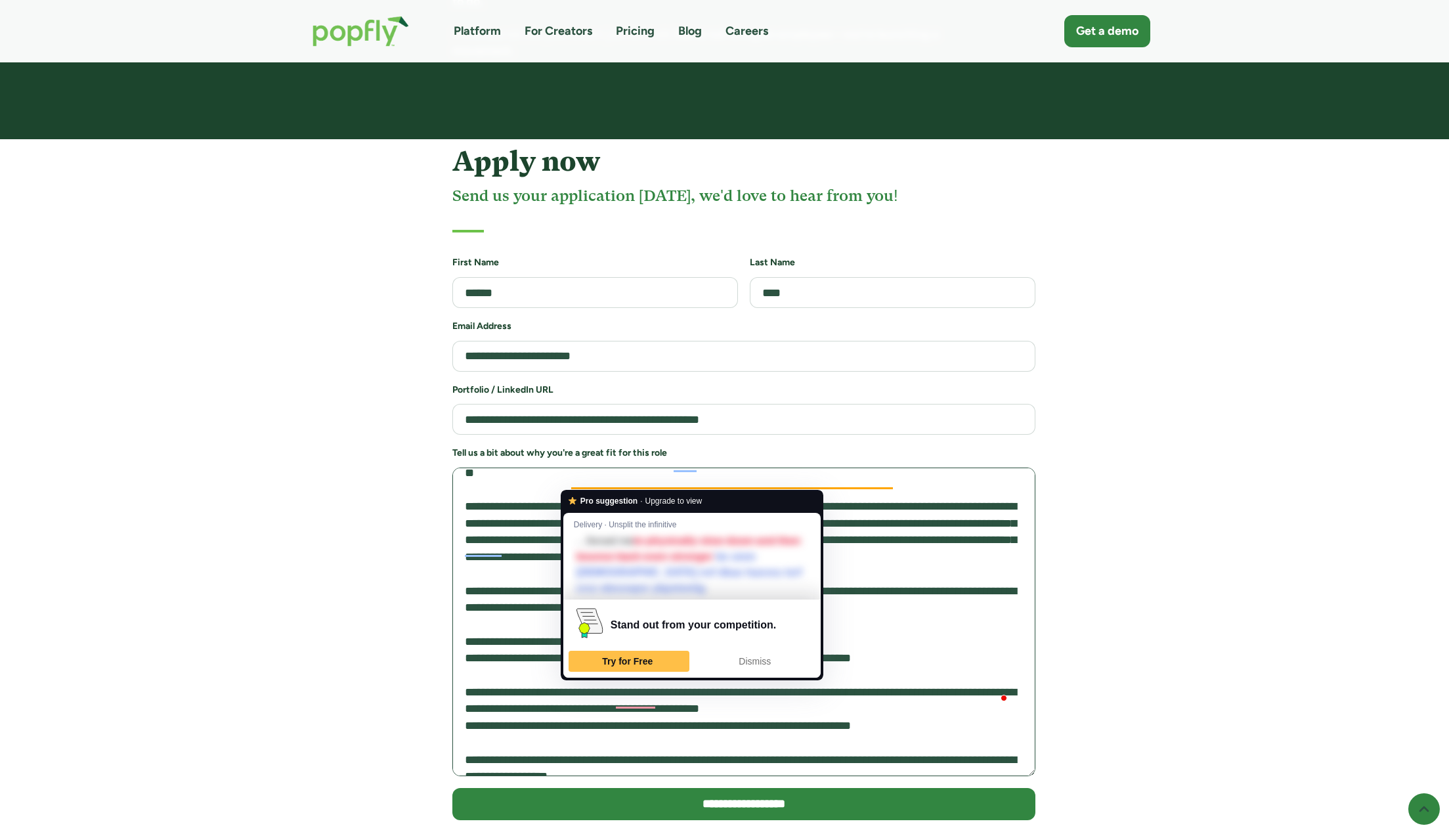
click at [811, 467] on textarea "To enrich screen reader interactions, please activate Accessibility in Grammarl…" at bounding box center [743, 621] width 583 height 309
drag, startPoint x: 775, startPoint y: 439, endPoint x: 529, endPoint y: 483, distance: 250.0
click at [529, 483] on textarea "To enrich screen reader interactions, please activate Accessibility in Grammarl…" at bounding box center [743, 621] width 583 height 309
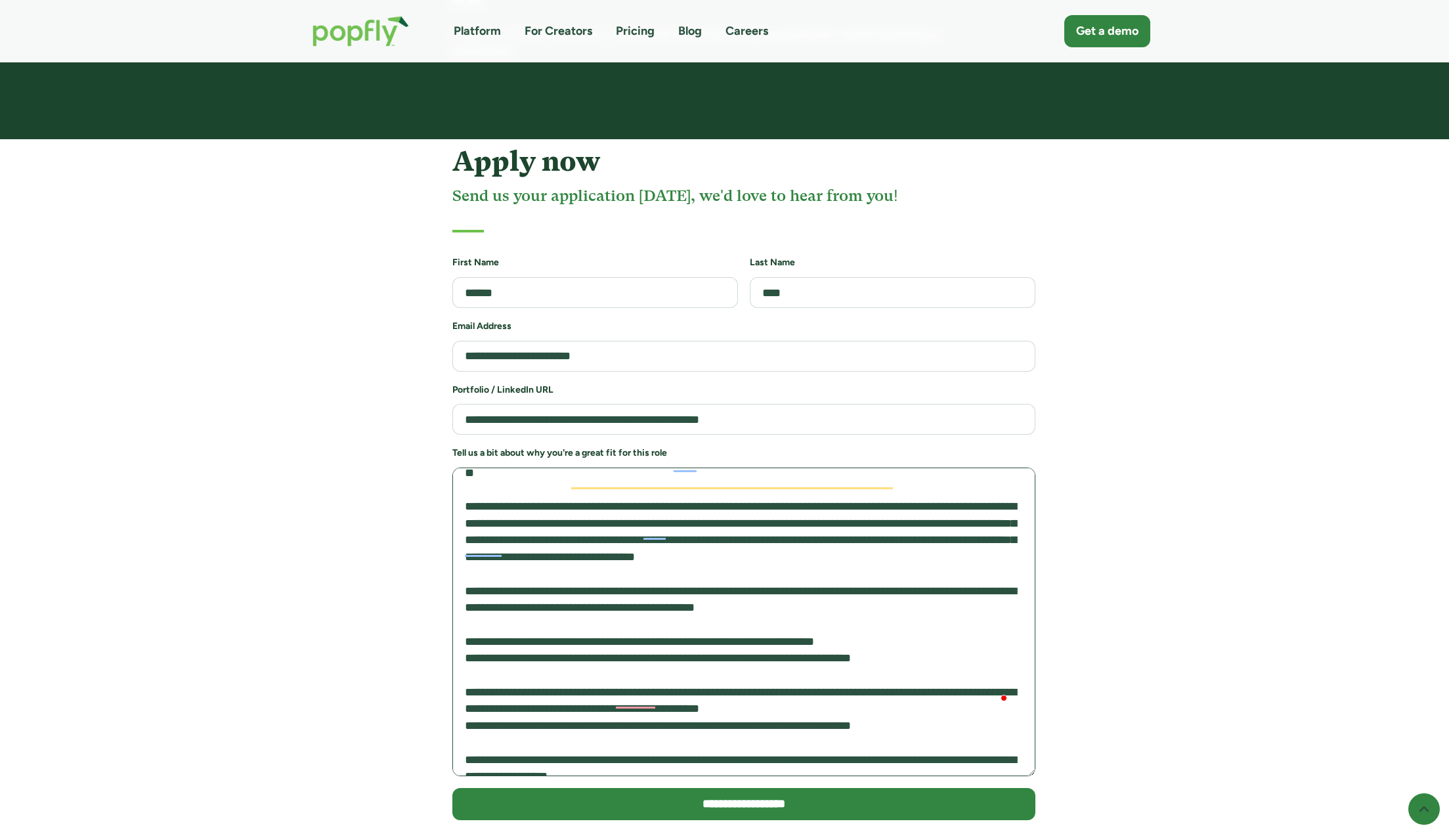
click at [528, 483] on textarea "To enrich screen reader interactions, please activate Accessibility in Grammarl…" at bounding box center [743, 621] width 583 height 309
drag, startPoint x: 497, startPoint y: 462, endPoint x: 626, endPoint y: 490, distance: 132.5
click at [627, 490] on textarea "To enrich screen reader interactions, please activate Accessibility in Grammarl…" at bounding box center [743, 621] width 583 height 309
click at [626, 490] on textarea "To enrich screen reader interactions, please activate Accessibility in Grammarl…" at bounding box center [743, 621] width 583 height 309
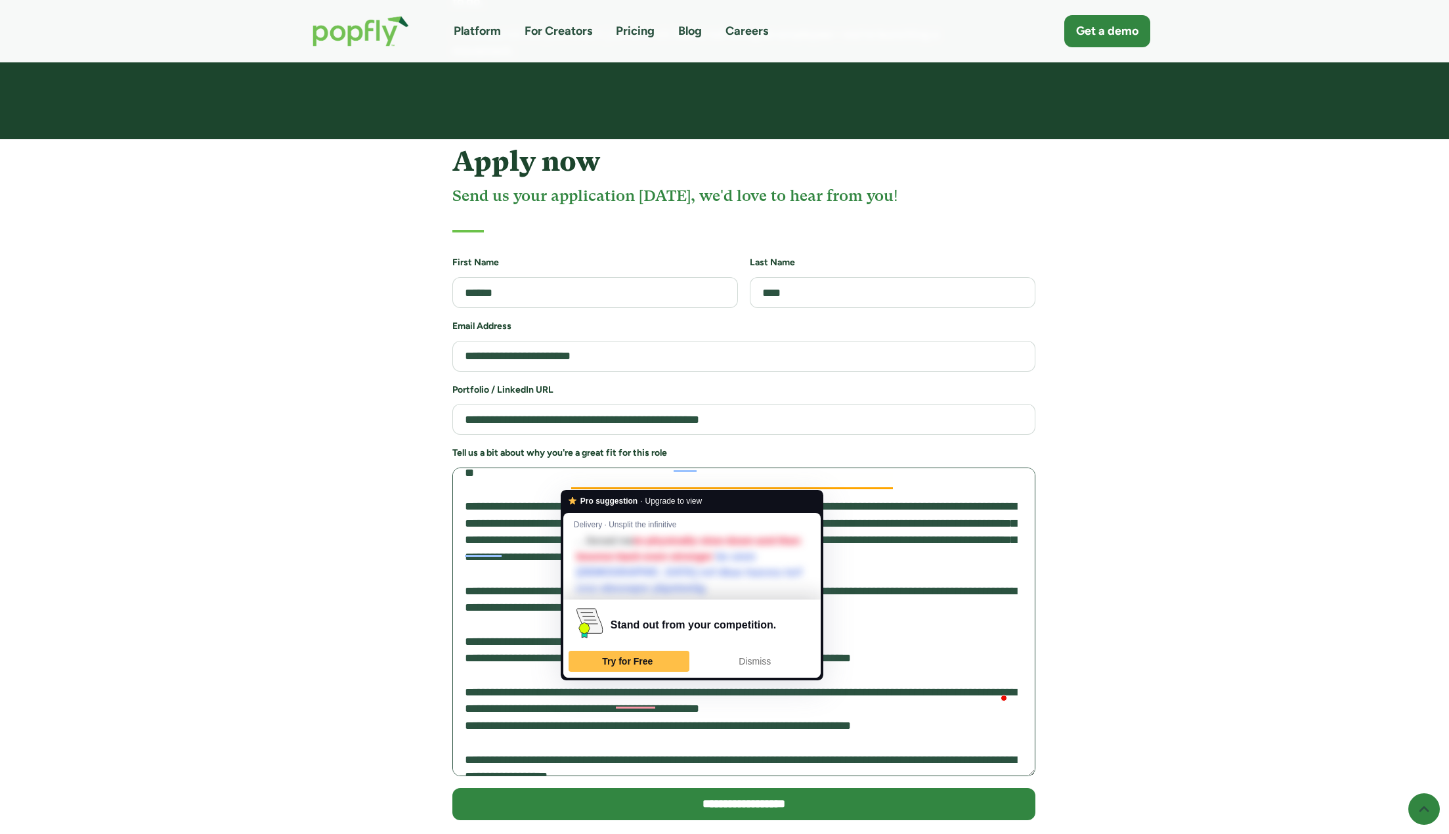
drag, startPoint x: 527, startPoint y: 461, endPoint x: 731, endPoint y: 482, distance: 204.6
click at [731, 482] on textarea "To enrich screen reader interactions, please activate Accessibility in Grammarl…" at bounding box center [743, 621] width 583 height 309
drag, startPoint x: 784, startPoint y: 450, endPoint x: 889, endPoint y: 480, distance: 109.3
click at [889, 480] on textarea "To enrich screen reader interactions, please activate Accessibility in Grammarl…" at bounding box center [743, 621] width 583 height 309
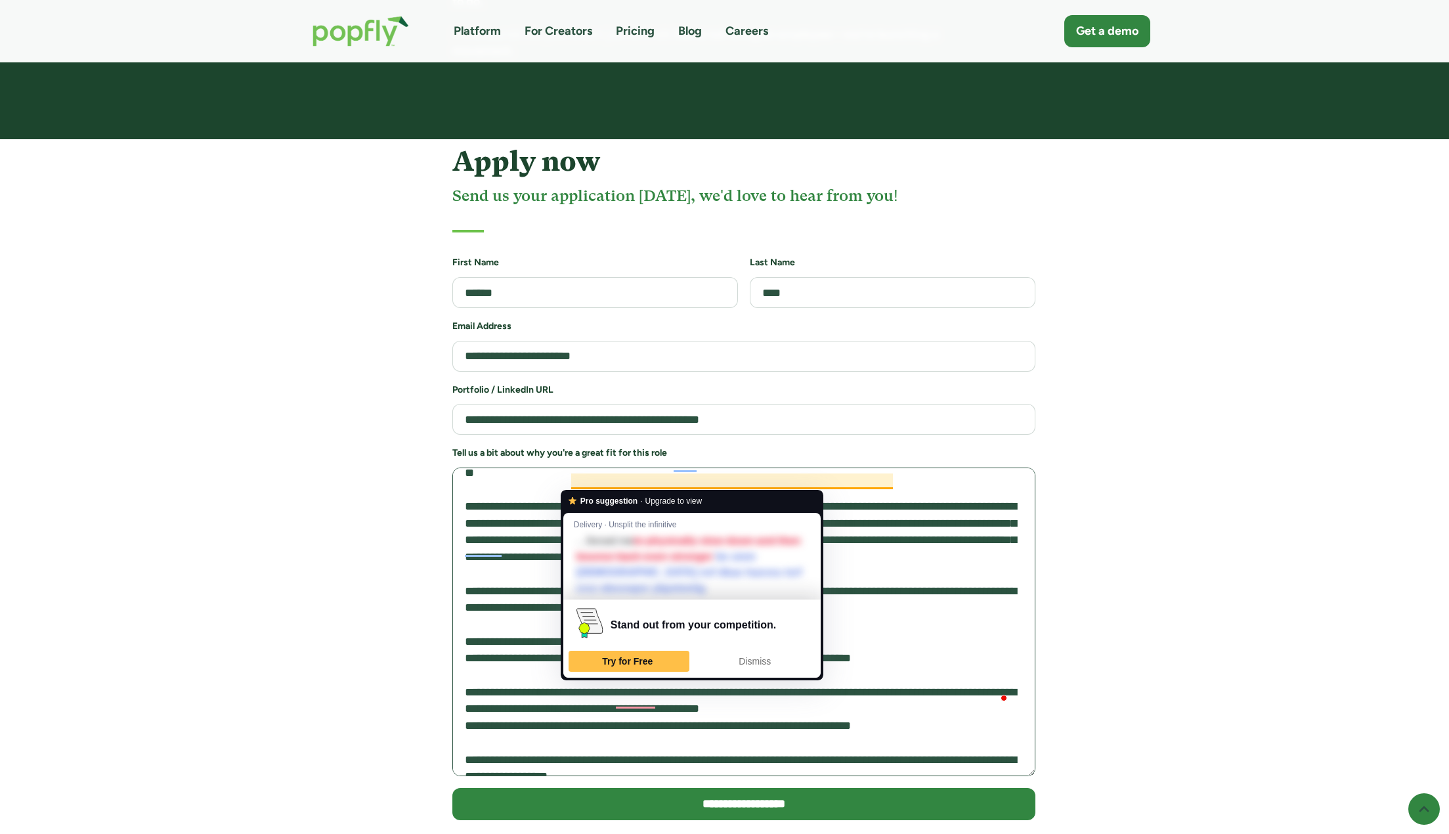
click at [889, 480] on textarea "To enrich screen reader interactions, please activate Accessibility in Grammarl…" at bounding box center [743, 621] width 583 height 309
drag, startPoint x: 922, startPoint y: 477, endPoint x: 933, endPoint y: 505, distance: 30.4
click at [933, 505] on textarea "To enrich screen reader interactions, please activate Accessibility in Grammarl…" at bounding box center [743, 621] width 583 height 309
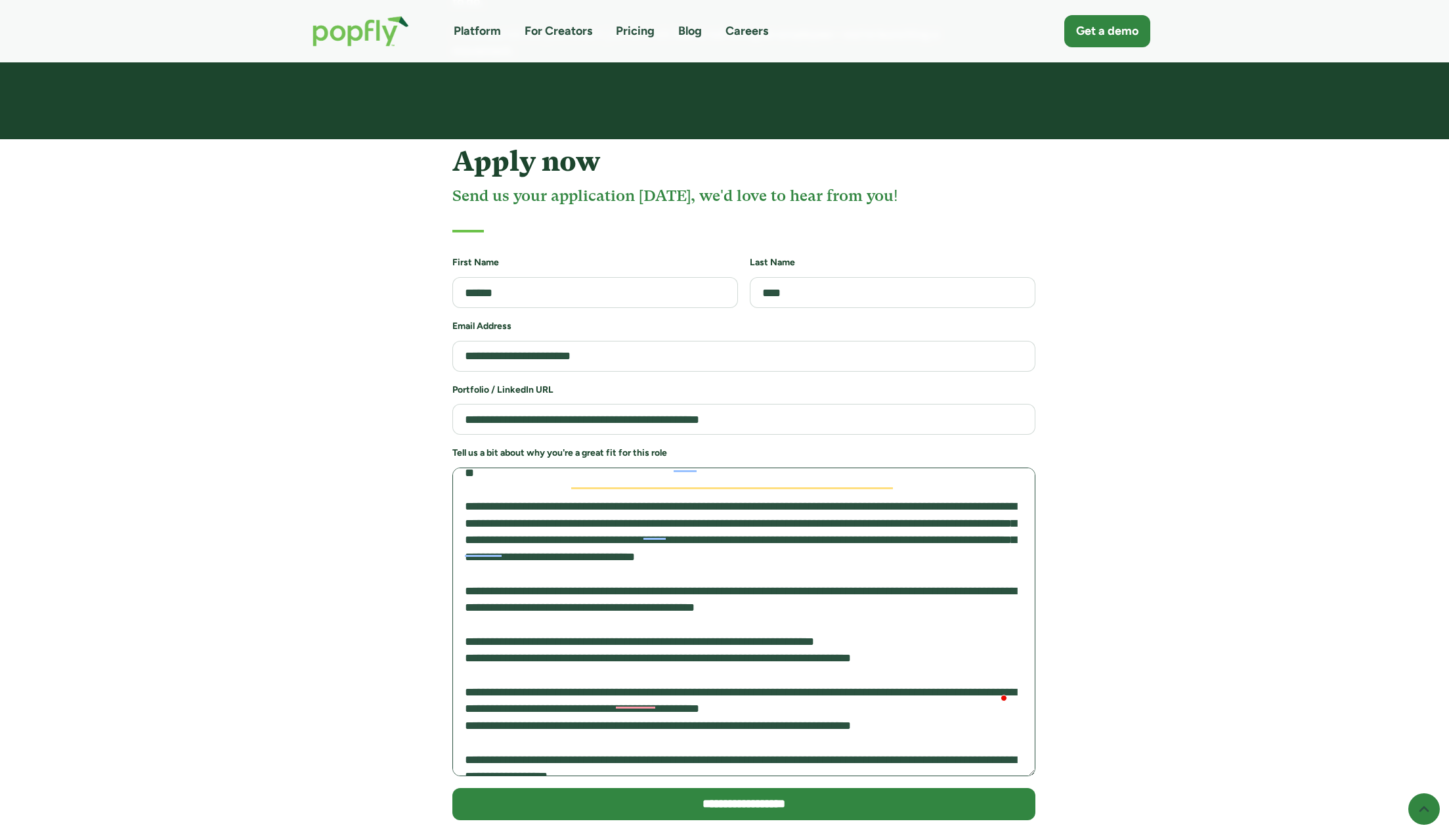
click at [933, 505] on textarea "To enrich screen reader interactions, please activate Accessibility in Grammarl…" at bounding box center [743, 621] width 583 height 309
click at [960, 467] on textarea "To enrich screen reader interactions, please activate Accessibility in Grammarl…" at bounding box center [743, 621] width 583 height 309
drag, startPoint x: 960, startPoint y: 463, endPoint x: 446, endPoint y: 483, distance: 514.4
click at [446, 483] on div "**********" at bounding box center [725, 508] width 882 height 724
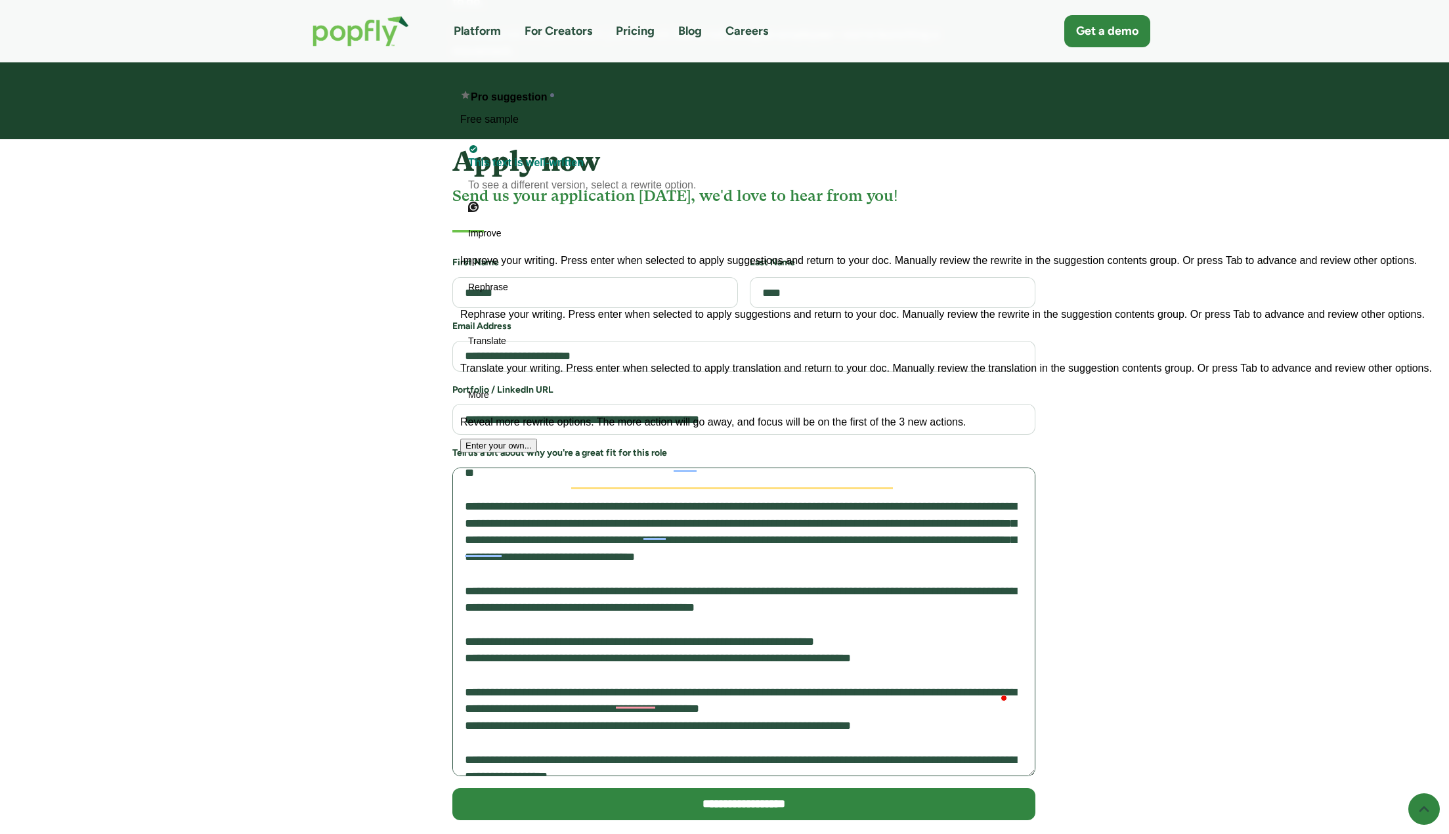
drag, startPoint x: 465, startPoint y: 494, endPoint x: 478, endPoint y: 491, distance: 13.5
click at [465, 494] on textarea "To enrich screen reader interactions, please activate Accessibility in Grammarl…" at bounding box center [743, 621] width 583 height 309
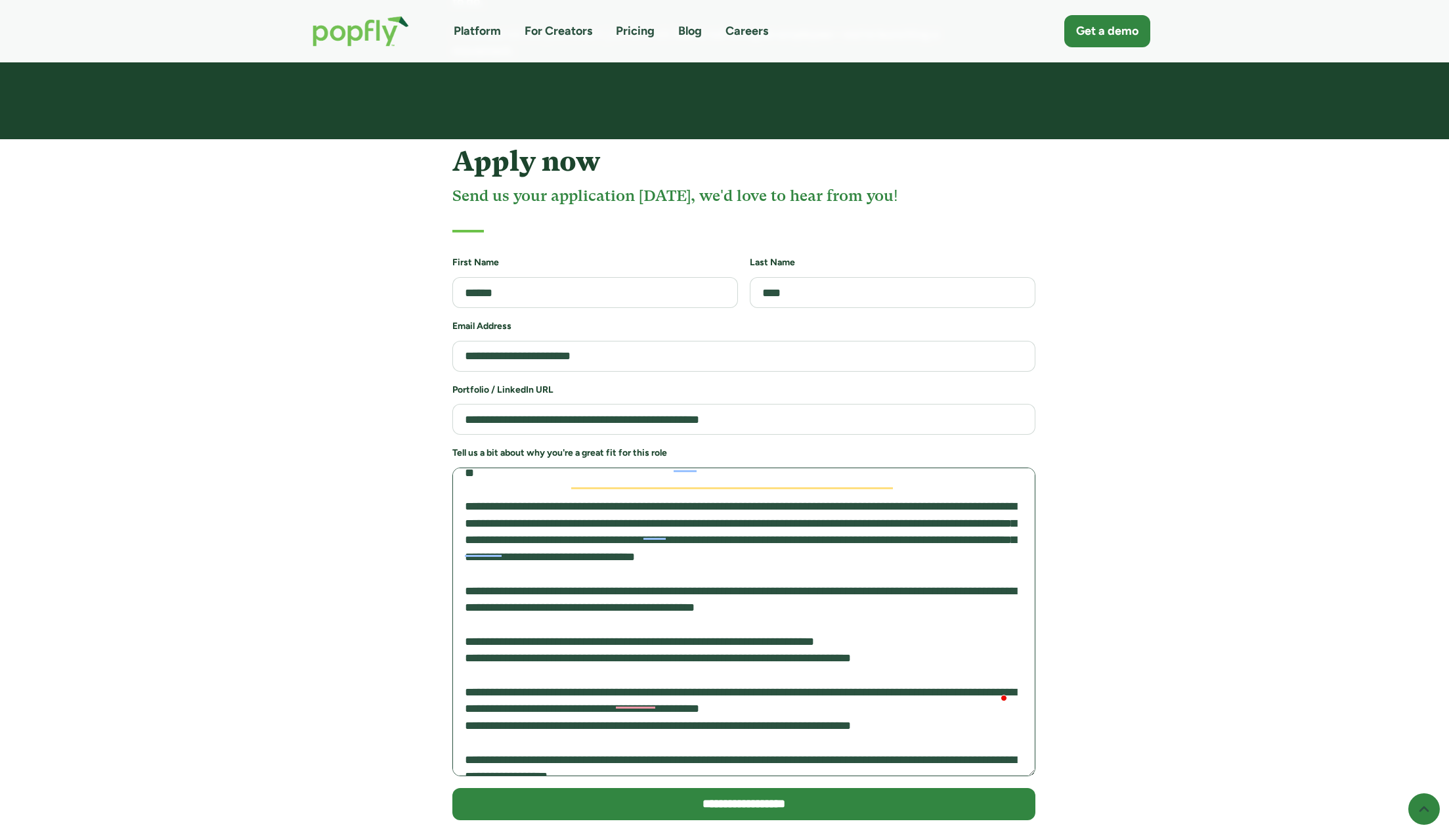
click at [479, 484] on textarea "To enrich screen reader interactions, please activate Accessibility in Grammarl…" at bounding box center [743, 621] width 583 height 309
drag, startPoint x: 613, startPoint y: 467, endPoint x: 734, endPoint y: 478, distance: 121.3
click at [734, 478] on textarea "To enrich screen reader interactions, please activate Accessibility in Grammarl…" at bounding box center [743, 621] width 583 height 309
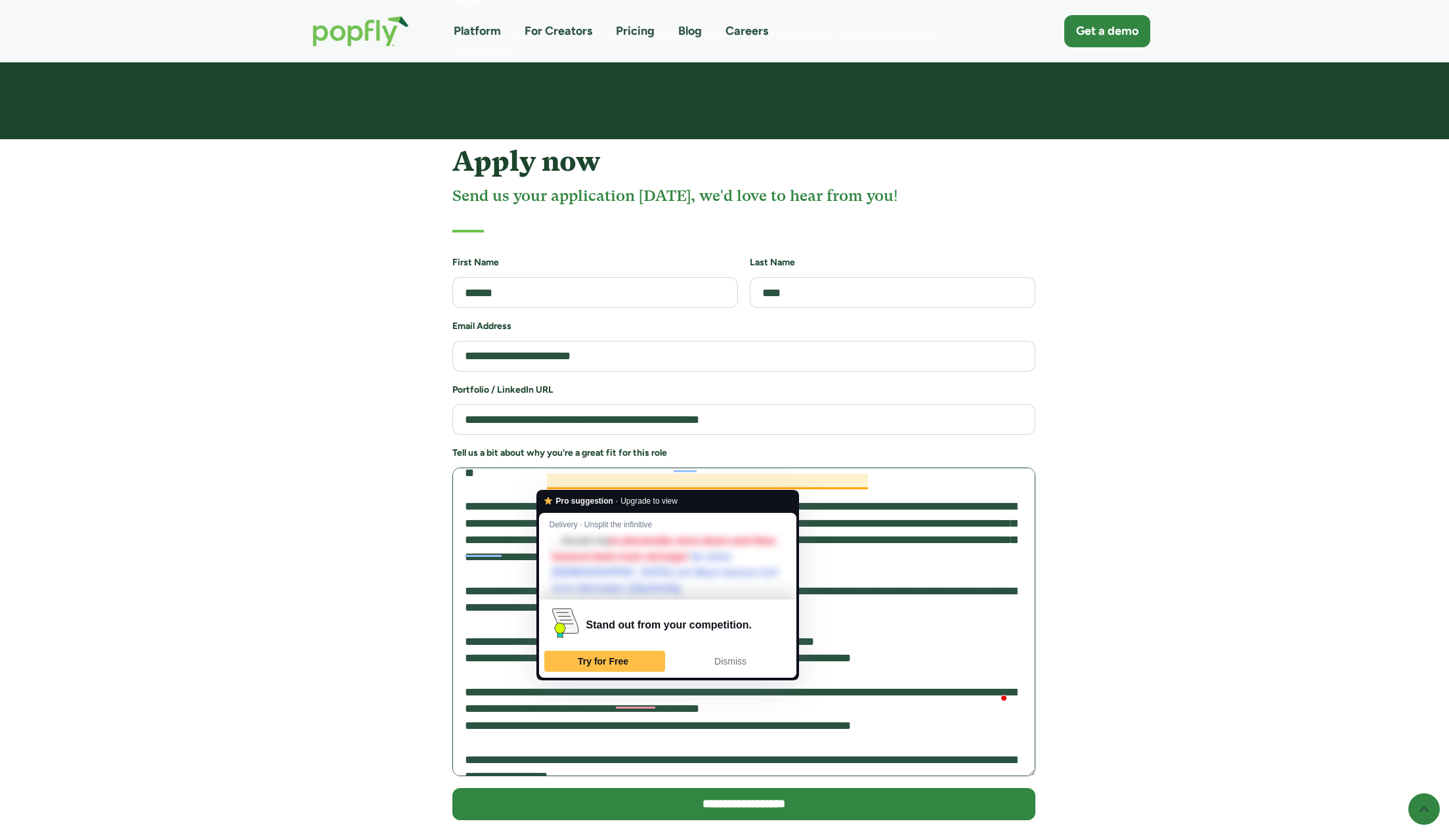
drag, startPoint x: 798, startPoint y: 482, endPoint x: 822, endPoint y: 485, distance: 24.5
click at [822, 485] on textarea "To enrich screen reader interactions, please activate Accessibility in Grammarl…" at bounding box center [743, 621] width 583 height 309
drag, startPoint x: 840, startPoint y: 473, endPoint x: 880, endPoint y: 498, distance: 47.2
click at [880, 498] on textarea "To enrich screen reader interactions, please activate Accessibility in Grammarl…" at bounding box center [743, 621] width 583 height 309
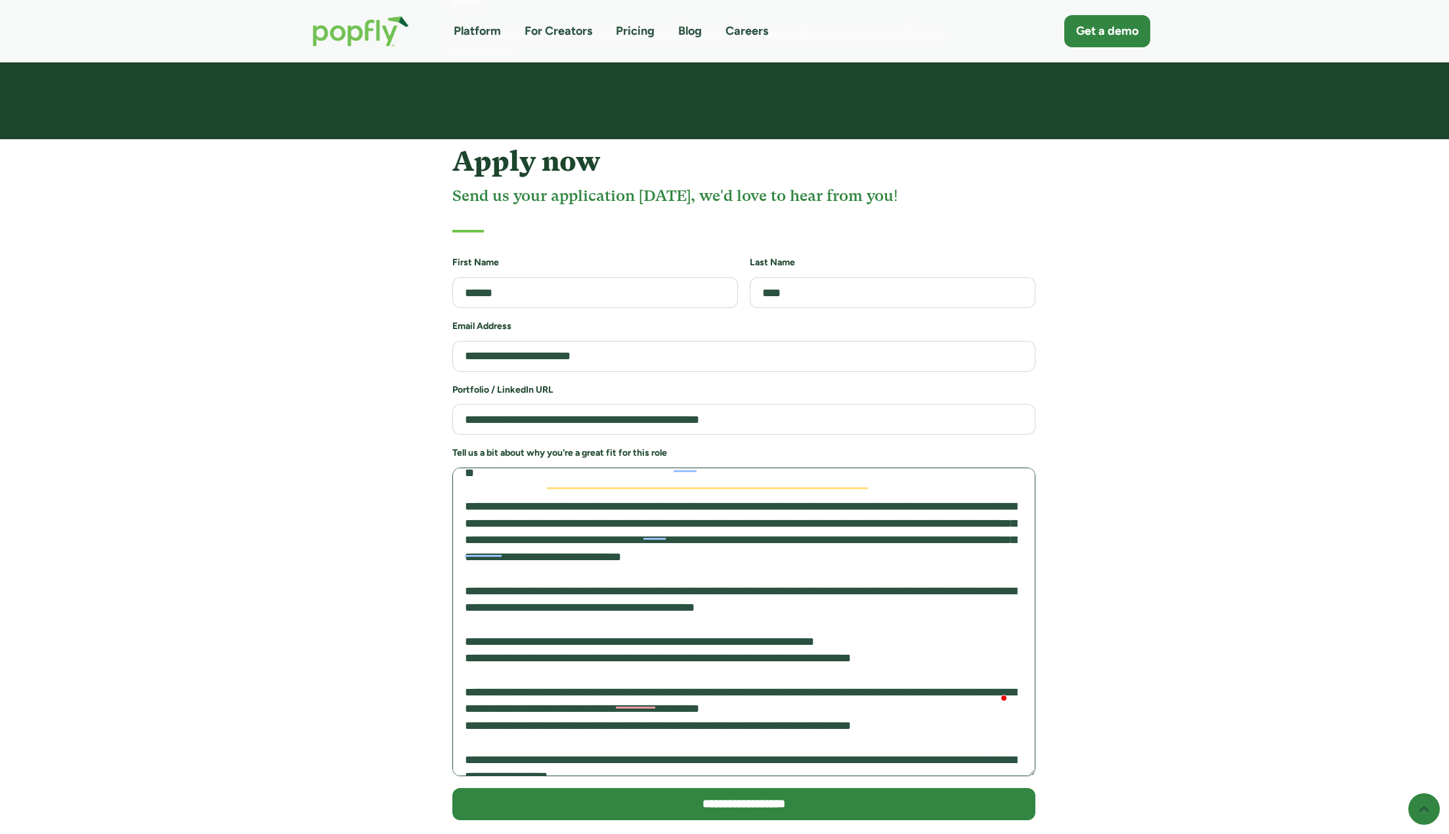
click at [880, 500] on textarea "To enrich screen reader interactions, please activate Accessibility in Grammarl…" at bounding box center [743, 621] width 583 height 309
click at [895, 471] on textarea "To enrich screen reader interactions, please activate Accessibility in Grammarl…" at bounding box center [743, 621] width 583 height 309
drag, startPoint x: 896, startPoint y: 474, endPoint x: 956, endPoint y: 517, distance: 73.9
click at [956, 517] on textarea "To enrich screen reader interactions, please activate Accessibility in Grammarl…" at bounding box center [743, 621] width 583 height 309
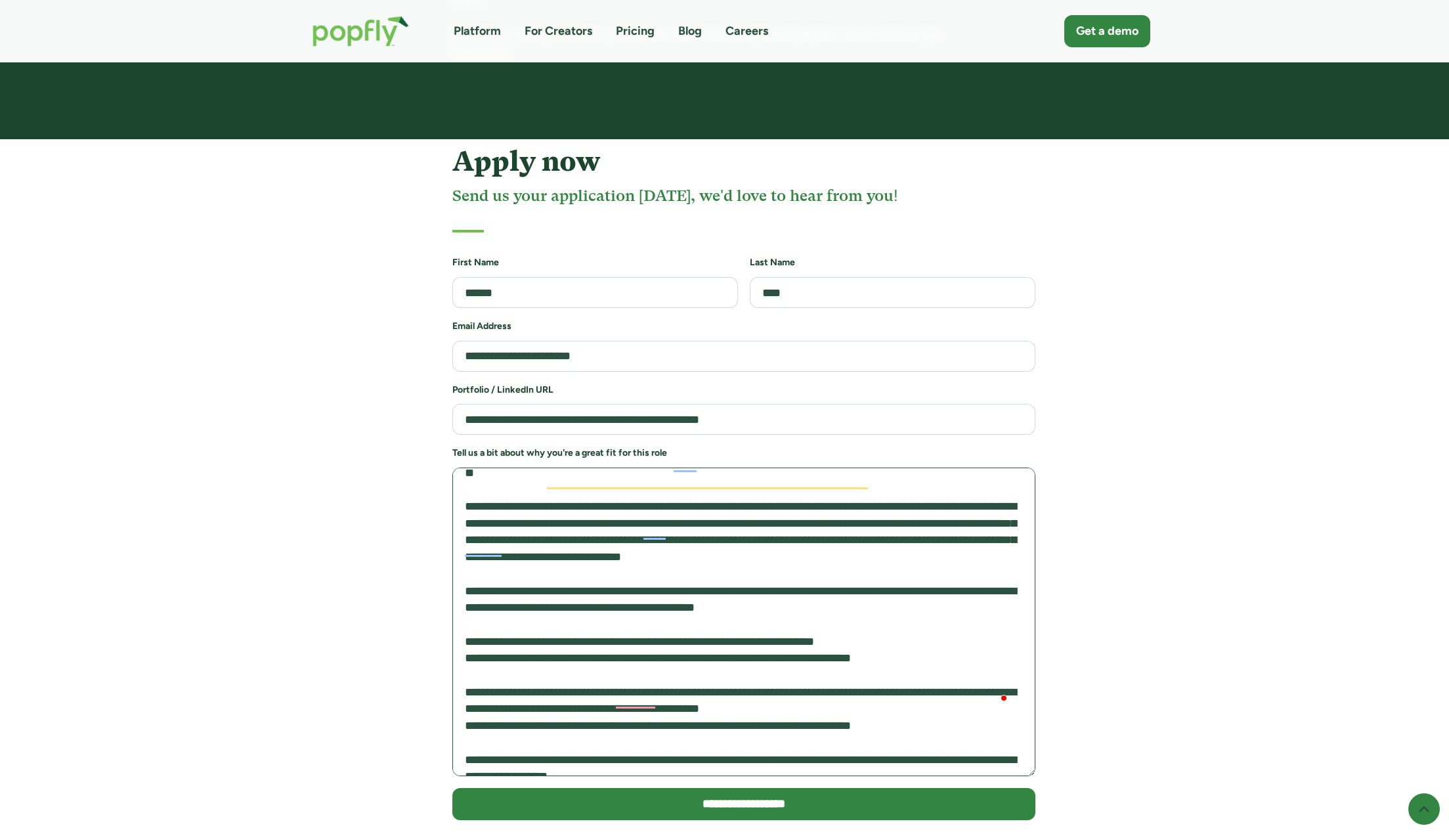
drag, startPoint x: 763, startPoint y: 471, endPoint x: 815, endPoint y: 530, distance: 79.5
click at [815, 530] on textarea "To enrich screen reader interactions, please activate Accessibility in Grammarl…" at bounding box center [743, 621] width 583 height 309
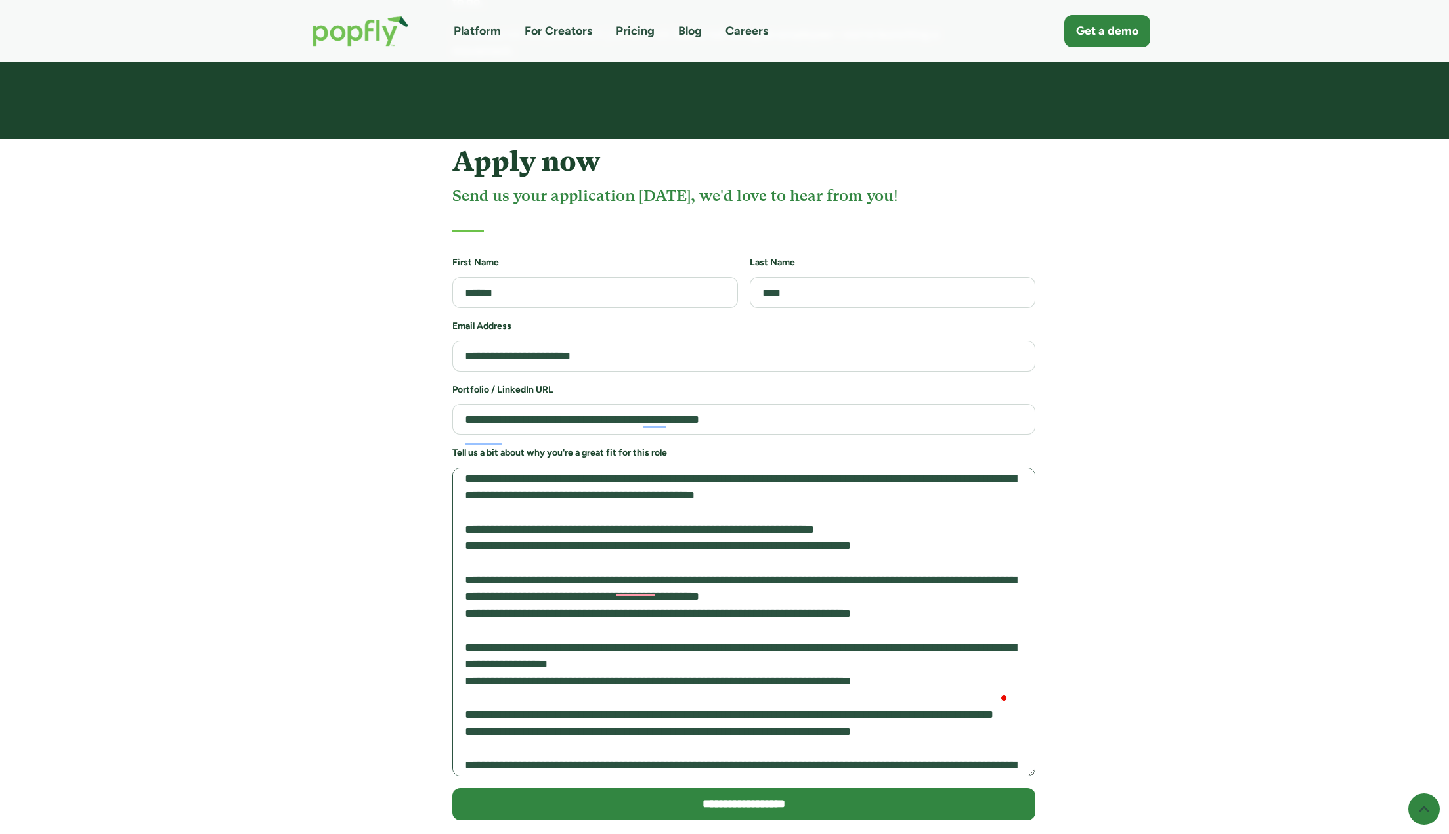
scroll to position [328, 0]
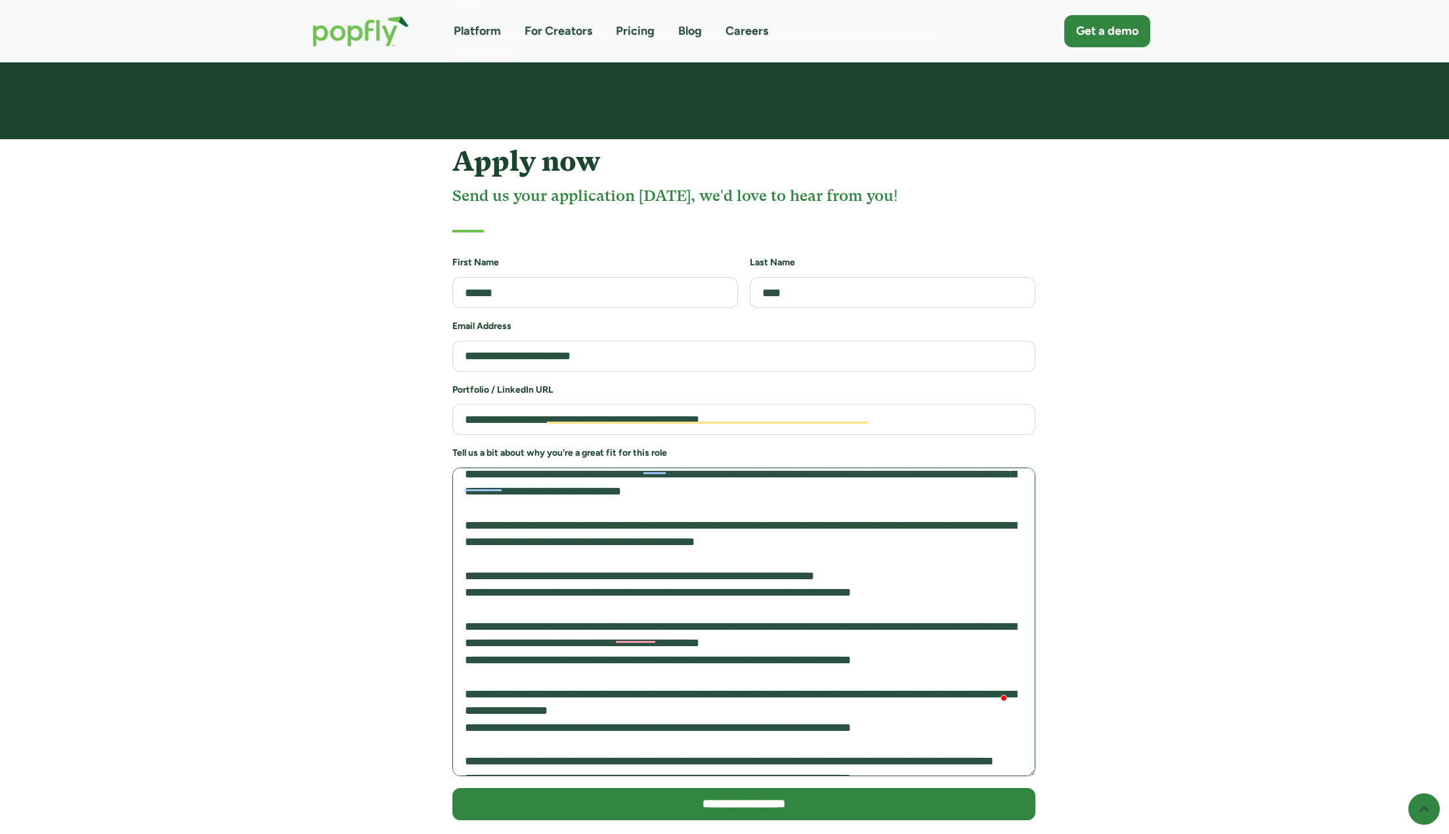
drag, startPoint x: 590, startPoint y: 433, endPoint x: 779, endPoint y: 489, distance: 197.3
click at [779, 489] on textarea "To enrich screen reader interactions, please activate Accessibility in Grammarl…" at bounding box center [743, 621] width 583 height 309
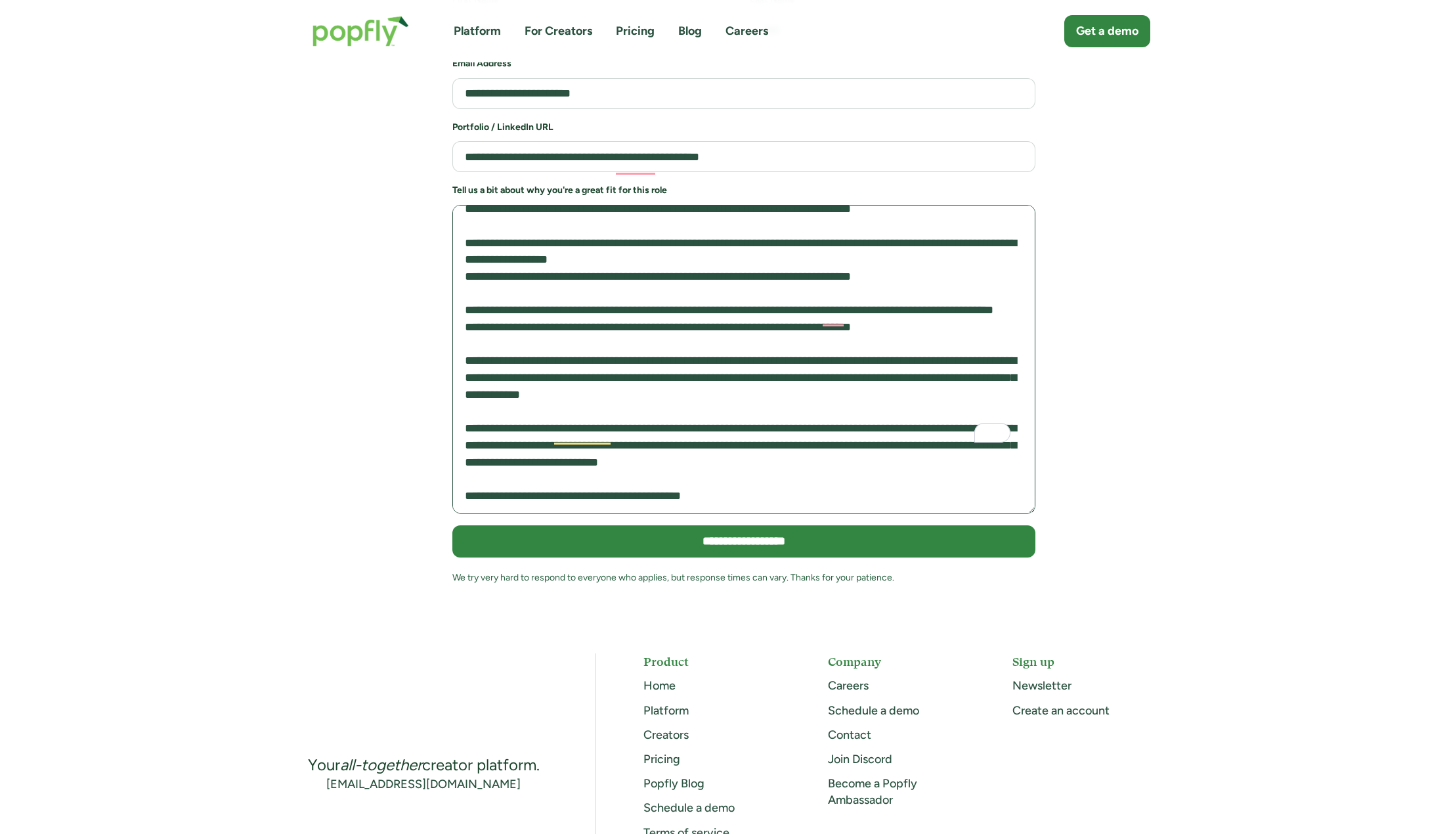
click at [737, 351] on textarea "To enrich screen reader interactions, please activate Accessibility in Grammarl…" at bounding box center [743, 359] width 583 height 309
click at [742, 343] on textarea "To enrich screen reader interactions, please activate Accessibility in Grammarl…" at bounding box center [743, 359] width 583 height 309
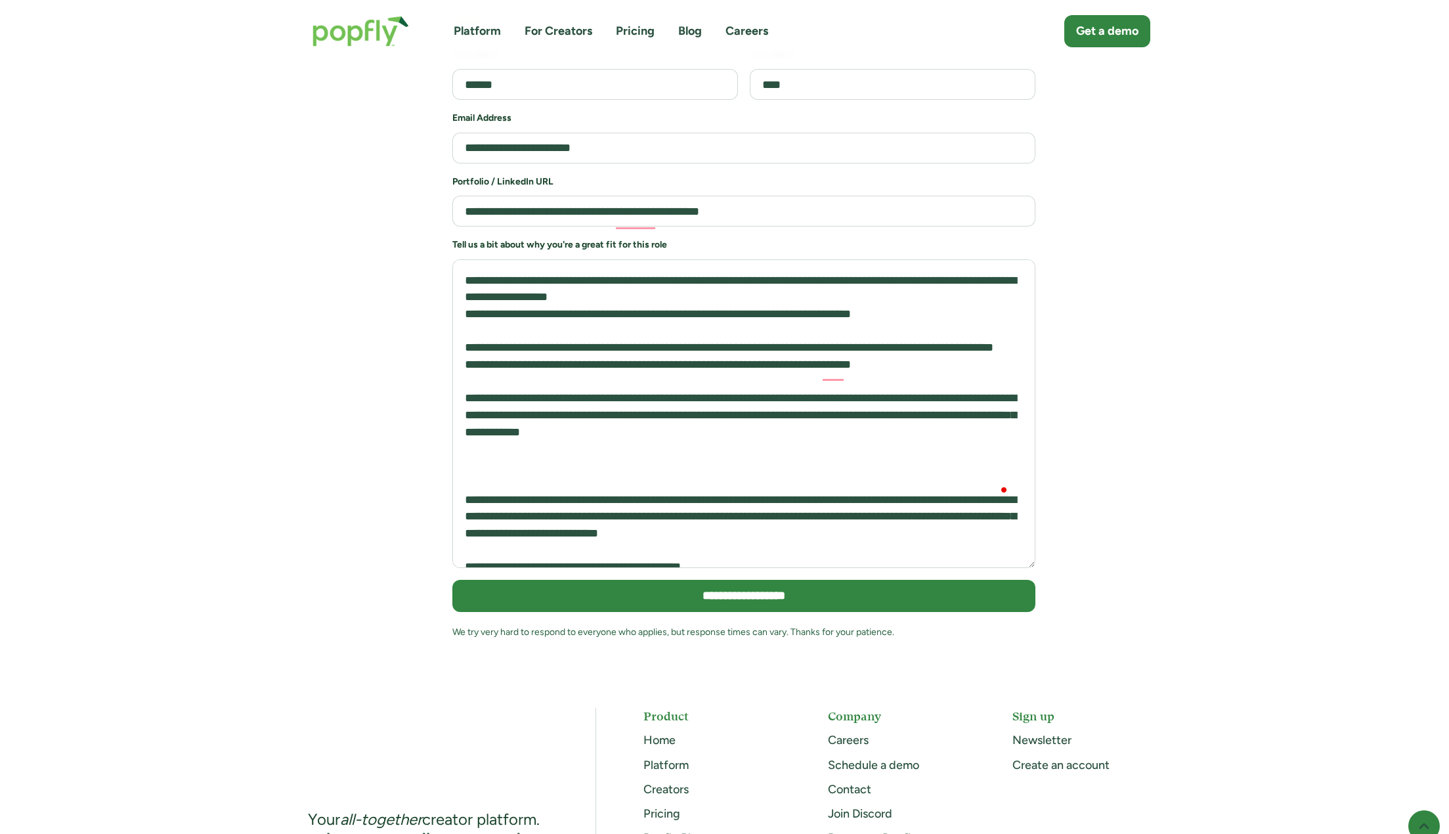
scroll to position [2948, 0]
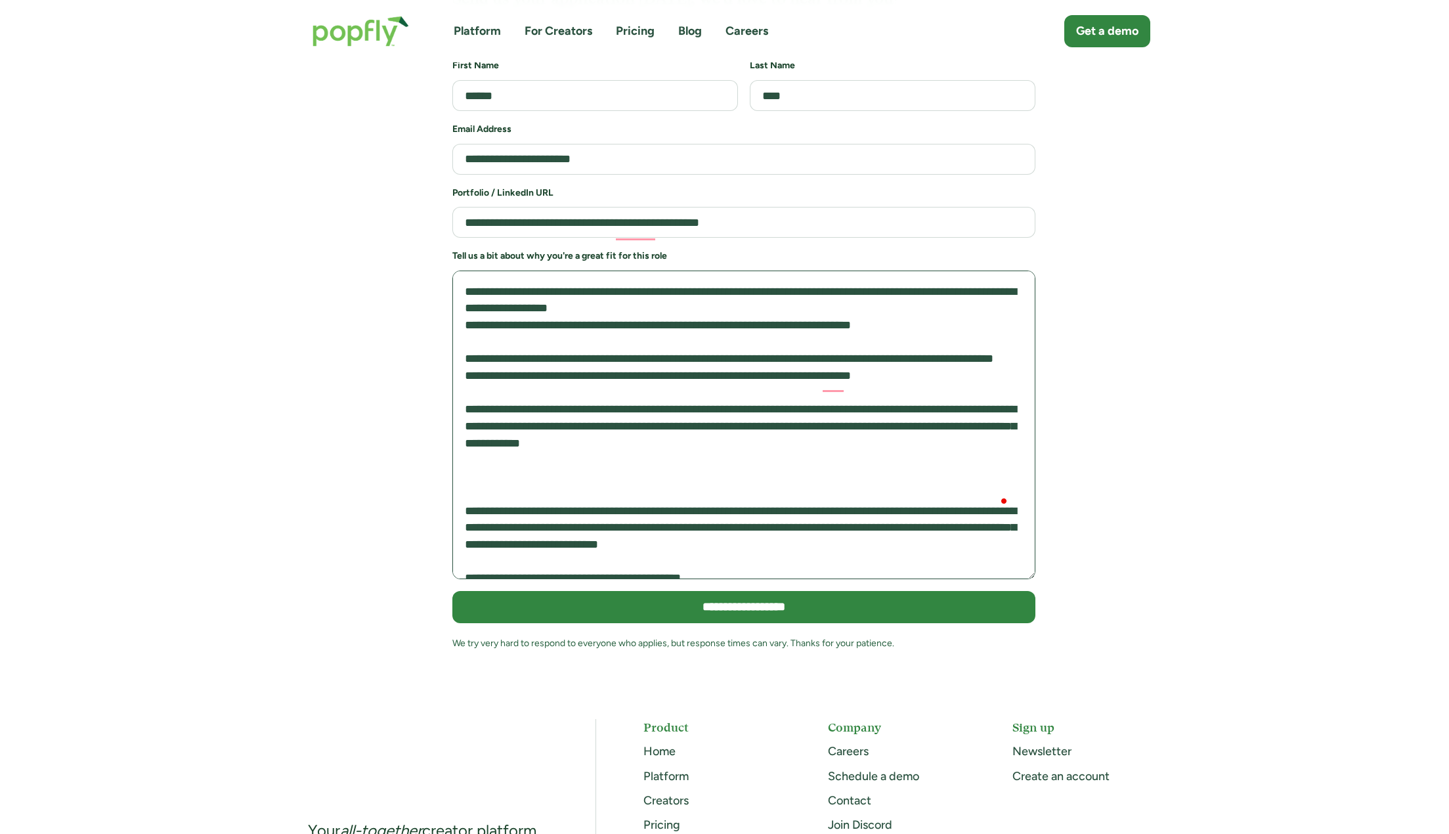
click at [530, 442] on textarea "To enrich screen reader interactions, please activate Accessibility in Grammarl…" at bounding box center [743, 424] width 583 height 309
click at [584, 444] on textarea "To enrich screen reader interactions, please activate Accessibility in Grammarl…" at bounding box center [743, 424] width 583 height 309
click at [570, 433] on textarea "To enrich screen reader interactions, please activate Accessibility in Grammarl…" at bounding box center [743, 424] width 583 height 309
paste textarea "**********"
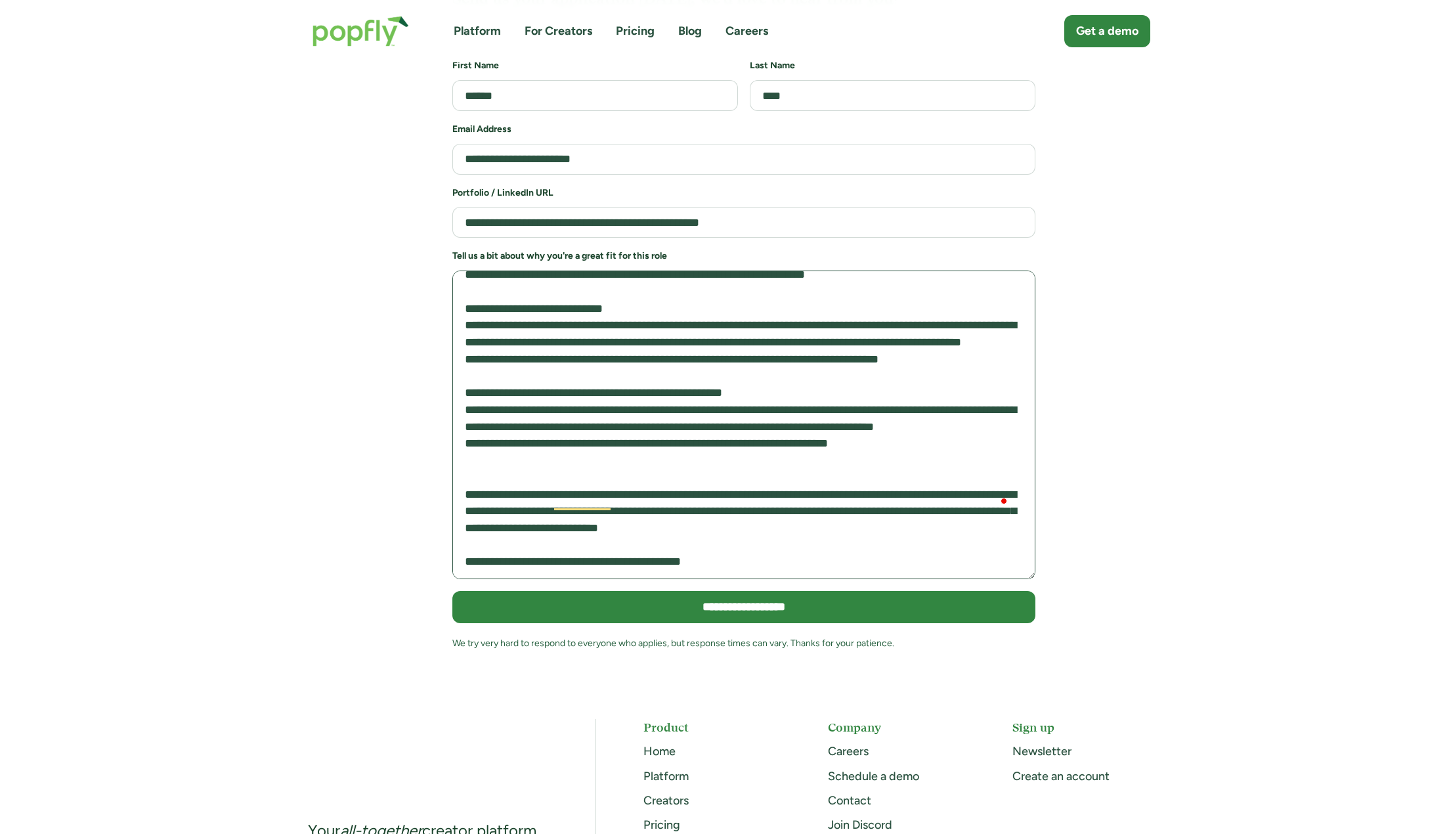
scroll to position [788, 0]
click at [538, 336] on textarea "To enrich screen reader interactions, please activate Accessibility in Grammarl…" at bounding box center [743, 424] width 583 height 309
drag, startPoint x: 538, startPoint y: 336, endPoint x: 697, endPoint y: 371, distance: 162.6
click at [698, 371] on textarea "To enrich screen reader interactions, please activate Accessibility in Grammarl…" at bounding box center [743, 424] width 583 height 309
click at [697, 371] on textarea "To enrich screen reader interactions, please activate Accessibility in Grammarl…" at bounding box center [743, 424] width 583 height 309
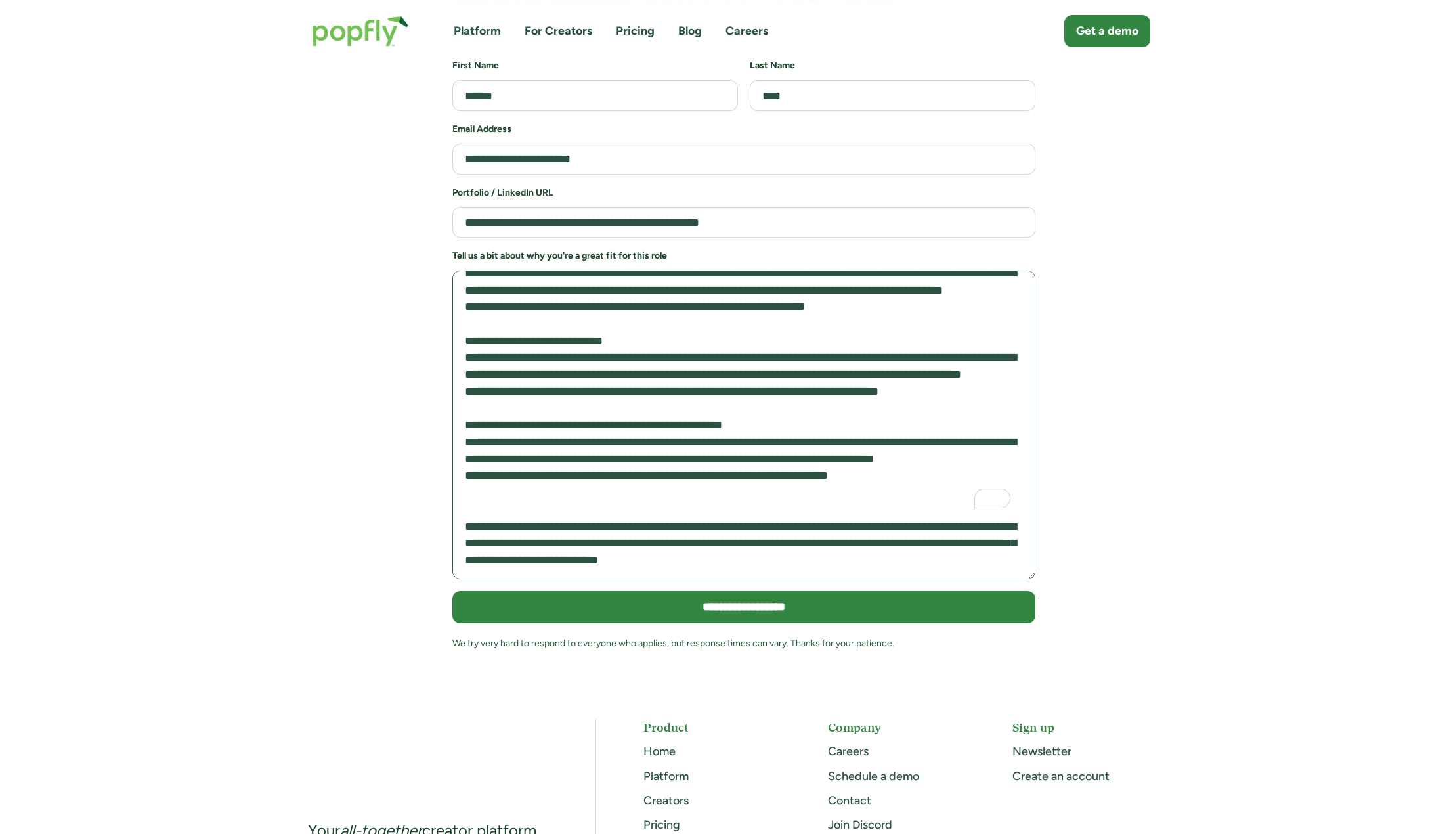
scroll to position [636, 0]
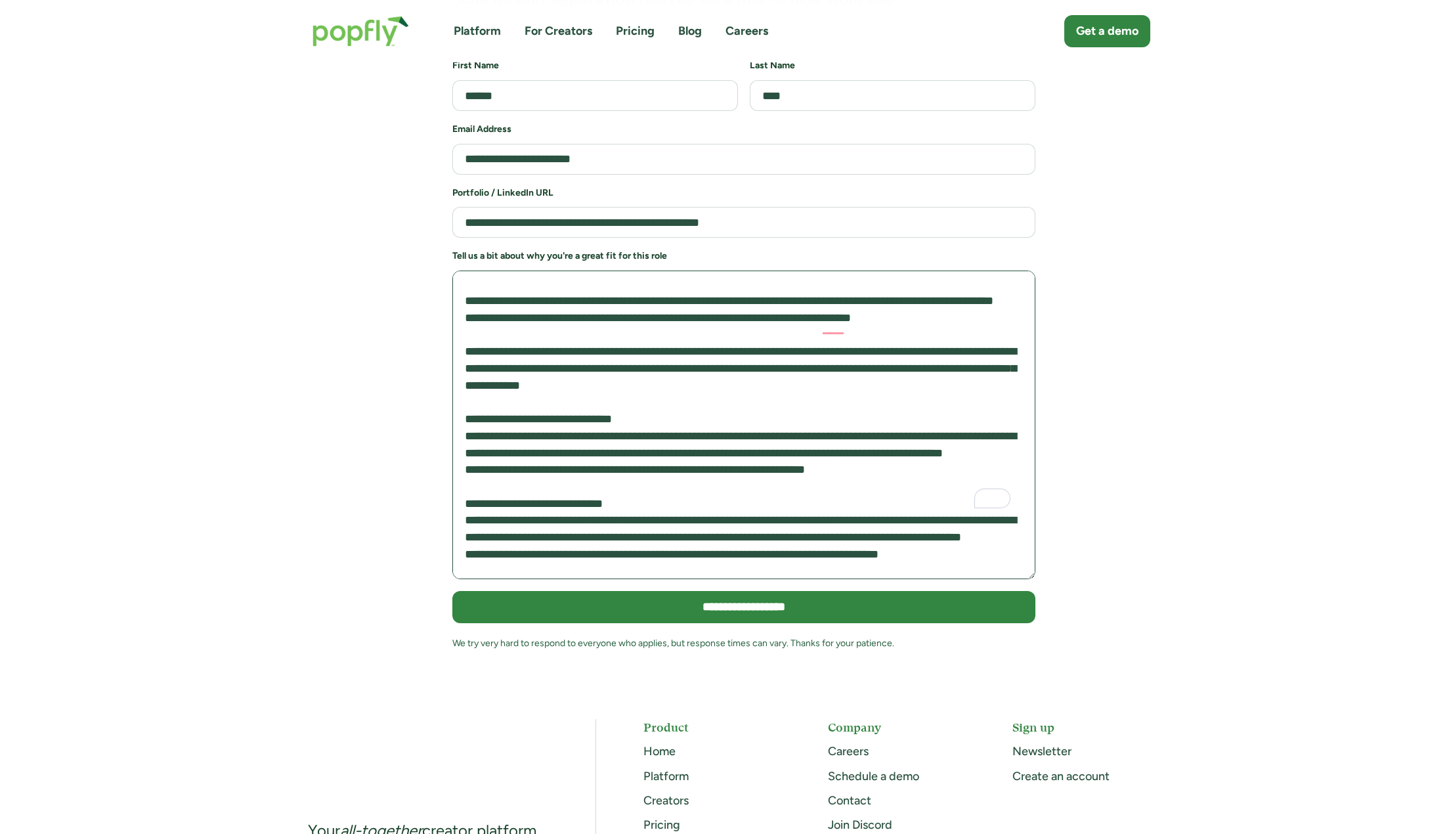
click at [478, 354] on textarea "To enrich screen reader interactions, please activate Accessibility in Grammarl…" at bounding box center [743, 424] width 583 height 309
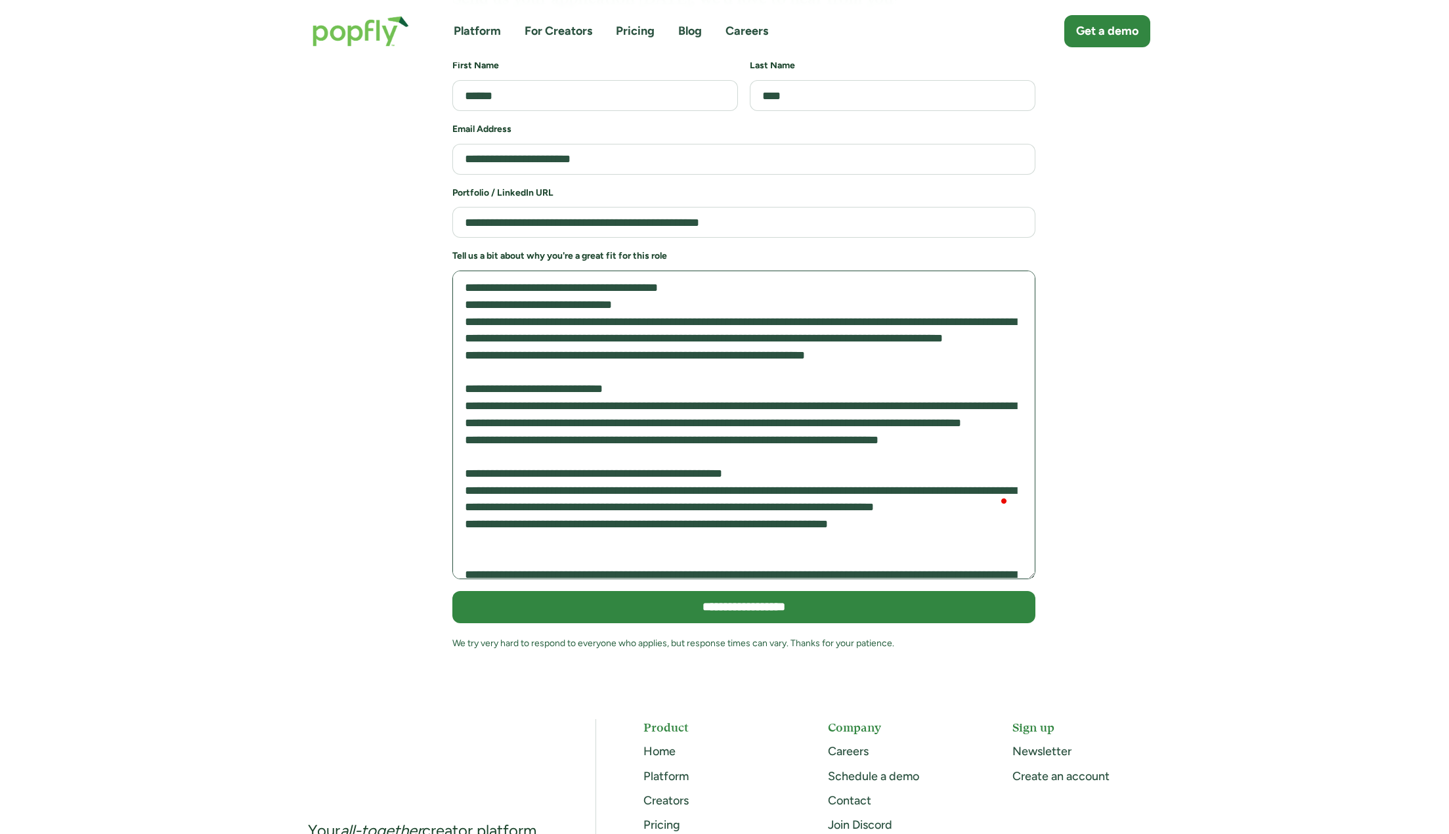
click at [477, 280] on textarea "To enrich screen reader interactions, please activate Accessibility in Grammarl…" at bounding box center [743, 424] width 583 height 309
drag, startPoint x: 477, startPoint y: 280, endPoint x: 941, endPoint y: 298, distance: 464.5
click at [941, 298] on textarea "To enrich screen reader interactions, please activate Accessibility in Grammarl…" at bounding box center [743, 424] width 583 height 309
click at [941, 299] on textarea "To enrich screen reader interactions, please activate Accessibility in Grammarl…" at bounding box center [743, 424] width 583 height 309
click at [621, 301] on textarea "To enrich screen reader interactions, please activate Accessibility in Grammarl…" at bounding box center [743, 424] width 583 height 309
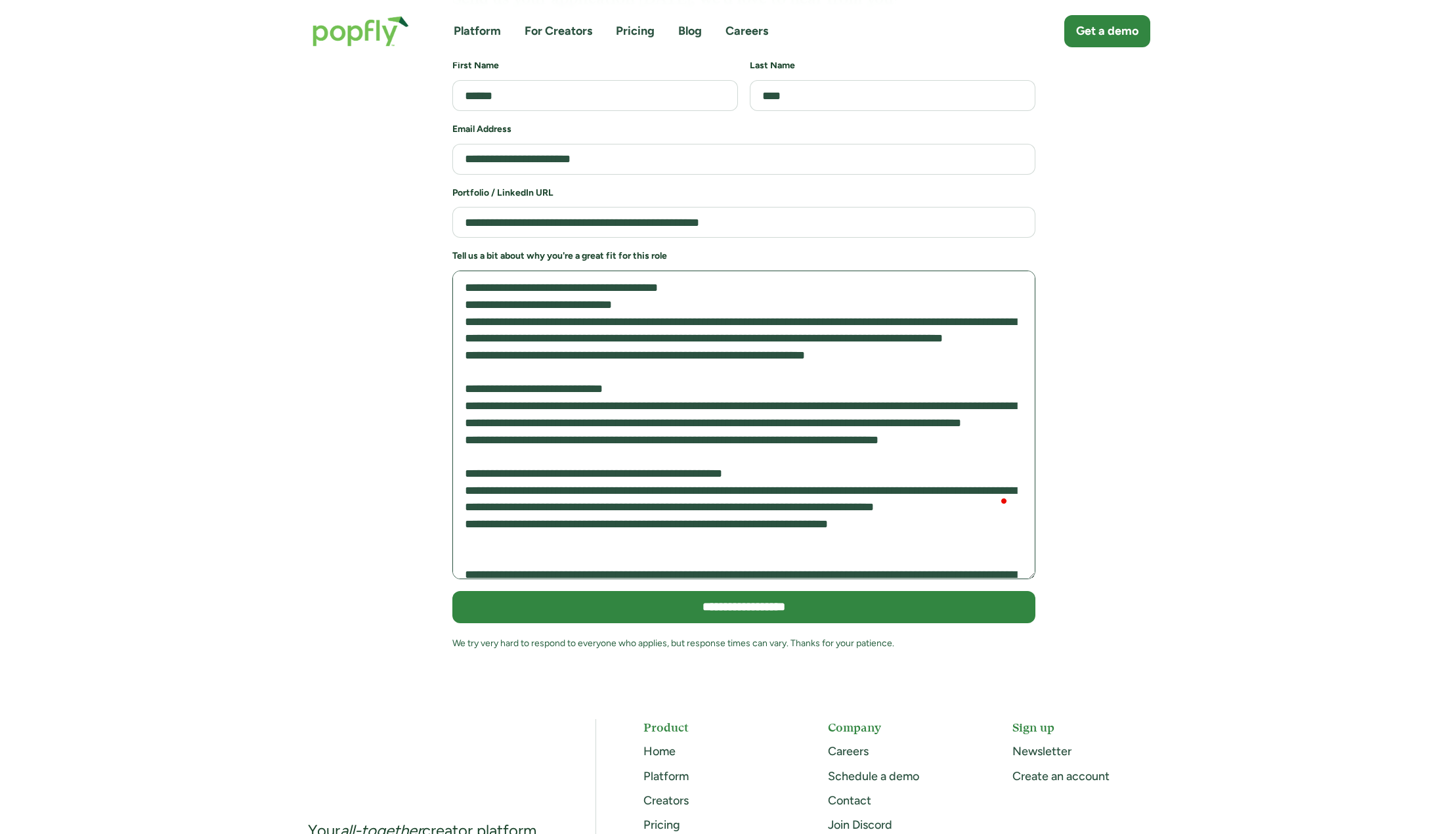
drag, startPoint x: 702, startPoint y: 296, endPoint x: 886, endPoint y: 324, distance: 185.2
click at [886, 324] on textarea "To enrich screen reader interactions, please activate Accessibility in Grammarl…" at bounding box center [743, 424] width 583 height 309
click at [777, 316] on textarea "To enrich screen reader interactions, please activate Accessibility in Grammarl…" at bounding box center [743, 424] width 583 height 309
click at [718, 310] on textarea "To enrich screen reader interactions, please activate Accessibility in Grammarl…" at bounding box center [743, 424] width 583 height 309
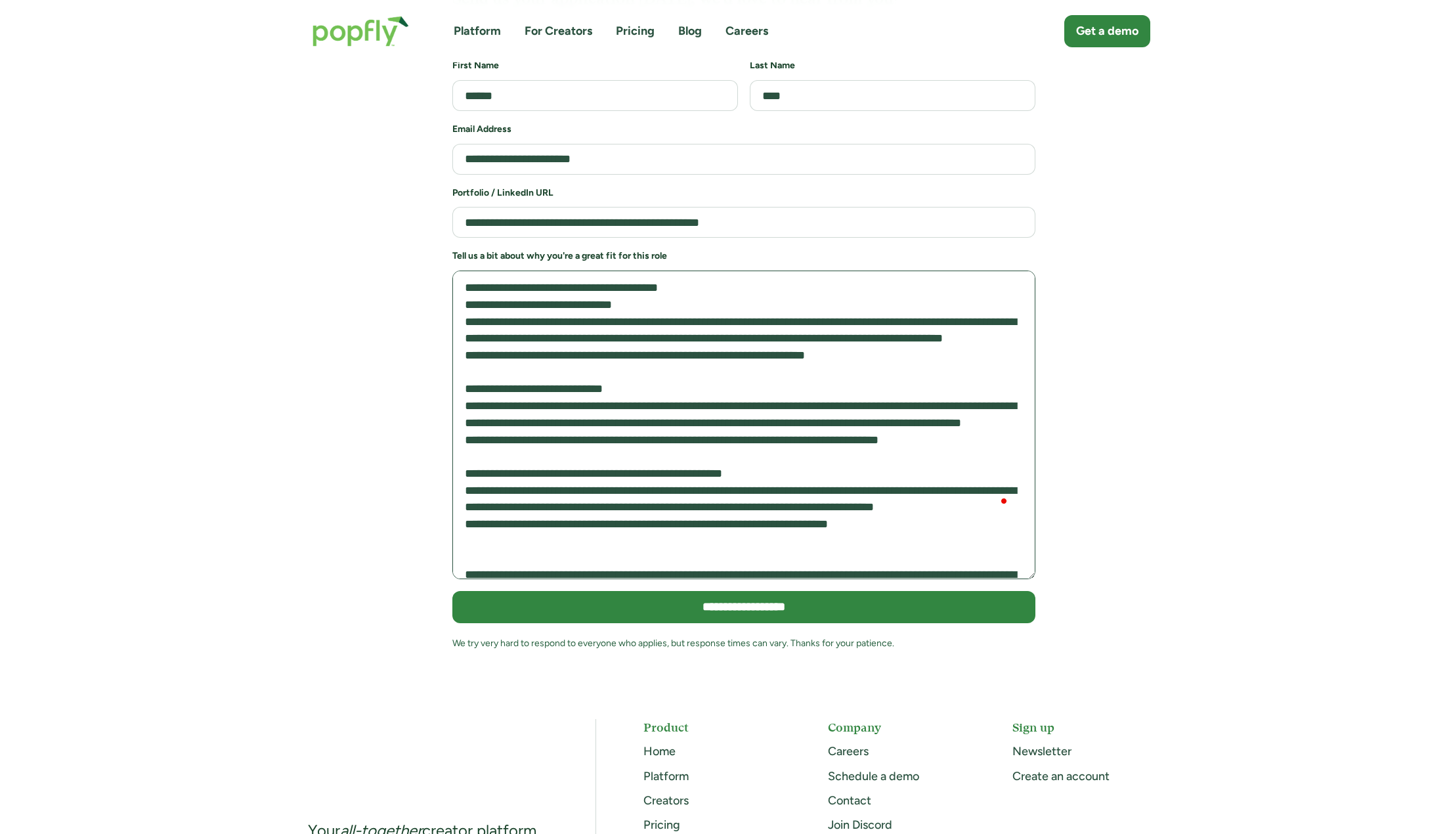
click at [511, 280] on textarea "To enrich screen reader interactions, please activate Accessibility in Grammarl…" at bounding box center [743, 424] width 583 height 309
click at [500, 276] on textarea "To enrich screen reader interactions, please activate Accessibility in Grammarl…" at bounding box center [743, 424] width 583 height 309
click at [515, 280] on textarea "To enrich screen reader interactions, please activate Accessibility in Grammarl…" at bounding box center [743, 424] width 583 height 309
drag, startPoint x: 515, startPoint y: 280, endPoint x: 465, endPoint y: 281, distance: 49.9
click at [465, 281] on textarea "To enrich screen reader interactions, please activate Accessibility in Grammarl…" at bounding box center [743, 424] width 583 height 309
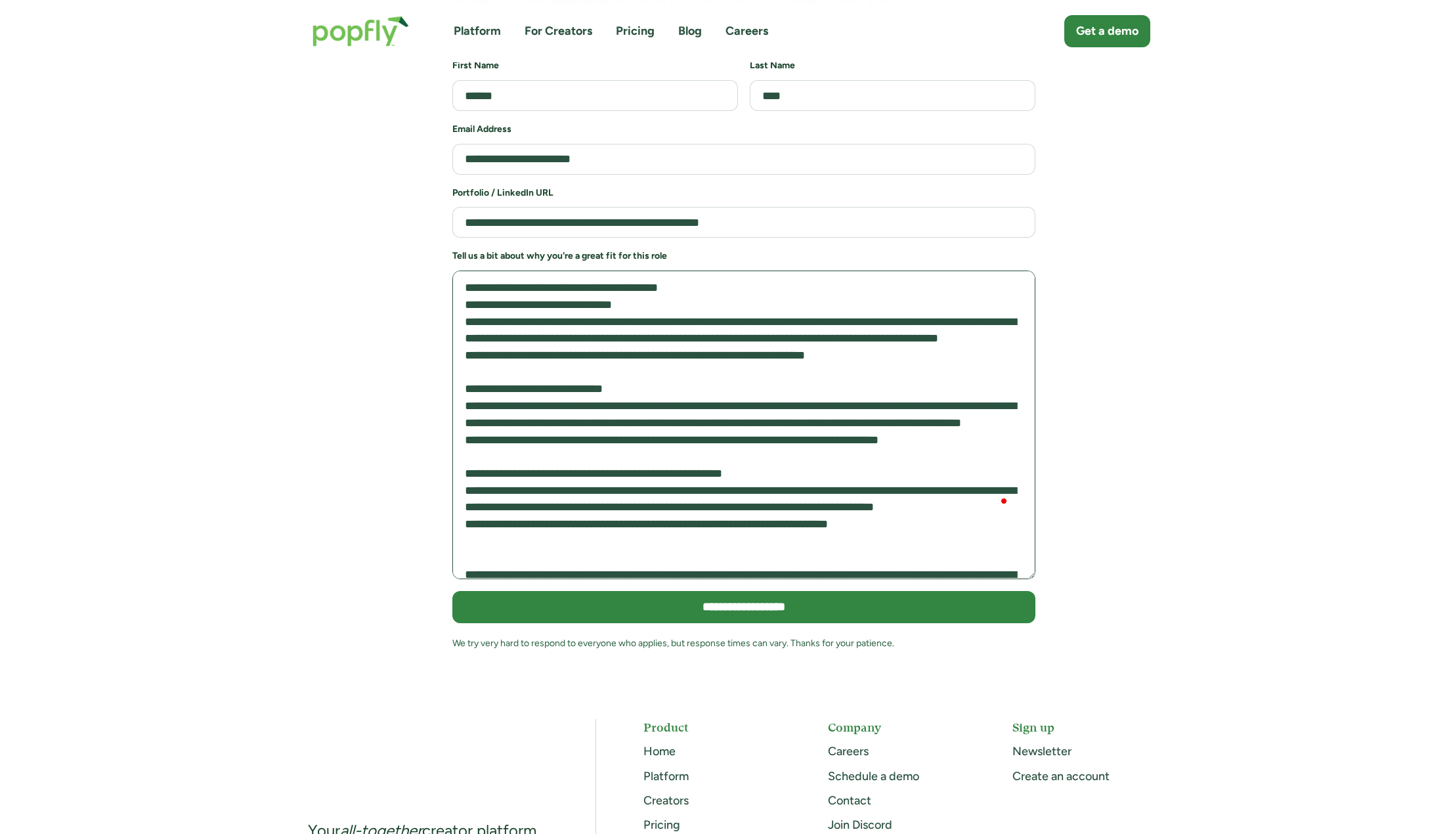
drag, startPoint x: 559, startPoint y: 278, endPoint x: 806, endPoint y: 304, distance: 248.2
click at [806, 304] on textarea "To enrich screen reader interactions, please activate Accessibility in Grammarl…" at bounding box center [743, 424] width 583 height 309
click at [541, 277] on textarea "To enrich screen reader interactions, please activate Accessibility in Grammarl…" at bounding box center [743, 424] width 583 height 309
click at [467, 278] on textarea "To enrich screen reader interactions, please activate Accessibility in Grammarl…" at bounding box center [743, 424] width 583 height 309
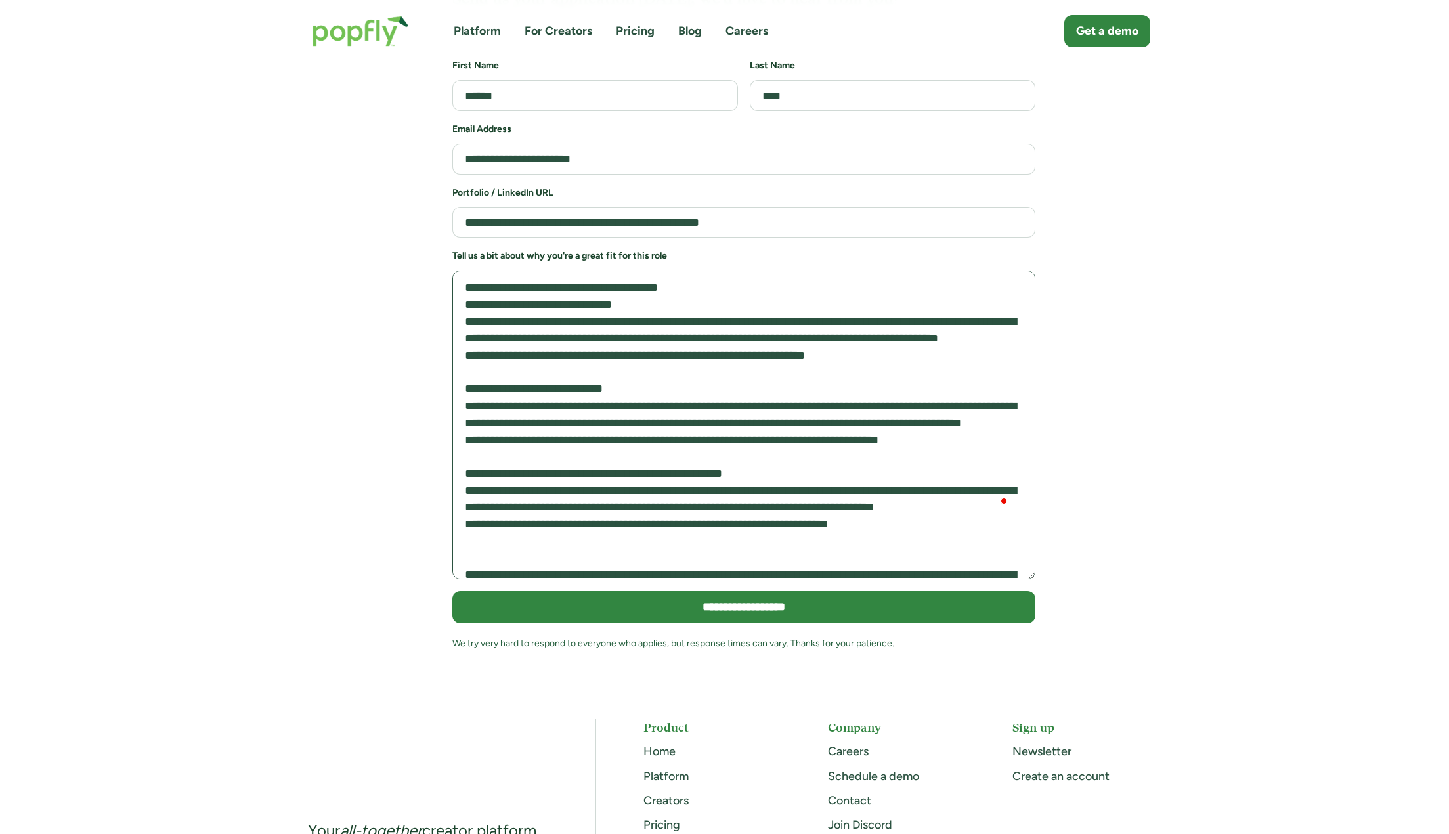
drag, startPoint x: 493, startPoint y: 284, endPoint x: 459, endPoint y: 284, distance: 34.1
click at [459, 284] on textarea "To enrich screen reader interactions, please activate Accessibility in Grammarl…" at bounding box center [743, 424] width 583 height 309
drag, startPoint x: 671, startPoint y: 251, endPoint x: 716, endPoint y: 329, distance: 89.7
click at [716, 329] on textarea "To enrich screen reader interactions, please activate Accessibility in Grammarl…" at bounding box center [743, 424] width 583 height 309
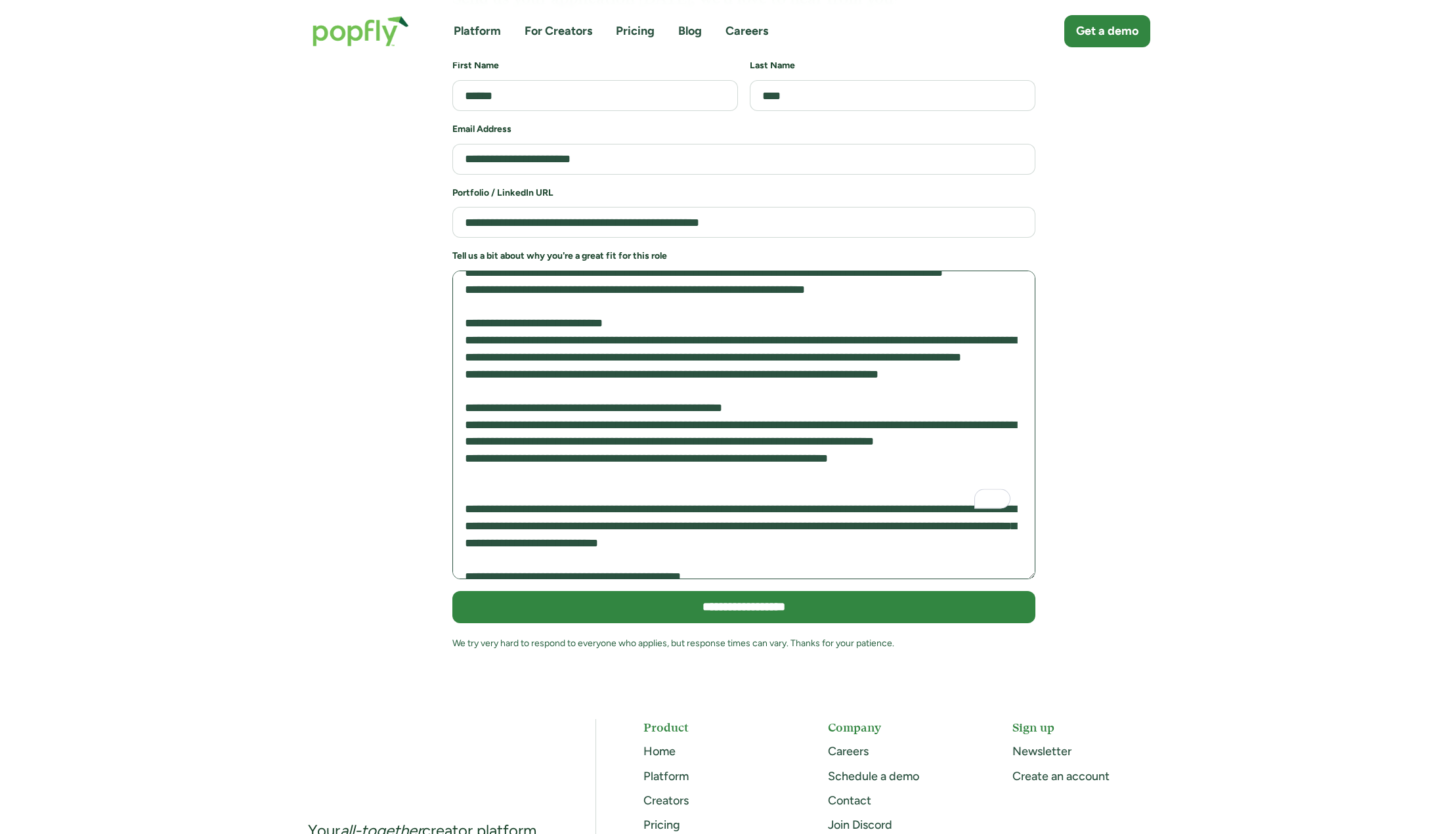
drag, startPoint x: 507, startPoint y: 269, endPoint x: 467, endPoint y: 274, distance: 40.3
click at [467, 274] on textarea "To enrich screen reader interactions, please activate Accessibility in Grammarl…" at bounding box center [743, 424] width 583 height 309
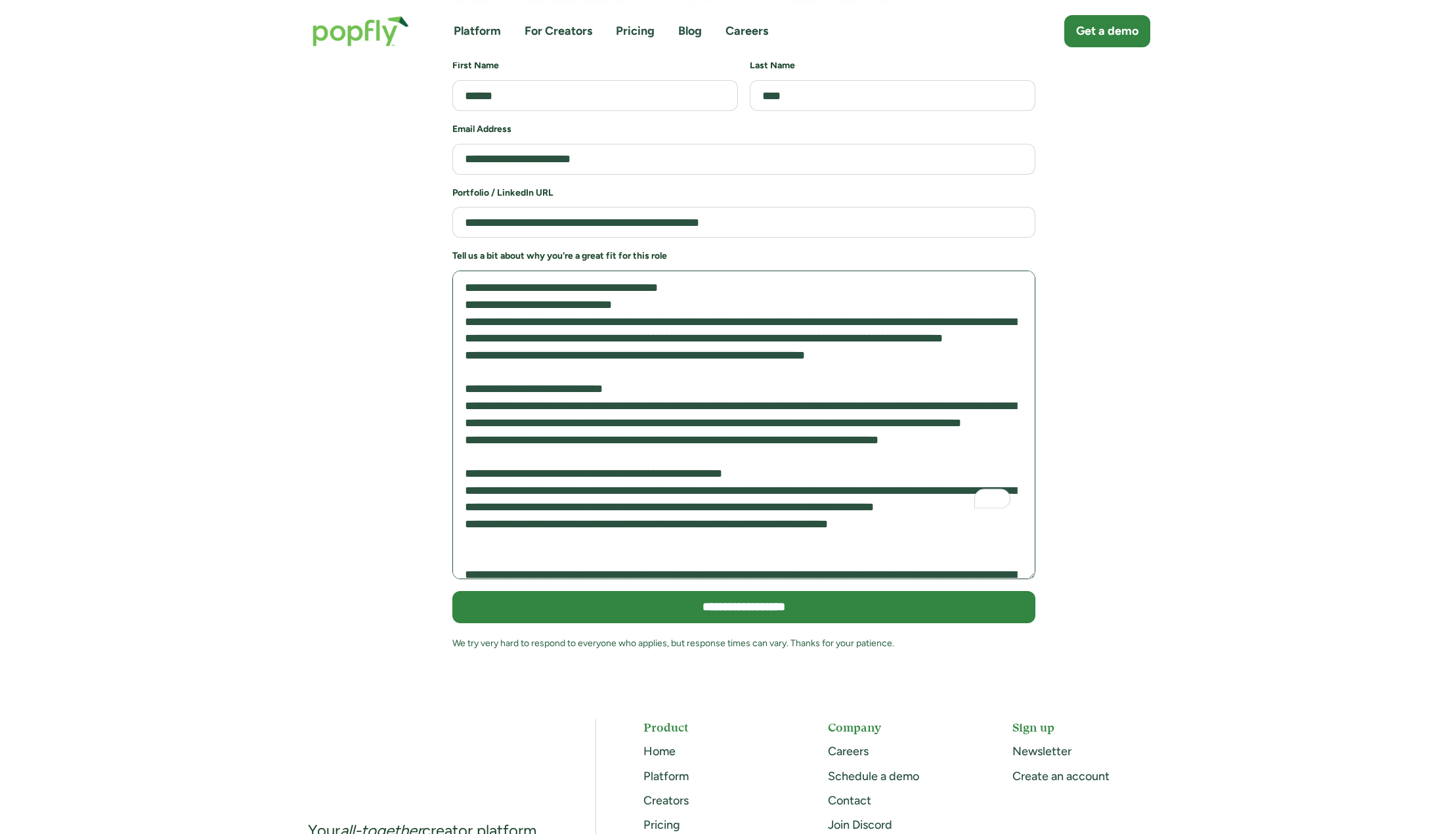
click at [872, 321] on textarea "To enrich screen reader interactions, please activate Accessibility in Grammarl…" at bounding box center [743, 424] width 583 height 309
drag, startPoint x: 912, startPoint y: 333, endPoint x: 800, endPoint y: 336, distance: 112.3
click at [800, 336] on textarea "To enrich screen reader interactions, please activate Accessibility in Grammarl…" at bounding box center [743, 424] width 583 height 309
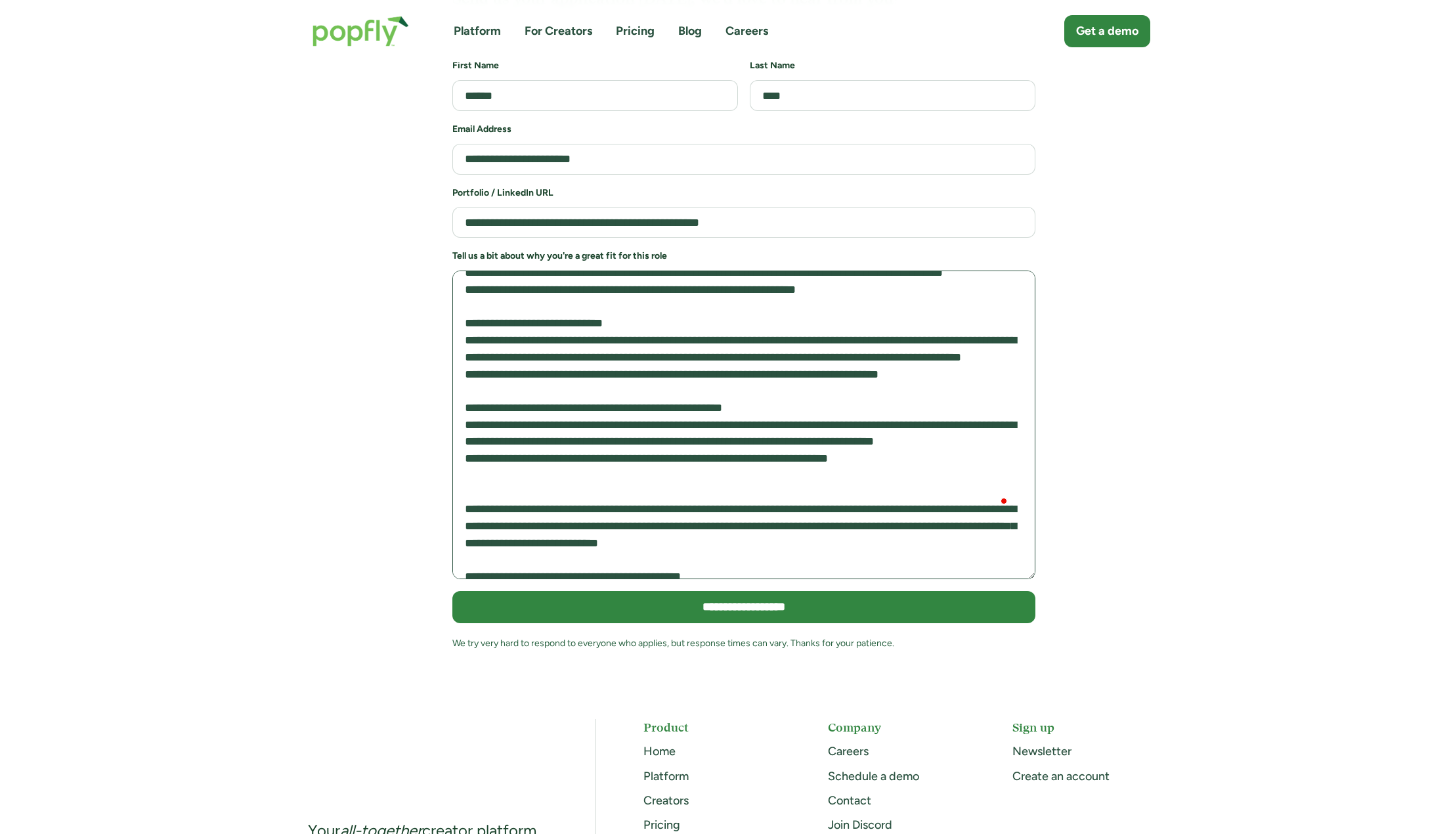
drag, startPoint x: 751, startPoint y: 264, endPoint x: 879, endPoint y: 268, distance: 128.1
click at [879, 270] on textarea "To enrich screen reader interactions, please activate Accessibility in Grammarl…" at bounding box center [743, 424] width 583 height 309
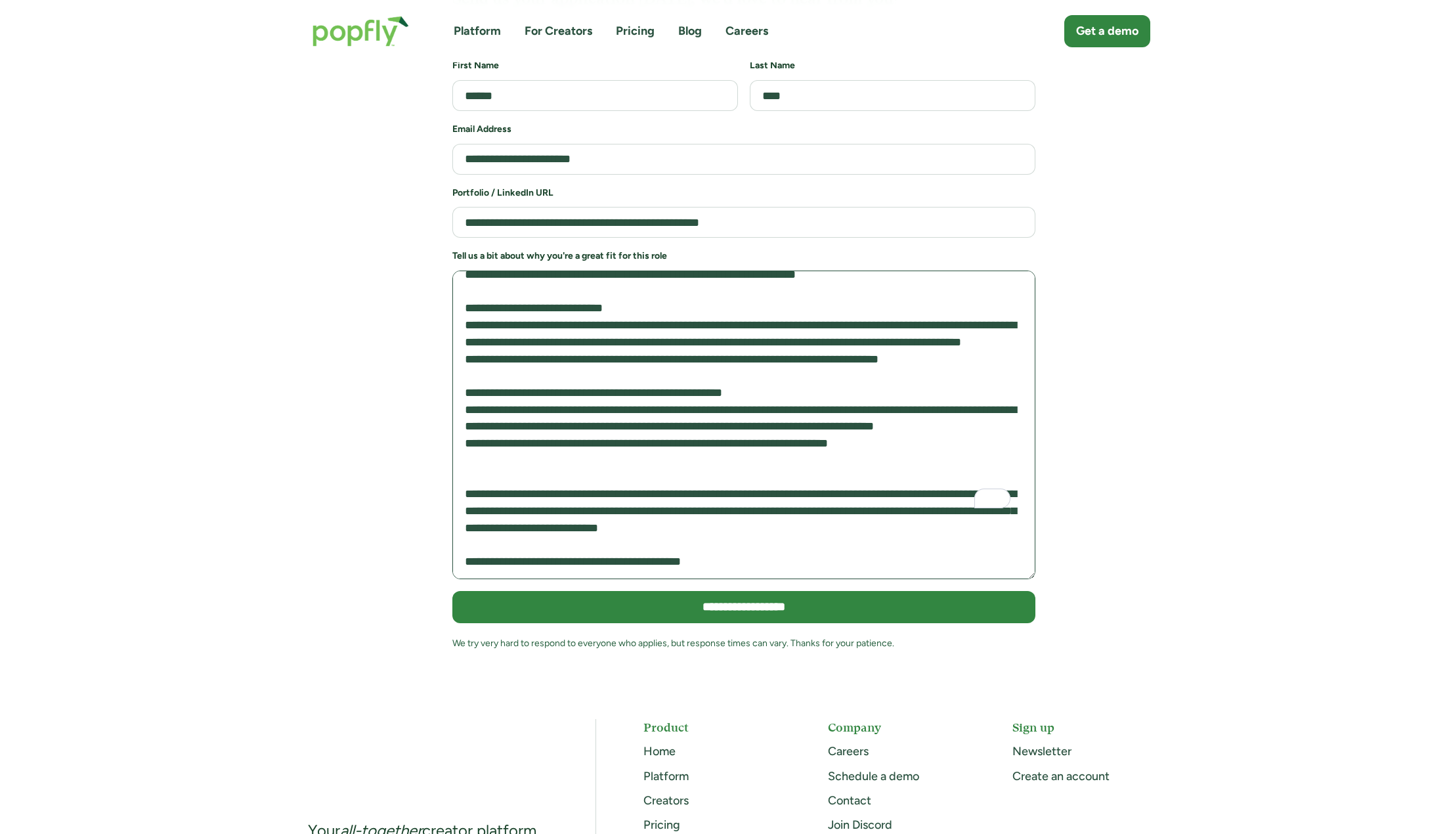
click at [473, 270] on textarea "To enrich screen reader interactions, please activate Accessibility in Grammarl…" at bounding box center [743, 424] width 583 height 309
drag, startPoint x: 473, startPoint y: 231, endPoint x: 553, endPoint y: 250, distance: 82.3
click at [554, 270] on textarea "To enrich screen reader interactions, please activate Accessibility in Grammarl…" at bounding box center [743, 424] width 583 height 309
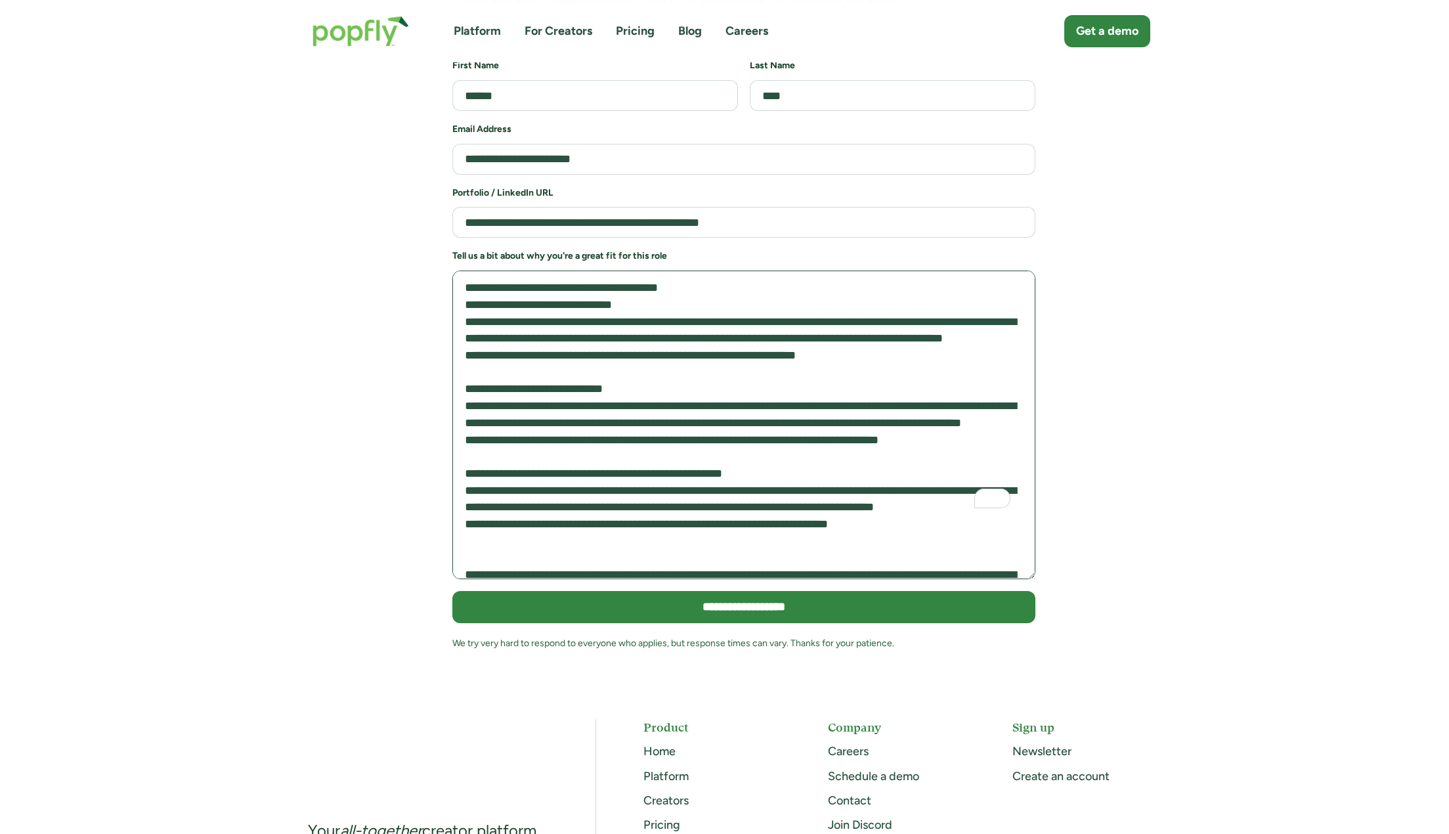
click at [463, 270] on textarea "To enrich screen reader interactions, please activate Accessibility in Grammarl…" at bounding box center [743, 424] width 583 height 309
click at [626, 363] on textarea "To enrich screen reader interactions, please activate Accessibility in Grammarl…" at bounding box center [743, 424] width 583 height 309
click at [463, 362] on textarea "To enrich screen reader interactions, please activate Accessibility in Grammarl…" at bounding box center [743, 424] width 583 height 309
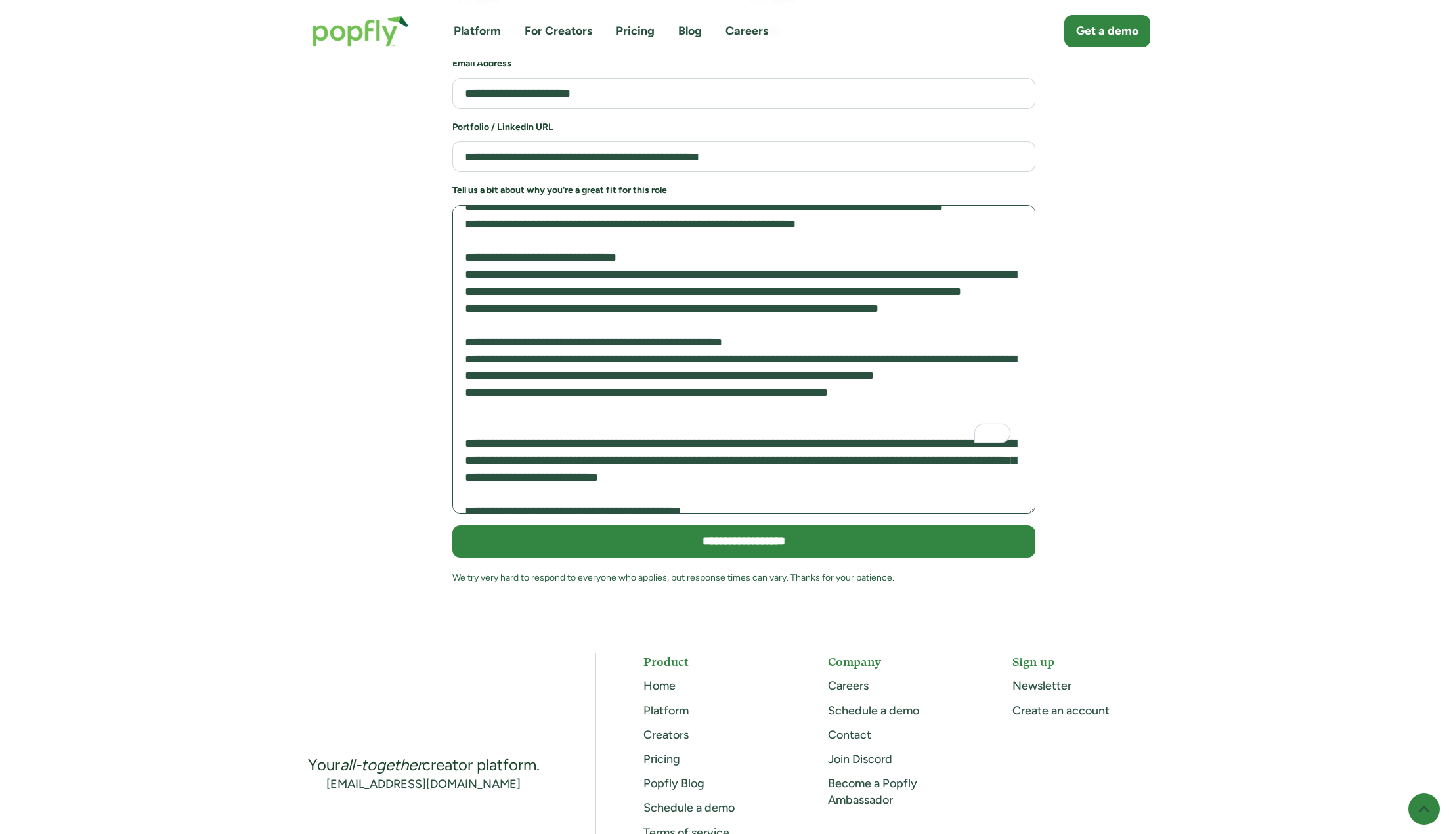
drag, startPoint x: 610, startPoint y: 249, endPoint x: 897, endPoint y: 282, distance: 289.5
click at [897, 282] on textarea "To enrich screen reader interactions, please activate Accessibility in Grammarl…" at bounding box center [743, 359] width 583 height 309
drag, startPoint x: 897, startPoint y: 282, endPoint x: 815, endPoint y: 249, distance: 89.0
click at [815, 249] on textarea "To enrich screen reader interactions, please activate Accessibility in Grammarl…" at bounding box center [743, 359] width 583 height 309
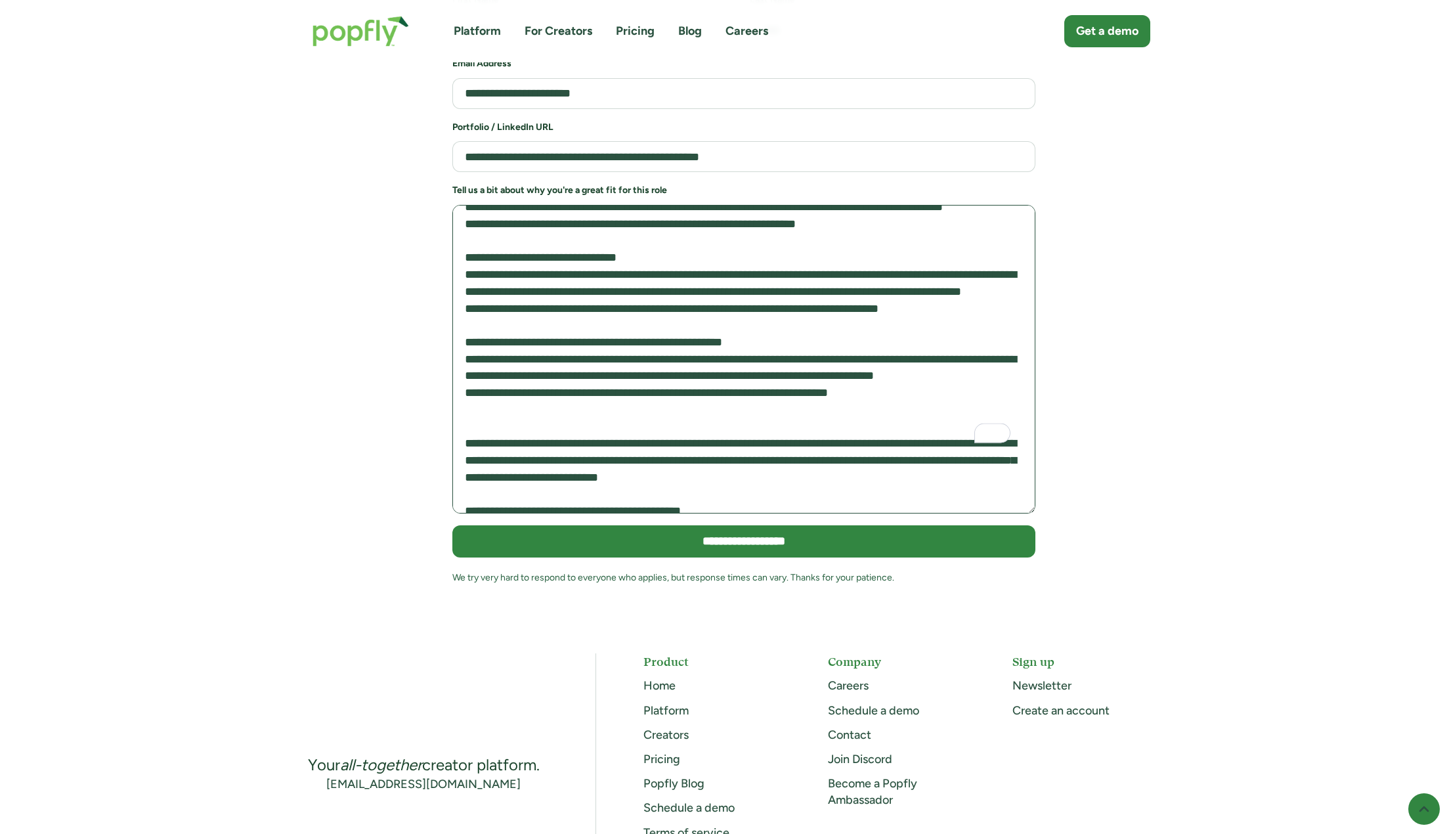
click at [815, 249] on textarea "To enrich screen reader interactions, please activate Accessibility in Grammarl…" at bounding box center [743, 359] width 583 height 309
drag, startPoint x: 763, startPoint y: 245, endPoint x: 915, endPoint y: 282, distance: 156.0
click at [915, 282] on textarea "To enrich screen reader interactions, please activate Accessibility in Grammarl…" at bounding box center [743, 359] width 583 height 309
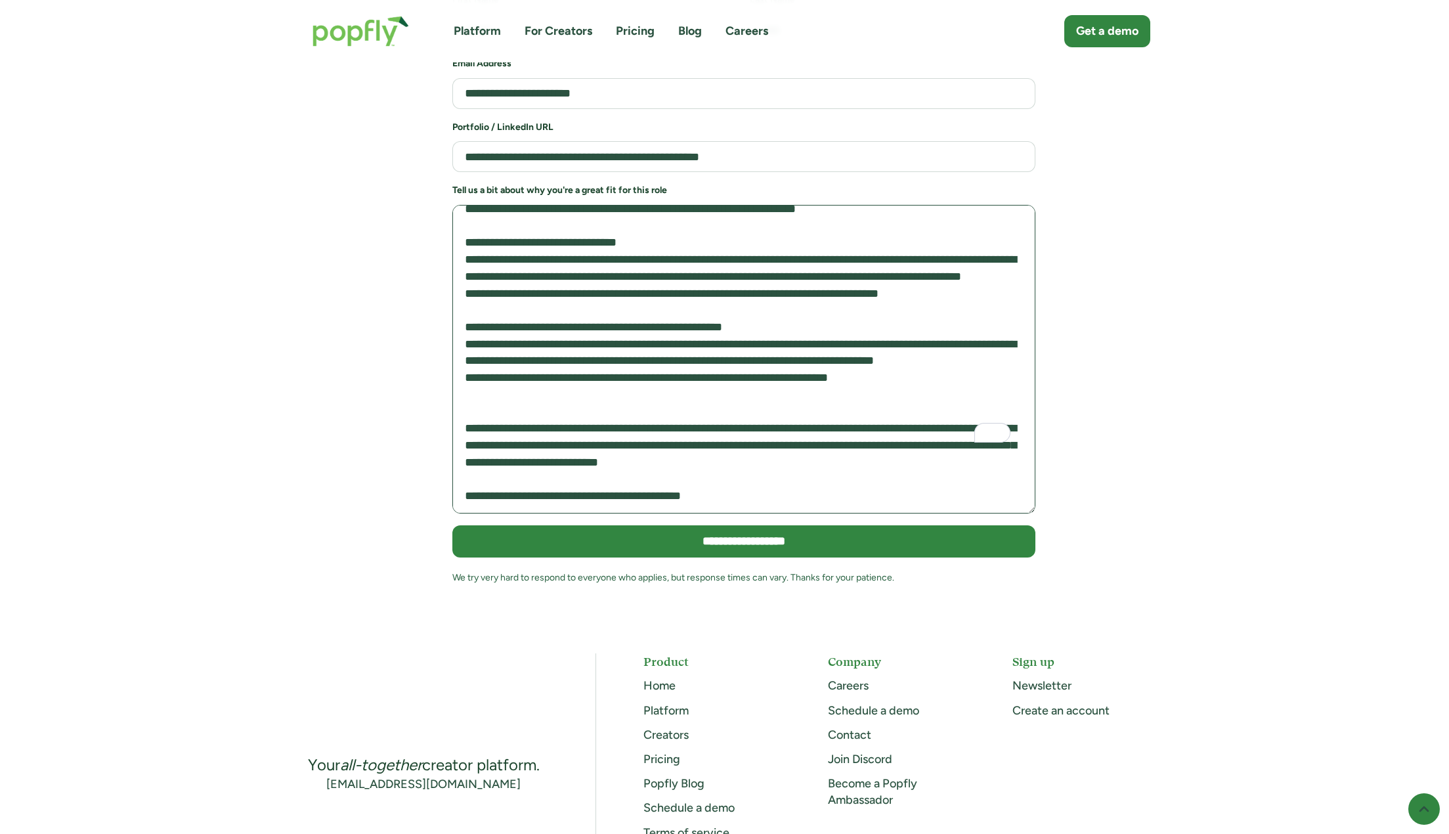
drag, startPoint x: 740, startPoint y: 195, endPoint x: 871, endPoint y: 219, distance: 133.5
click at [871, 219] on textarea "To enrich screen reader interactions, please activate Accessibility in Grammarl…" at bounding box center [743, 359] width 583 height 309
drag, startPoint x: 830, startPoint y: 218, endPoint x: 581, endPoint y: 189, distance: 250.5
click at [581, 205] on textarea "To enrich screen reader interactions, please activate Accessibility in Grammarl…" at bounding box center [743, 359] width 583 height 309
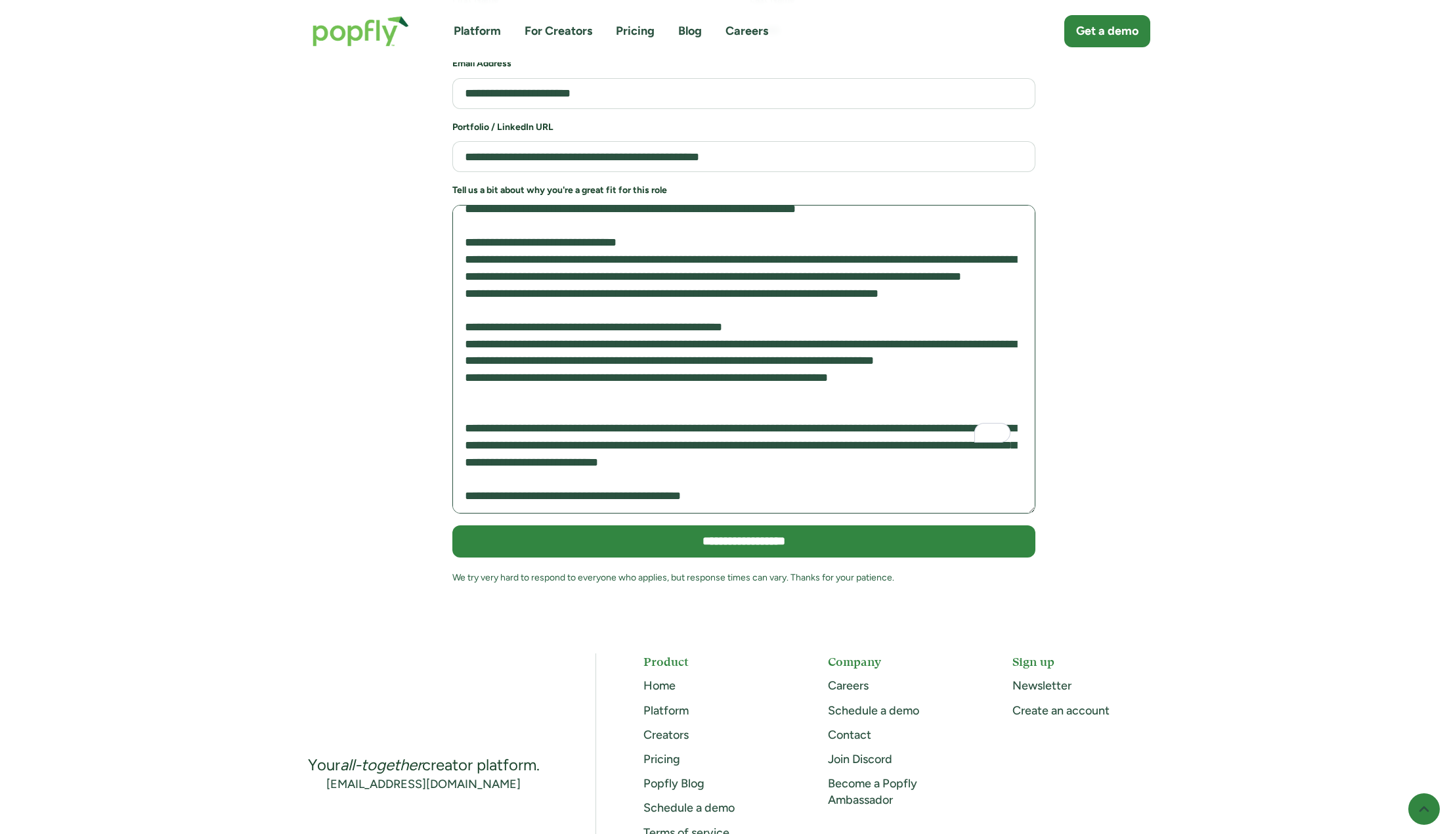
click at [581, 205] on textarea "To enrich screen reader interactions, please activate Accessibility in Grammarl…" at bounding box center [743, 359] width 583 height 309
drag, startPoint x: 588, startPoint y: 193, endPoint x: 771, endPoint y: 220, distance: 184.5
click at [769, 219] on textarea "To enrich screen reader interactions, please activate Accessibility in Grammarl…" at bounding box center [743, 359] width 583 height 309
drag, startPoint x: 771, startPoint y: 220, endPoint x: 754, endPoint y: 222, distance: 16.5
click at [771, 219] on textarea "To enrich screen reader interactions, please activate Accessibility in Grammarl…" at bounding box center [743, 359] width 583 height 309
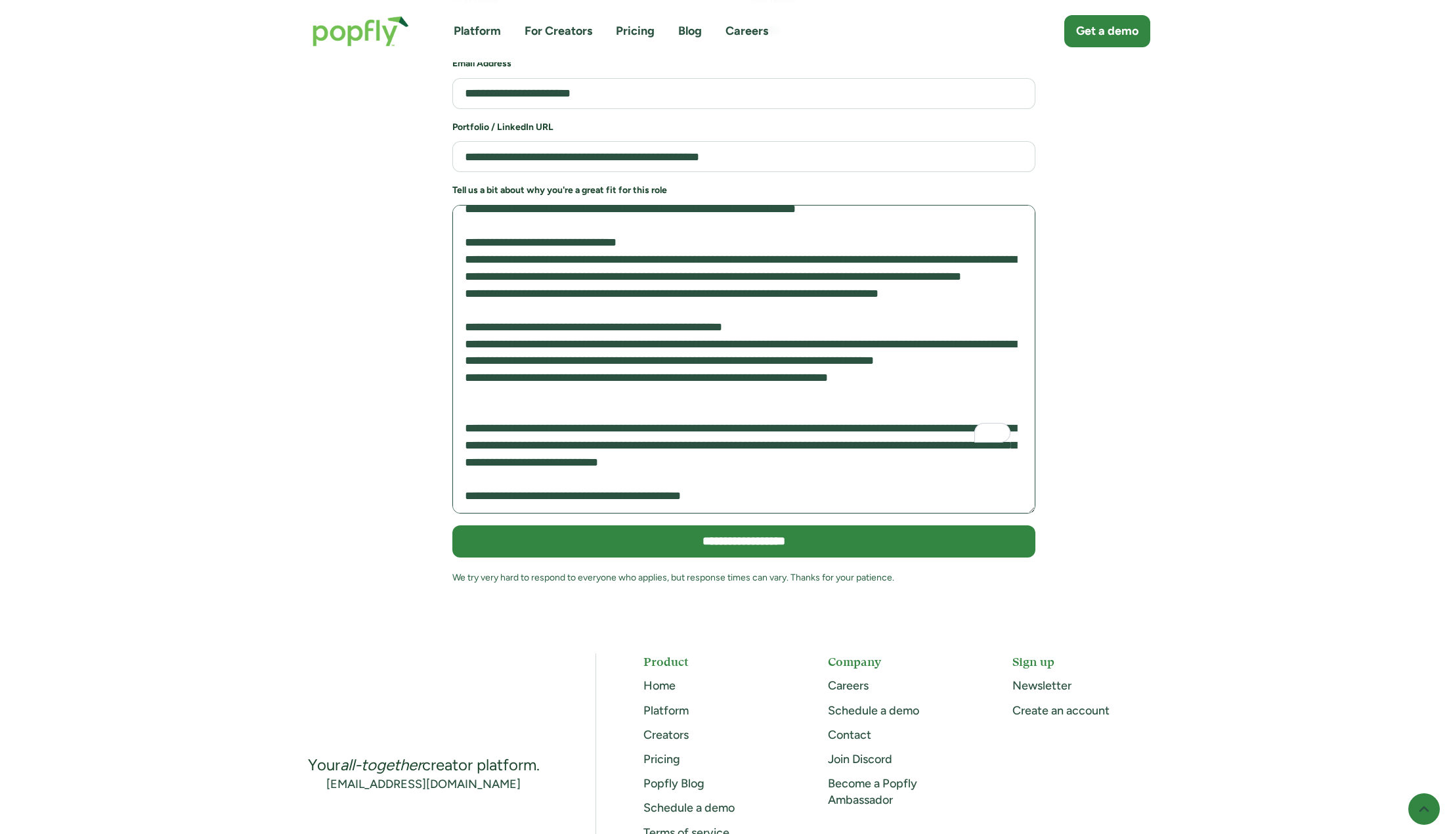
click at [565, 224] on textarea "To enrich screen reader interactions, please activate Accessibility in Grammarl…" at bounding box center [743, 359] width 583 height 309
click at [496, 238] on textarea "To enrich screen reader interactions, please activate Accessibility in Grammarl…" at bounding box center [743, 359] width 583 height 309
drag, startPoint x: 479, startPoint y: 238, endPoint x: 695, endPoint y: 242, distance: 216.7
click at [695, 242] on textarea "To enrich screen reader interactions, please activate Accessibility in Grammarl…" at bounding box center [743, 359] width 583 height 309
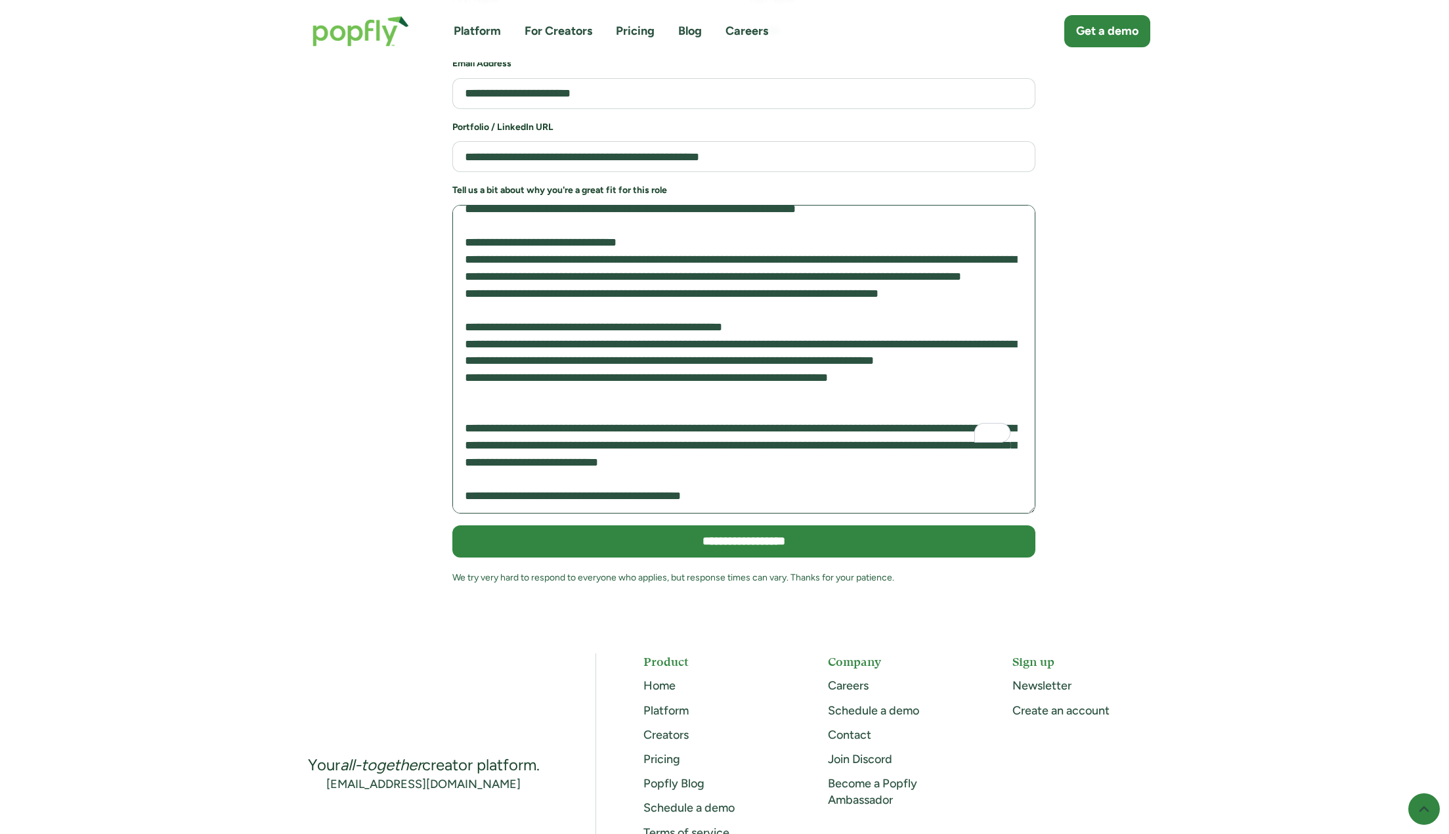
click at [693, 238] on textarea "To enrich screen reader interactions, please activate Accessibility in Grammarl…" at bounding box center [743, 359] width 583 height 309
drag, startPoint x: 693, startPoint y: 238, endPoint x: 611, endPoint y: 240, distance: 82.7
click at [611, 240] on textarea "To enrich screen reader interactions, please activate Accessibility in Grammarl…" at bounding box center [743, 359] width 583 height 309
click at [611, 241] on textarea "To enrich screen reader interactions, please activate Accessibility in Grammarl…" at bounding box center [743, 359] width 583 height 309
click at [704, 231] on textarea "To enrich screen reader interactions, please activate Accessibility in Grammarl…" at bounding box center [743, 359] width 583 height 309
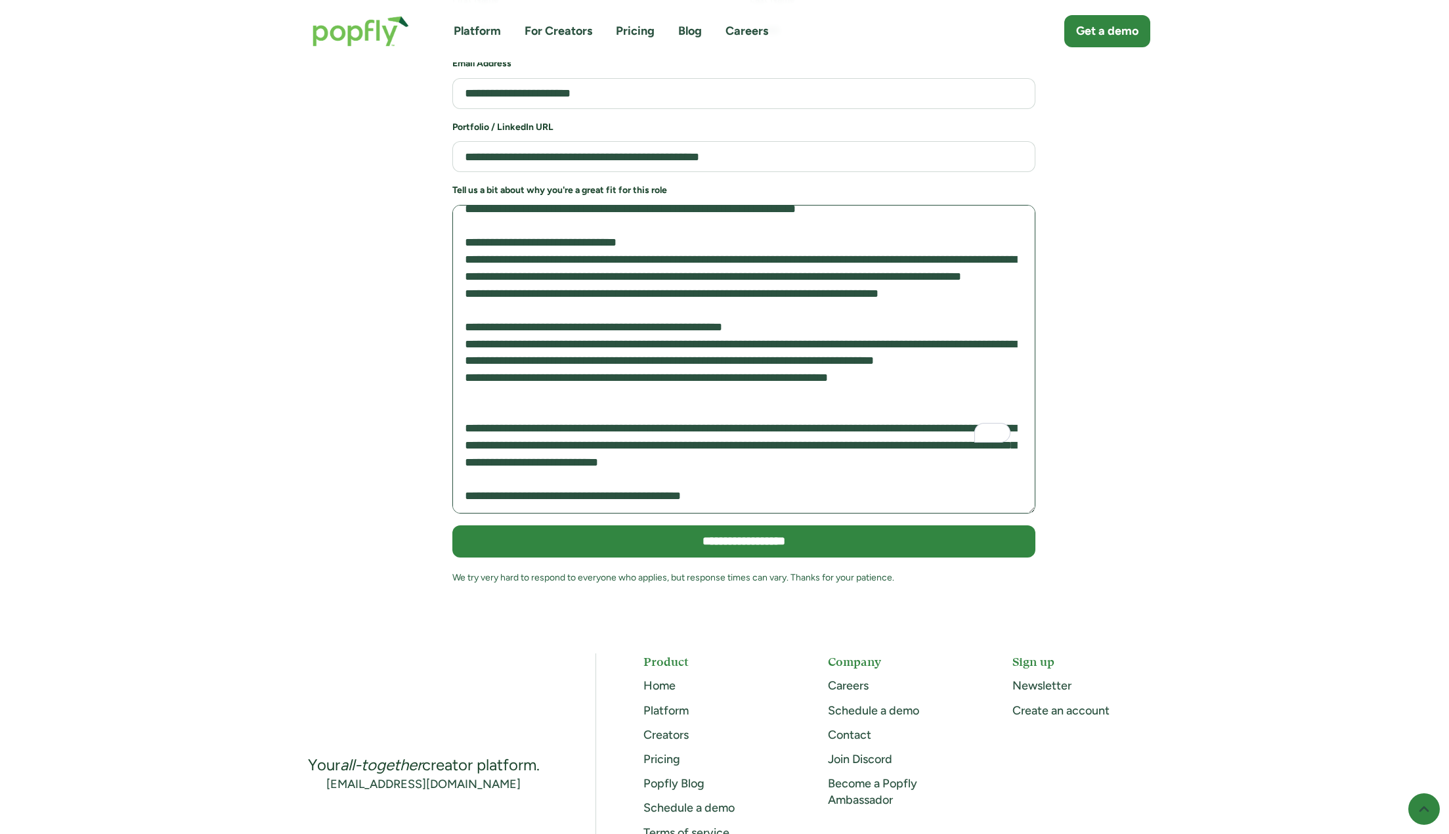
click at [670, 229] on textarea "To enrich screen reader interactions, please activate Accessibility in Grammarl…" at bounding box center [743, 359] width 583 height 309
click at [682, 228] on textarea "To enrich screen reader interactions, please activate Accessibility in Grammarl…" at bounding box center [743, 359] width 583 height 309
drag, startPoint x: 682, startPoint y: 228, endPoint x: 606, endPoint y: 237, distance: 76.7
click at [606, 237] on textarea "To enrich screen reader interactions, please activate Accessibility in Grammarl…" at bounding box center [743, 359] width 583 height 309
click at [466, 254] on textarea "To enrich screen reader interactions, please activate Accessibility in Grammarl…" at bounding box center [743, 359] width 583 height 309
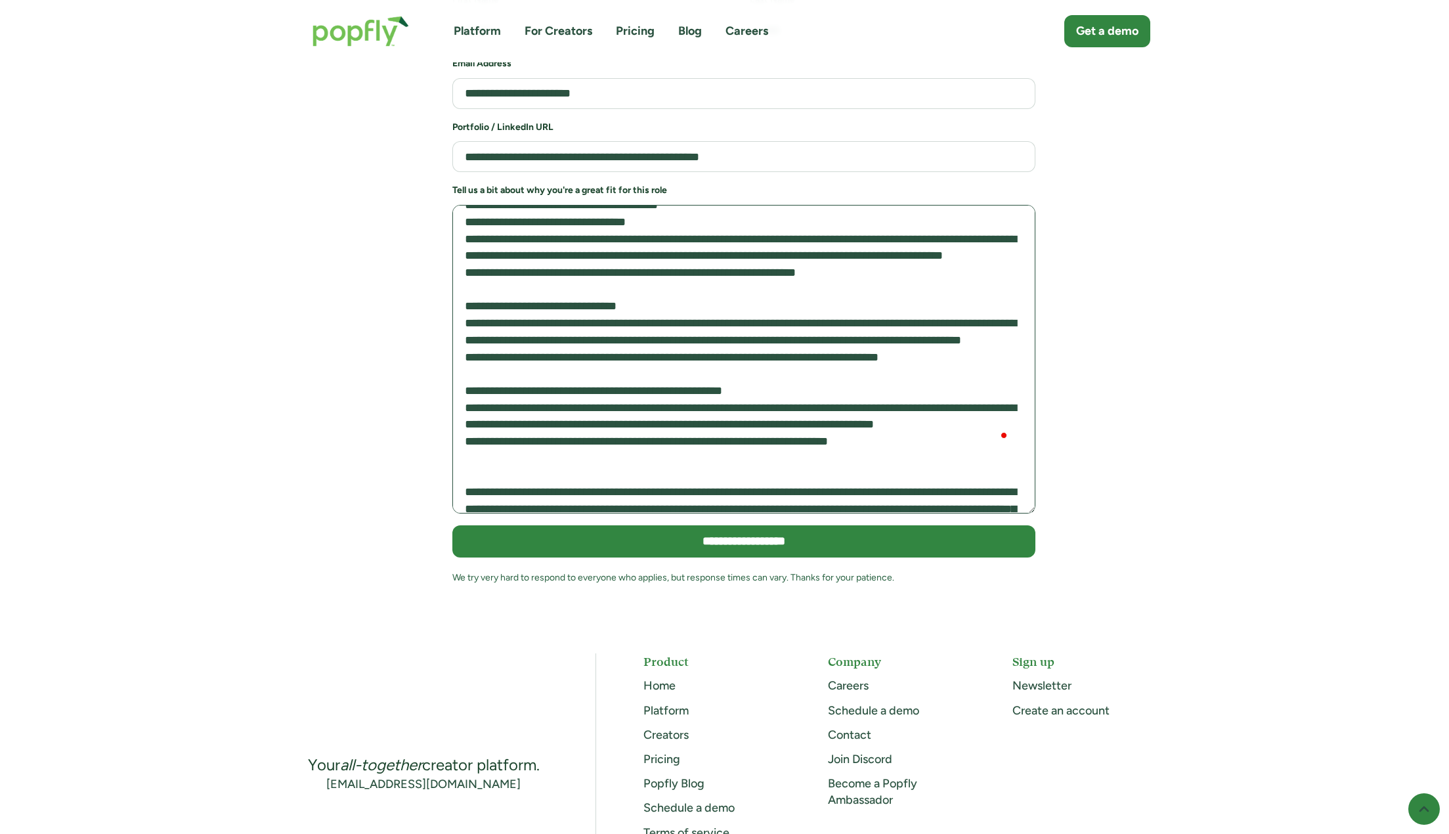
click at [469, 281] on textarea "To enrich screen reader interactions, please activate Accessibility in Grammarl…" at bounding box center [743, 359] width 583 height 309
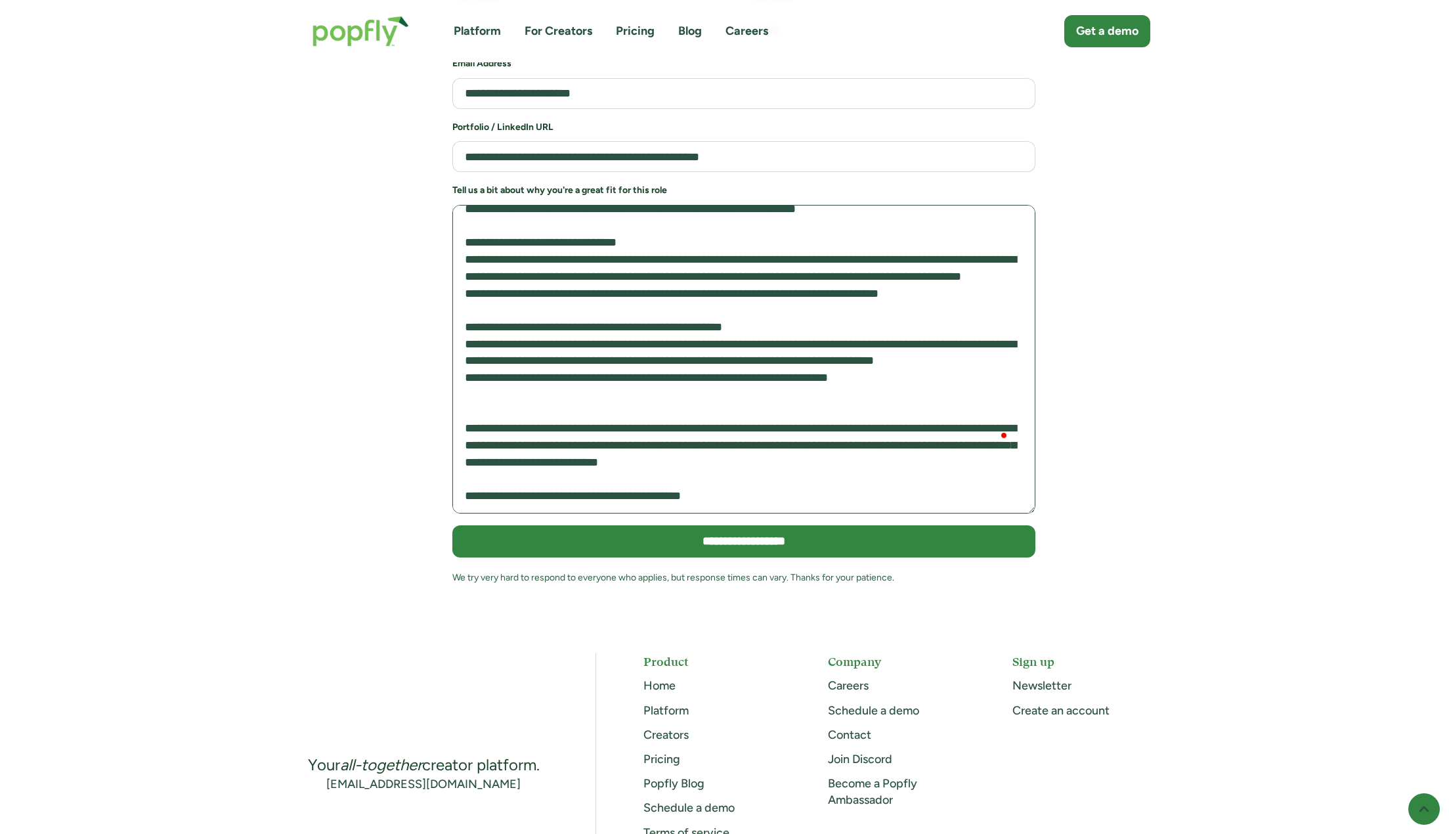
click at [467, 313] on textarea "To enrich screen reader interactions, please activate Accessibility in Grammarl…" at bounding box center [743, 359] width 583 height 309
drag, startPoint x: 509, startPoint y: 320, endPoint x: 756, endPoint y: 367, distance: 251.8
click at [756, 367] on textarea "To enrich screen reader interactions, please activate Accessibility in Grammarl…" at bounding box center [743, 359] width 583 height 309
click at [756, 368] on textarea "To enrich screen reader interactions, please activate Accessibility in Grammarl…" at bounding box center [743, 359] width 583 height 309
drag, startPoint x: 710, startPoint y: 266, endPoint x: 785, endPoint y: 290, distance: 78.5
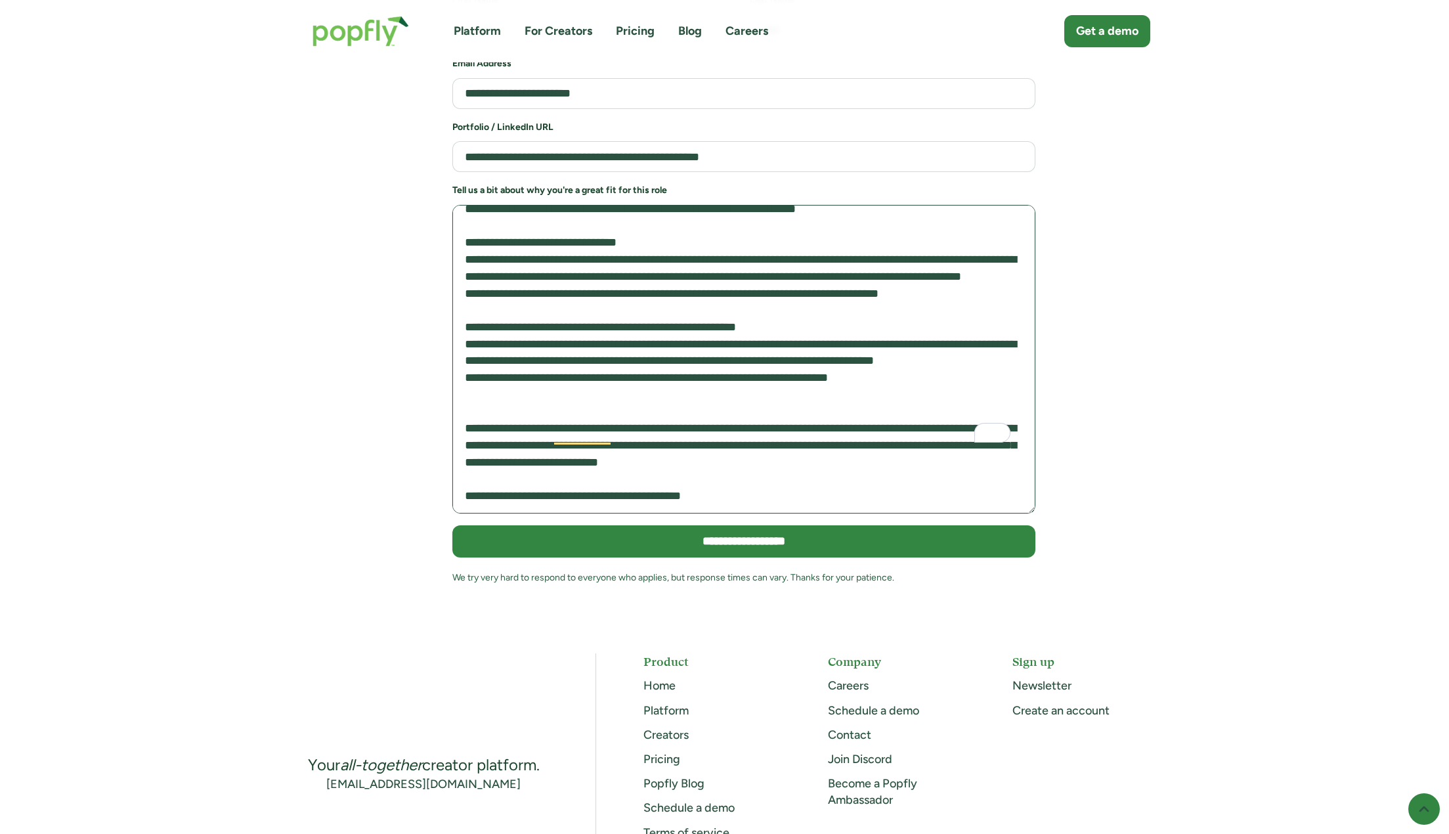
click at [785, 290] on textarea "To enrich screen reader interactions, please activate Accessibility in Grammarl…" at bounding box center [743, 359] width 583 height 309
drag, startPoint x: 801, startPoint y: 268, endPoint x: 904, endPoint y: 295, distance: 106.7
click at [897, 293] on textarea "To enrich screen reader interactions, please activate Accessibility in Grammarl…" at bounding box center [743, 359] width 583 height 309
click at [913, 296] on textarea "To enrich screen reader interactions, please activate Accessibility in Grammarl…" at bounding box center [743, 359] width 583 height 309
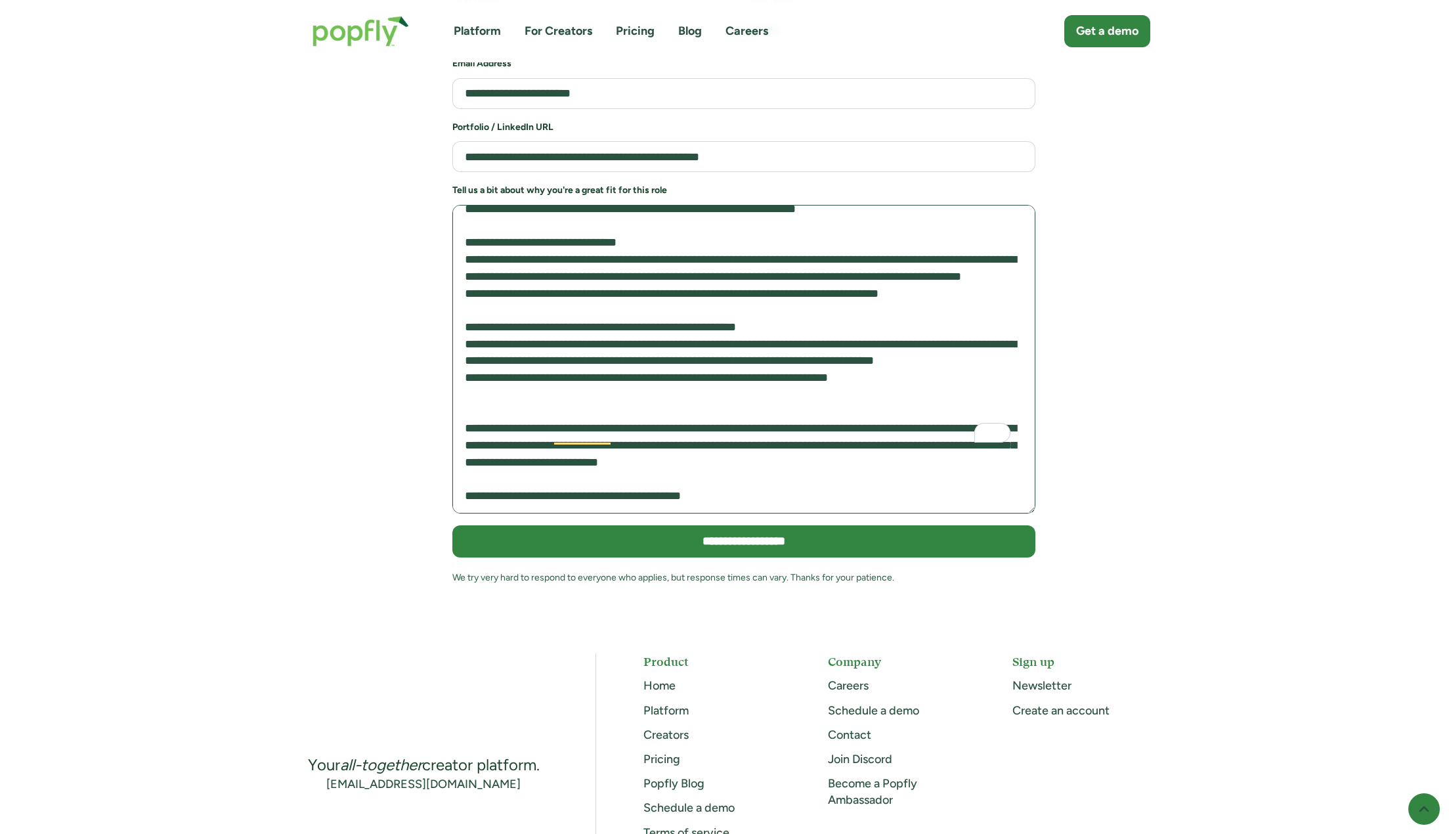
drag, startPoint x: 910, startPoint y: 302, endPoint x: 499, endPoint y: 261, distance: 413.0
click at [499, 261] on textarea "To enrich screen reader interactions, please activate Accessibility in Grammarl…" at bounding box center [743, 359] width 583 height 309
click at [660, 267] on textarea "To enrich screen reader interactions, please activate Accessibility in Grammarl…" at bounding box center [743, 359] width 583 height 309
click at [666, 286] on textarea "To enrich screen reader interactions, please activate Accessibility in Grammarl…" at bounding box center [743, 359] width 583 height 309
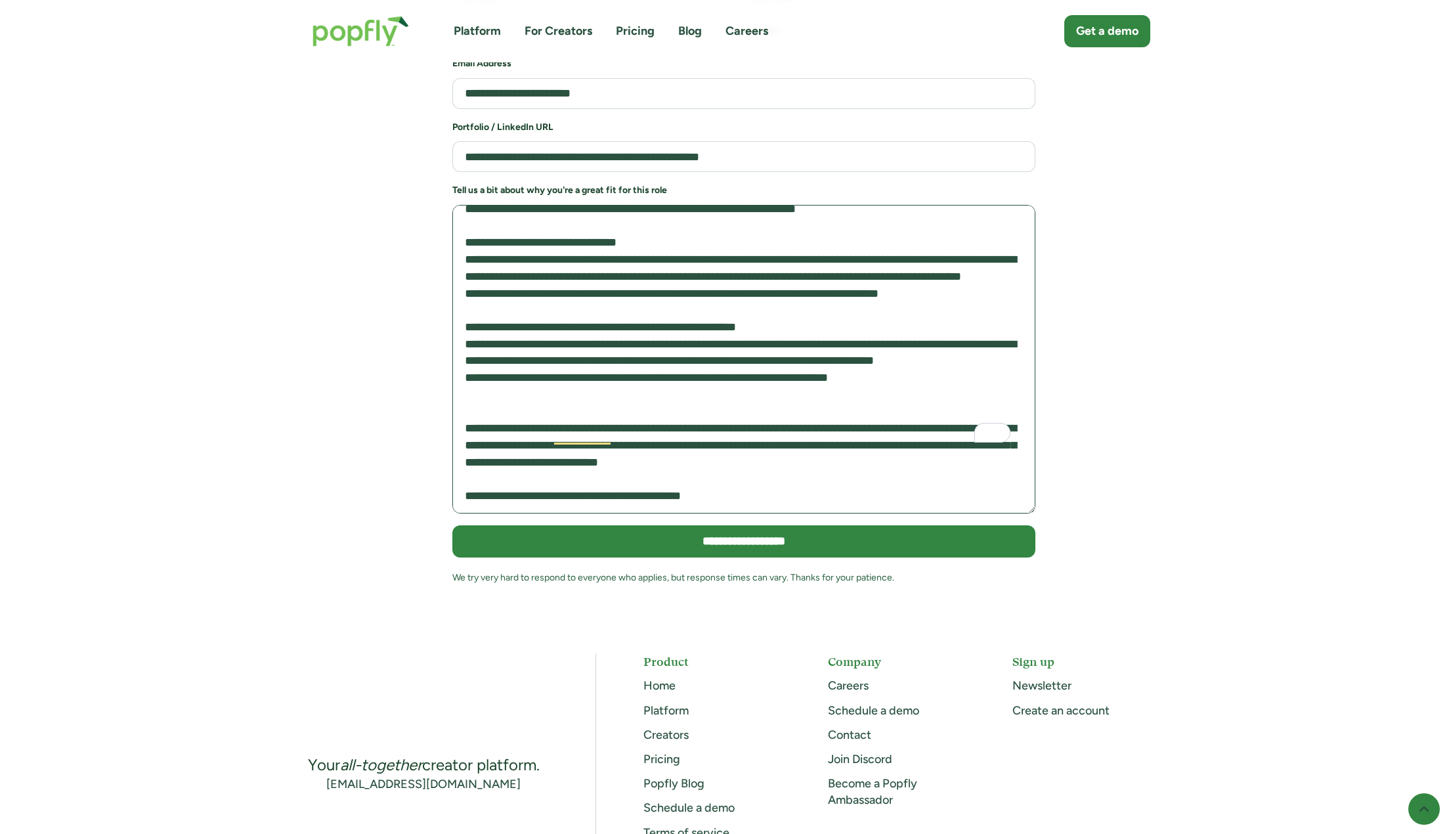
drag, startPoint x: 670, startPoint y: 307, endPoint x: 754, endPoint y: 334, distance: 87.6
click at [753, 333] on textarea "To enrich screen reader interactions, please activate Accessibility in Grammarl…" at bounding box center [743, 359] width 583 height 309
click at [754, 334] on textarea "To enrich screen reader interactions, please activate Accessibility in Grammarl…" at bounding box center [743, 359] width 583 height 309
click at [734, 353] on textarea "To enrich screen reader interactions, please activate Accessibility in Grammarl…" at bounding box center [743, 359] width 583 height 309
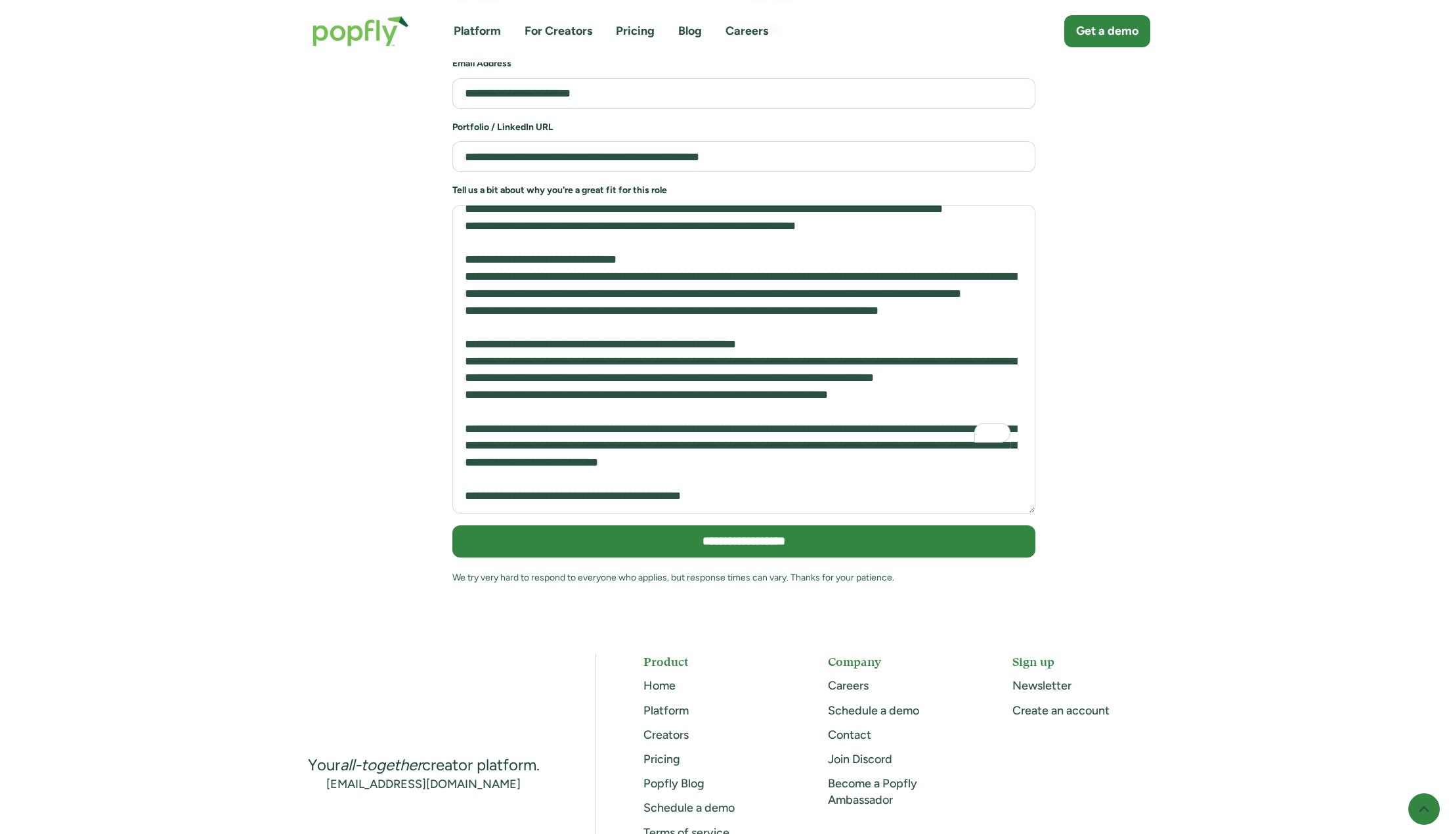
scroll to position [723, 0]
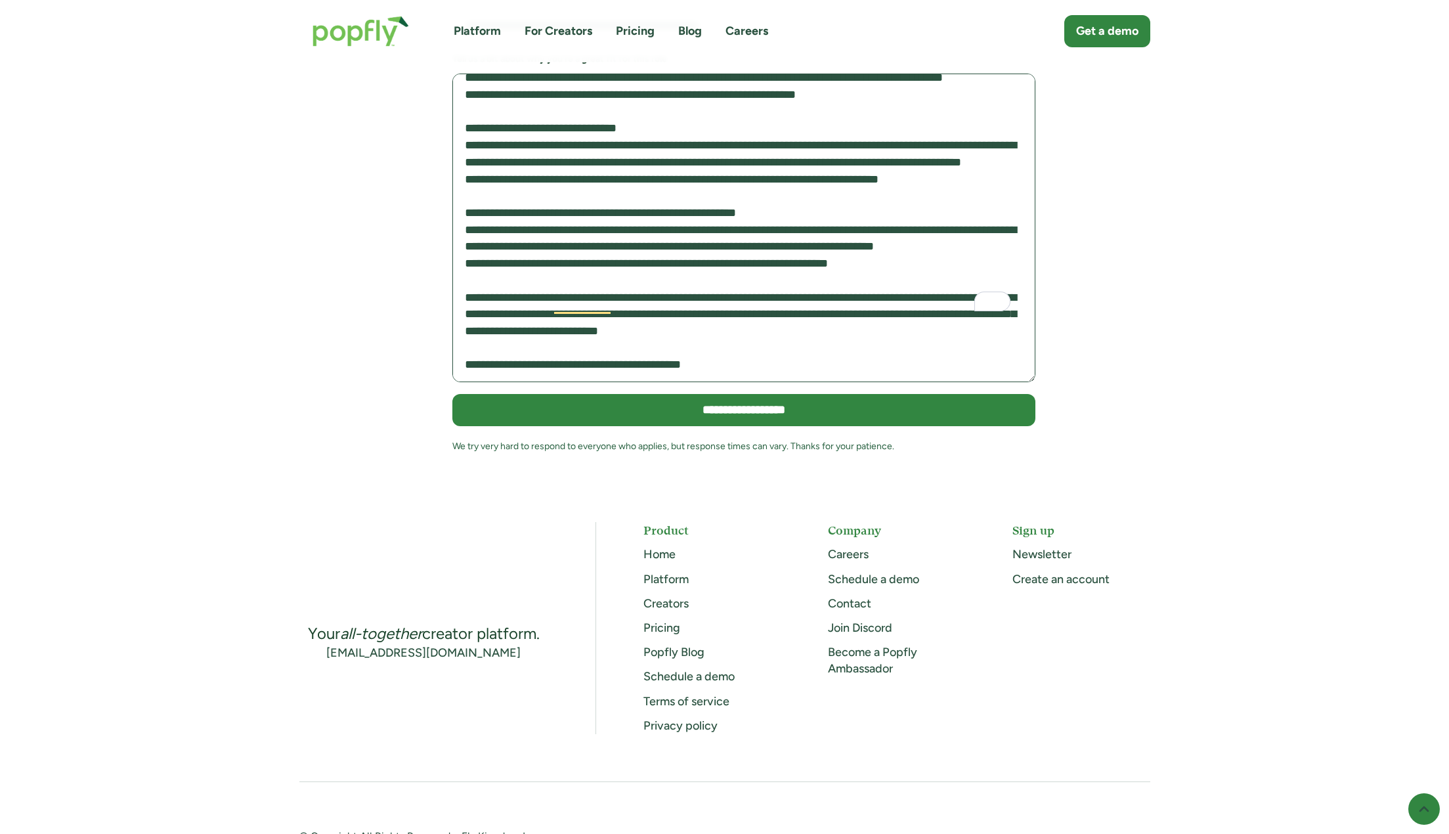
drag, startPoint x: 601, startPoint y: 211, endPoint x: 652, endPoint y: 263, distance: 72.4
click at [651, 261] on textarea "To enrich screen reader interactions, please activate Accessibility in Grammarl…" at bounding box center [743, 228] width 583 height 309
click at [652, 263] on textarea "To enrich screen reader interactions, please activate Accessibility in Grammarl…" at bounding box center [743, 228] width 583 height 309
click at [651, 247] on textarea "To enrich screen reader interactions, please activate Accessibility in Grammarl…" at bounding box center [743, 228] width 583 height 309
drag, startPoint x: 654, startPoint y: 247, endPoint x: 664, endPoint y: 243, distance: 11.2
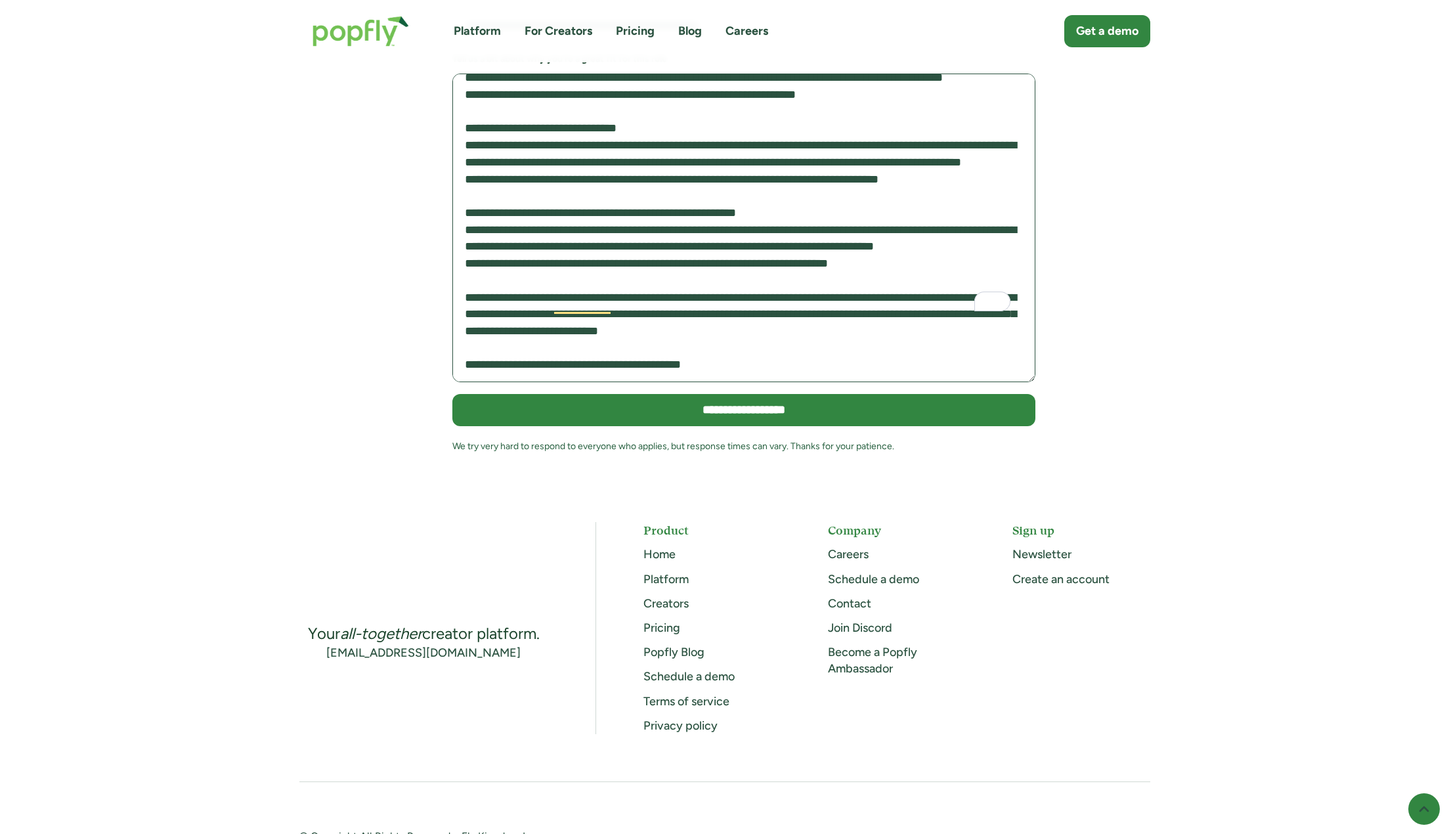
click at [658, 245] on textarea "To enrich screen reader interactions, please activate Accessibility in Grammarl…" at bounding box center [743, 228] width 583 height 309
click at [777, 244] on textarea "To enrich screen reader interactions, please activate Accessibility in Grammarl…" at bounding box center [743, 228] width 583 height 309
click at [907, 236] on textarea "To enrich screen reader interactions, please activate Accessibility in Grammarl…" at bounding box center [743, 228] width 583 height 309
drag, startPoint x: 874, startPoint y: 236, endPoint x: 905, endPoint y: 251, distance: 33.5
click at [907, 251] on textarea "To enrich screen reader interactions, please activate Accessibility in Grammarl…" at bounding box center [743, 228] width 583 height 309
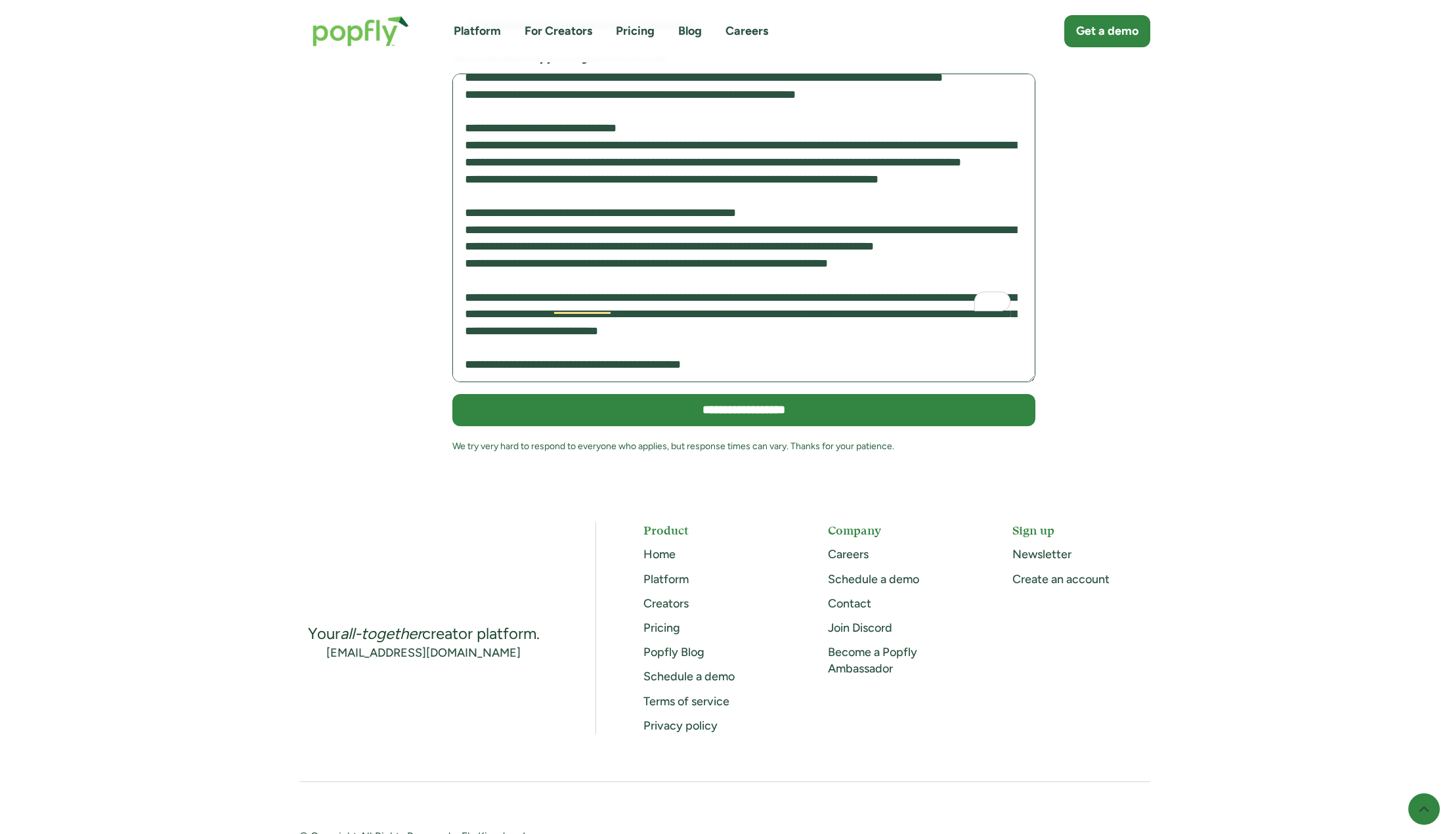
click at [905, 251] on textarea "To enrich screen reader interactions, please activate Accessibility in Grammarl…" at bounding box center [743, 228] width 583 height 309
click at [878, 236] on textarea "To enrich screen reader interactions, please activate Accessibility in Grammarl…" at bounding box center [743, 228] width 583 height 309
drag, startPoint x: 885, startPoint y: 239, endPoint x: 949, endPoint y: 276, distance: 74.1
click at [949, 276] on textarea "To enrich screen reader interactions, please activate Accessibility in Grammarl…" at bounding box center [743, 228] width 583 height 309
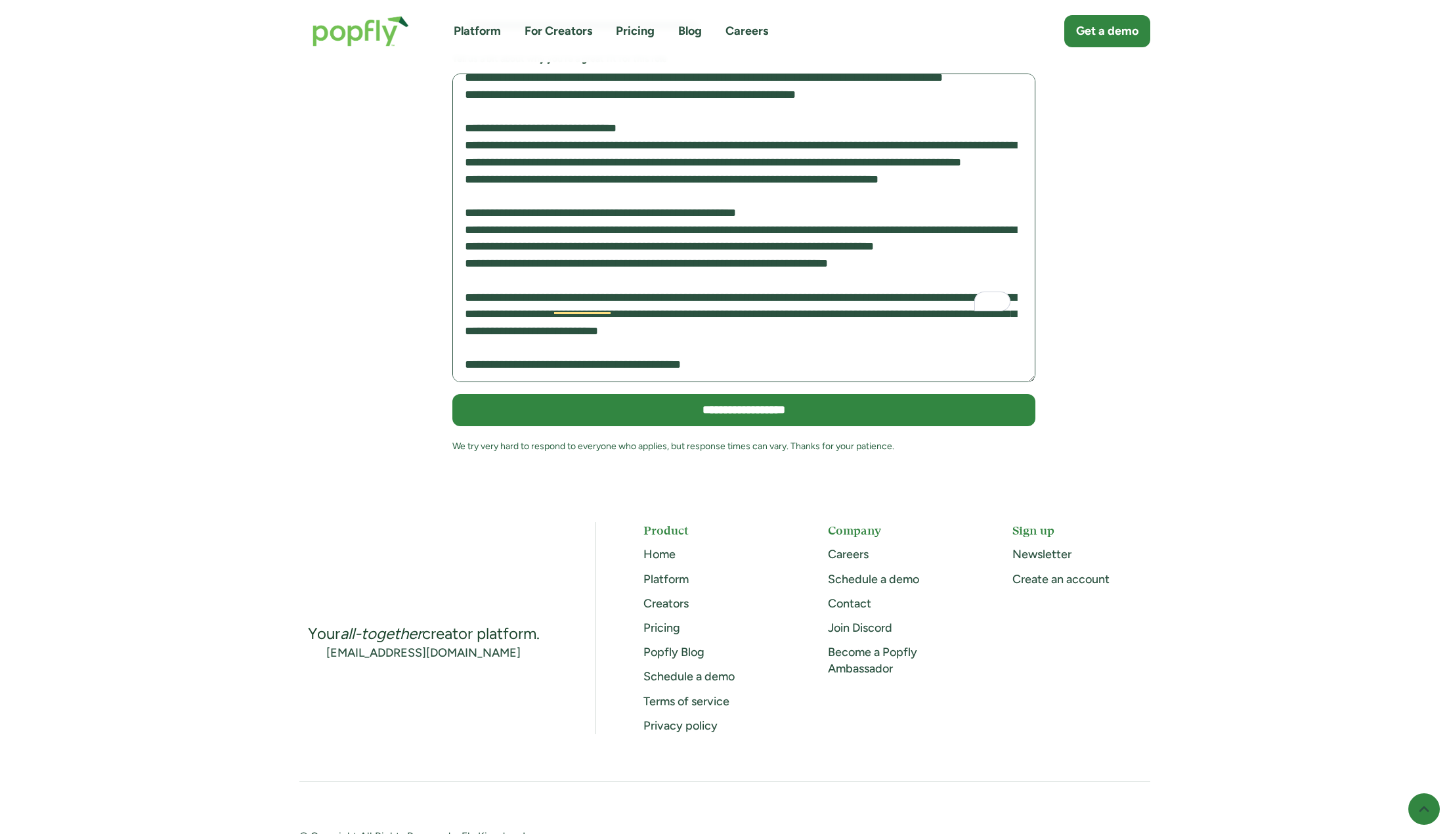
drag, startPoint x: 603, startPoint y: 244, endPoint x: 821, endPoint y: 270, distance: 219.5
click at [821, 270] on textarea "To enrich screen reader interactions, please activate Accessibility in Grammarl…" at bounding box center [743, 228] width 583 height 309
drag, startPoint x: 767, startPoint y: 244, endPoint x: 870, endPoint y: 275, distance: 108.2
click at [870, 275] on textarea "To enrich screen reader interactions, please activate Accessibility in Grammarl…" at bounding box center [743, 228] width 583 height 309
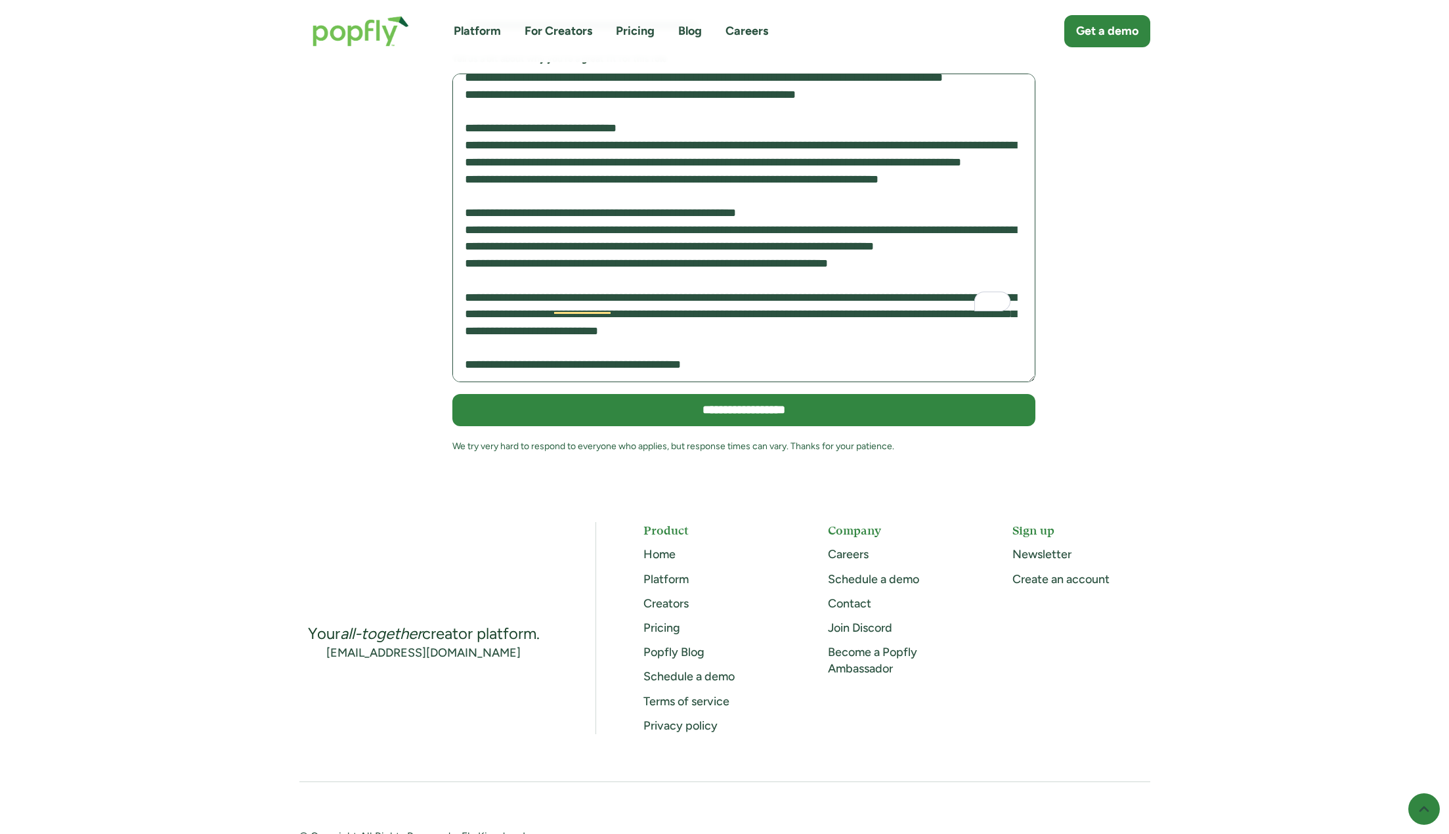
click at [870, 275] on textarea "To enrich screen reader interactions, please activate Accessibility in Grammarl…" at bounding box center [743, 228] width 583 height 309
drag, startPoint x: 542, startPoint y: 252, endPoint x: 635, endPoint y: 275, distance: 96.0
click at [635, 275] on textarea "To enrich screen reader interactions, please activate Accessibility in Grammarl…" at bounding box center [743, 228] width 583 height 309
click at [635, 277] on textarea "To enrich screen reader interactions, please activate Accessibility in Grammarl…" at bounding box center [743, 228] width 583 height 309
click at [832, 279] on textarea "To enrich screen reader interactions, please activate Accessibility in Grammarl…" at bounding box center [743, 228] width 583 height 309
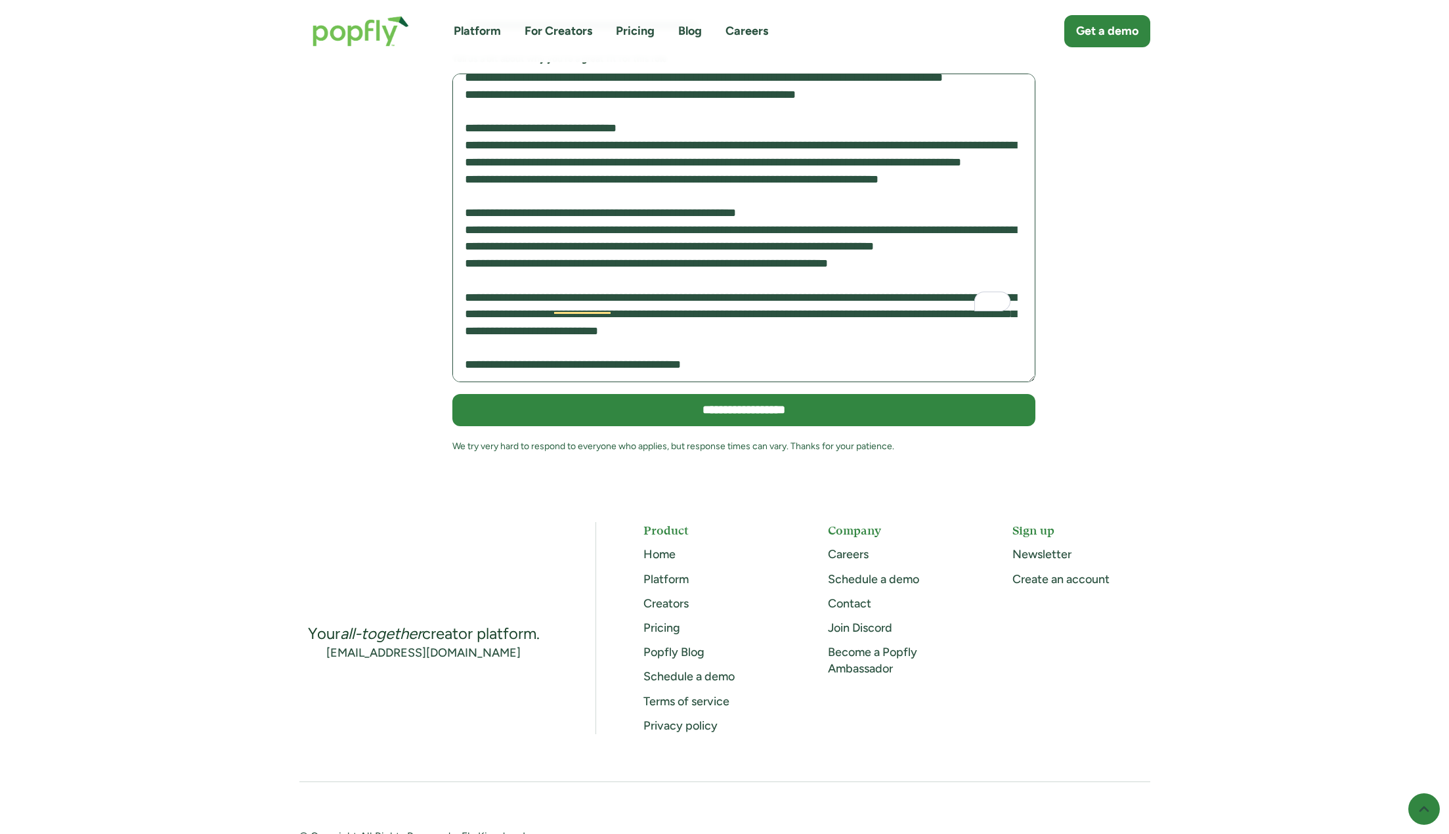
click at [877, 237] on textarea "To enrich screen reader interactions, please activate Accessibility in Grammarl…" at bounding box center [743, 228] width 583 height 309
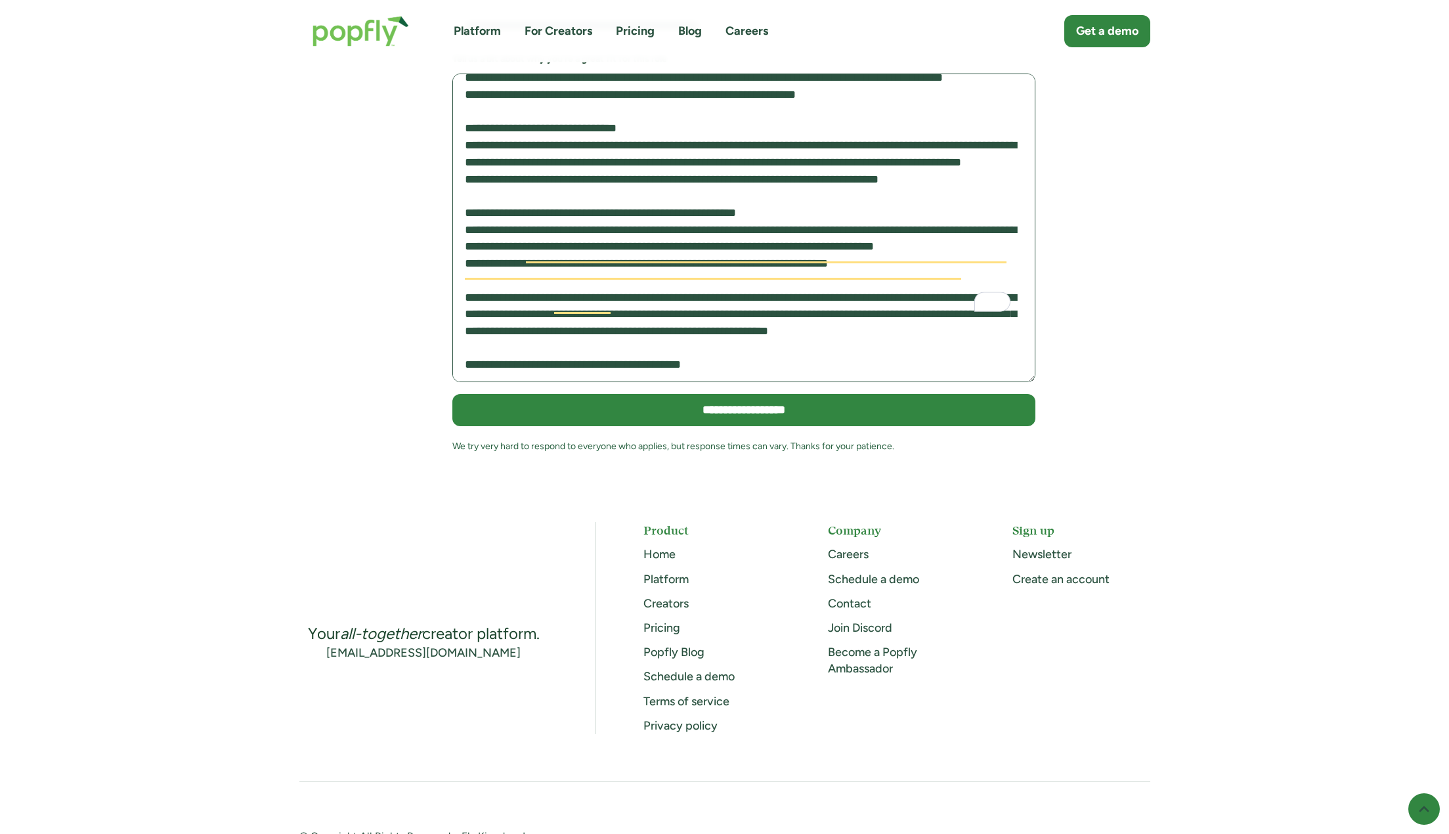
drag, startPoint x: 808, startPoint y: 216, endPoint x: 979, endPoint y: 288, distance: 185.3
click at [979, 288] on textarea "To enrich screen reader interactions, please activate Accessibility in Grammarl…" at bounding box center [743, 228] width 583 height 309
click at [728, 304] on textarea "To enrich screen reader interactions, please activate Accessibility in Grammarl…" at bounding box center [743, 228] width 583 height 309
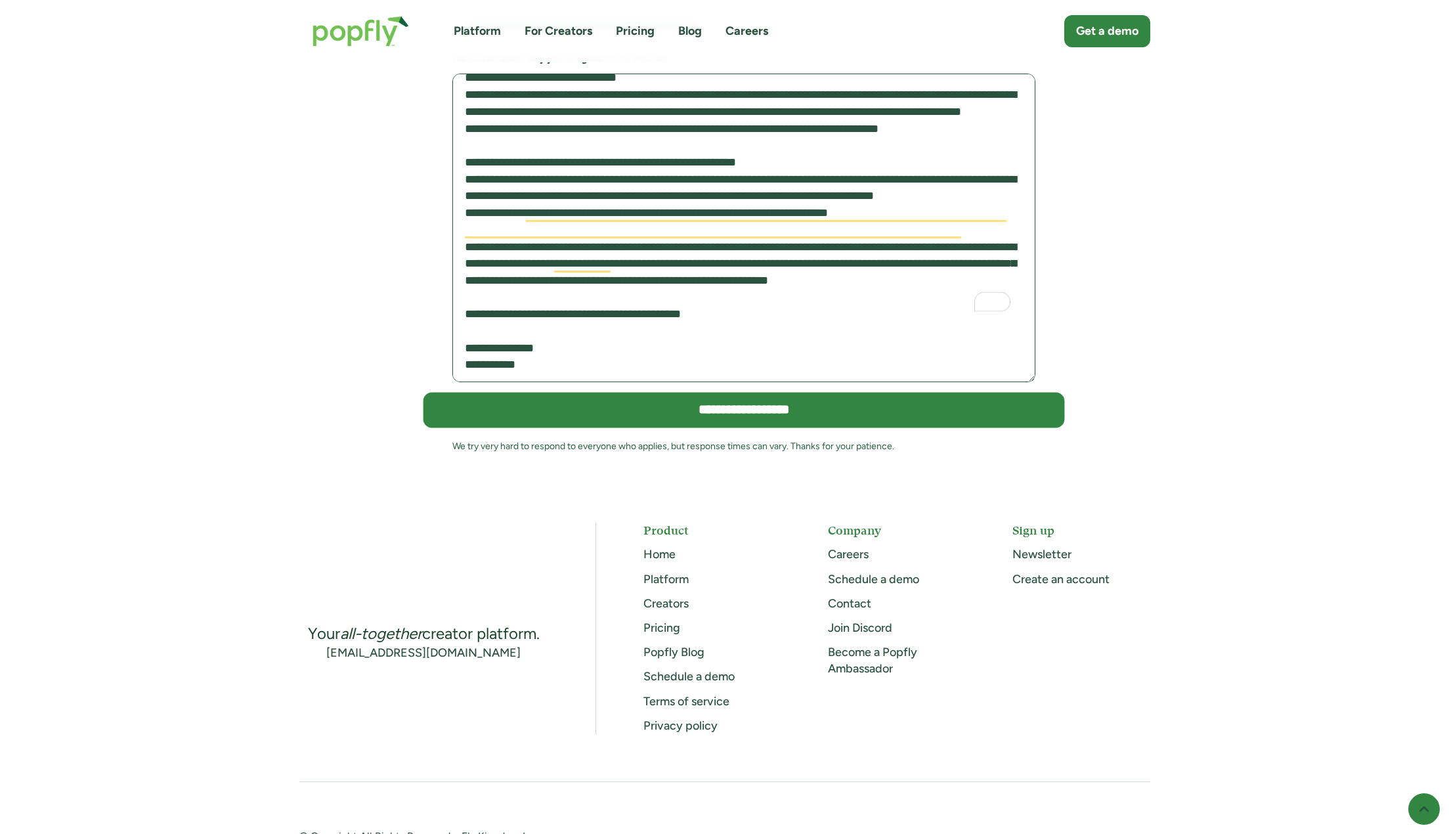
type textarea "**********"
click at [741, 392] on input "**********" at bounding box center [743, 409] width 641 height 35
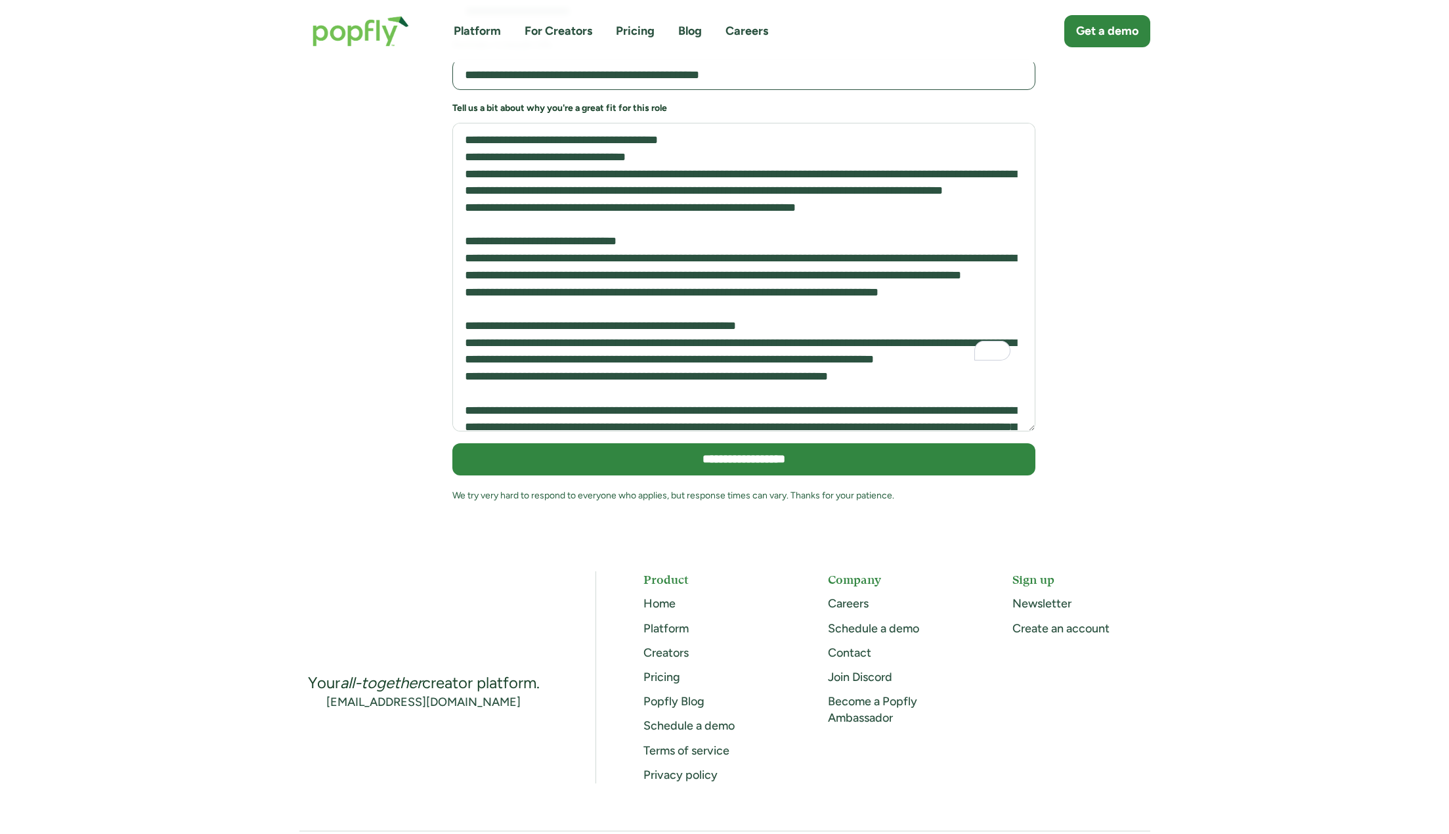
scroll to position [633, 0]
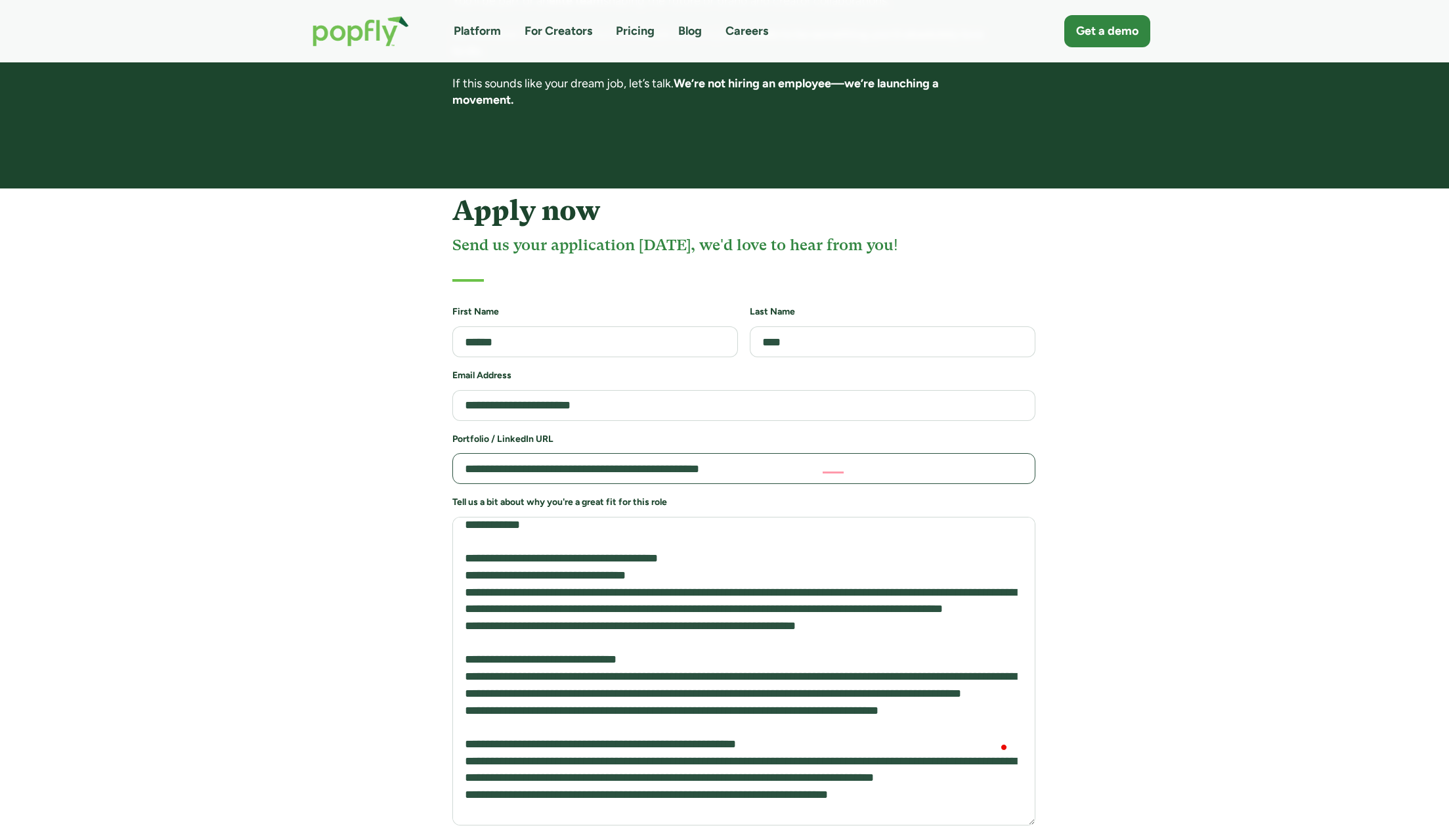
drag, startPoint x: 782, startPoint y: 420, endPoint x: 595, endPoint y: 431, distance: 186.7
click at [595, 431] on form "**********" at bounding box center [743, 607] width 583 height 604
click at [610, 453] on input "**********" at bounding box center [743, 468] width 583 height 31
drag, startPoint x: 610, startPoint y: 398, endPoint x: 869, endPoint y: 397, distance: 258.7
click at [853, 453] on input "**********" at bounding box center [743, 468] width 583 height 31
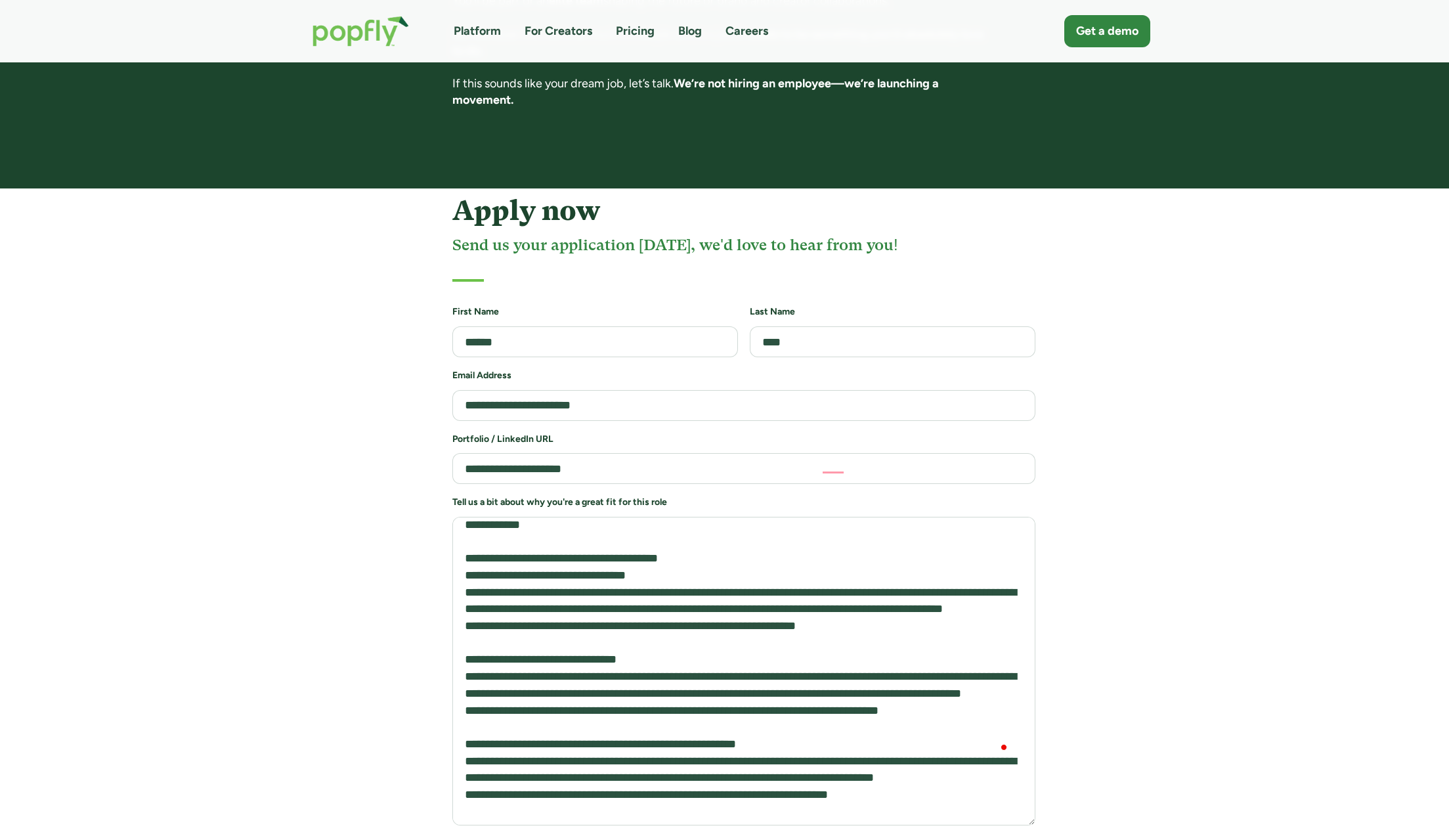
click at [594, 453] on input "**********" at bounding box center [743, 468] width 583 height 31
drag, startPoint x: 594, startPoint y: 408, endPoint x: 433, endPoint y: 484, distance: 177.7
click at [306, 423] on div "**********" at bounding box center [725, 557] width 882 height 724
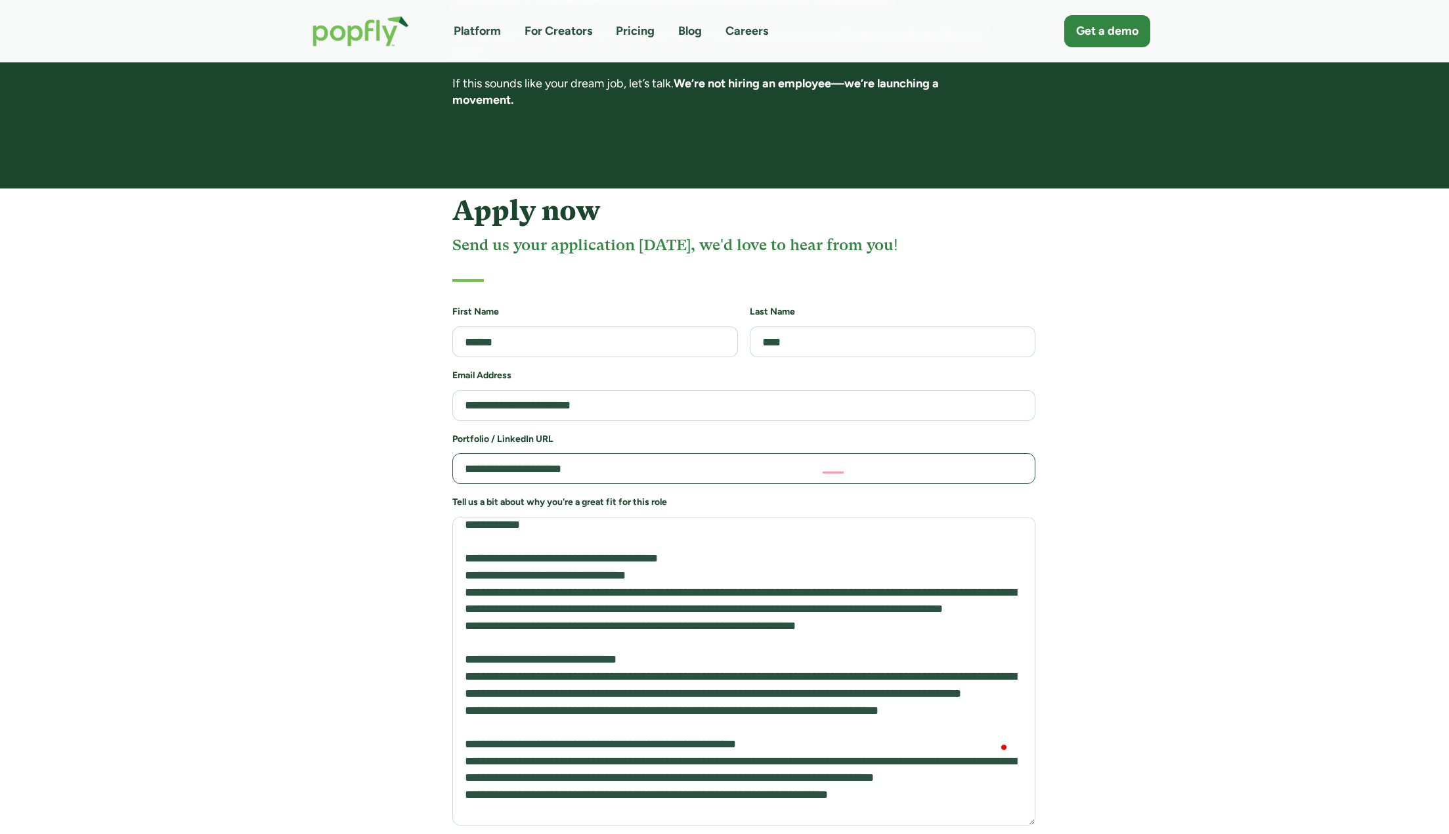
click at [665, 453] on input "**********" at bounding box center [743, 468] width 583 height 31
click at [464, 453] on input "**********" at bounding box center [743, 468] width 583 height 31
type input "**********"
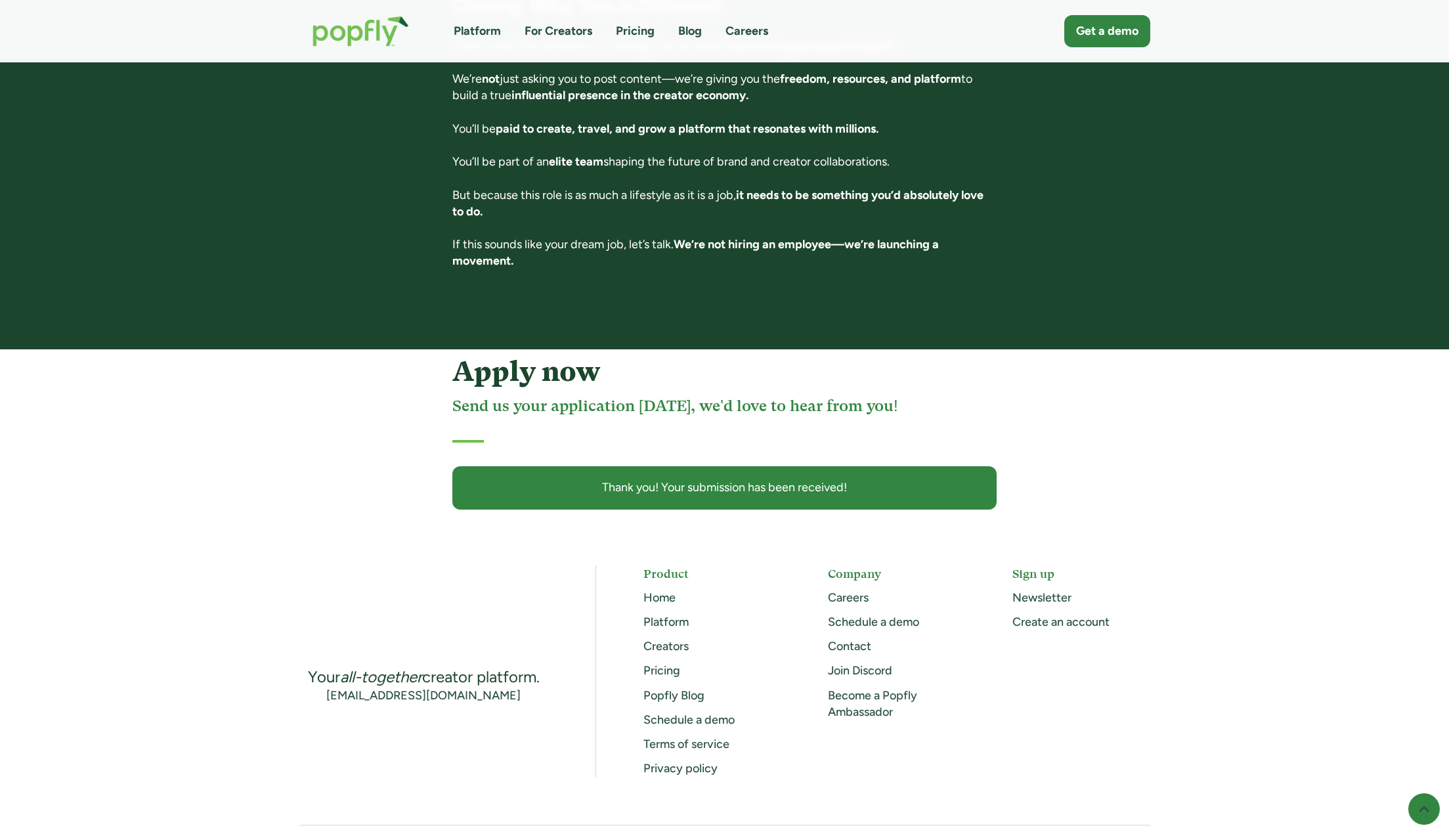
click at [731, 479] on div "Thank you! Your submission has been received!" at bounding box center [724, 487] width 518 height 16
